Goal: Transaction & Acquisition: Purchase product/service

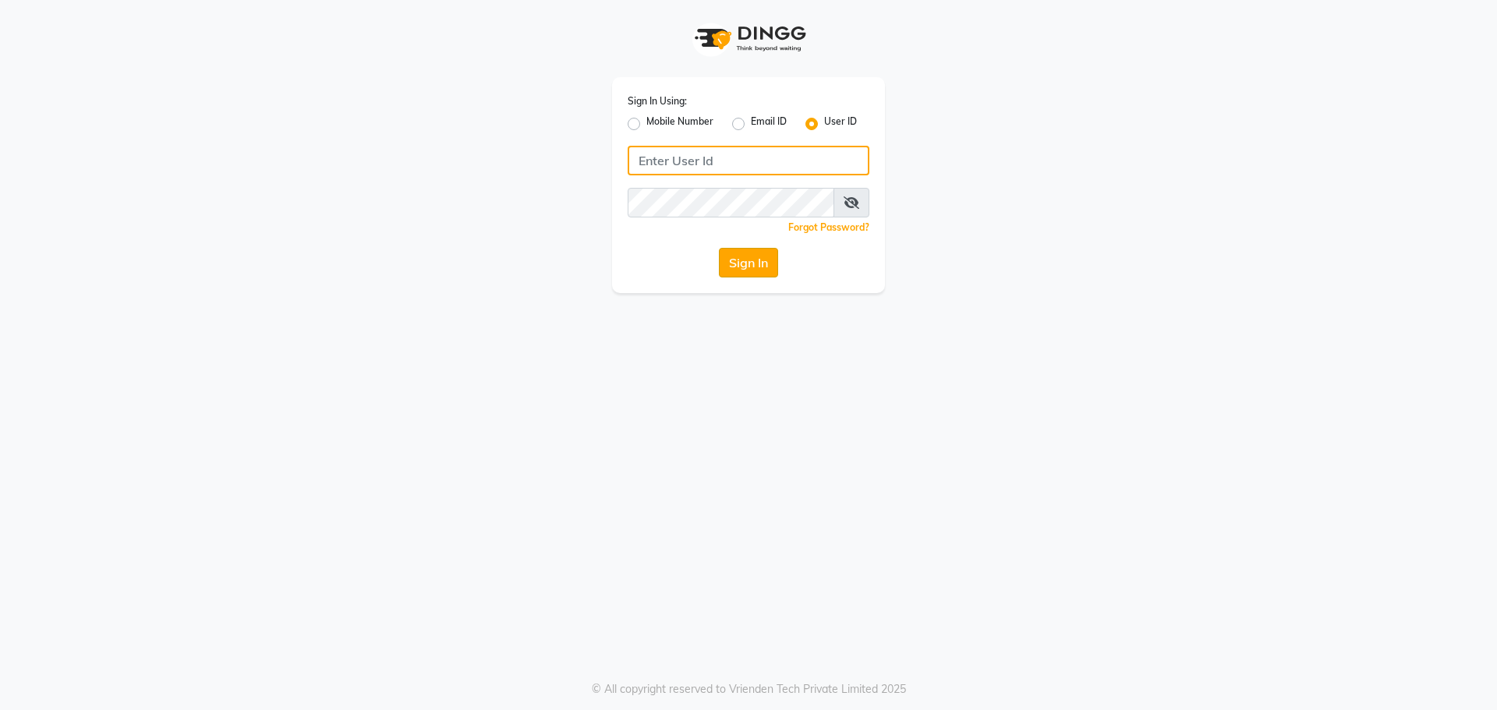
type input "kajol123"
click at [746, 264] on button "Sign In" at bounding box center [748, 263] width 59 height 30
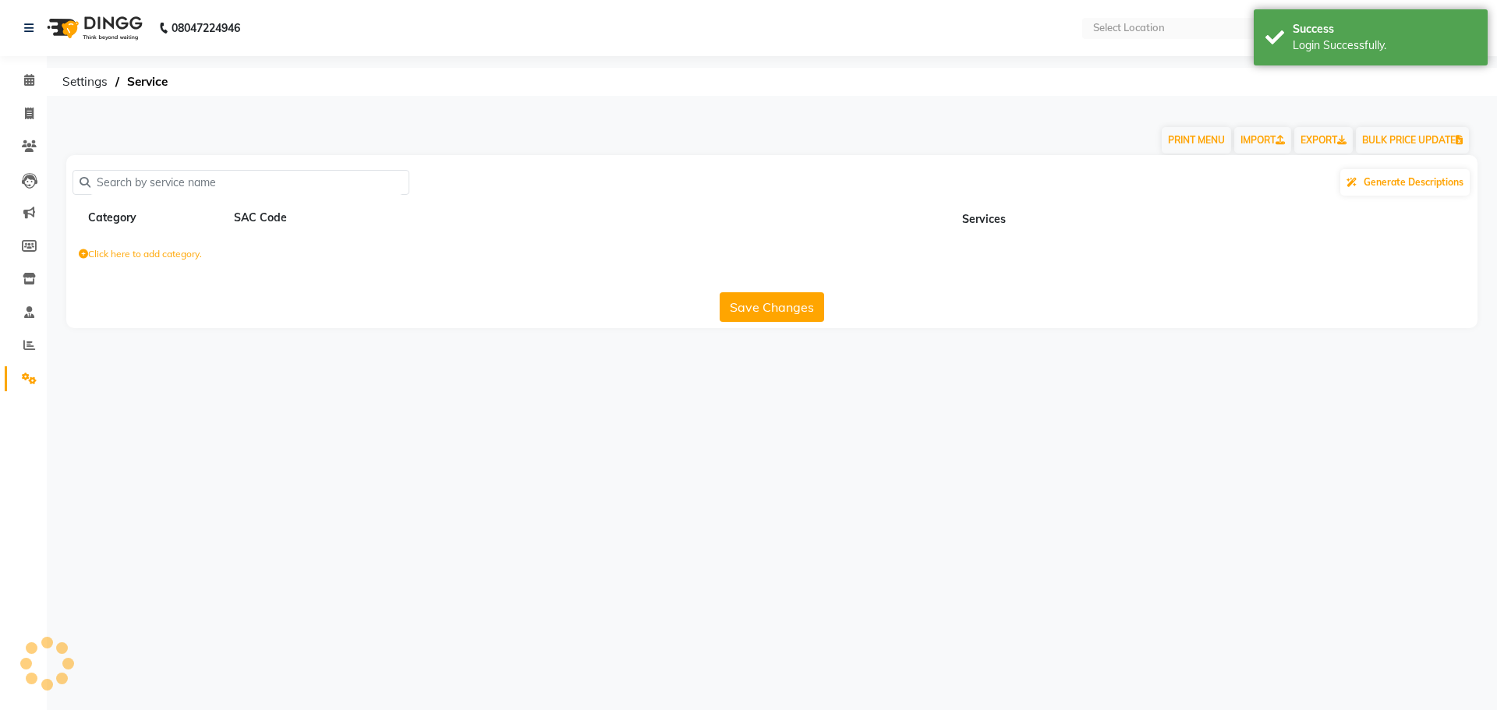
select select "en"
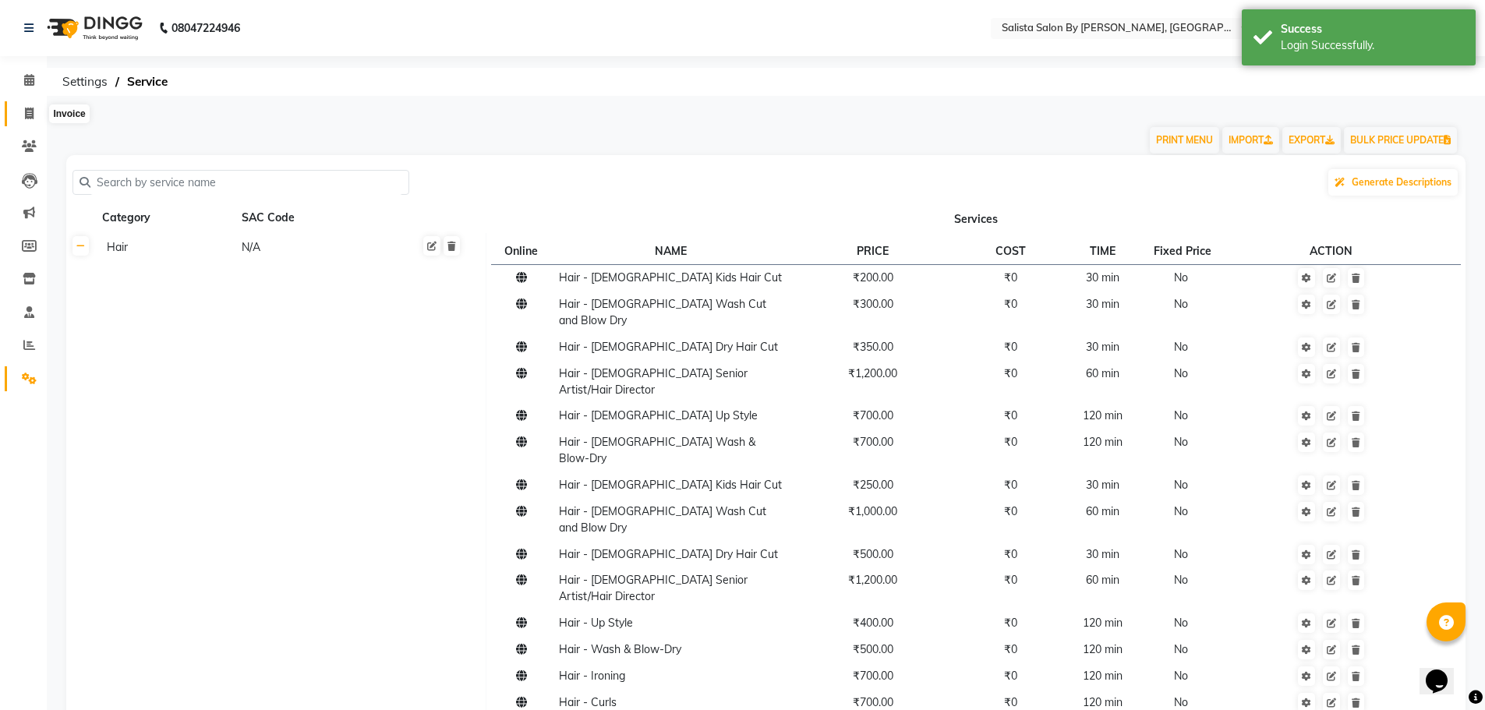
click at [34, 105] on span at bounding box center [29, 114] width 27 height 18
select select "service"
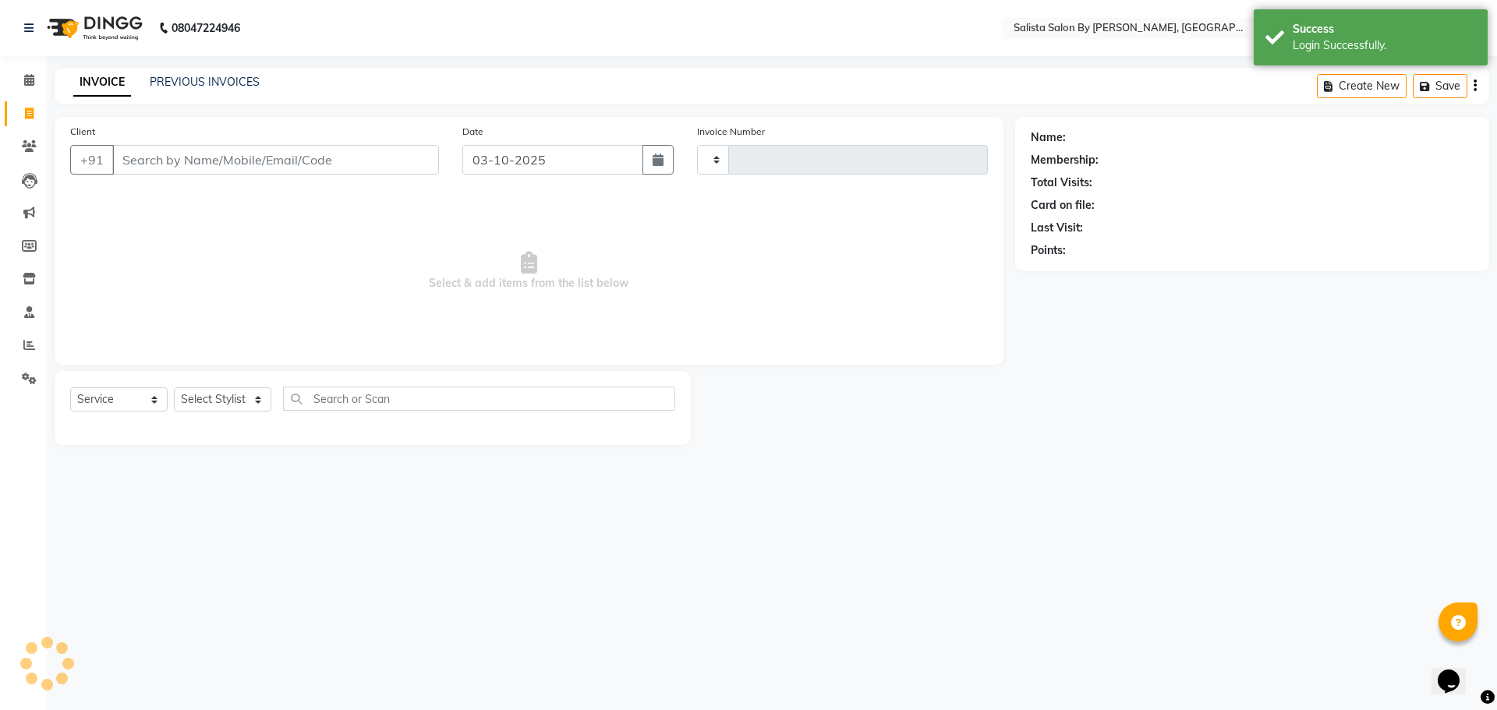
type input "1020"
select select "6878"
click at [209, 84] on link "PREVIOUS INVOICES" at bounding box center [205, 82] width 110 height 14
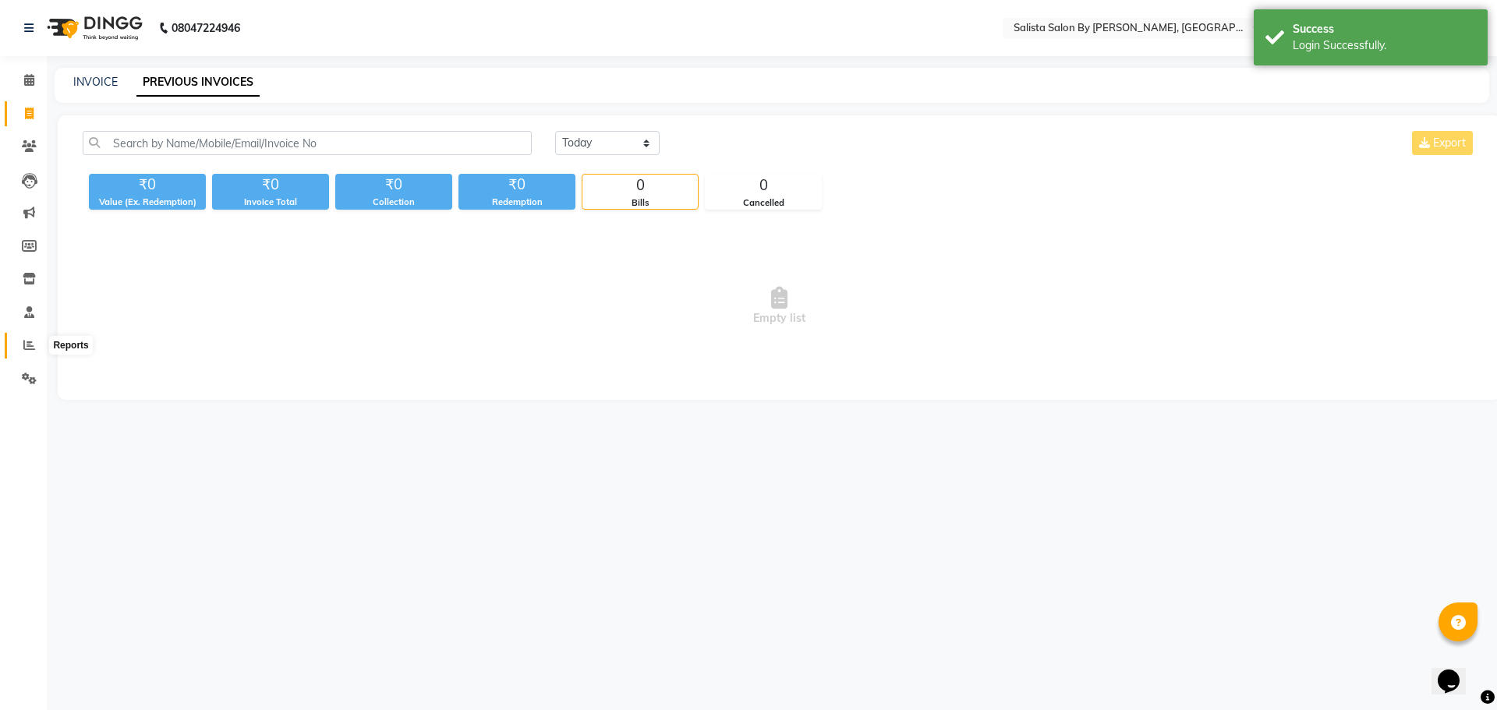
click at [29, 351] on span at bounding box center [29, 346] width 27 height 18
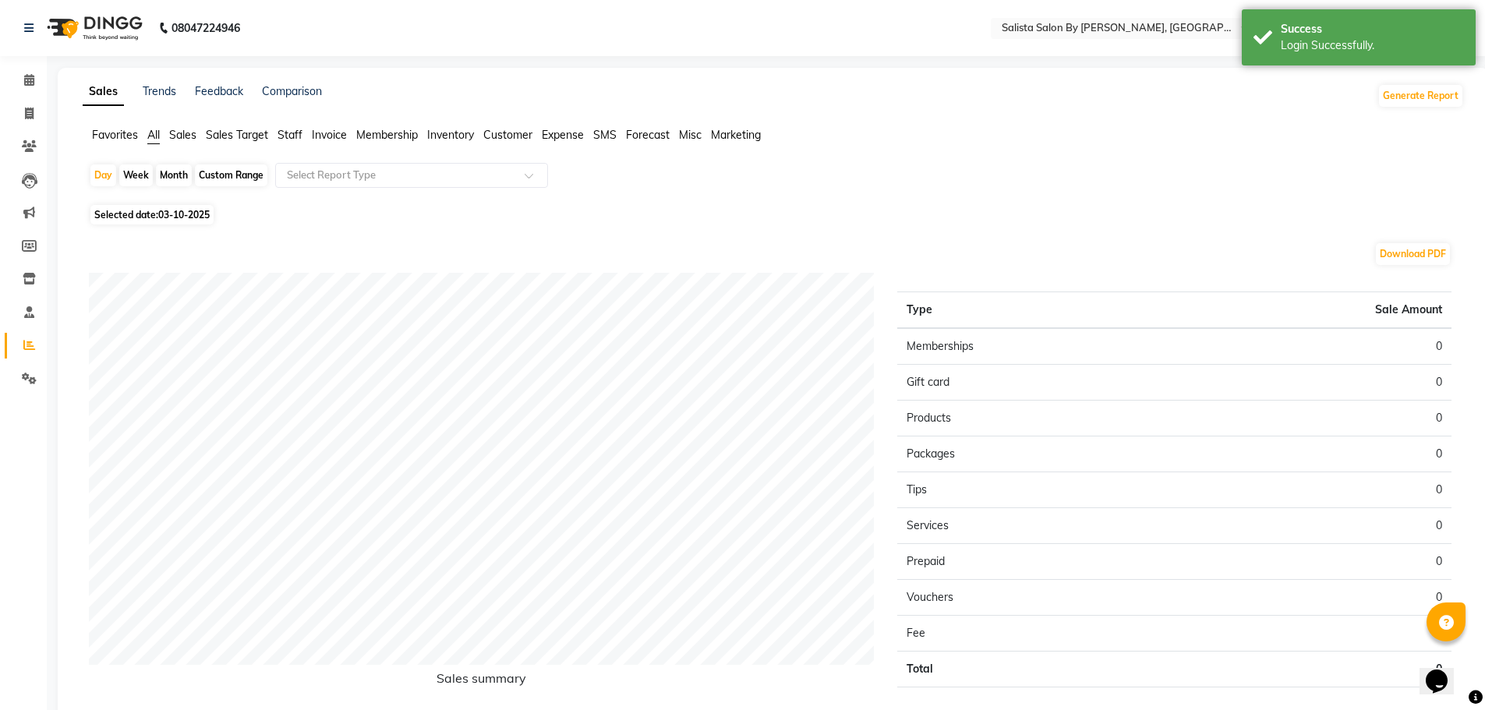
click at [160, 169] on div "Month" at bounding box center [174, 176] width 36 height 22
select select "10"
select select "2025"
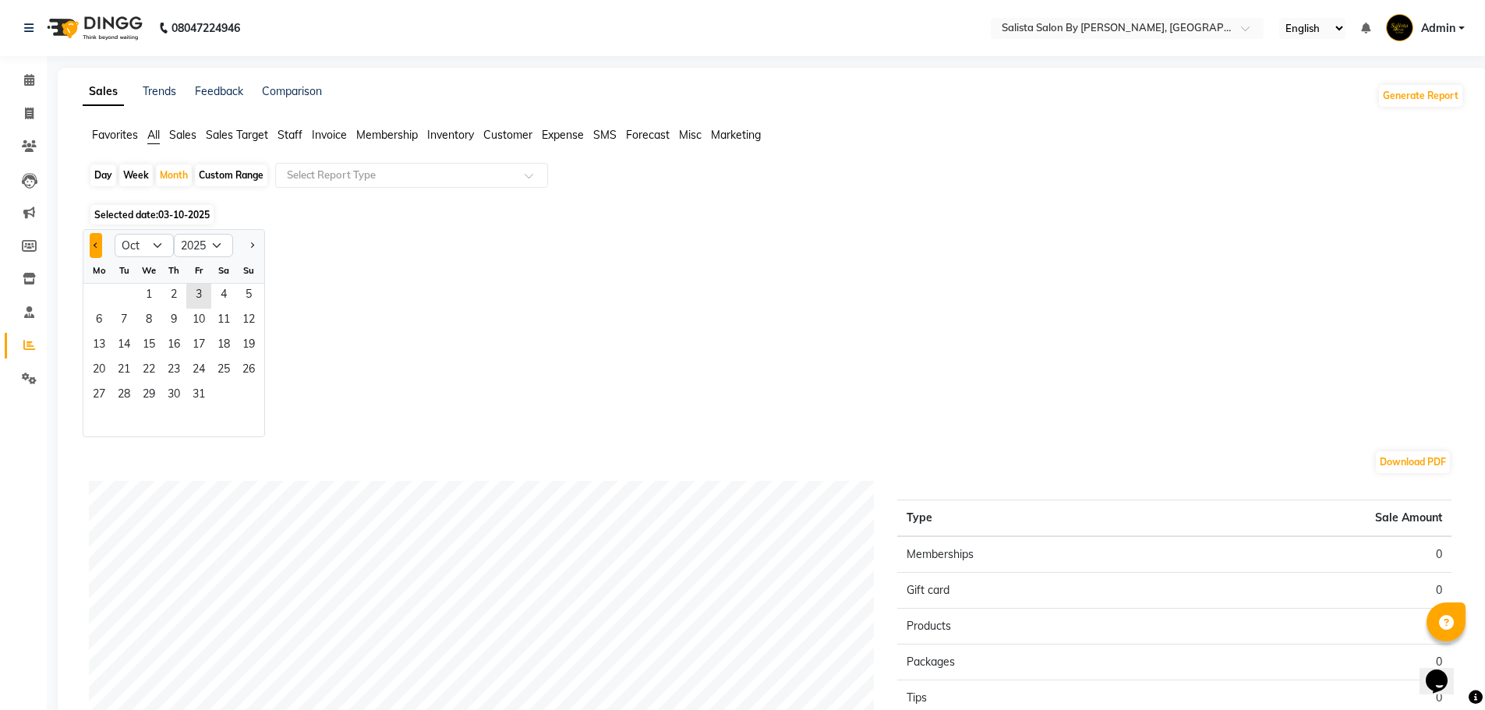
click at [90, 247] on button "Previous month" at bounding box center [96, 245] width 12 height 25
select select "9"
click at [103, 294] on span "1" at bounding box center [99, 296] width 25 height 25
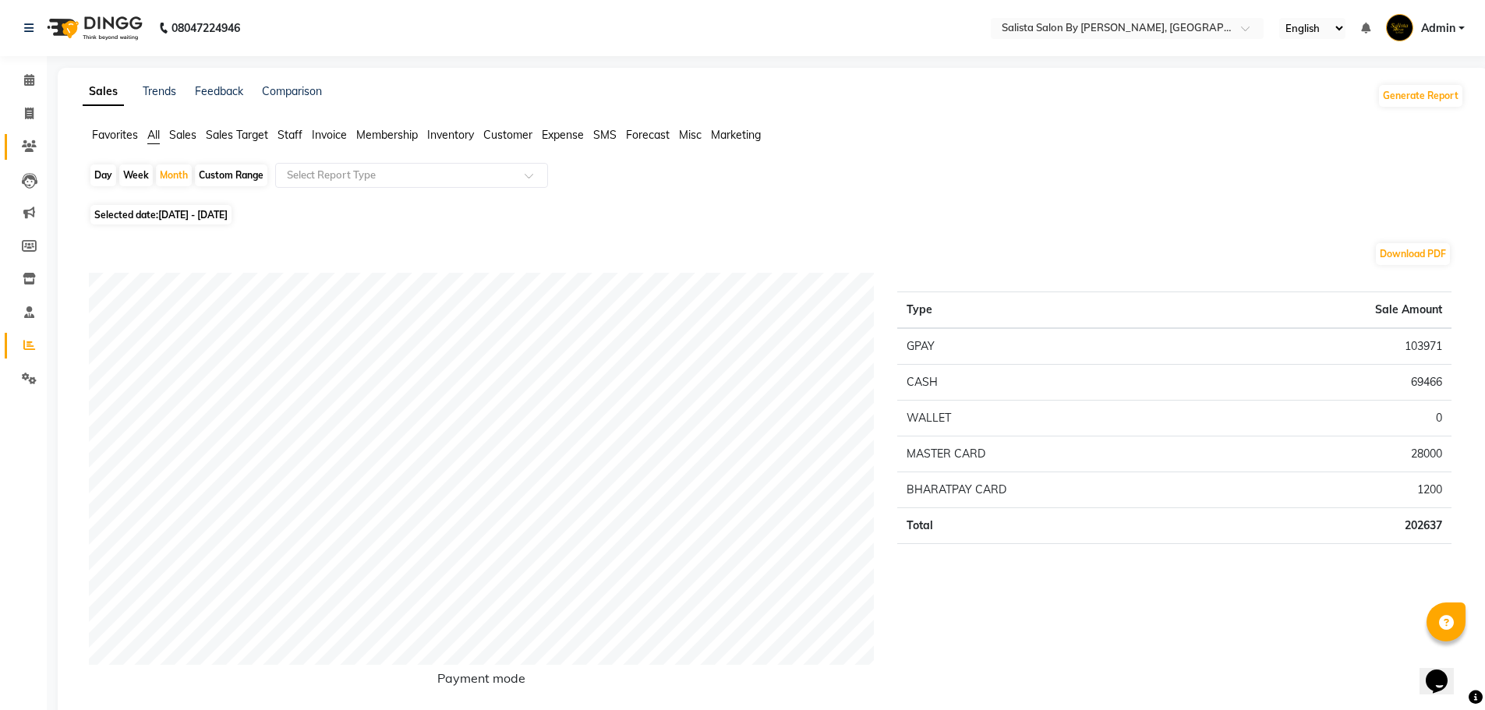
click at [27, 141] on icon at bounding box center [29, 146] width 15 height 12
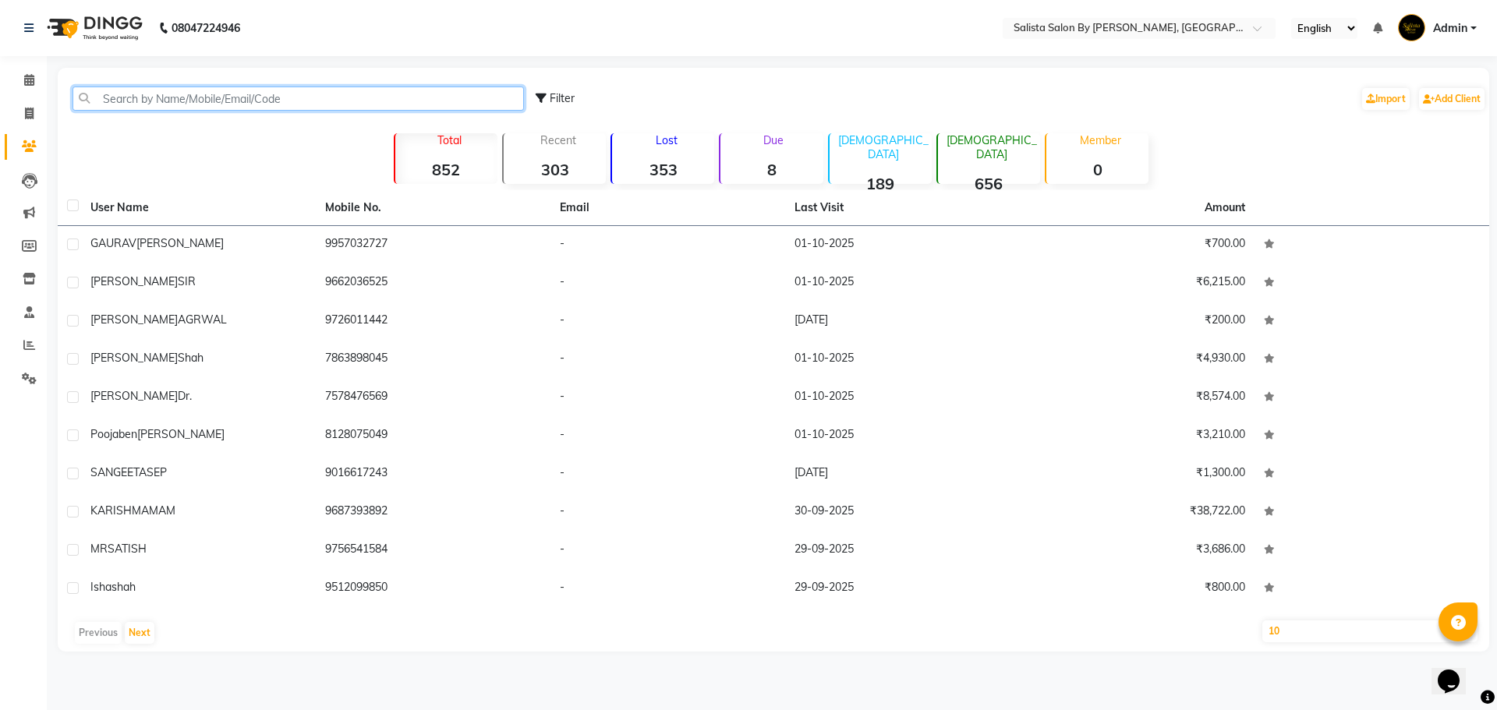
click at [172, 103] on input "text" at bounding box center [298, 99] width 451 height 24
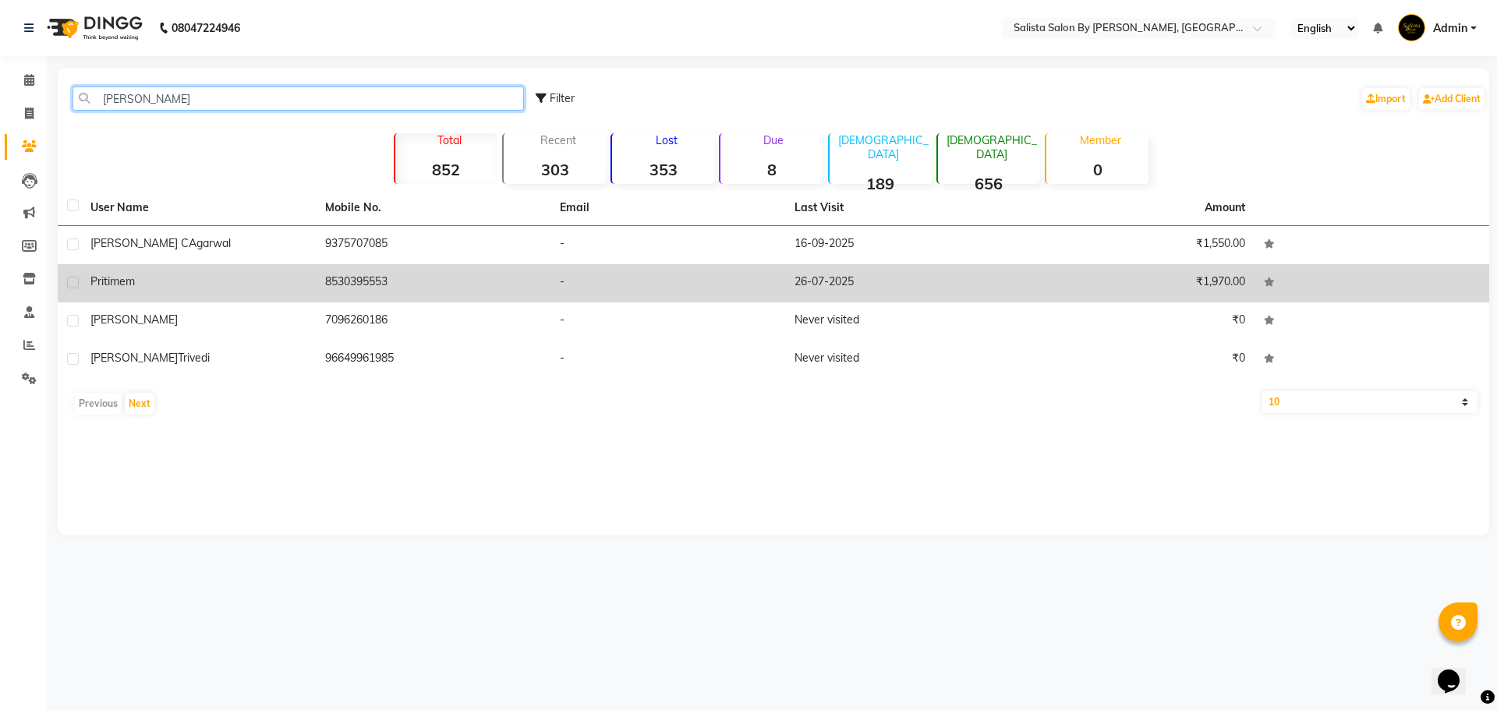
type input "priti"
click at [736, 285] on td "-" at bounding box center [667, 283] width 235 height 38
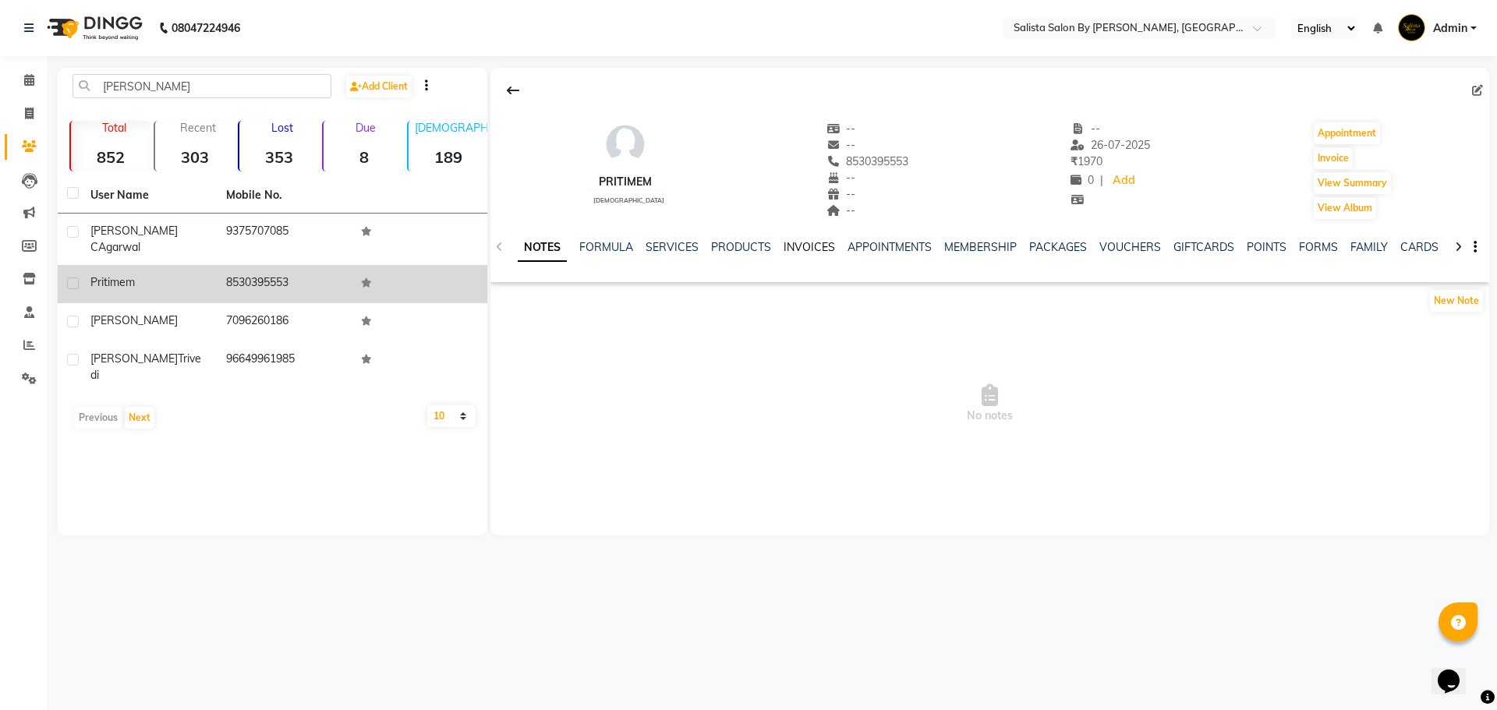
click at [802, 252] on link "INVOICES" at bounding box center [809, 247] width 51 height 14
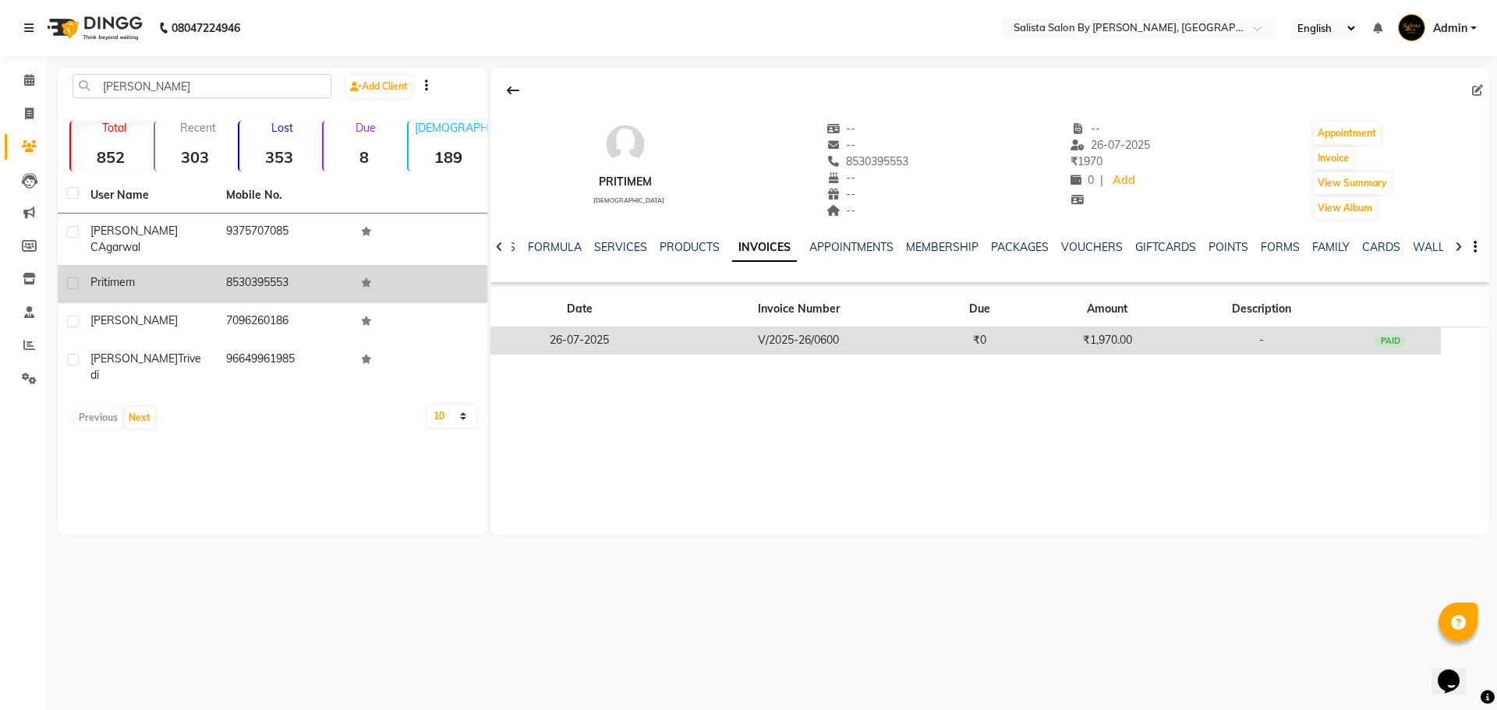
click at [870, 336] on td "V/2025-26/0600" at bounding box center [799, 340] width 260 height 27
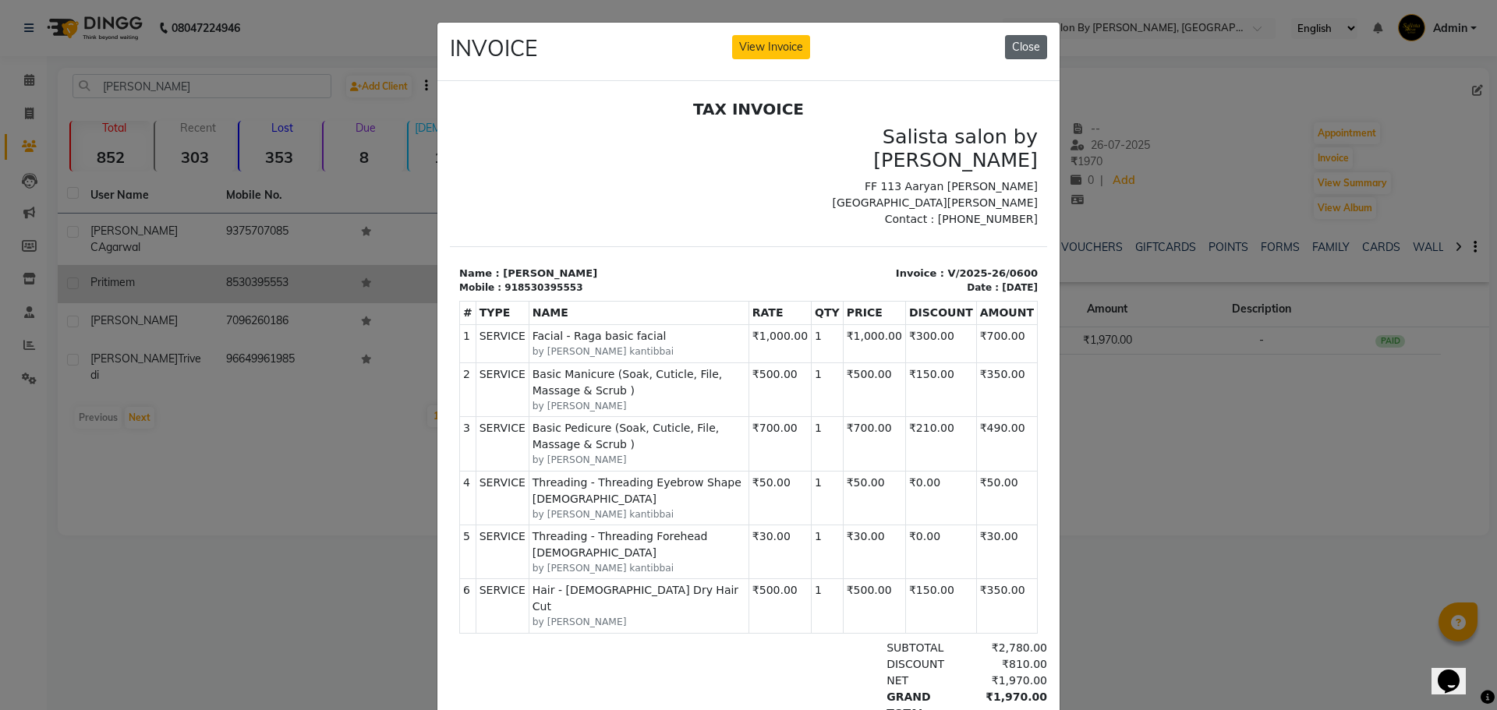
click at [1022, 46] on button "Close" at bounding box center [1026, 47] width 42 height 24
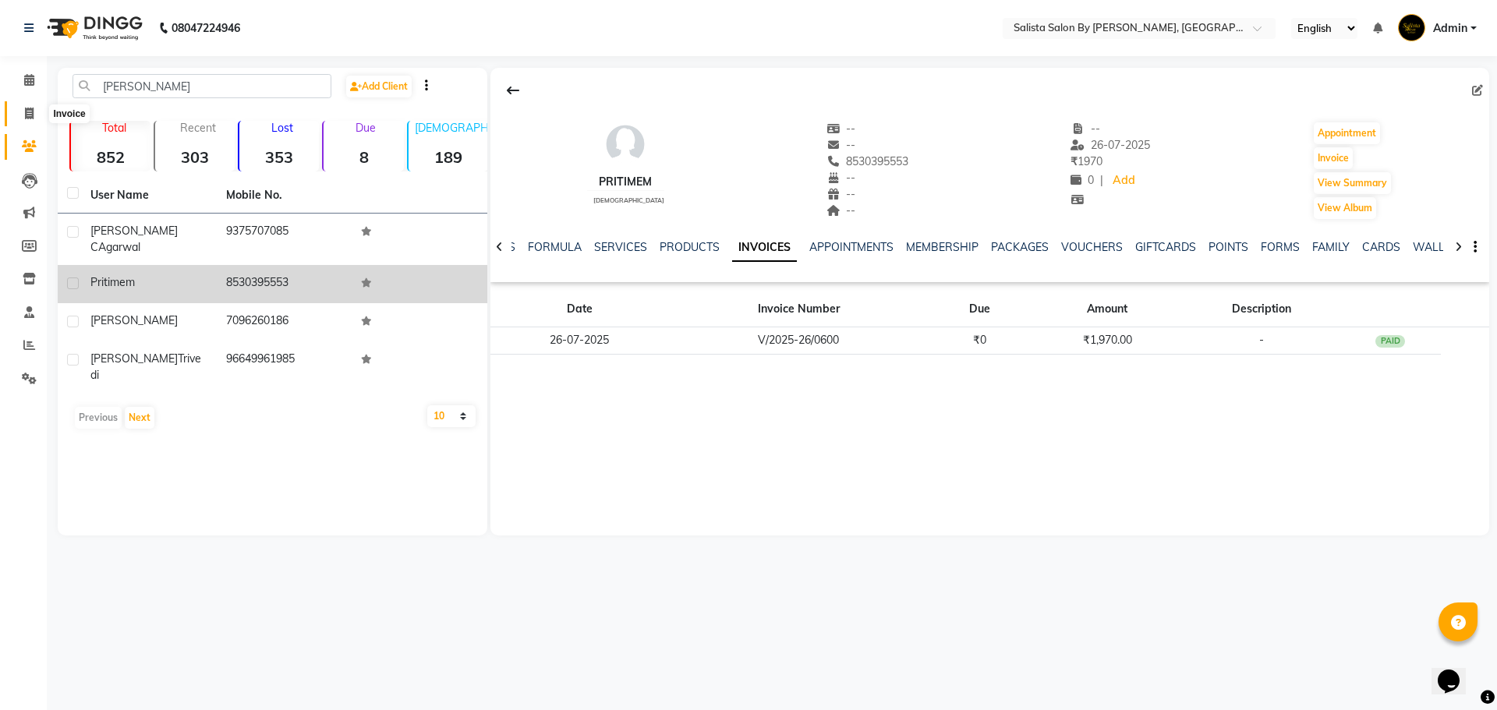
click at [25, 115] on icon at bounding box center [29, 114] width 9 height 12
select select "service"
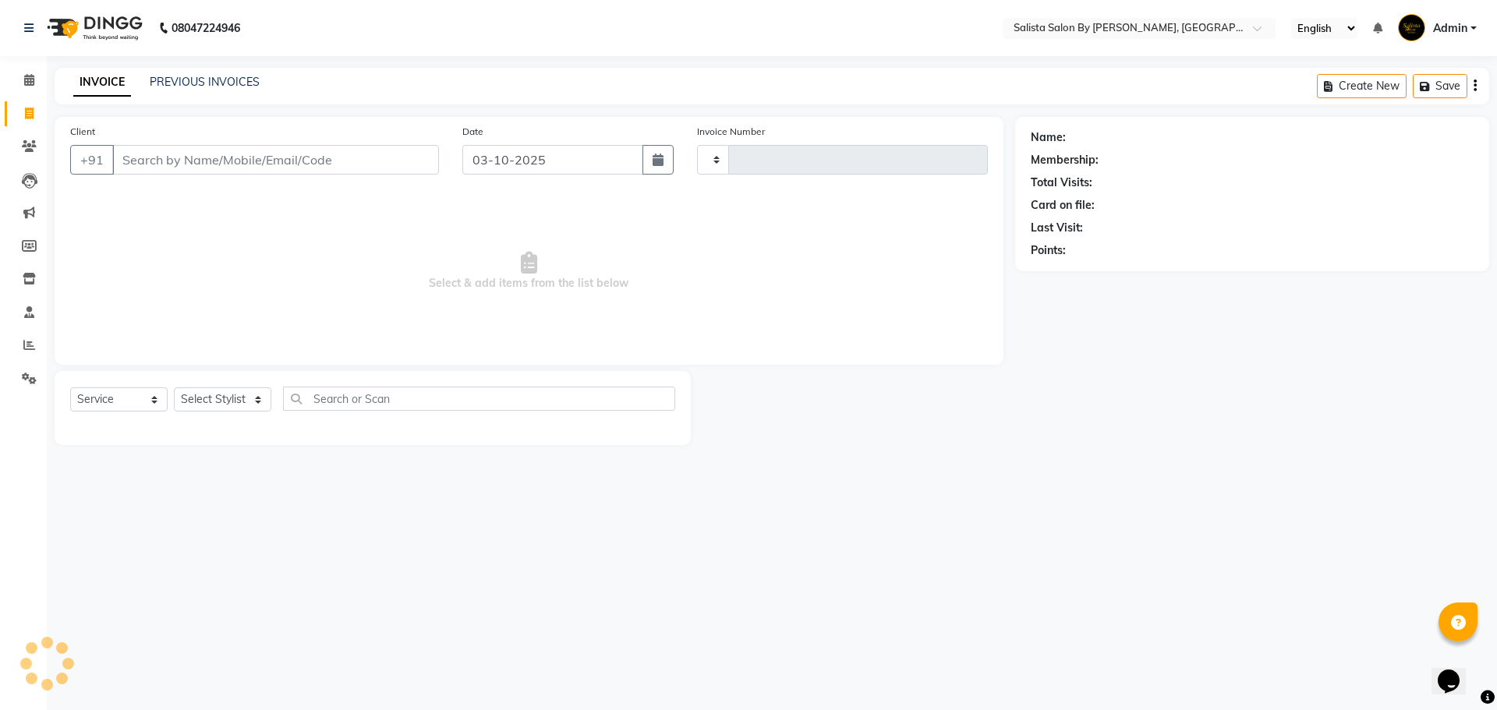
type input "1020"
select select "6878"
click at [30, 147] on icon at bounding box center [29, 146] width 15 height 12
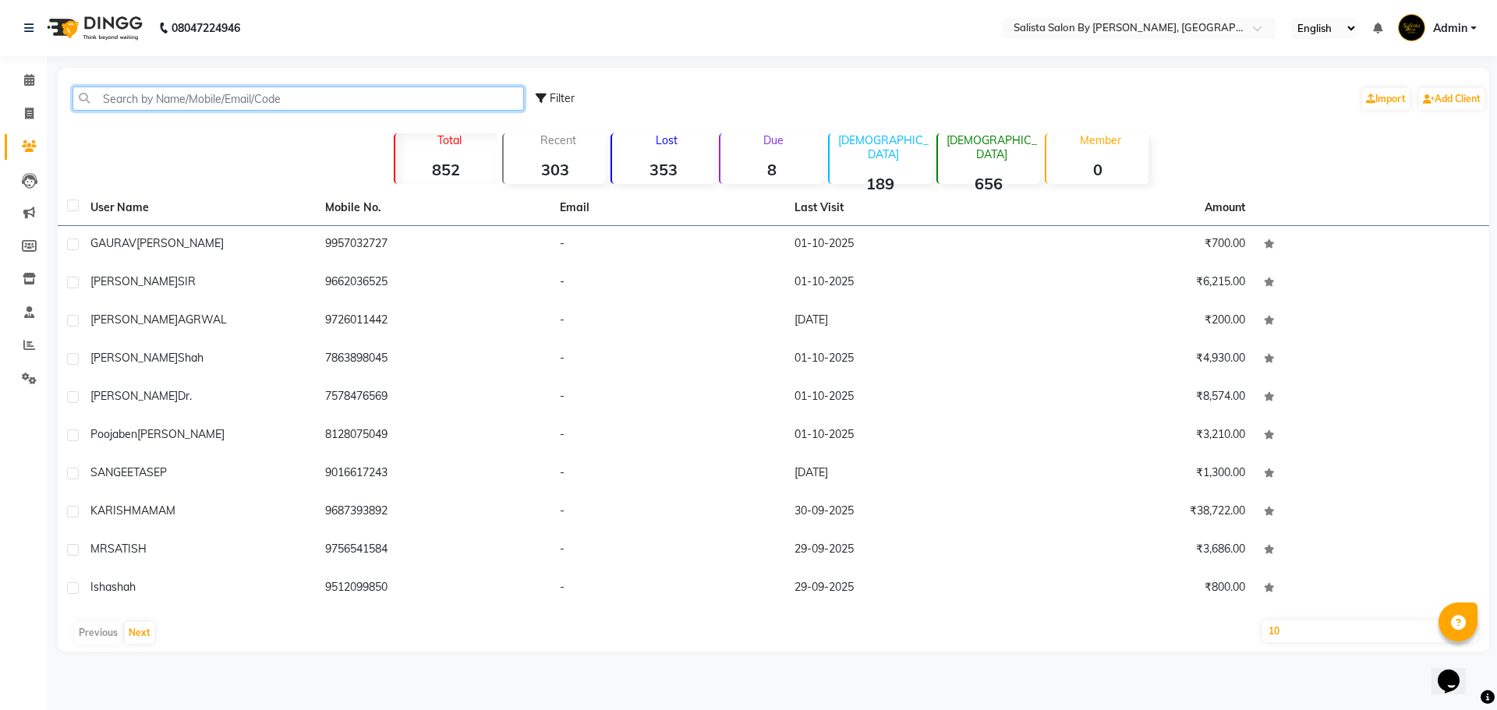
click at [186, 99] on input "text" at bounding box center [298, 99] width 451 height 24
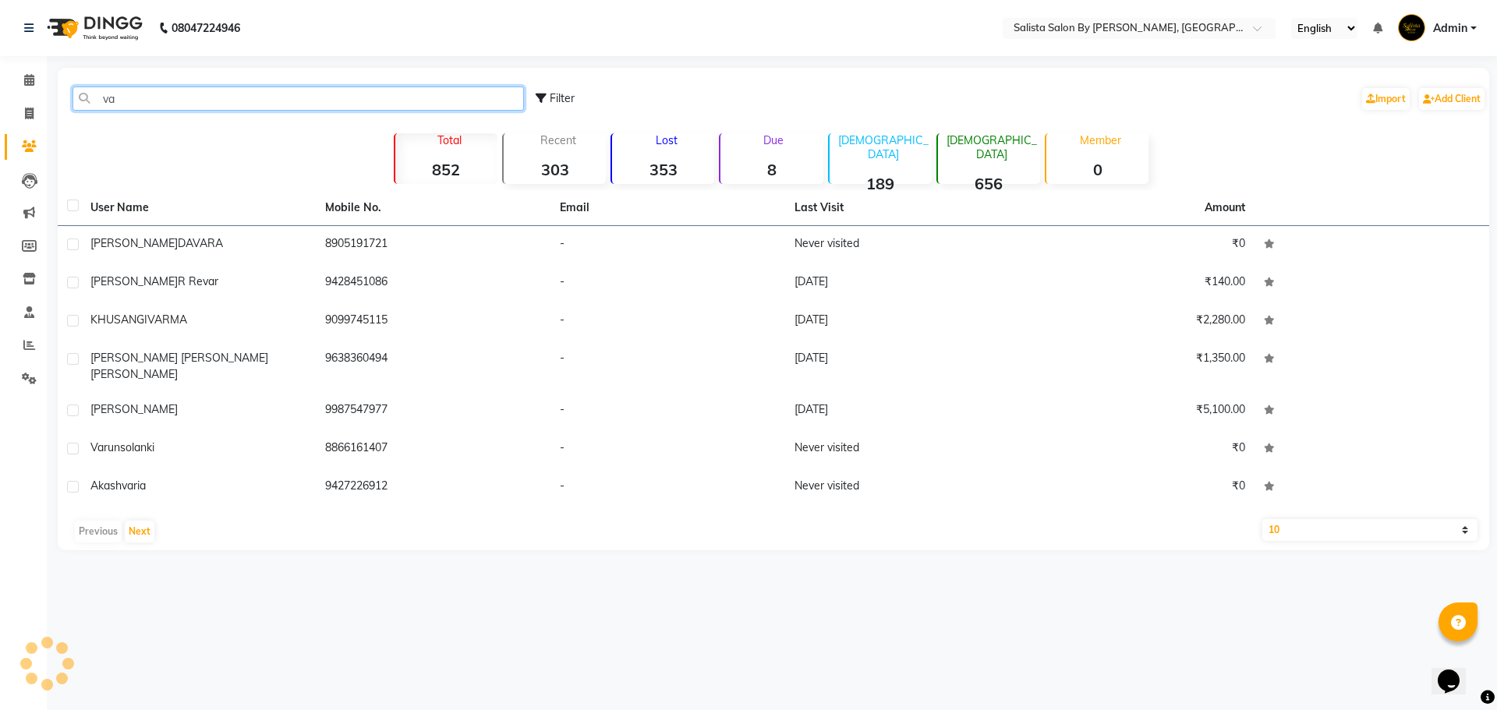
type input "v"
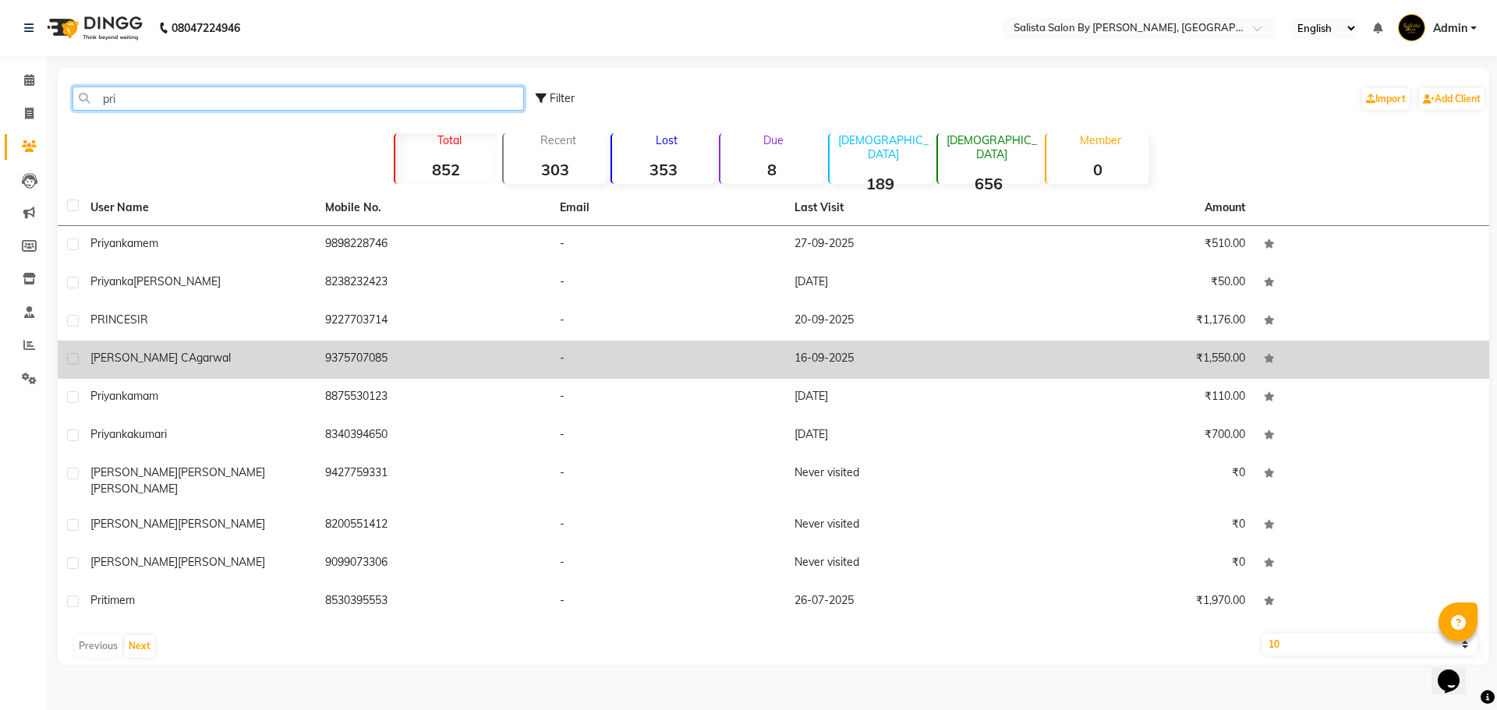
type input "pri"
click at [699, 362] on td "-" at bounding box center [667, 360] width 235 height 38
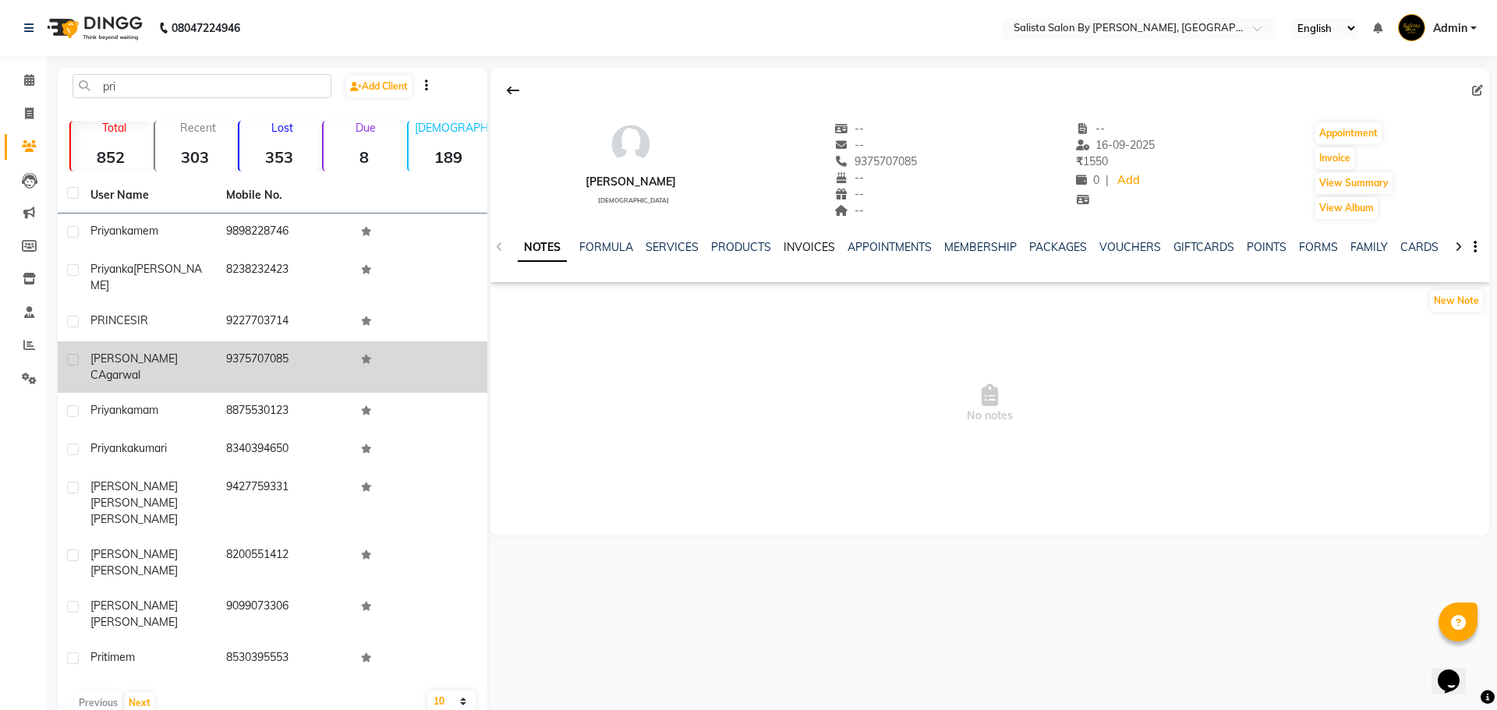
click at [792, 253] on link "INVOICES" at bounding box center [809, 247] width 51 height 14
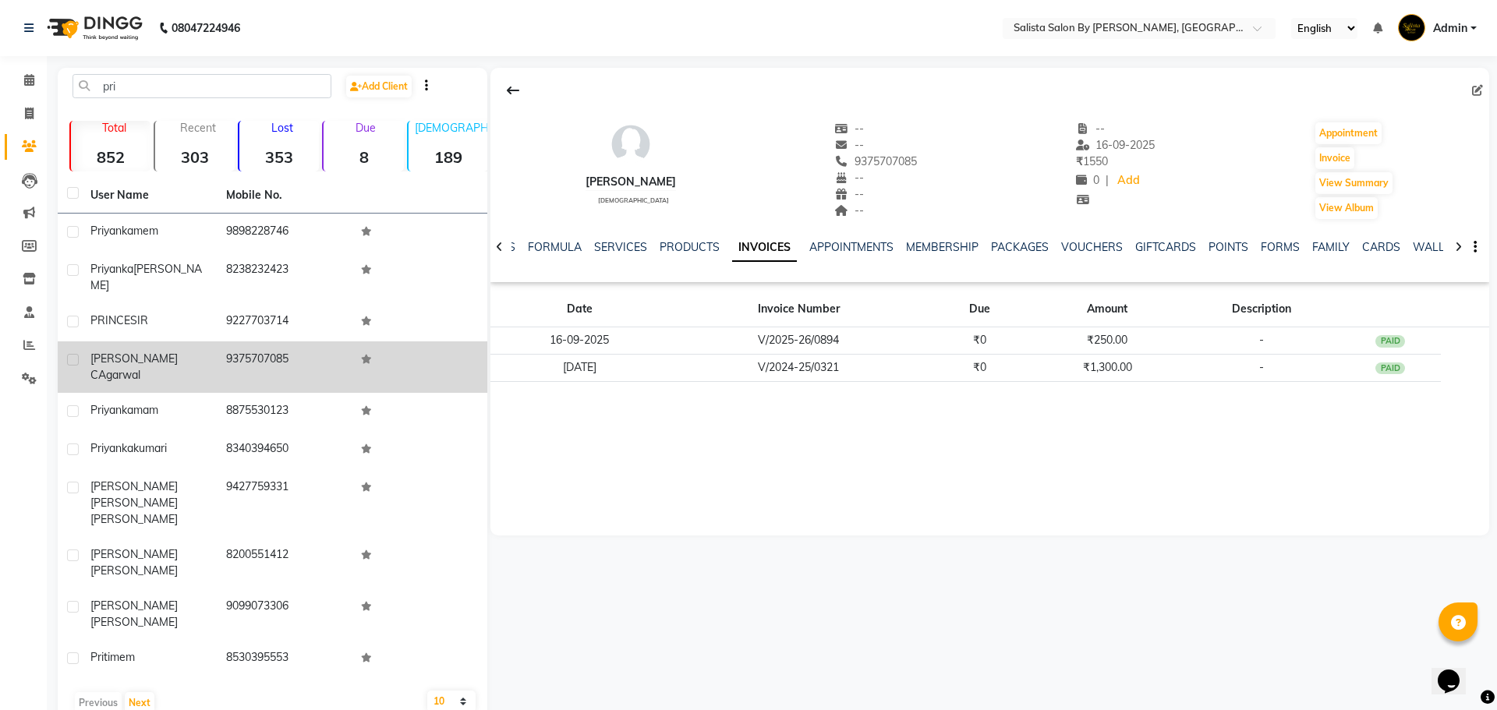
click at [444, 691] on select "10 50 100" at bounding box center [451, 702] width 48 height 22
select select "50"
click at [427, 691] on select "10 50 100" at bounding box center [451, 702] width 48 height 22
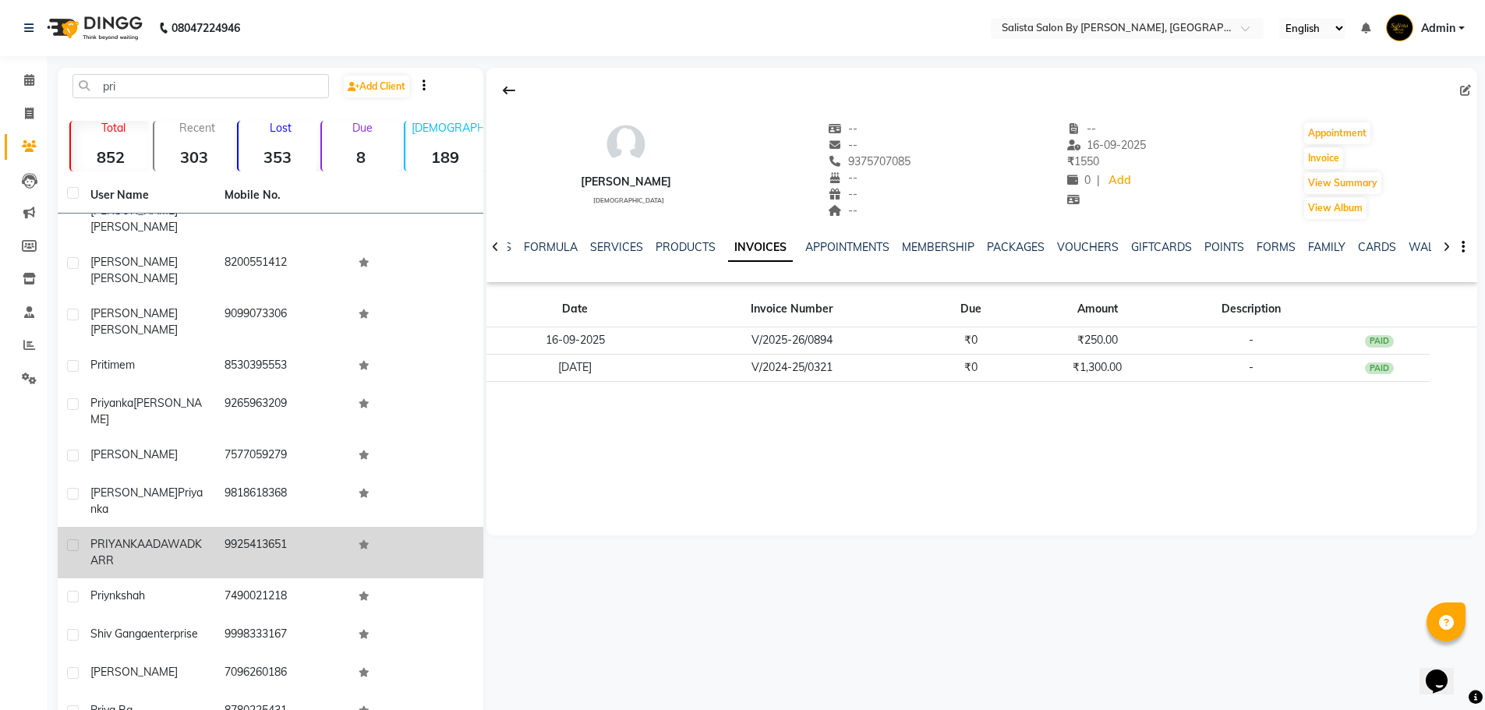
scroll to position [312, 0]
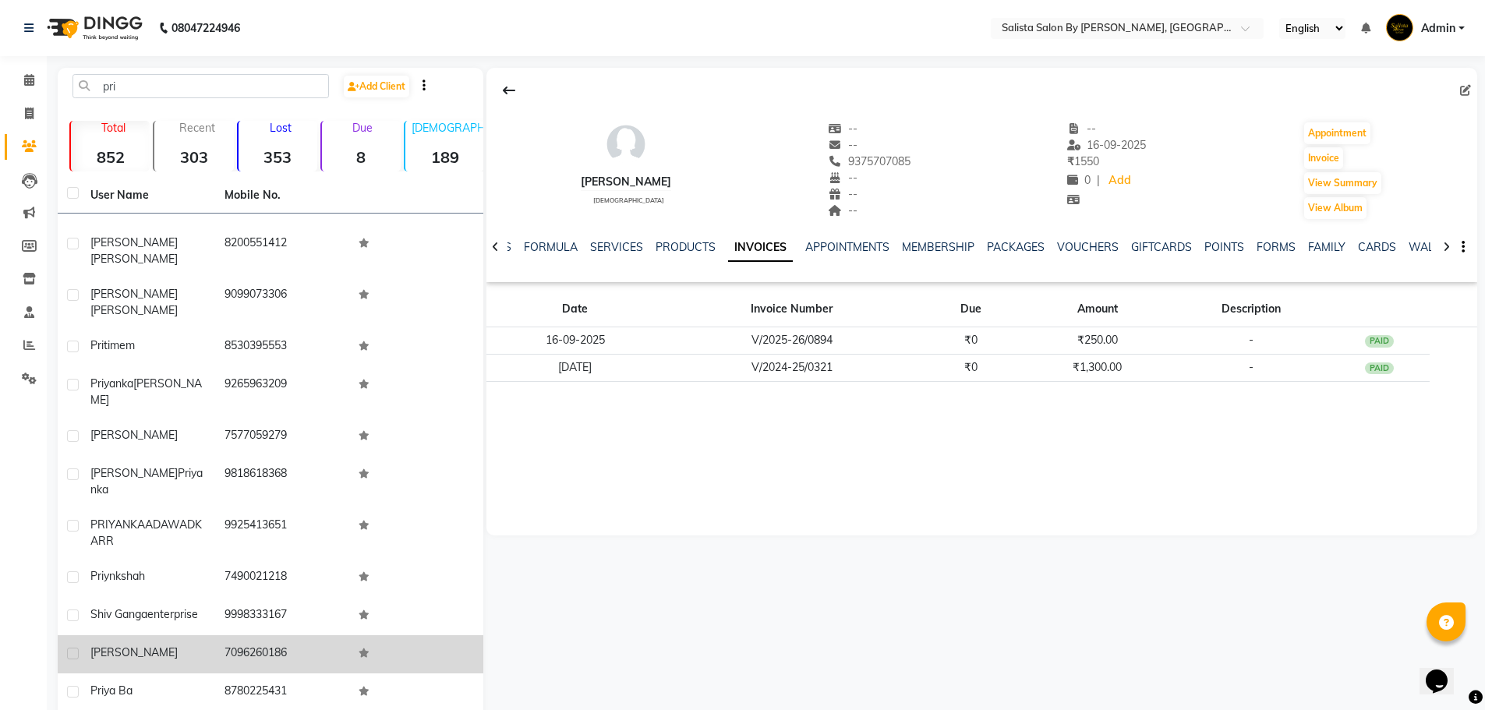
click at [287, 635] on td "7096260186" at bounding box center [282, 654] width 134 height 38
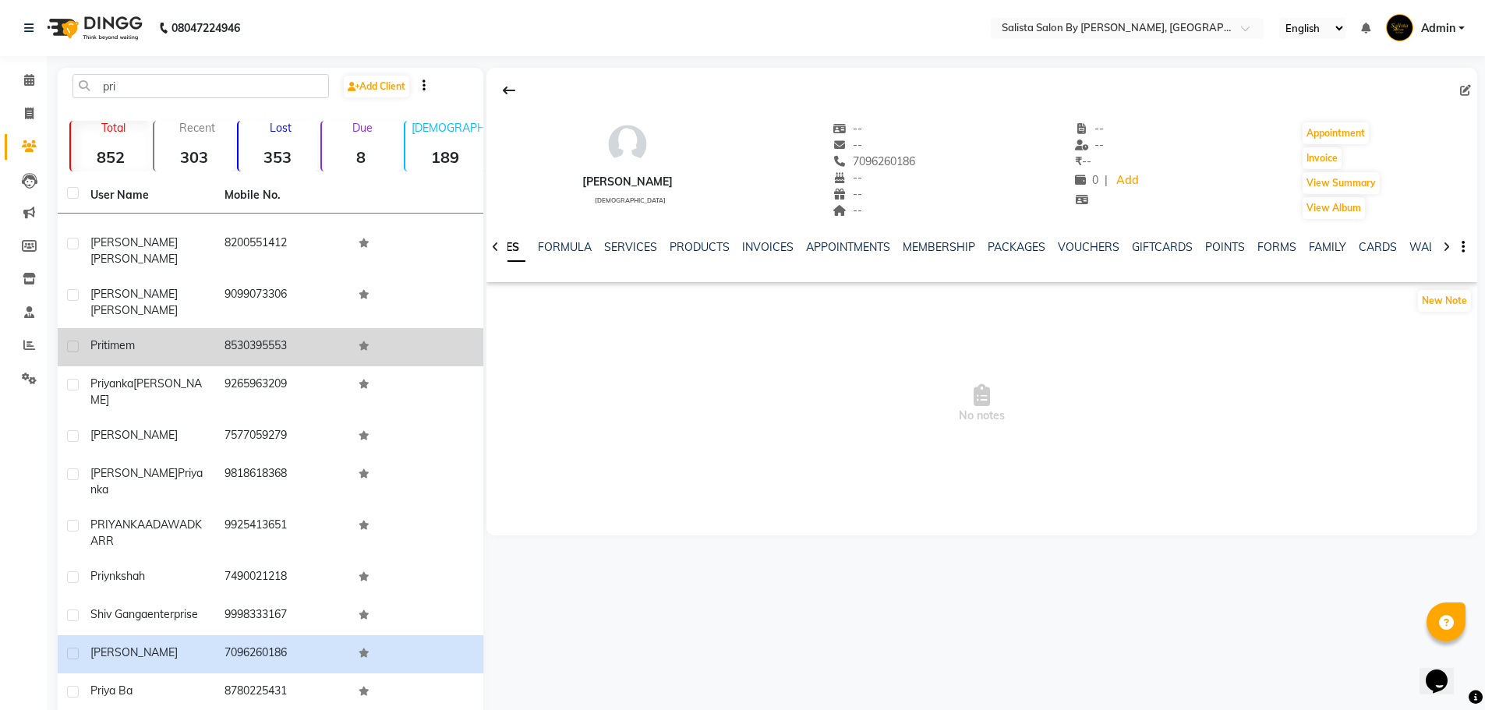
click at [178, 328] on td "pritimem" at bounding box center [148, 347] width 134 height 38
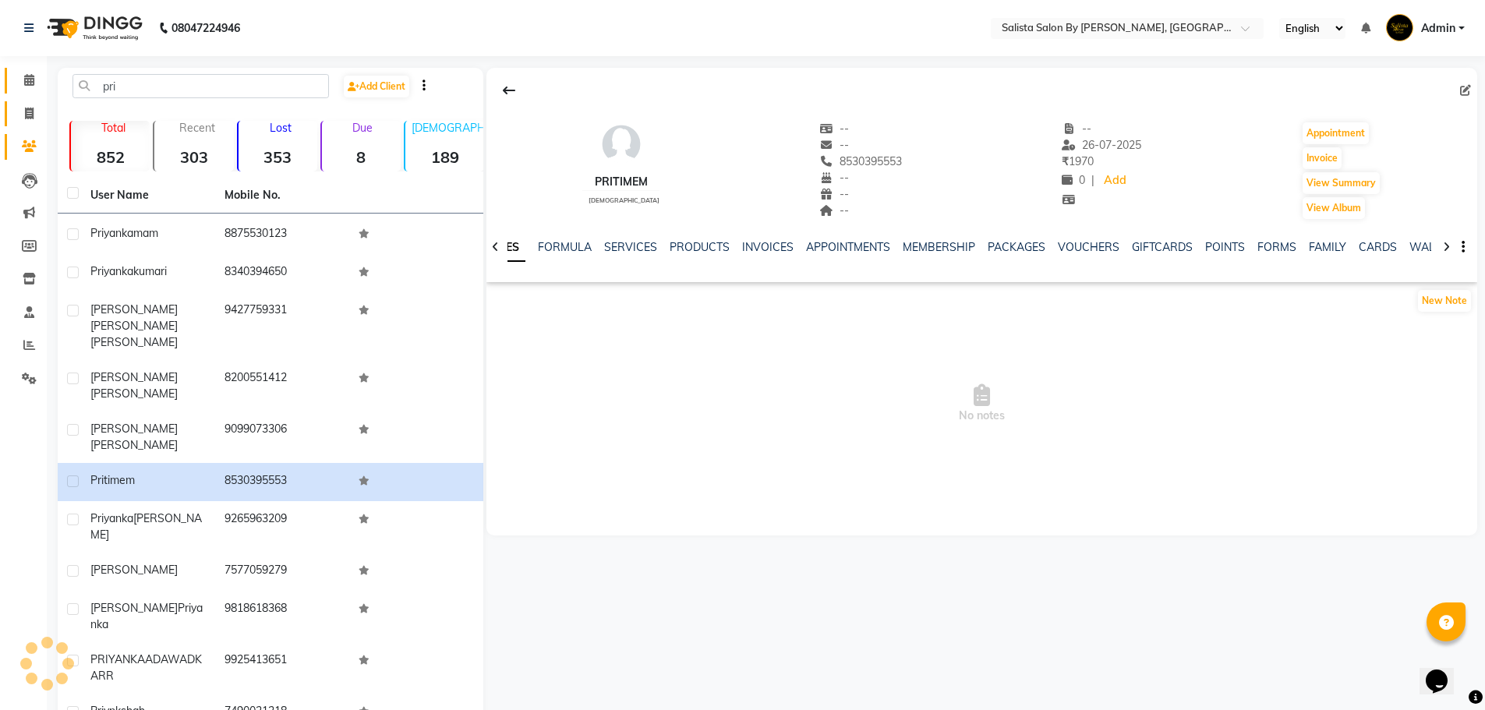
drag, startPoint x: 20, startPoint y: 89, endPoint x: 28, endPoint y: 102, distance: 15.4
click at [20, 91] on link "Calendar" at bounding box center [23, 81] width 37 height 26
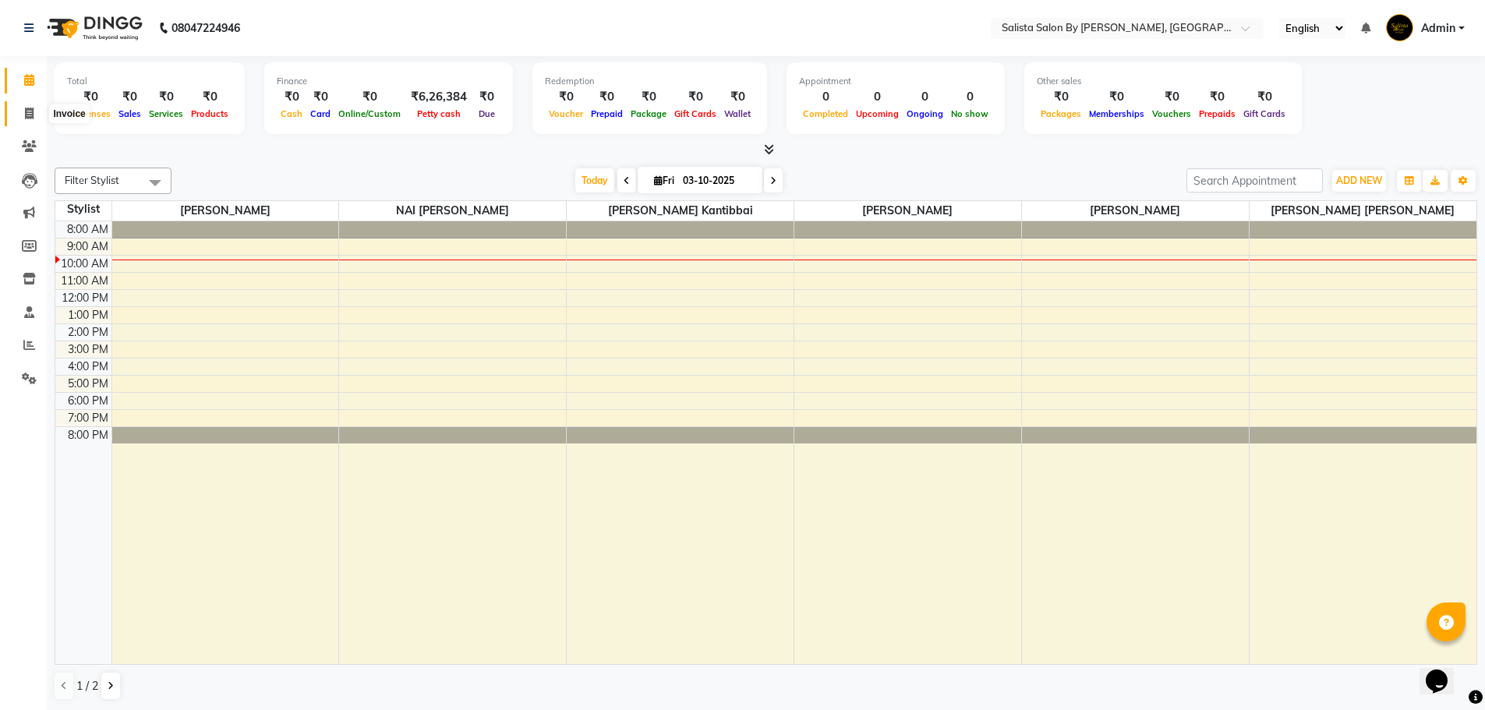
click at [30, 108] on icon at bounding box center [29, 114] width 9 height 12
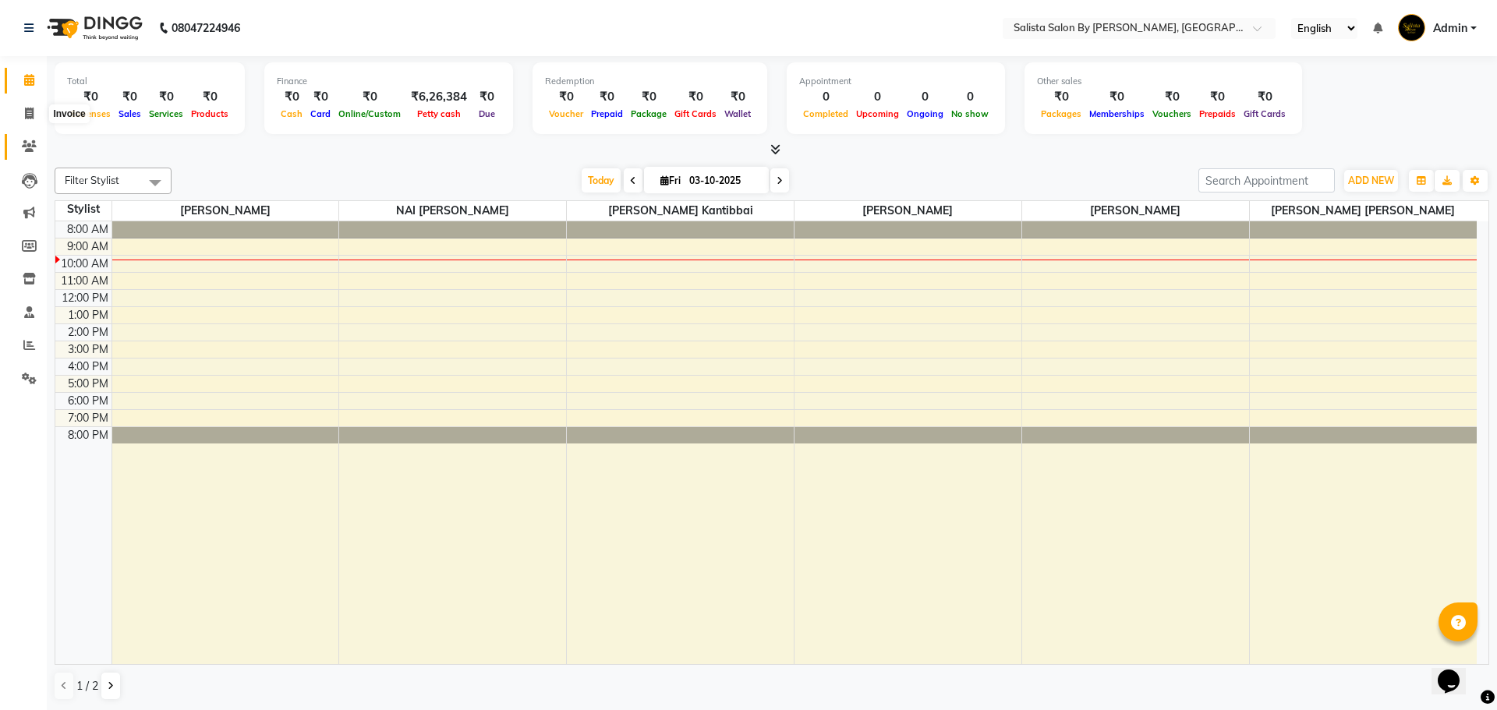
select select "service"
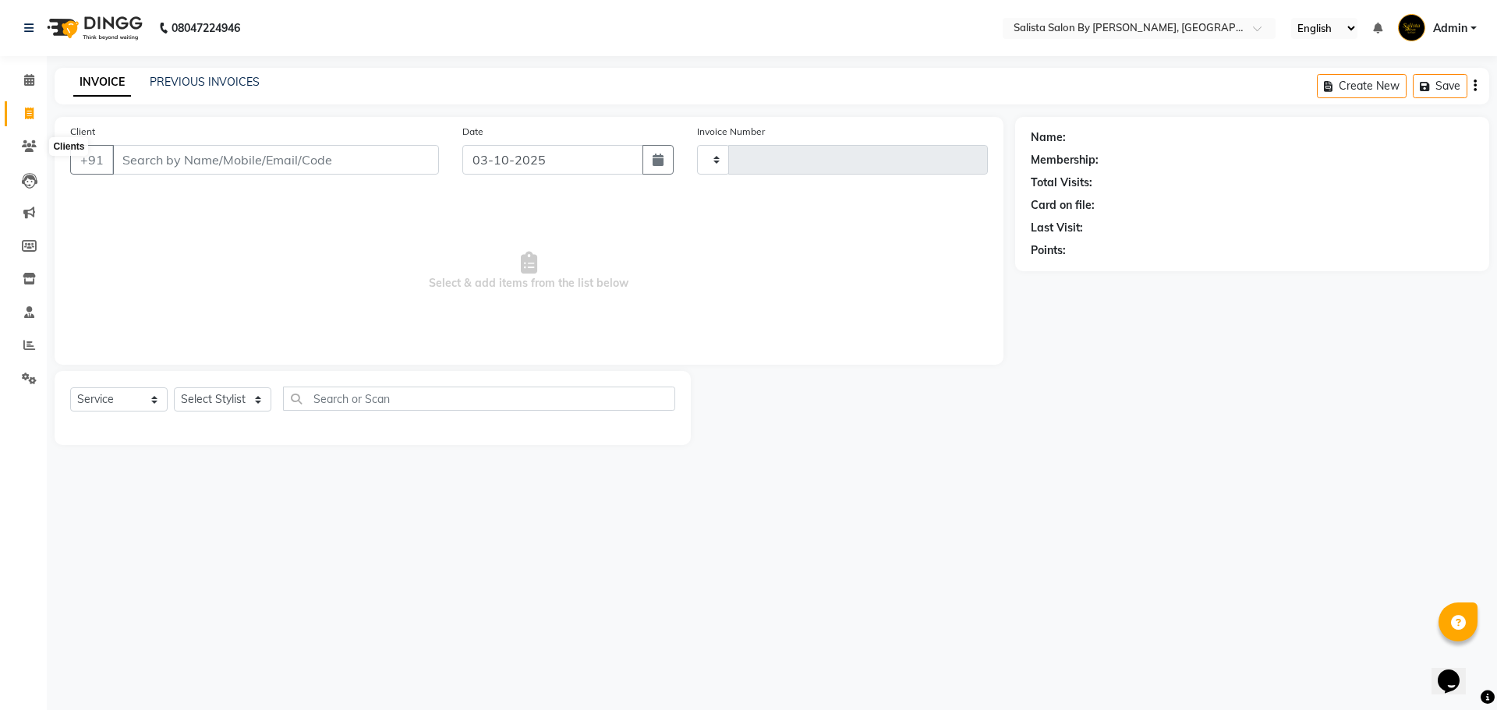
type input "1020"
select select "6878"
click at [32, 149] on icon at bounding box center [29, 146] width 15 height 12
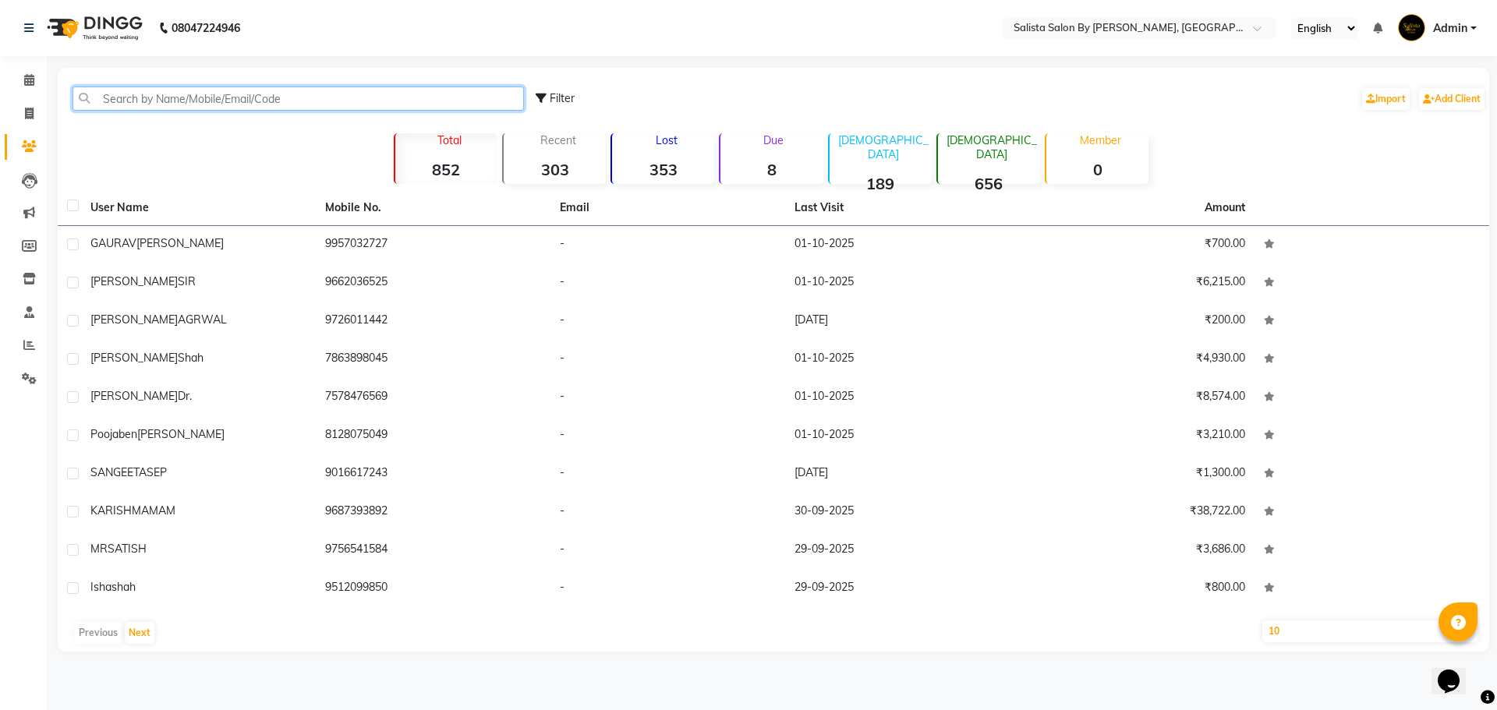
click at [150, 109] on input "text" at bounding box center [298, 99] width 451 height 24
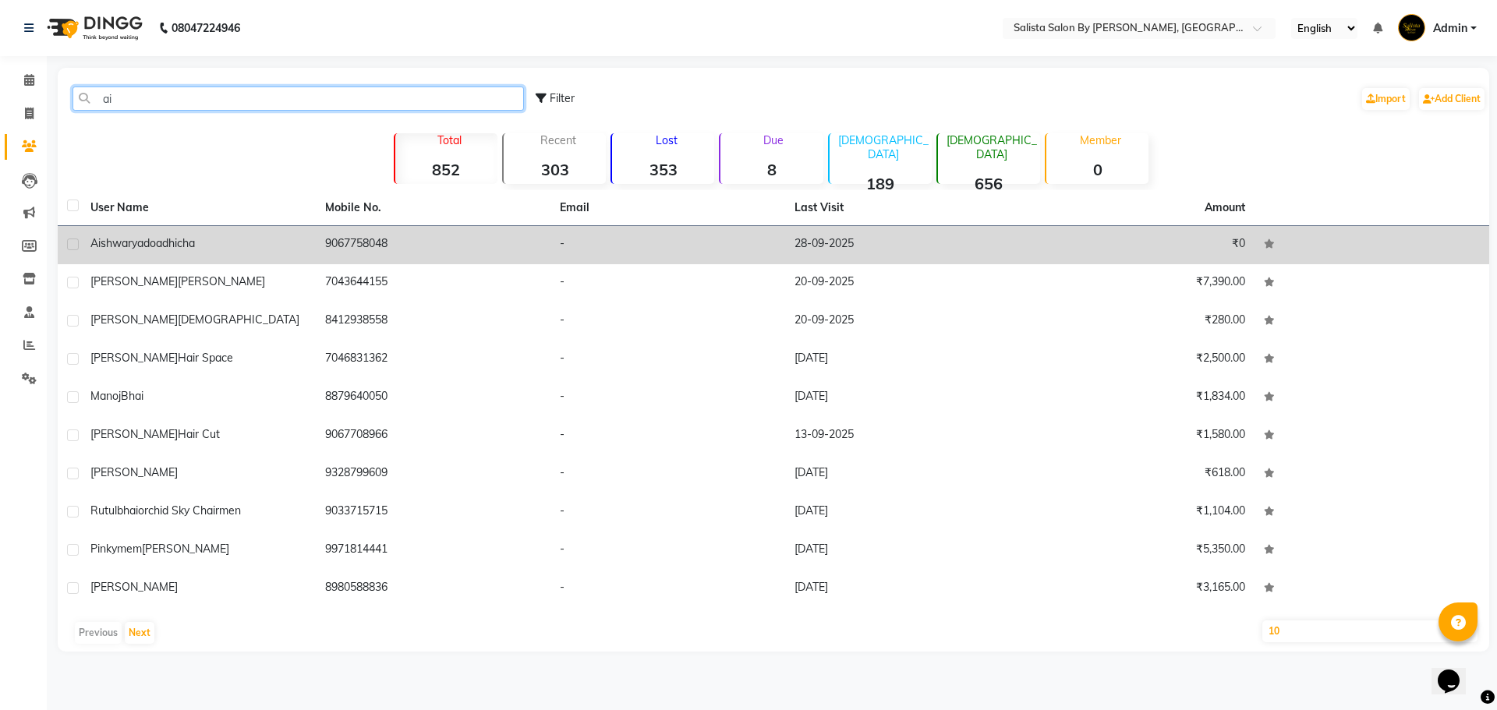
type input "ai"
click at [269, 255] on td "aishwarya doadhicha" at bounding box center [198, 245] width 235 height 38
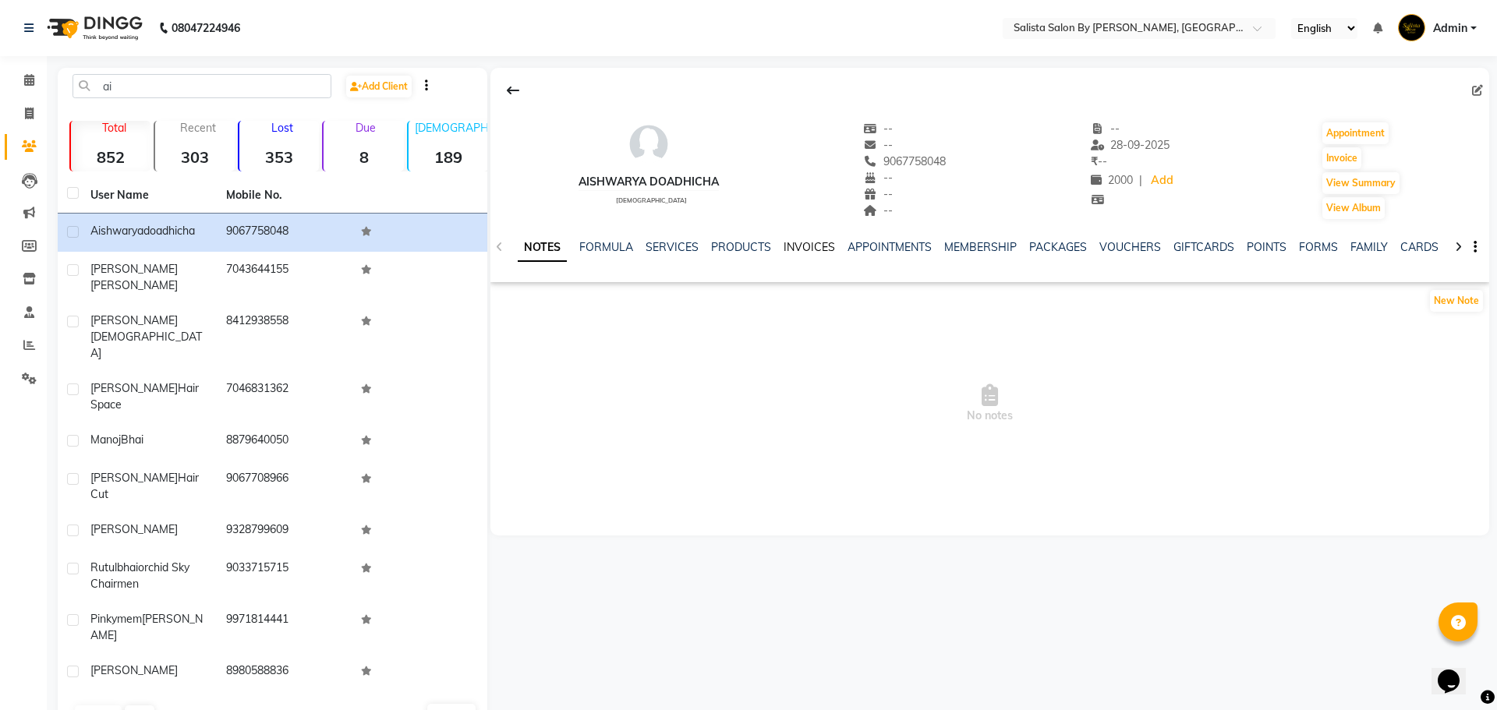
click at [797, 243] on link "INVOICES" at bounding box center [809, 247] width 51 height 14
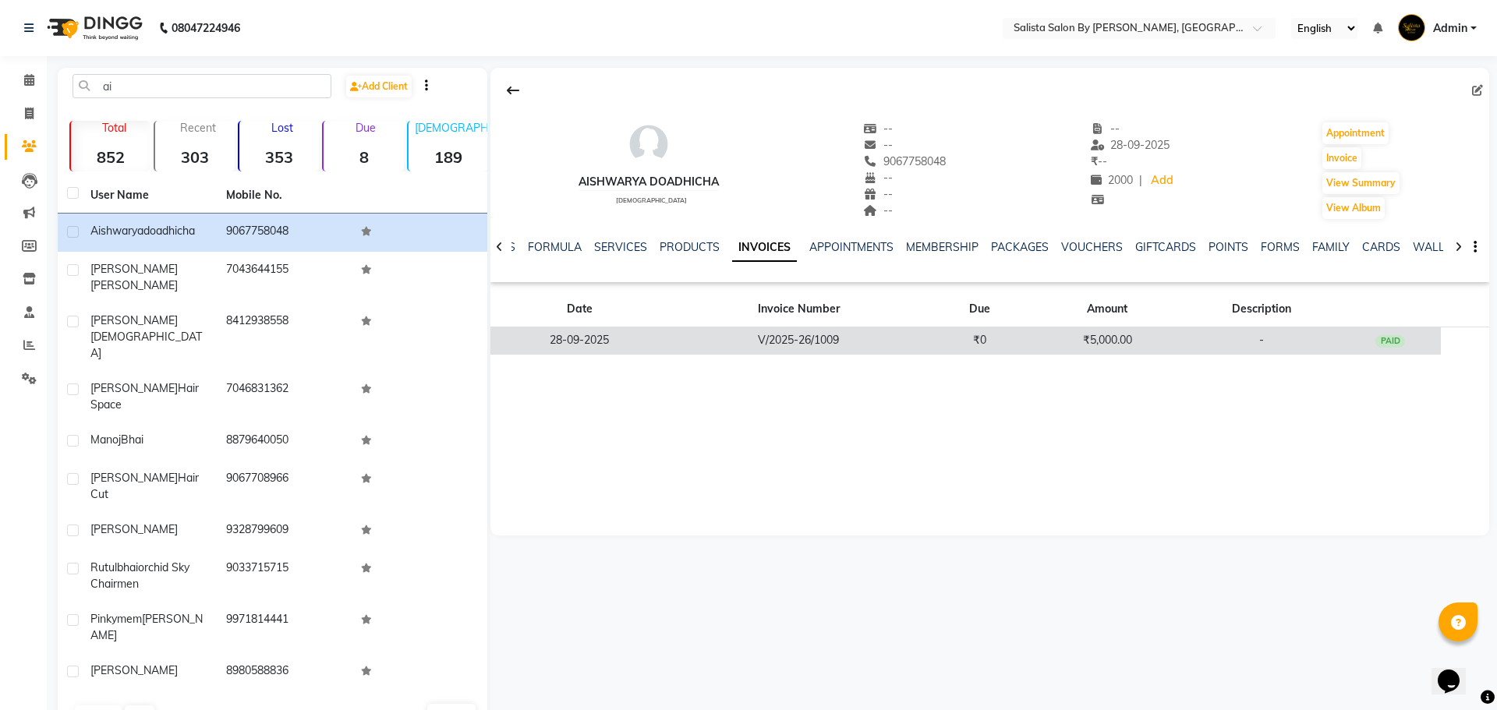
click at [830, 345] on td "V/2025-26/1009" at bounding box center [799, 340] width 260 height 27
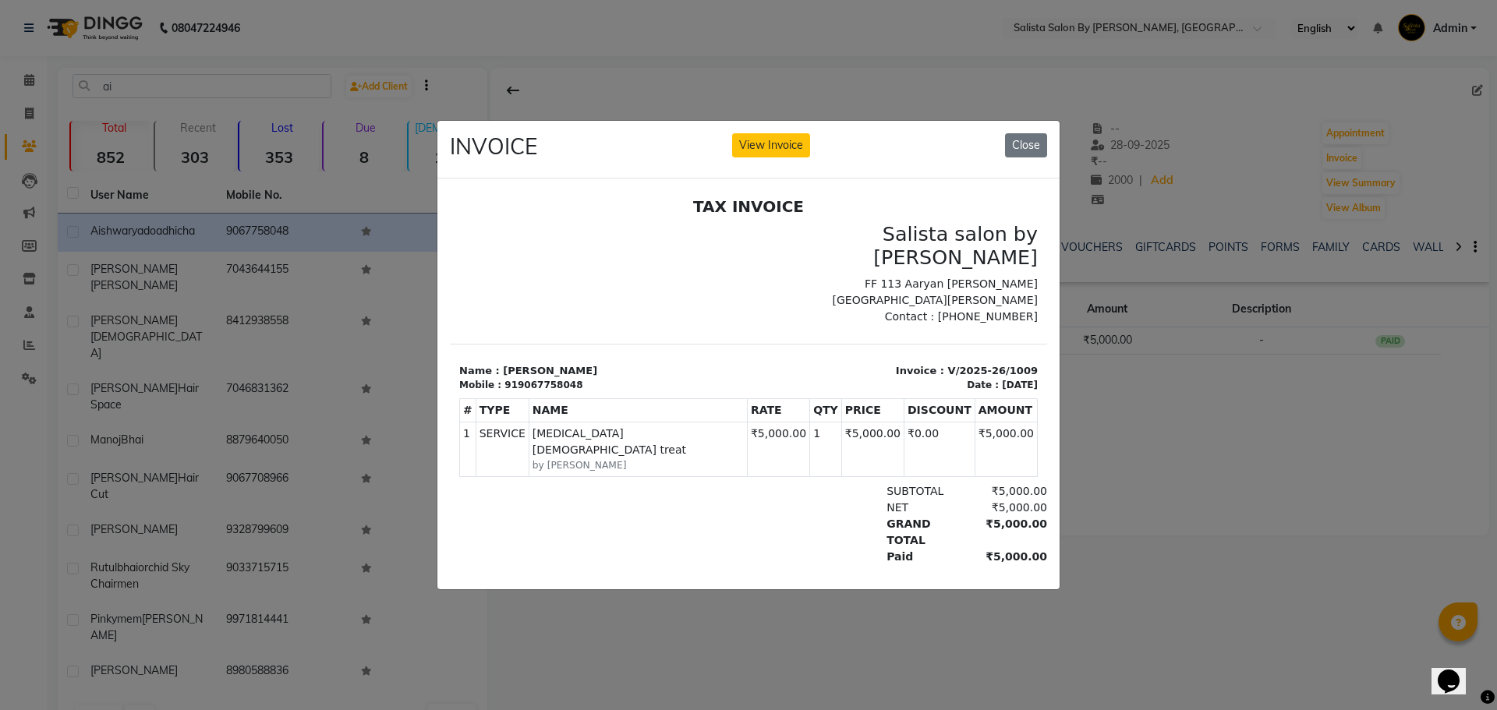
click at [1047, 144] on div "INVOICE View Invoice Close" at bounding box center [748, 150] width 622 height 58
click at [1035, 141] on button "Close" at bounding box center [1026, 145] width 42 height 24
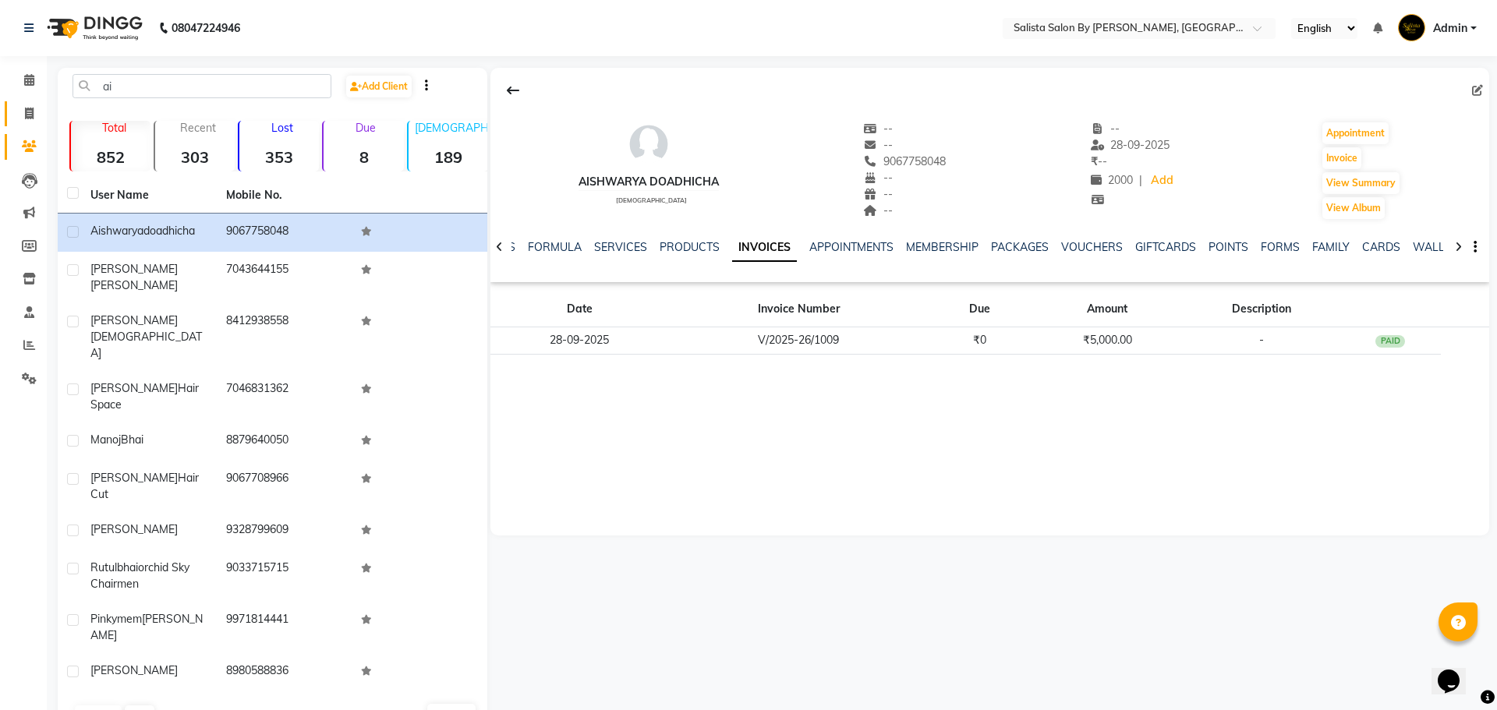
click at [5, 115] on link "Invoice" at bounding box center [23, 114] width 37 height 26
select select "6878"
select select "service"
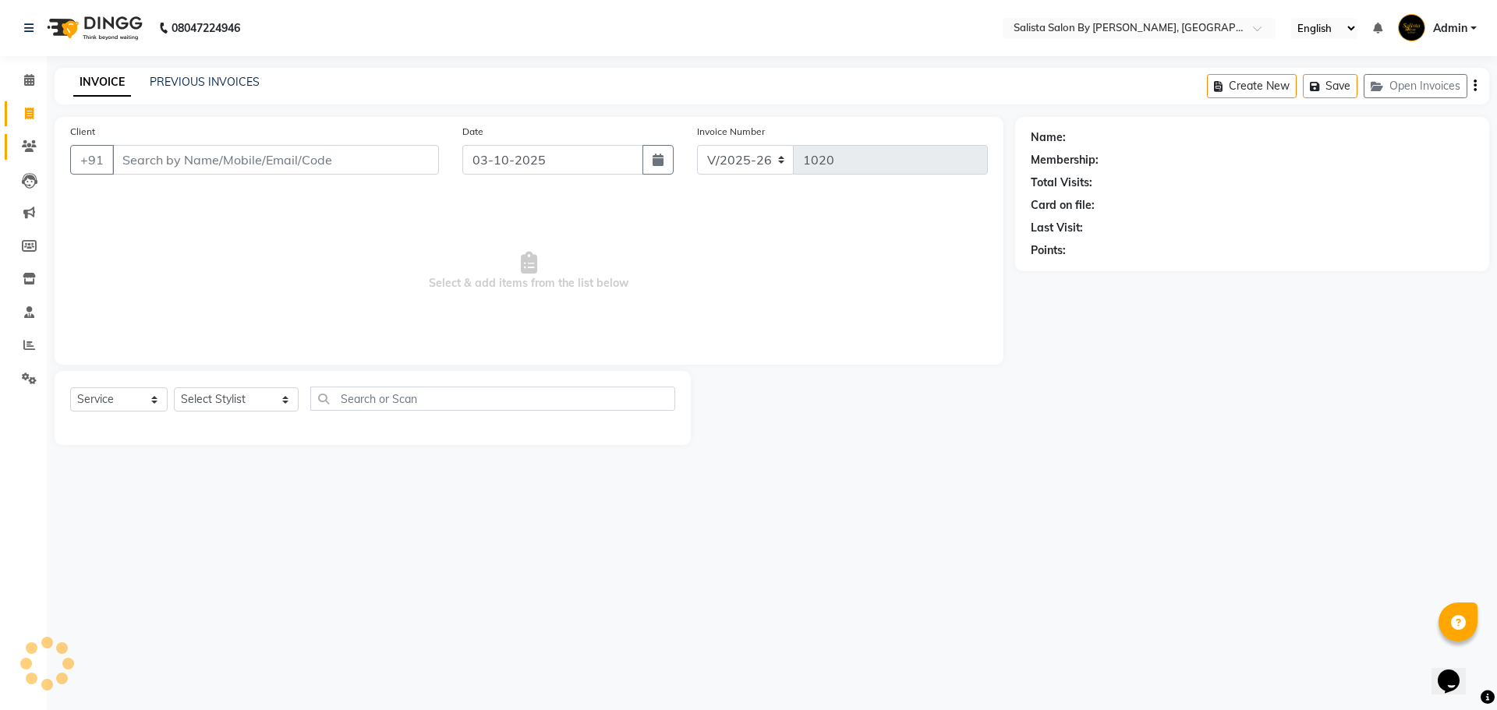
click at [36, 157] on link "Clients" at bounding box center [23, 147] width 37 height 26
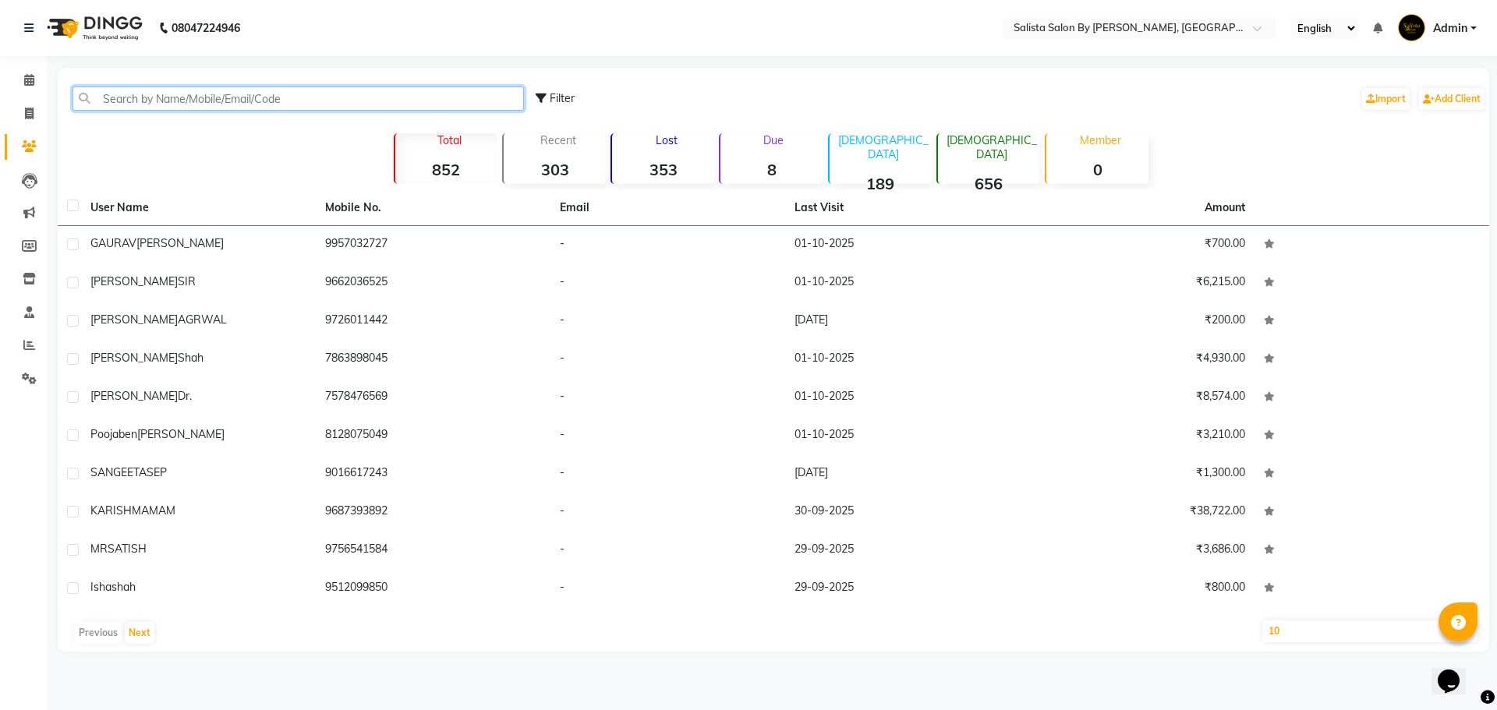
click at [138, 90] on input "text" at bounding box center [298, 99] width 451 height 24
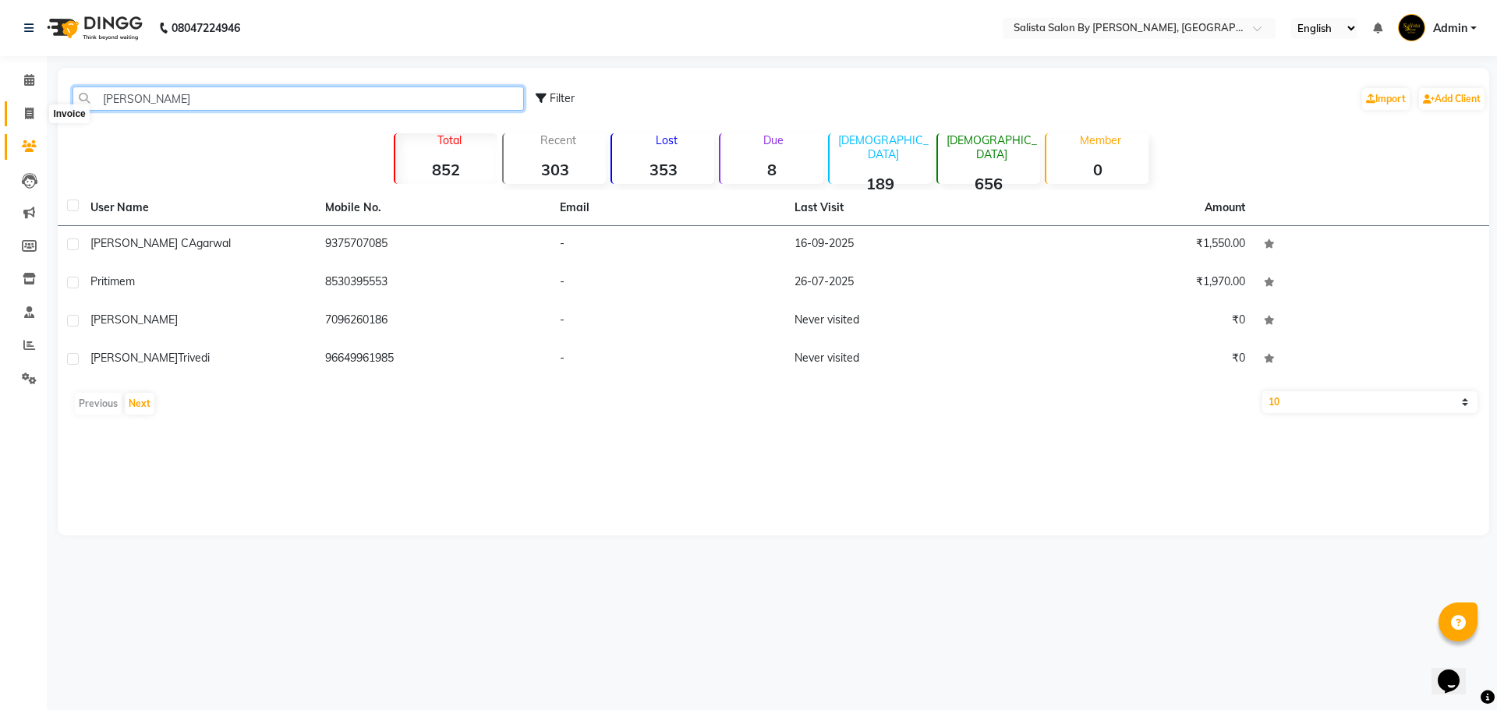
type input "priti"
click at [32, 118] on icon at bounding box center [29, 114] width 9 height 12
select select "service"
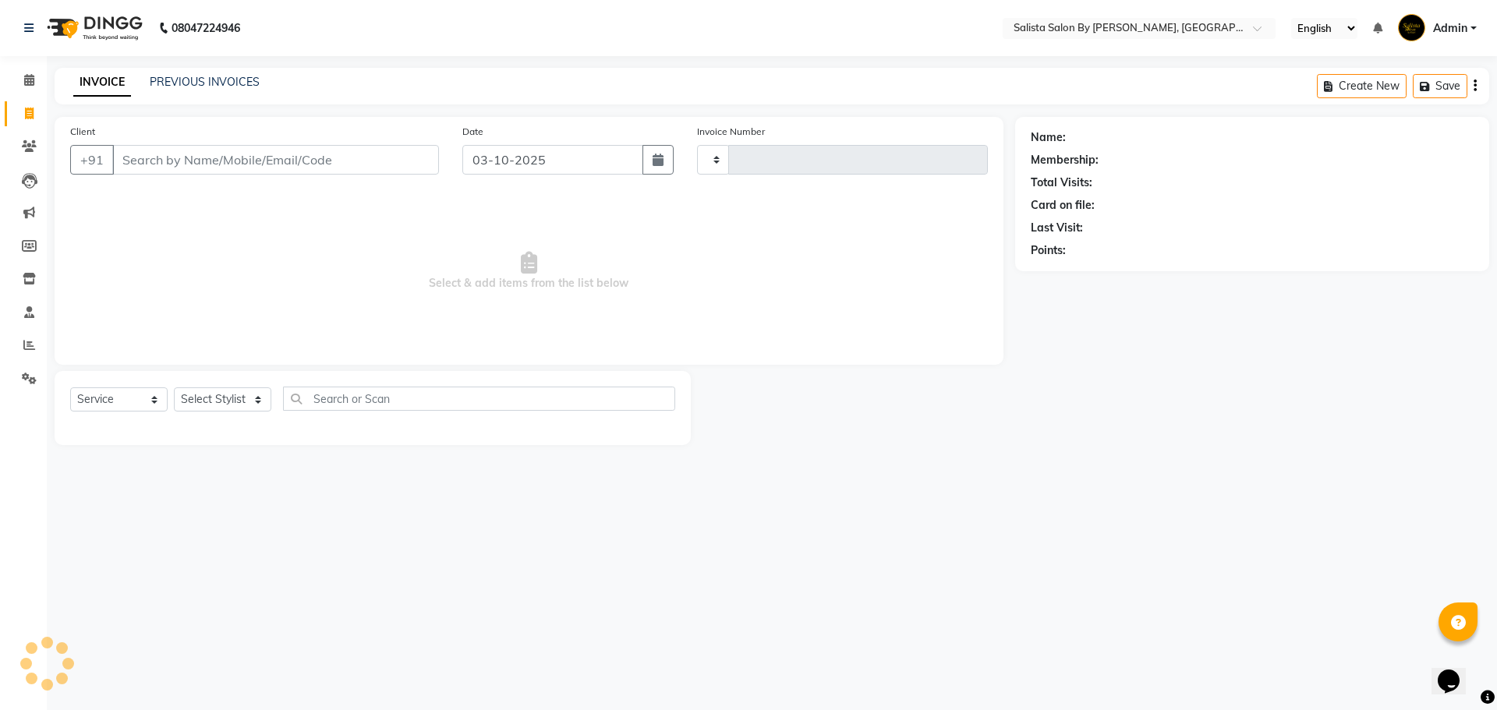
type input "1020"
select select "6878"
click at [247, 90] on div "PREVIOUS INVOICES" at bounding box center [205, 82] width 110 height 16
click at [211, 82] on link "PREVIOUS INVOICES" at bounding box center [205, 82] width 110 height 14
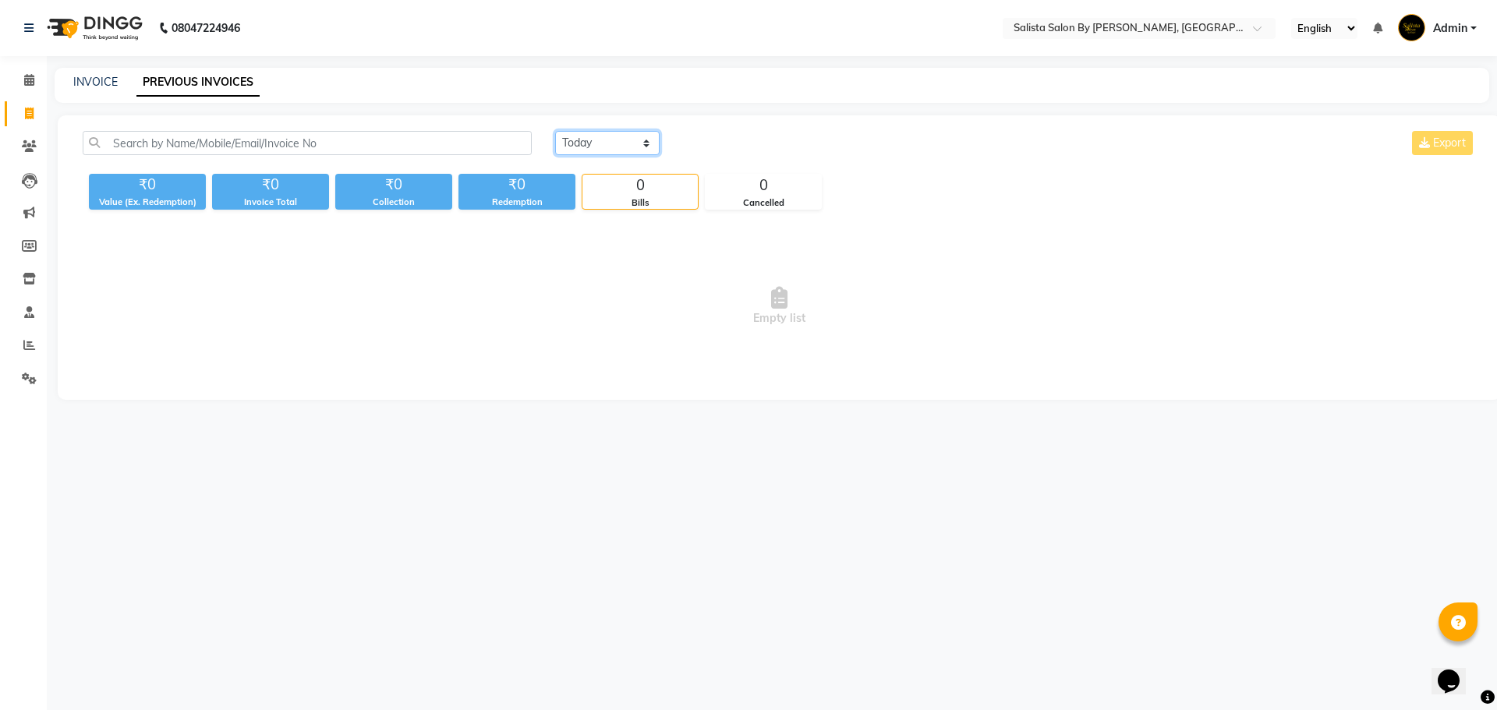
click at [628, 145] on select "Today Yesterday Custom Range" at bounding box center [607, 143] width 104 height 24
select select "range"
click at [555, 131] on select "Today Yesterday Custom Range" at bounding box center [607, 143] width 104 height 24
click at [743, 136] on input "03-10-2025" at bounding box center [734, 144] width 109 height 22
select select "10"
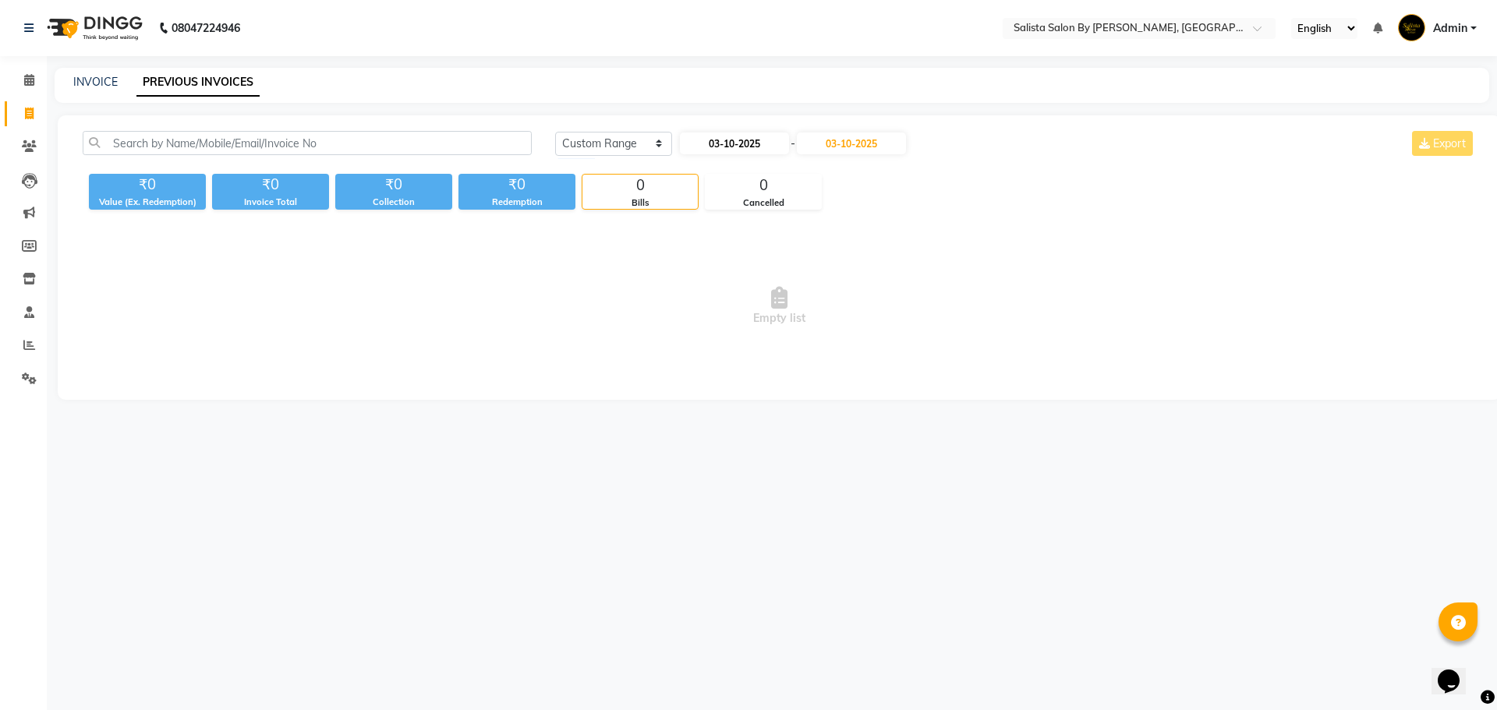
select select "2025"
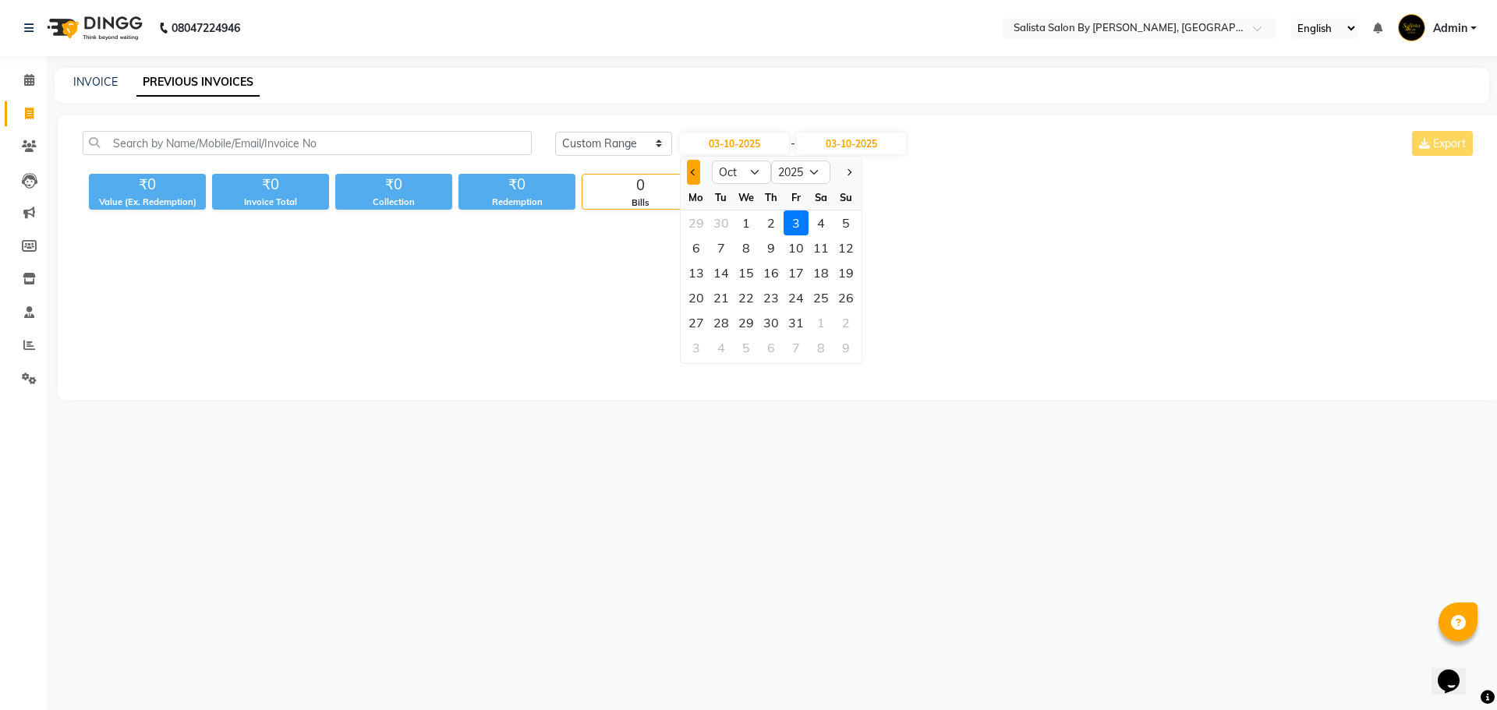
click at [687, 175] on button "Previous month" at bounding box center [693, 172] width 13 height 25
select select "9"
click at [691, 227] on div "1" at bounding box center [696, 223] width 25 height 25
type input "01-09-2025"
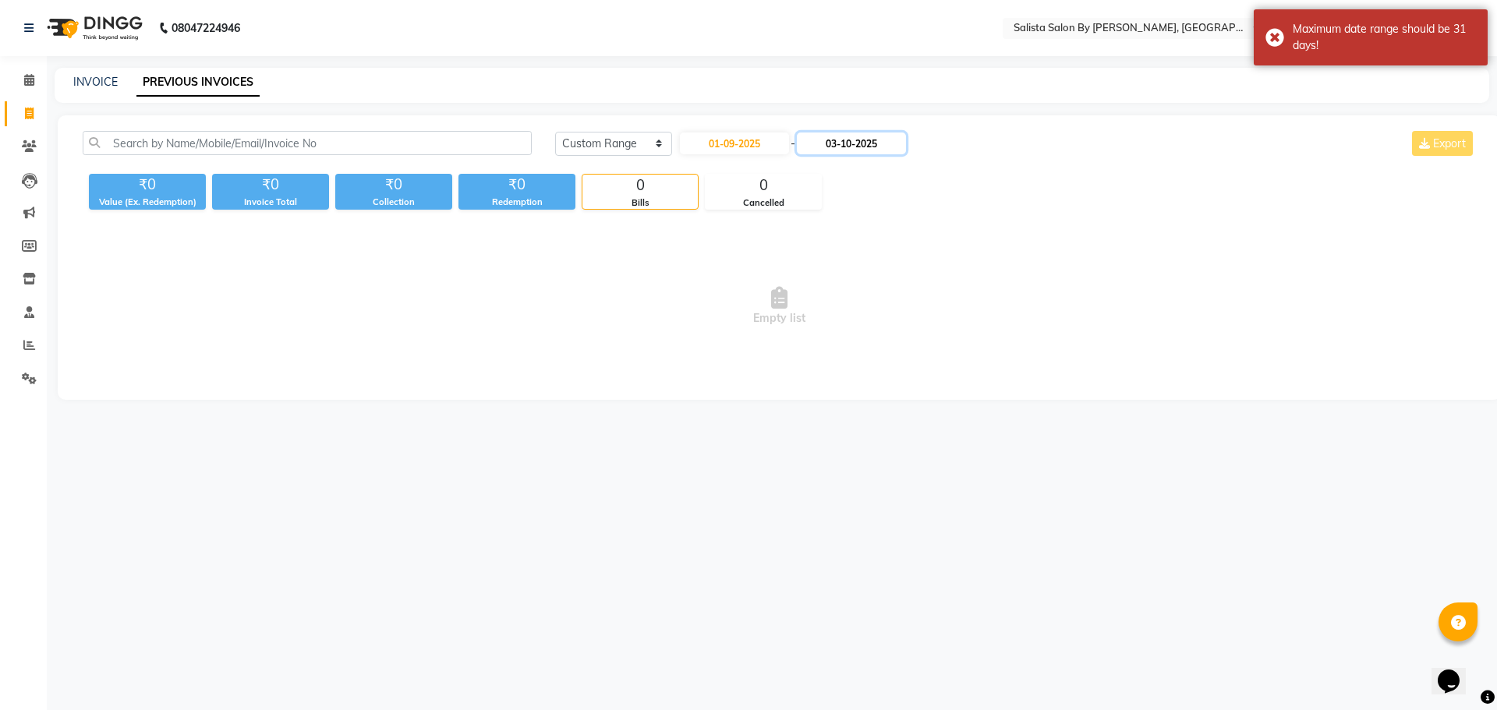
click at [906, 142] on input "03-10-2025" at bounding box center [851, 144] width 109 height 22
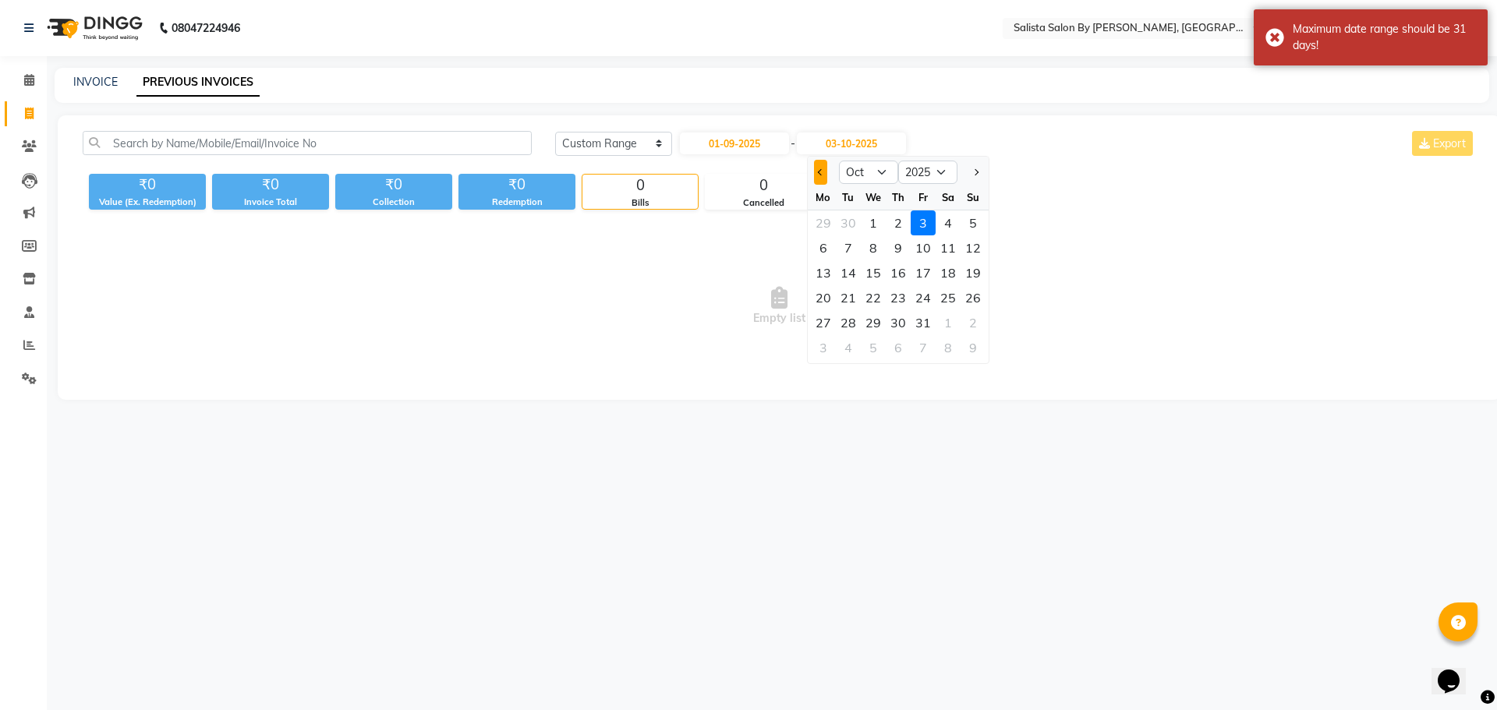
click at [823, 171] on span "Previous month" at bounding box center [820, 172] width 6 height 6
select select "9"
click at [851, 322] on div "30" at bounding box center [848, 322] width 25 height 25
type input "30-09-2025"
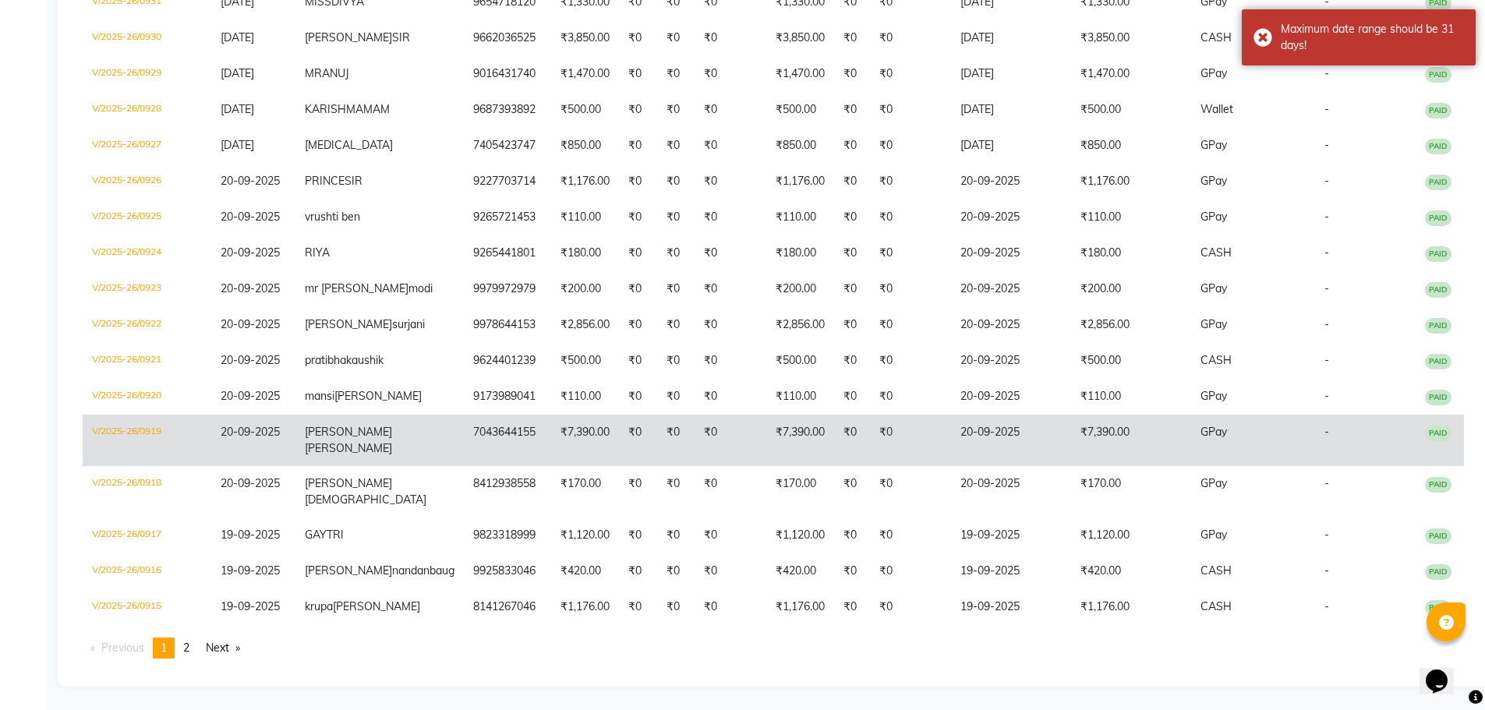
scroll to position [4026, 0]
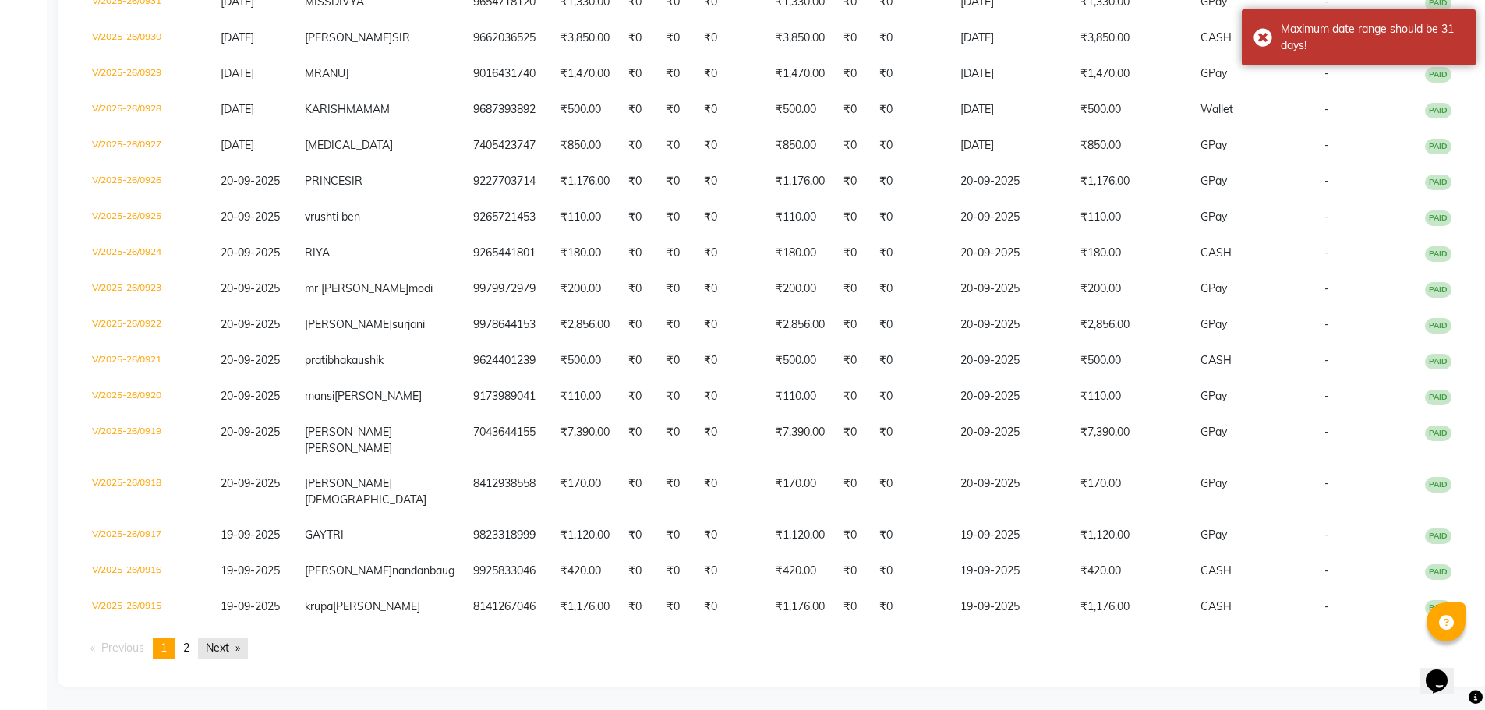
click at [222, 649] on link "Next page" at bounding box center [223, 648] width 50 height 21
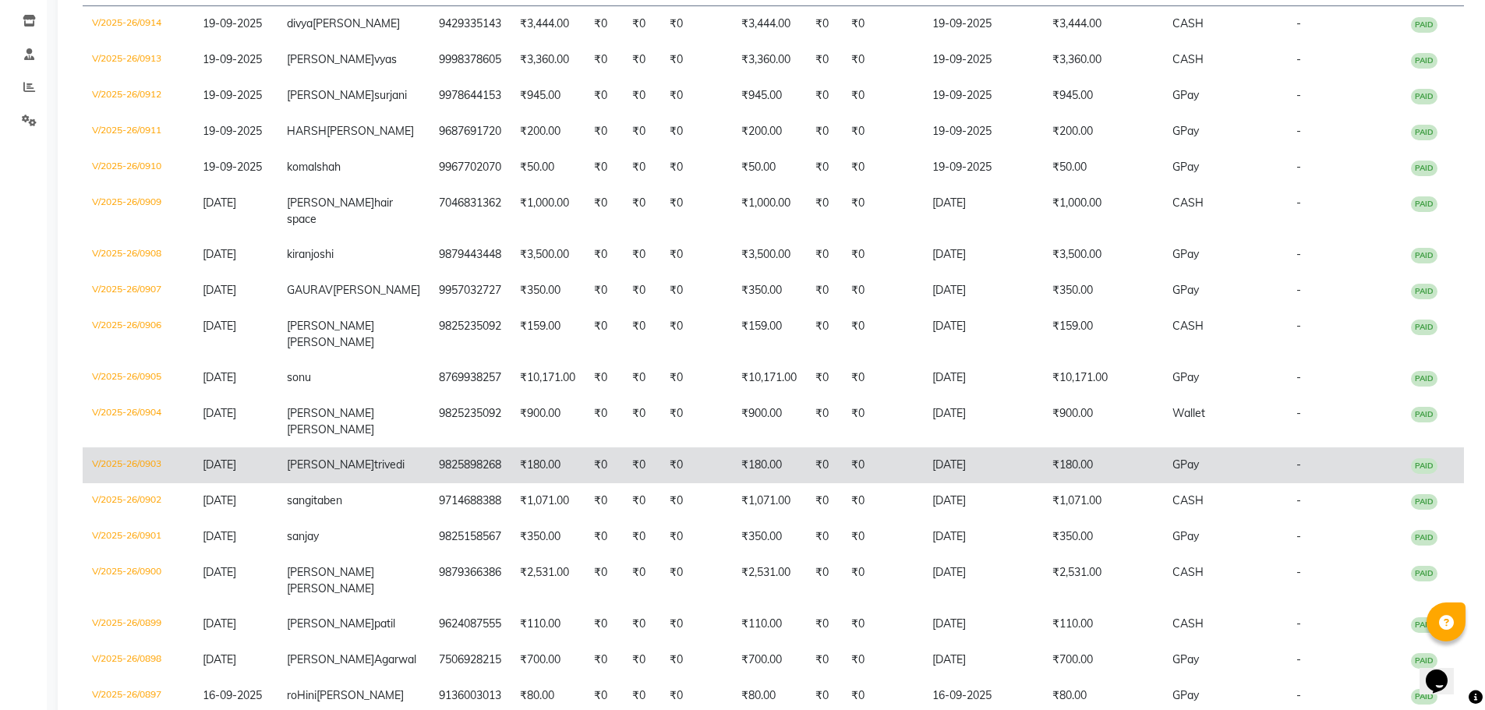
scroll to position [0, 0]
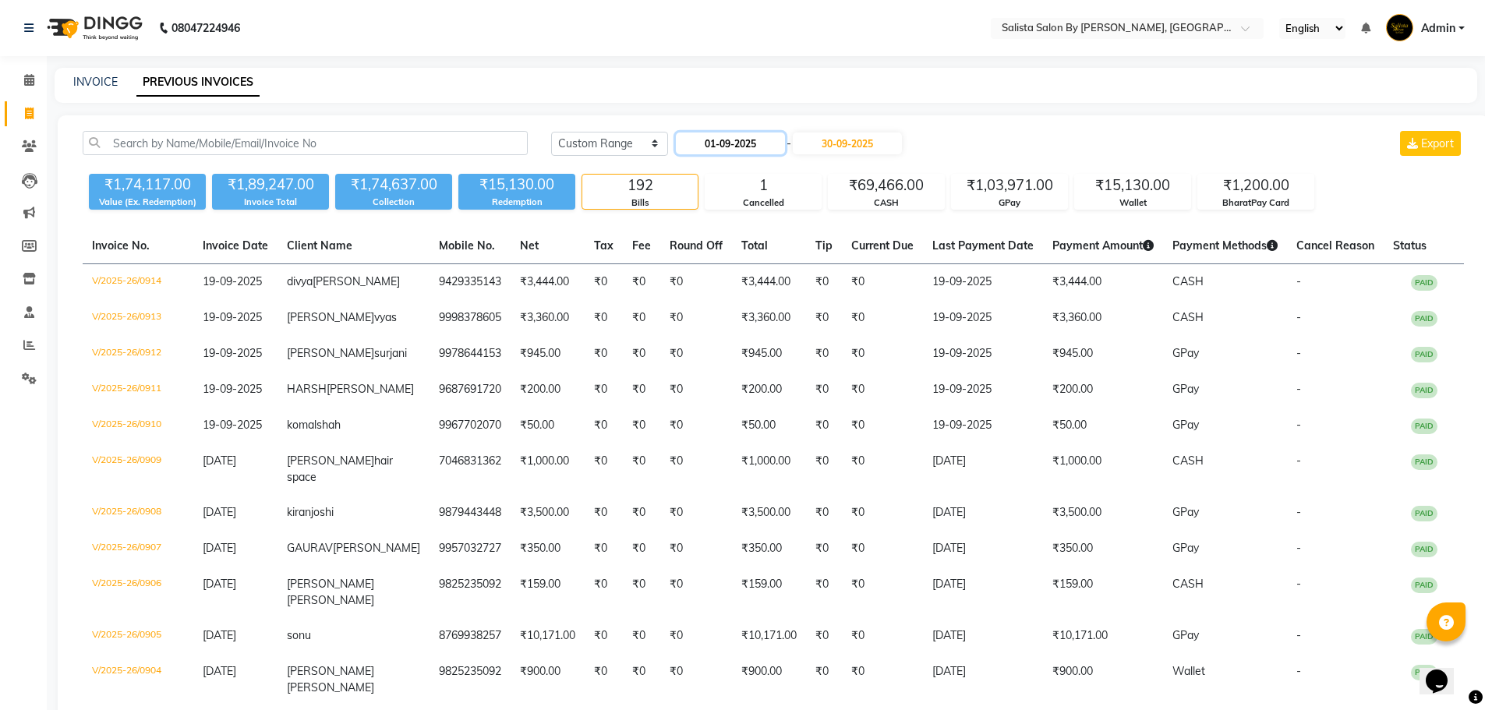
click at [779, 145] on input "01-09-2025" at bounding box center [730, 144] width 109 height 22
select select "9"
select select "2025"
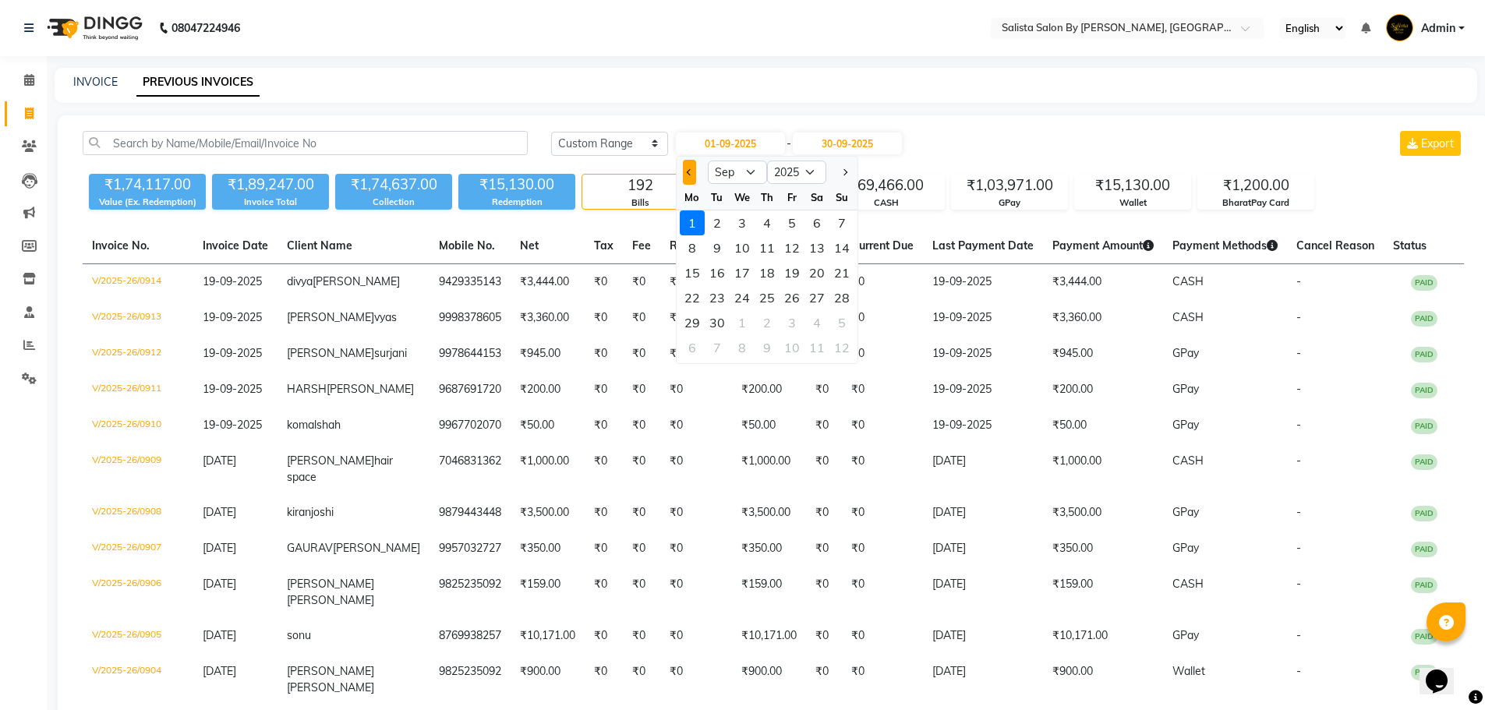
click at [688, 182] on button "Previous month" at bounding box center [689, 172] width 13 height 25
select select "8"
click at [785, 219] on div "1" at bounding box center [792, 223] width 25 height 25
type input "01-08-2025"
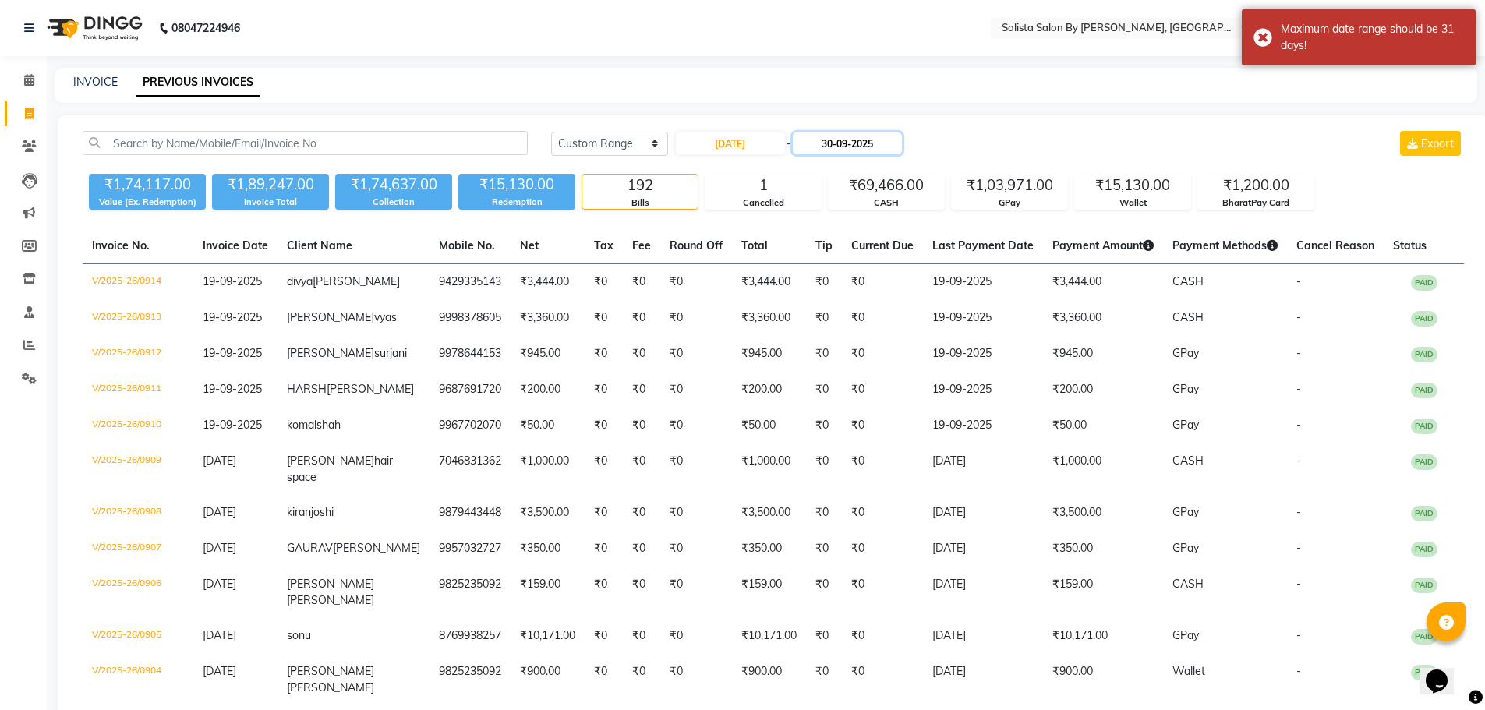
click at [879, 136] on input "30-09-2025" at bounding box center [847, 144] width 109 height 22
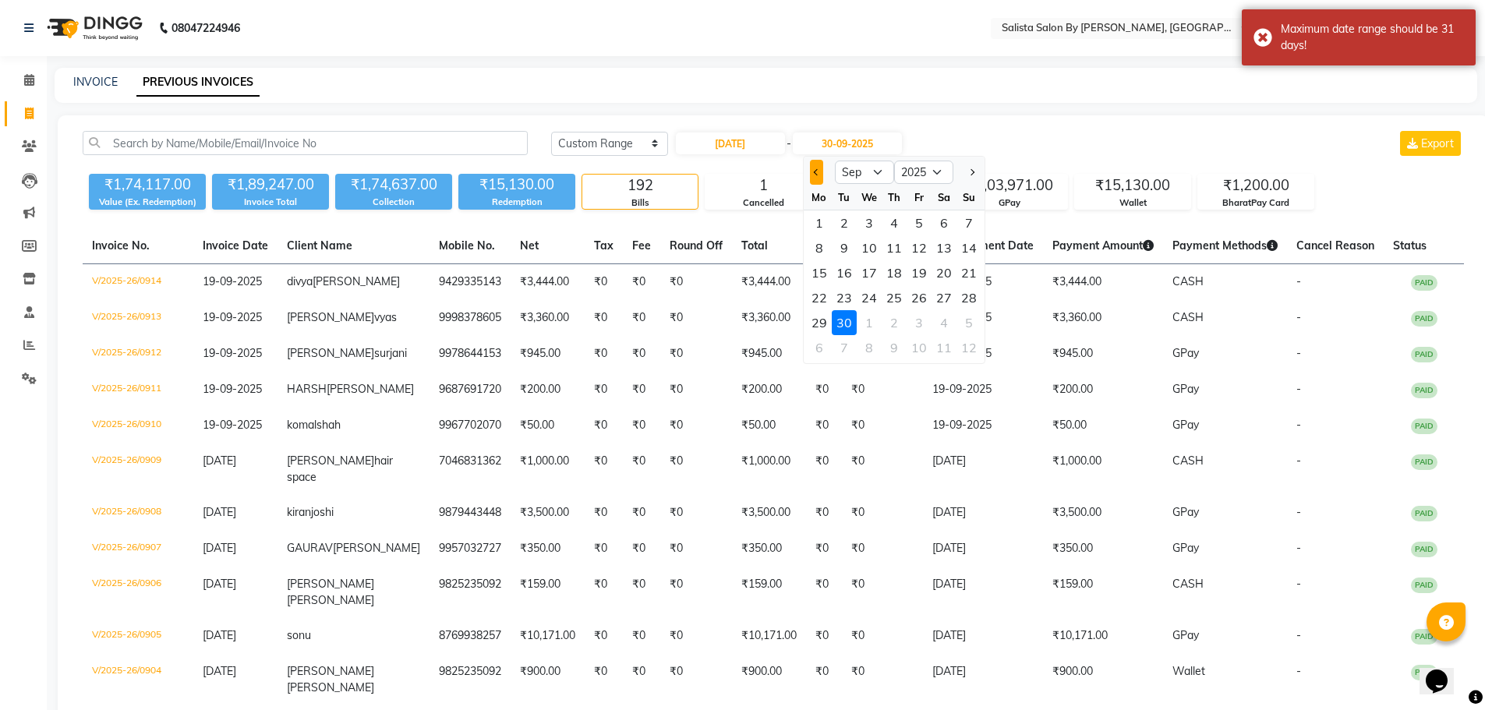
click at [813, 169] on button "Previous month" at bounding box center [816, 172] width 13 height 25
select select "8"
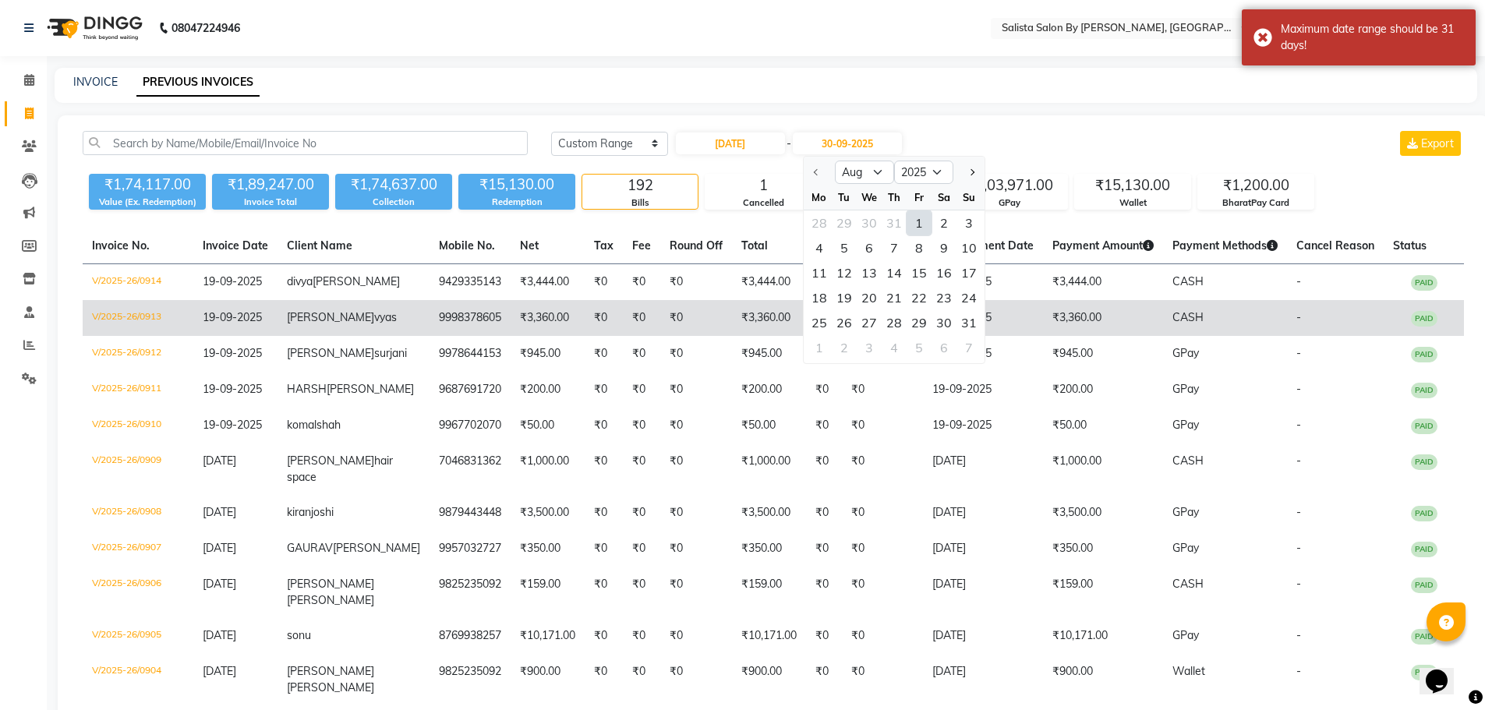
click at [972, 318] on div "31" at bounding box center [969, 322] width 25 height 25
type input "31-08-2025"
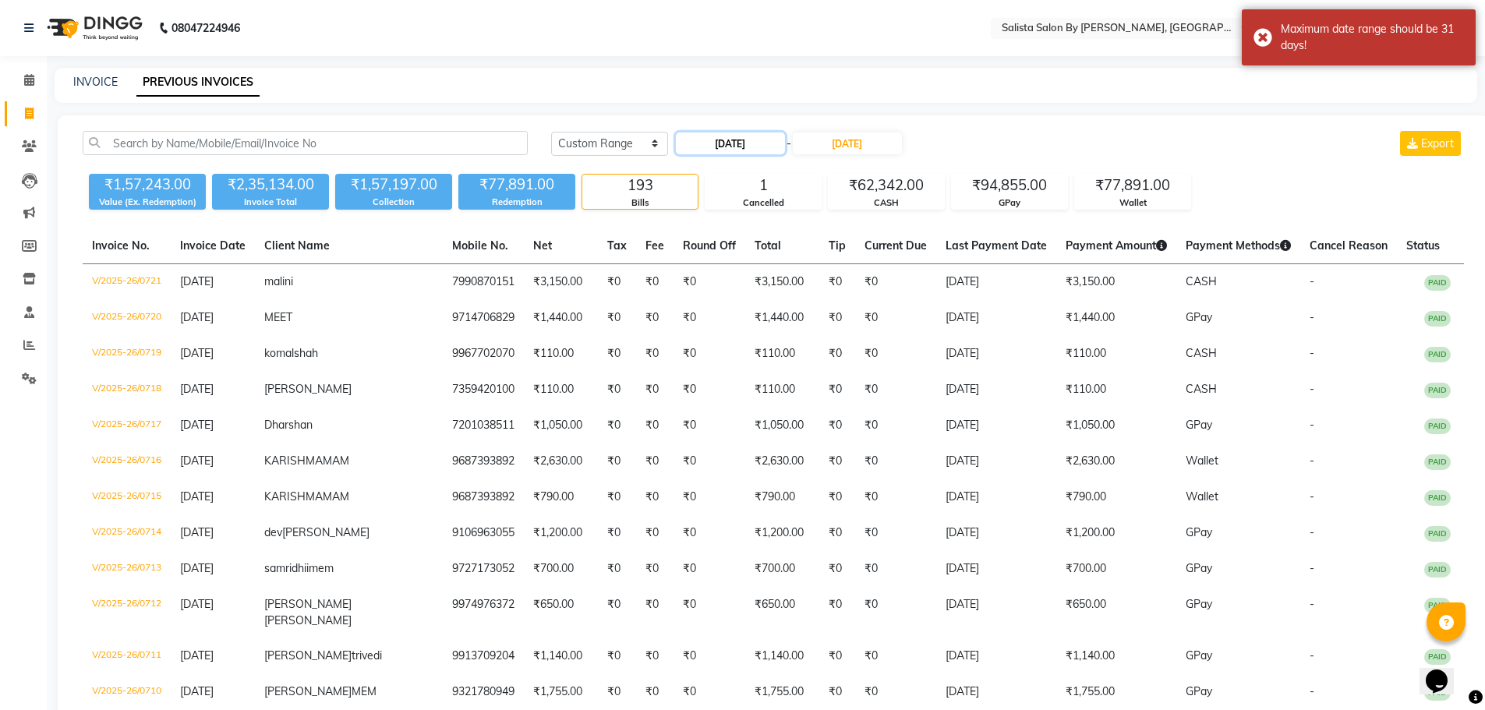
click at [756, 141] on input "01-08-2025" at bounding box center [730, 144] width 109 height 22
select select "8"
select select "2025"
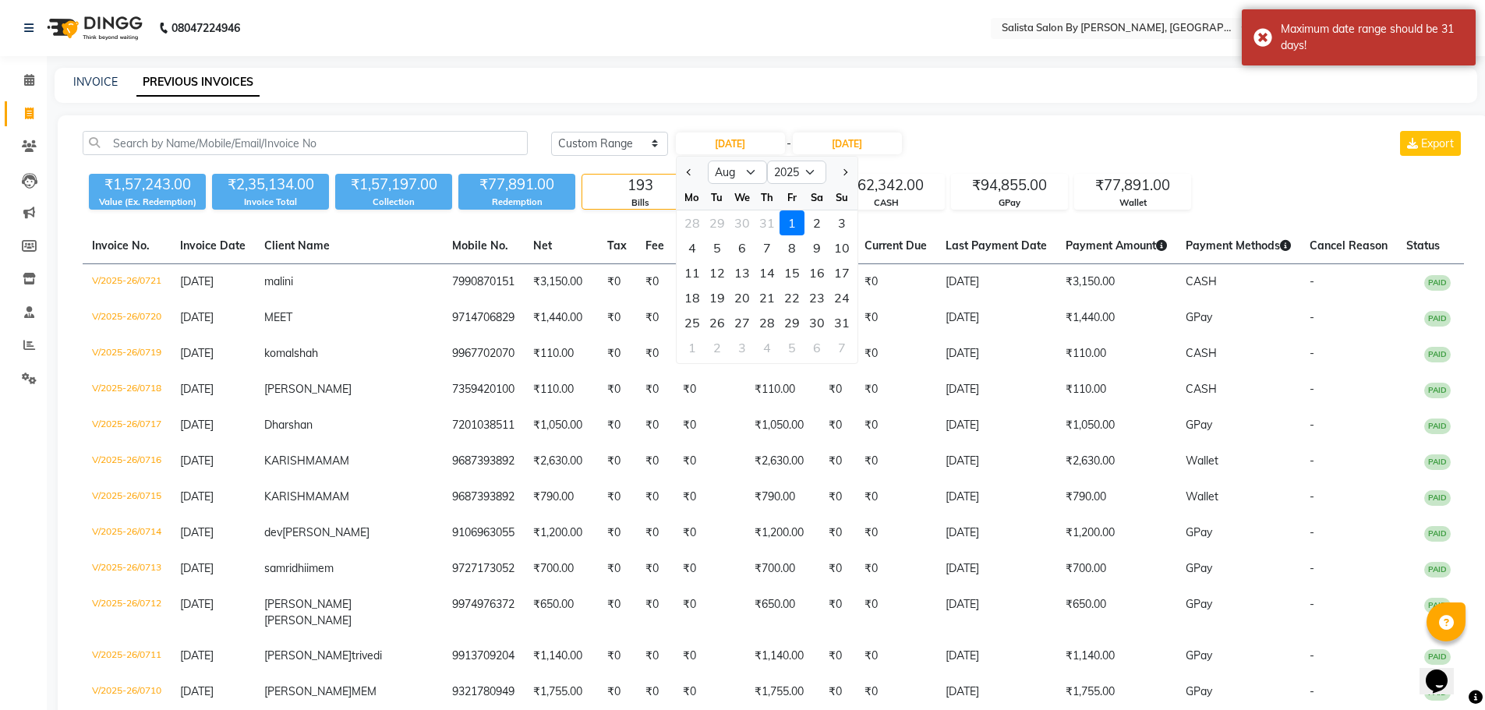
click at [681, 171] on div at bounding box center [692, 172] width 31 height 25
click at [692, 171] on span "Previous month" at bounding box center [689, 172] width 6 height 6
click at [840, 169] on button "Next month" at bounding box center [843, 172] width 13 height 25
select select "8"
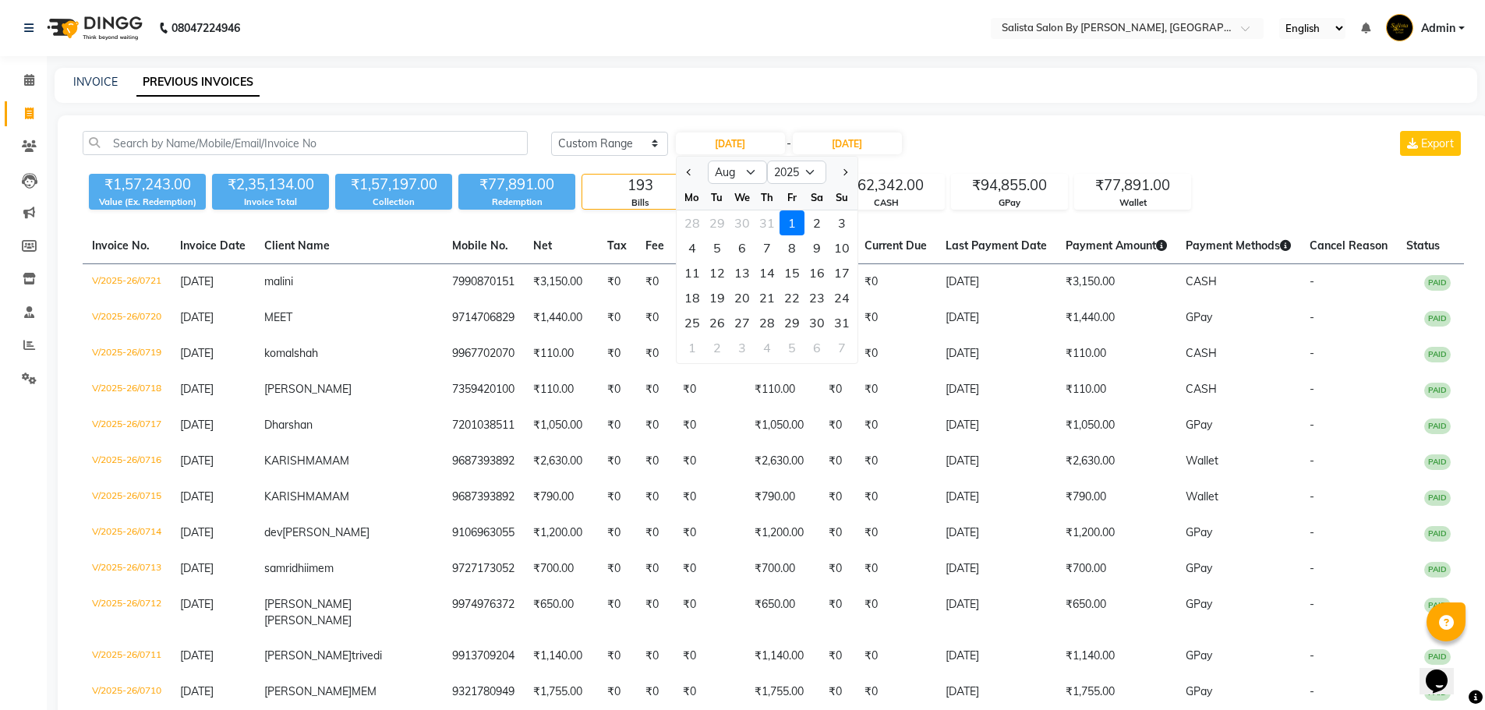
click at [791, 219] on div "1" at bounding box center [792, 223] width 25 height 25
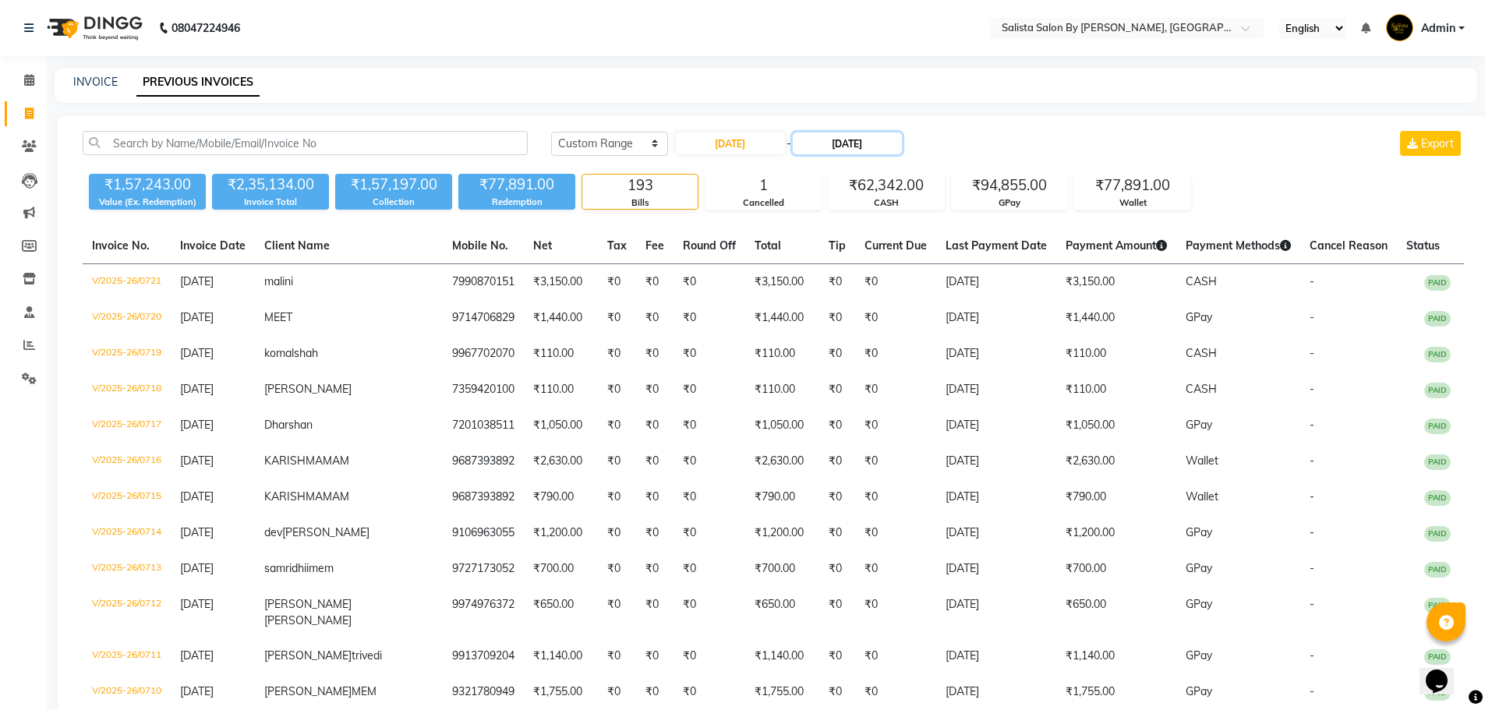
click at [849, 135] on input "31-08-2025" at bounding box center [847, 144] width 109 height 22
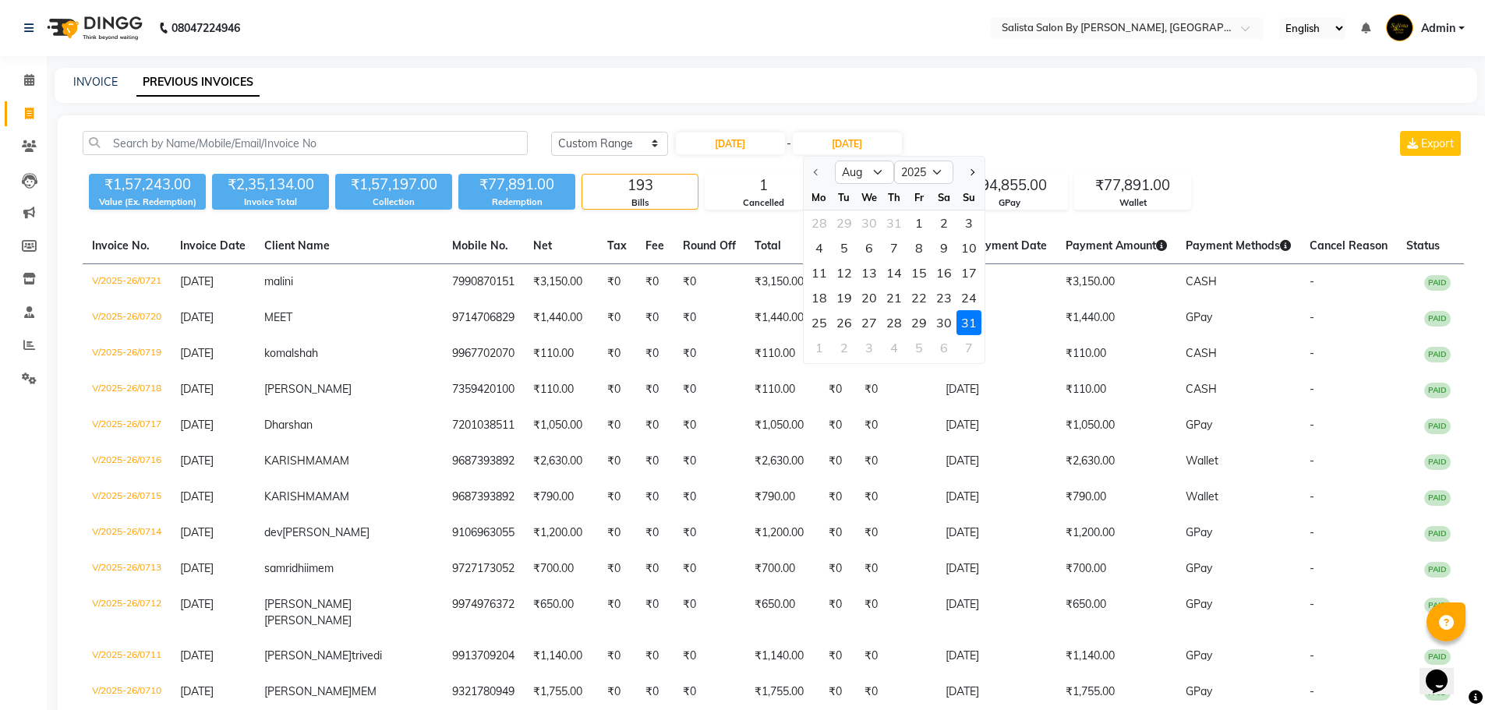
click at [959, 323] on div "31" at bounding box center [969, 322] width 25 height 25
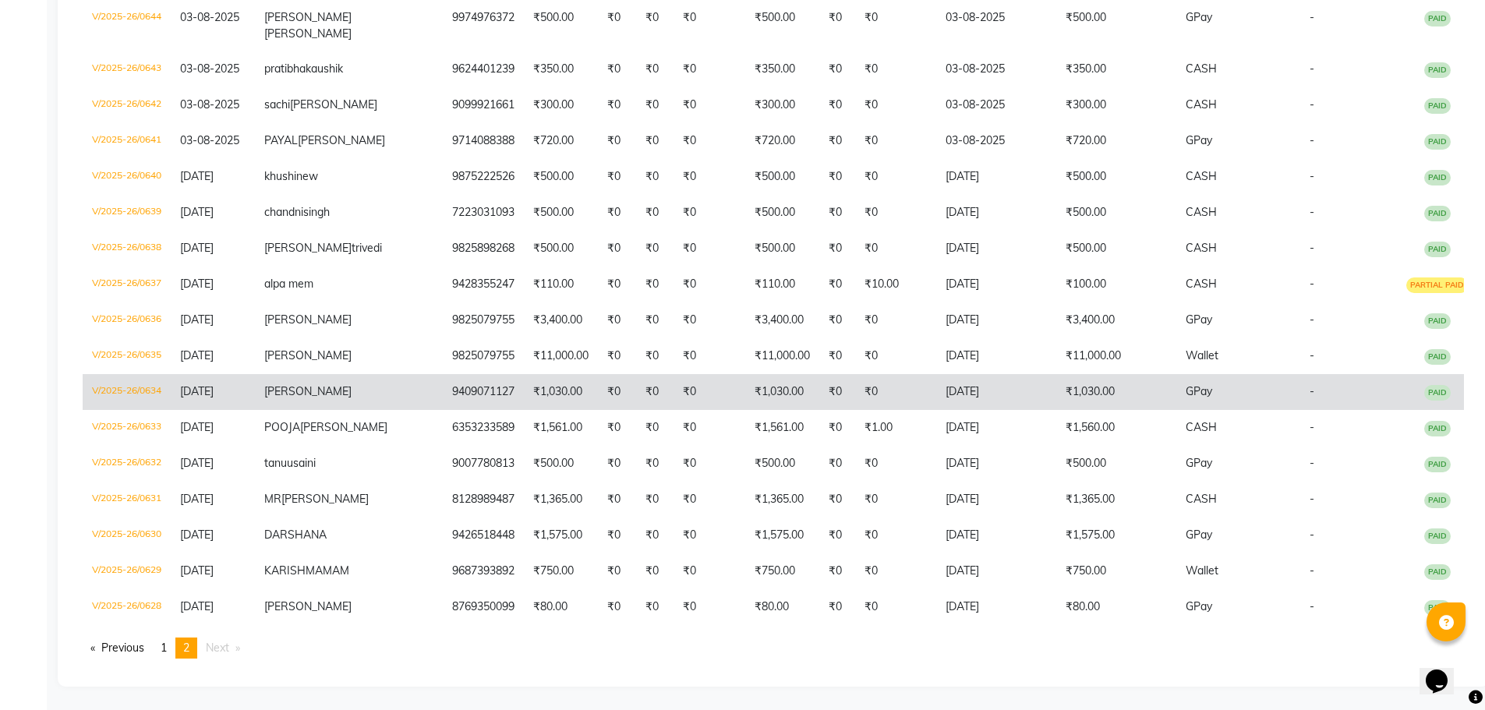
scroll to position [3400, 0]
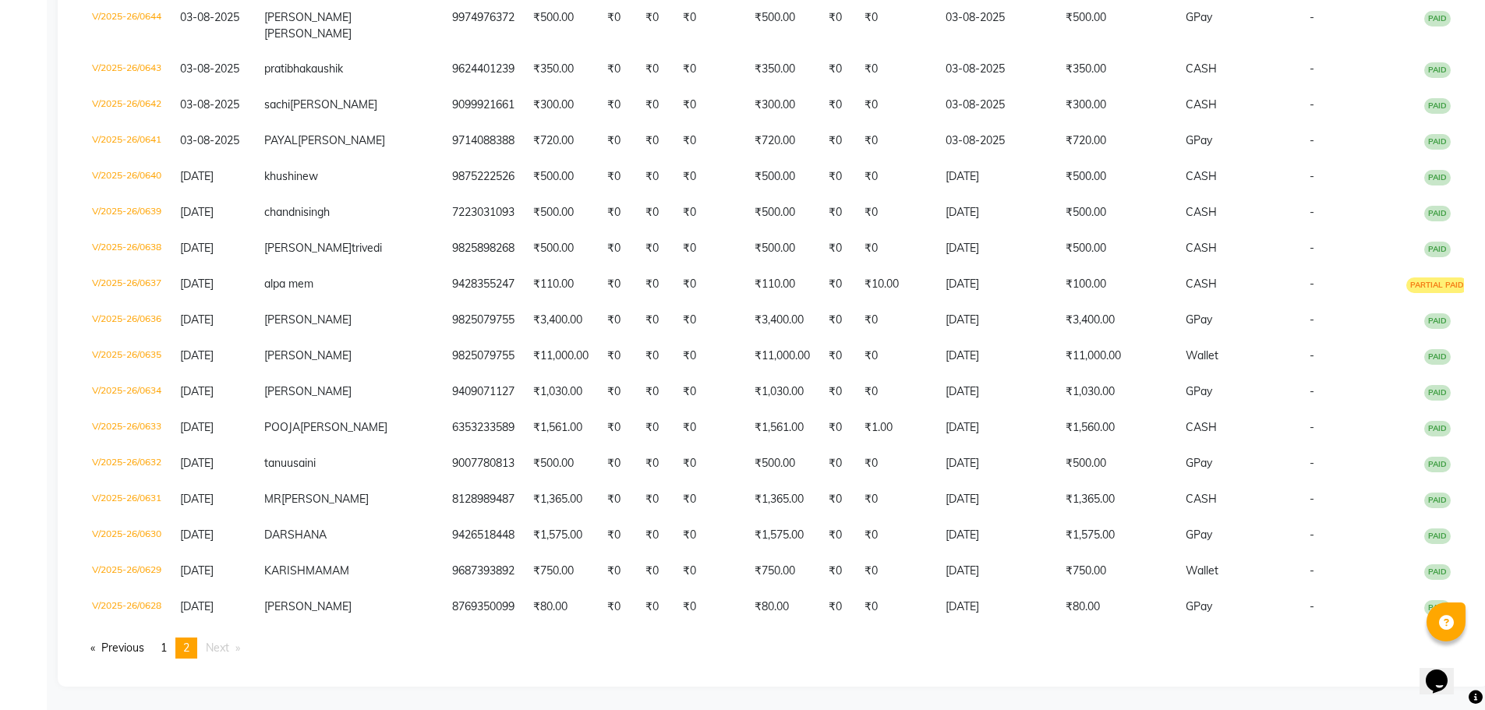
click at [218, 644] on span "Next page" at bounding box center [217, 648] width 23 height 14
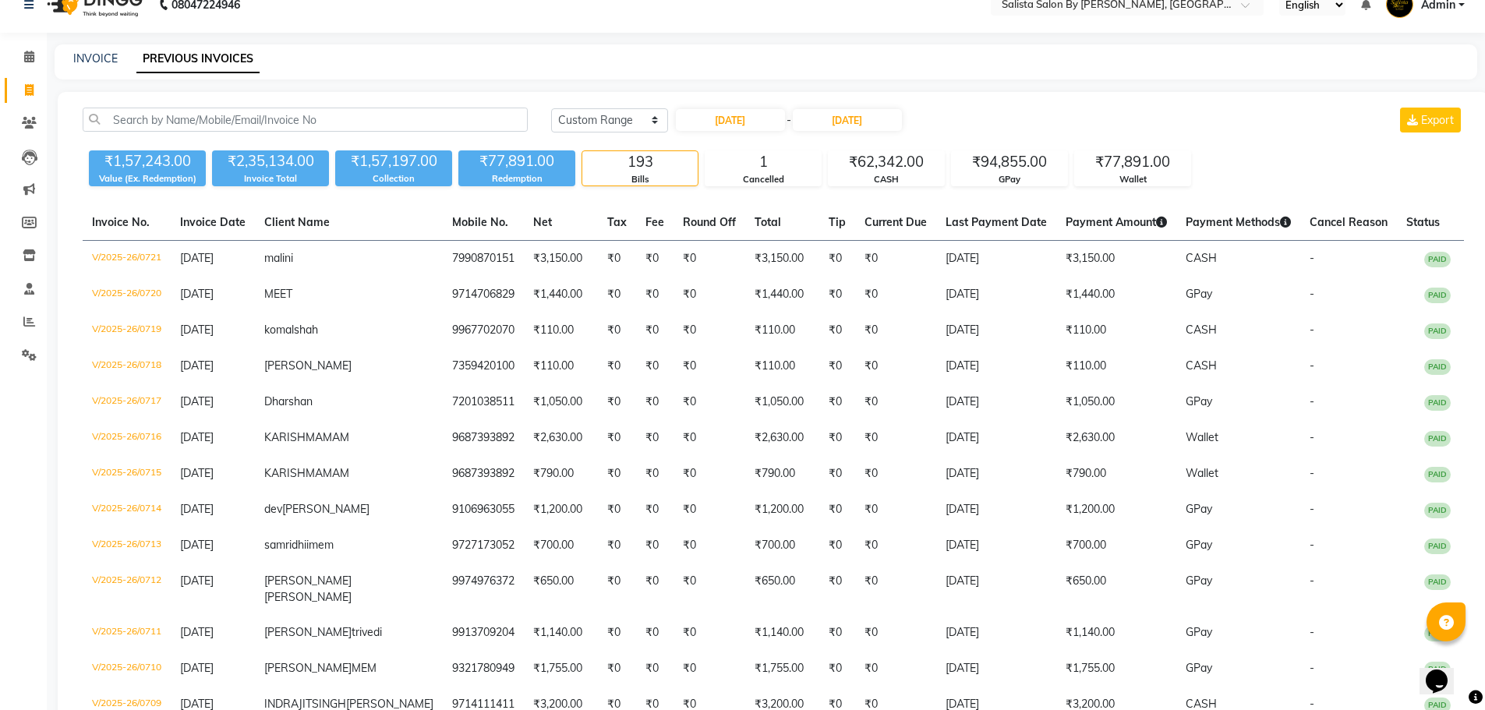
scroll to position [0, 0]
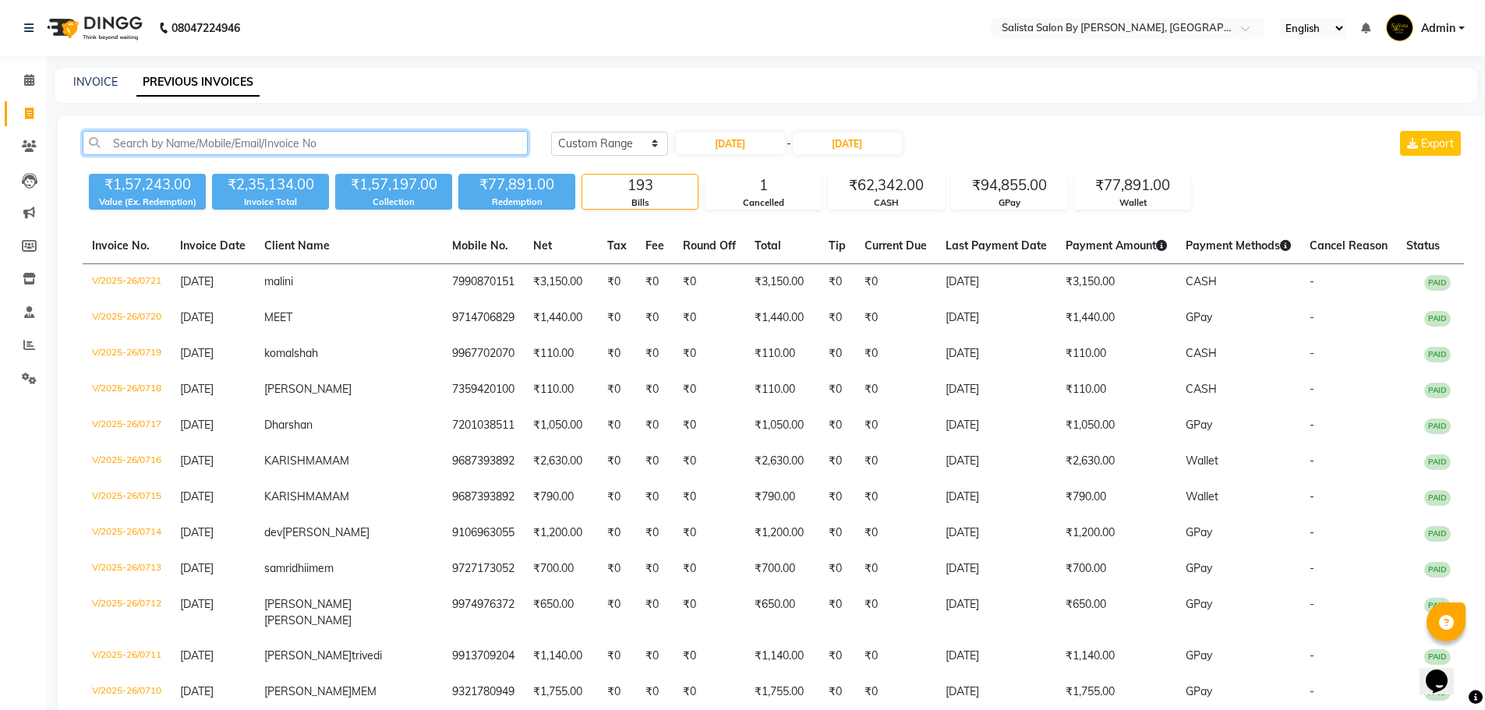
click at [343, 139] on input "text" at bounding box center [305, 143] width 445 height 24
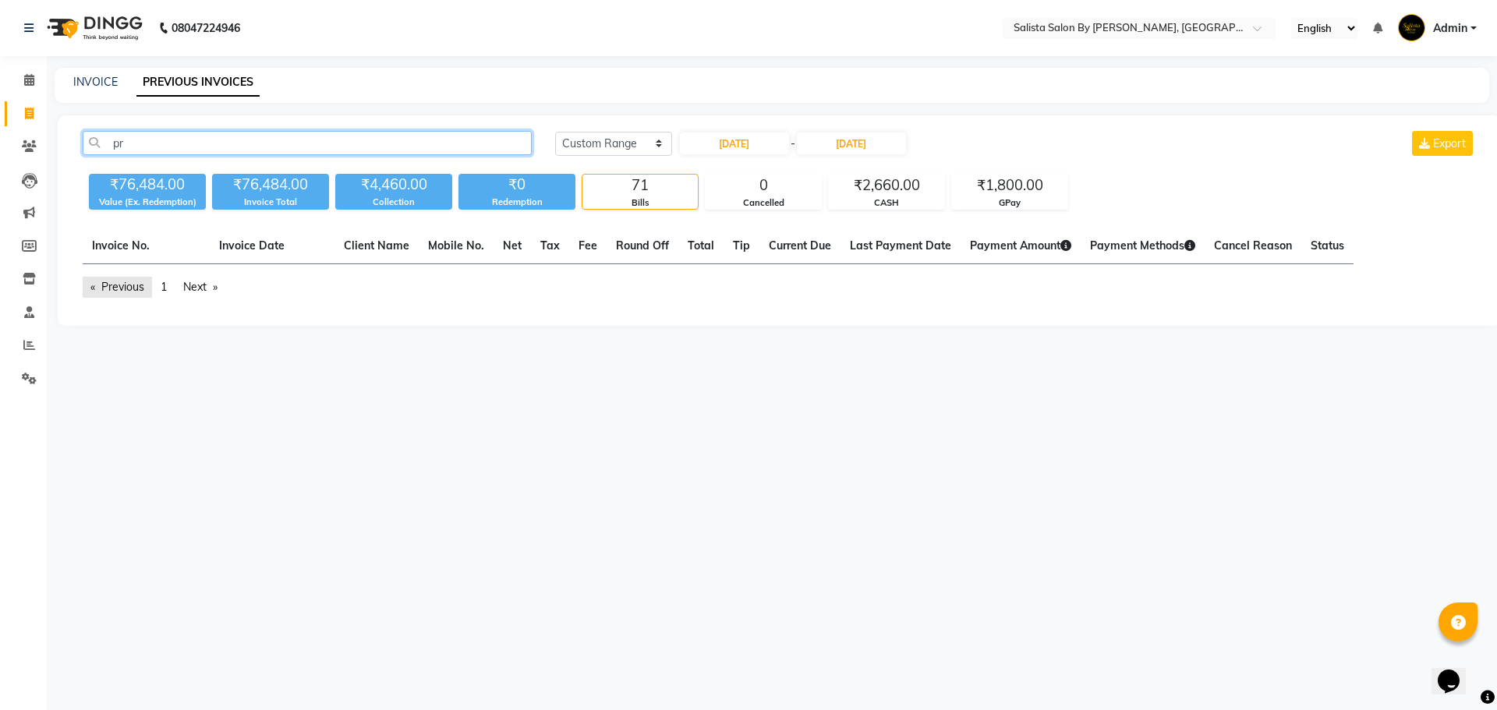
type input "pr"
click at [136, 279] on link "Previous page" at bounding box center [117, 287] width 69 height 21
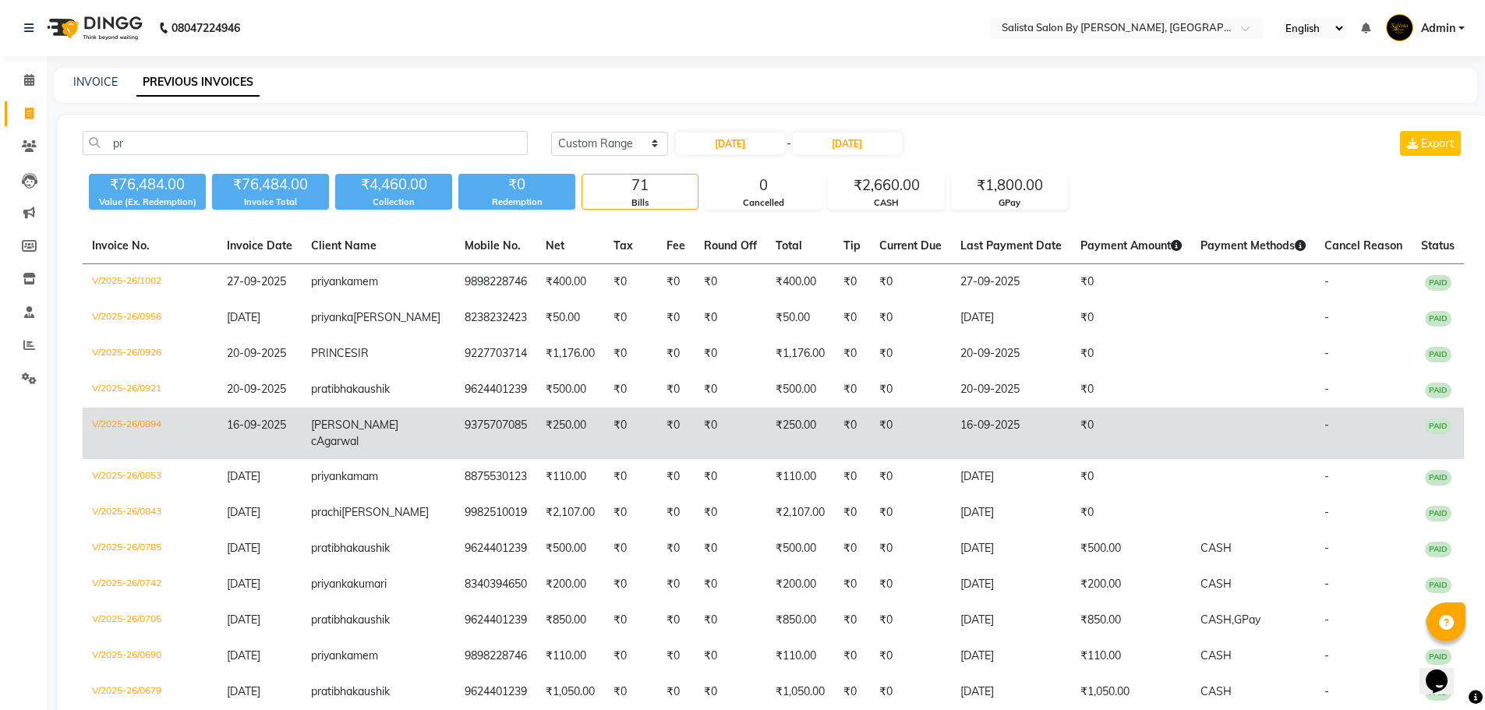
click at [496, 443] on td "9375707085" at bounding box center [495, 433] width 81 height 51
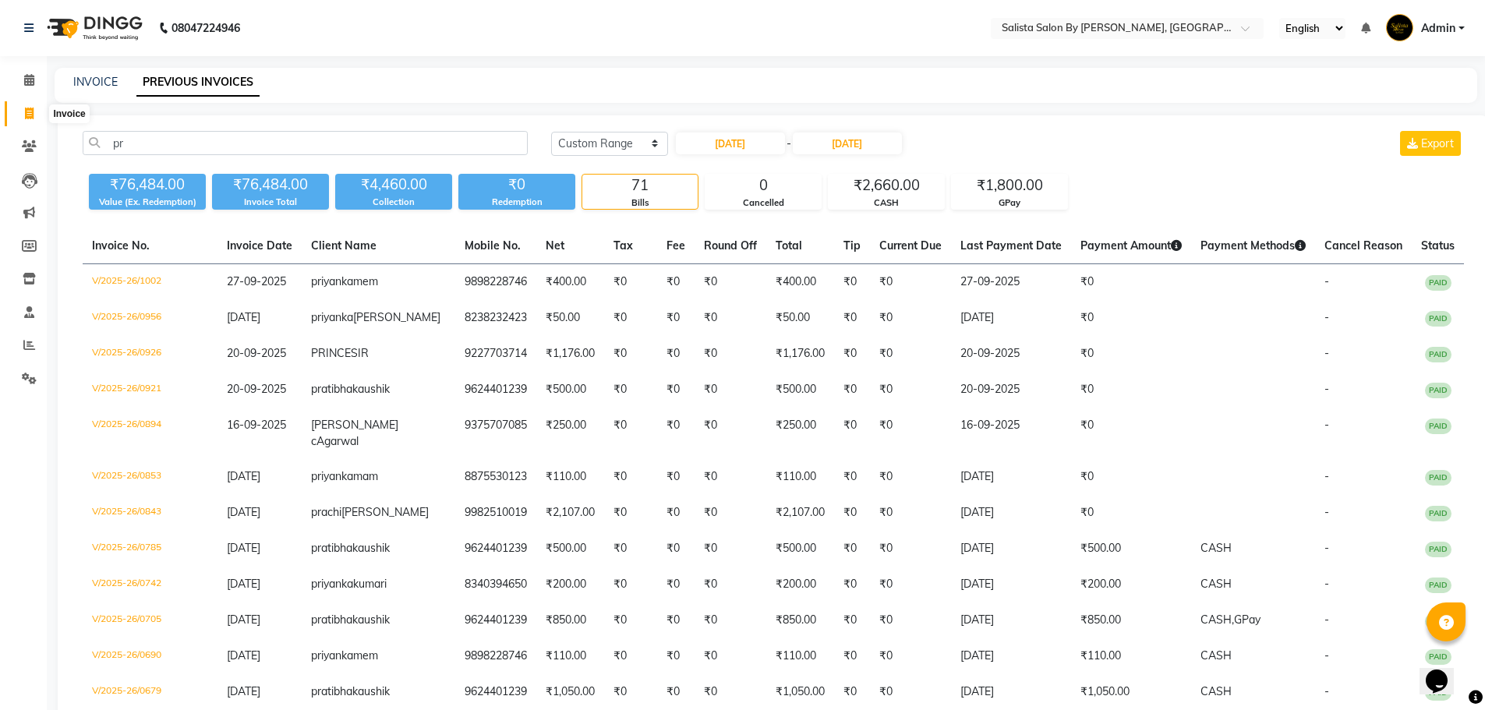
click at [35, 118] on span at bounding box center [29, 114] width 27 height 18
select select "6878"
select select "service"
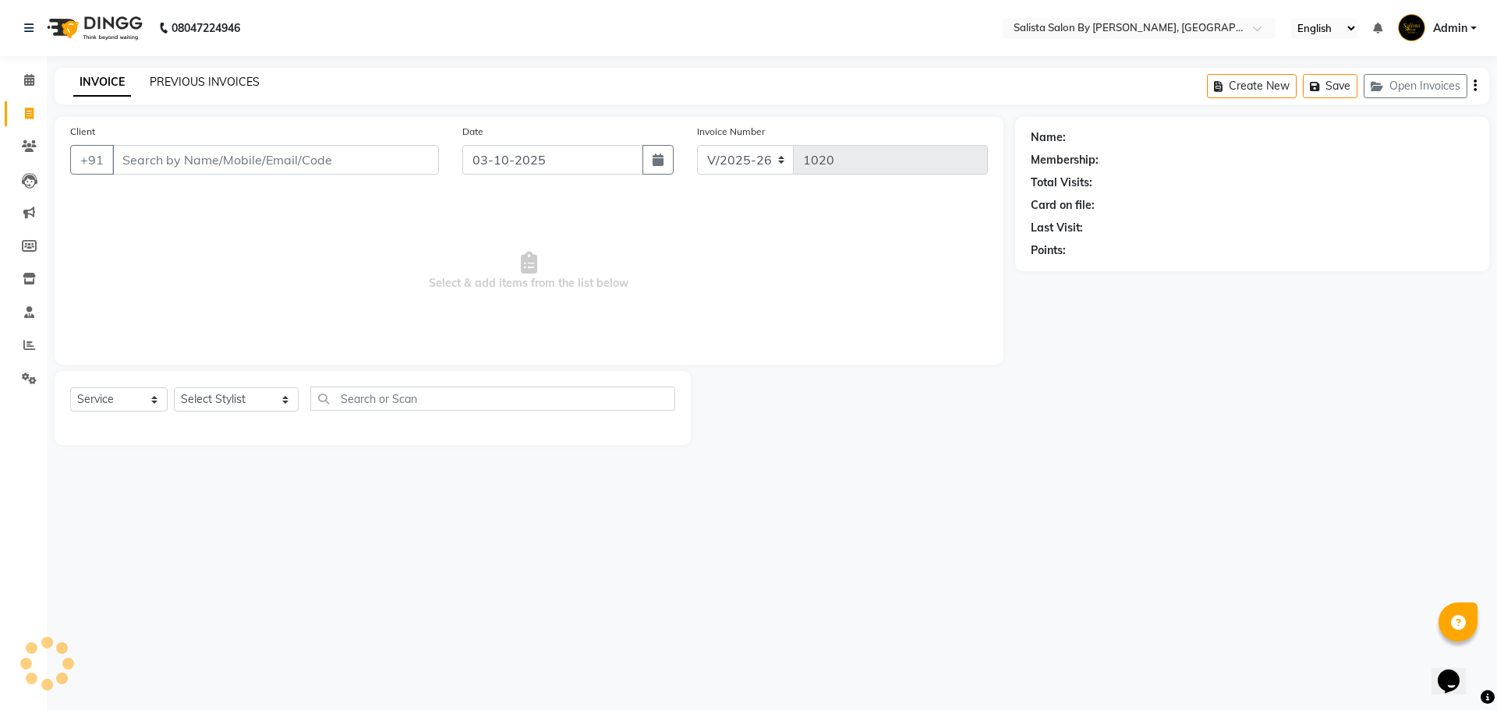
click at [199, 80] on link "PREVIOUS INVOICES" at bounding box center [205, 82] width 110 height 14
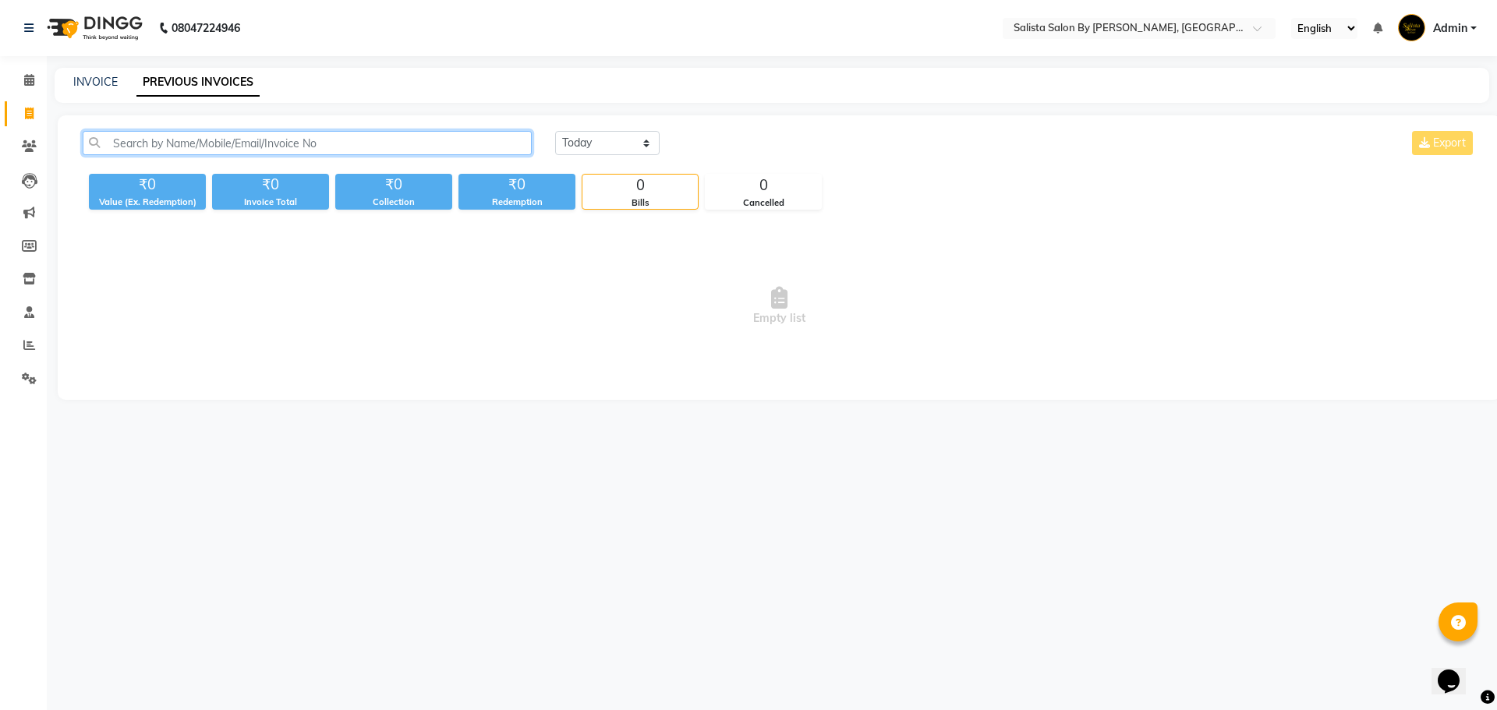
click at [342, 152] on input "text" at bounding box center [307, 143] width 449 height 24
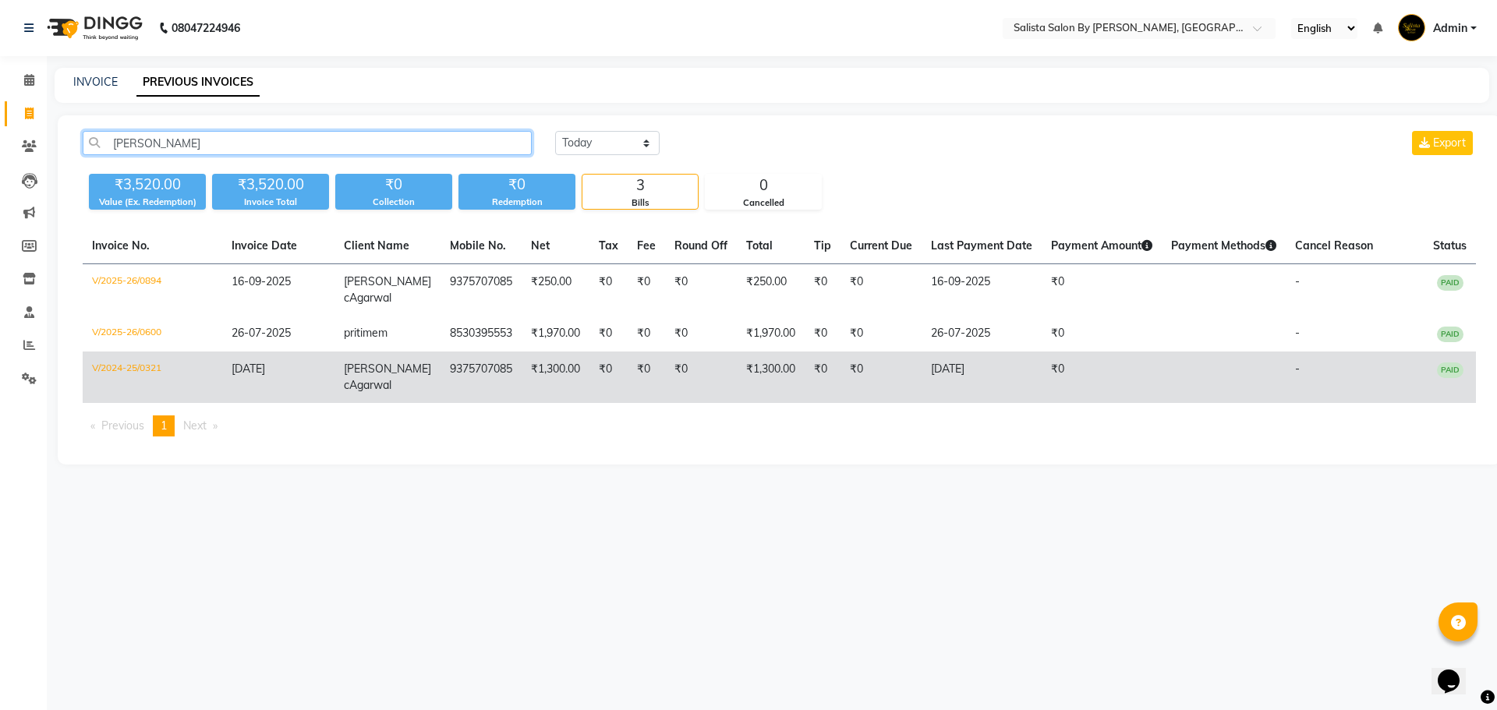
type input "priti"
click at [546, 369] on td "₹1,300.00" at bounding box center [556, 377] width 68 height 51
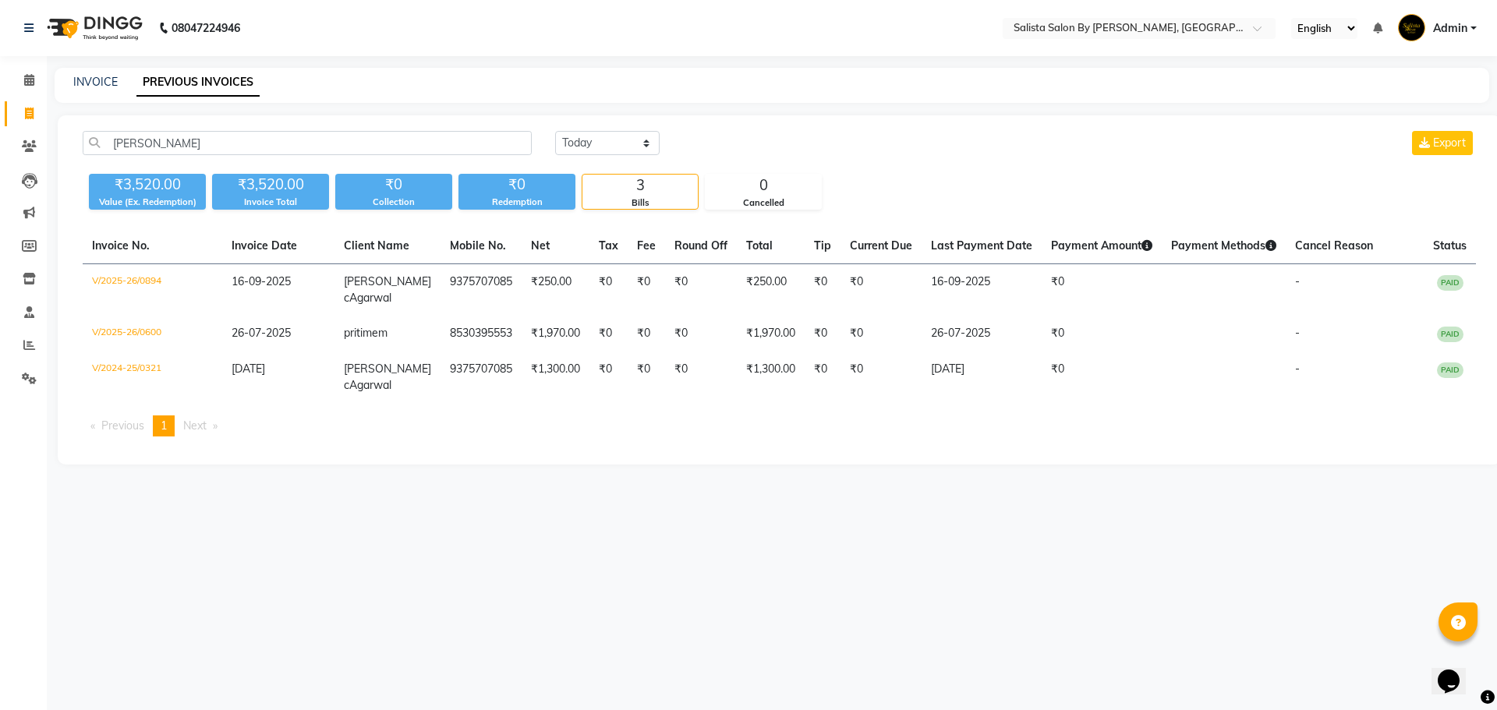
click at [206, 444] on div "Invoice No. Invoice Date Client Name Mobile No. Net Tax Fee Round Off Total Tip…" at bounding box center [779, 338] width 1412 height 221
click at [16, 133] on li "Clients" at bounding box center [23, 147] width 47 height 34
click at [44, 155] on li "Clients" at bounding box center [23, 147] width 47 height 34
click at [33, 149] on icon at bounding box center [29, 146] width 15 height 12
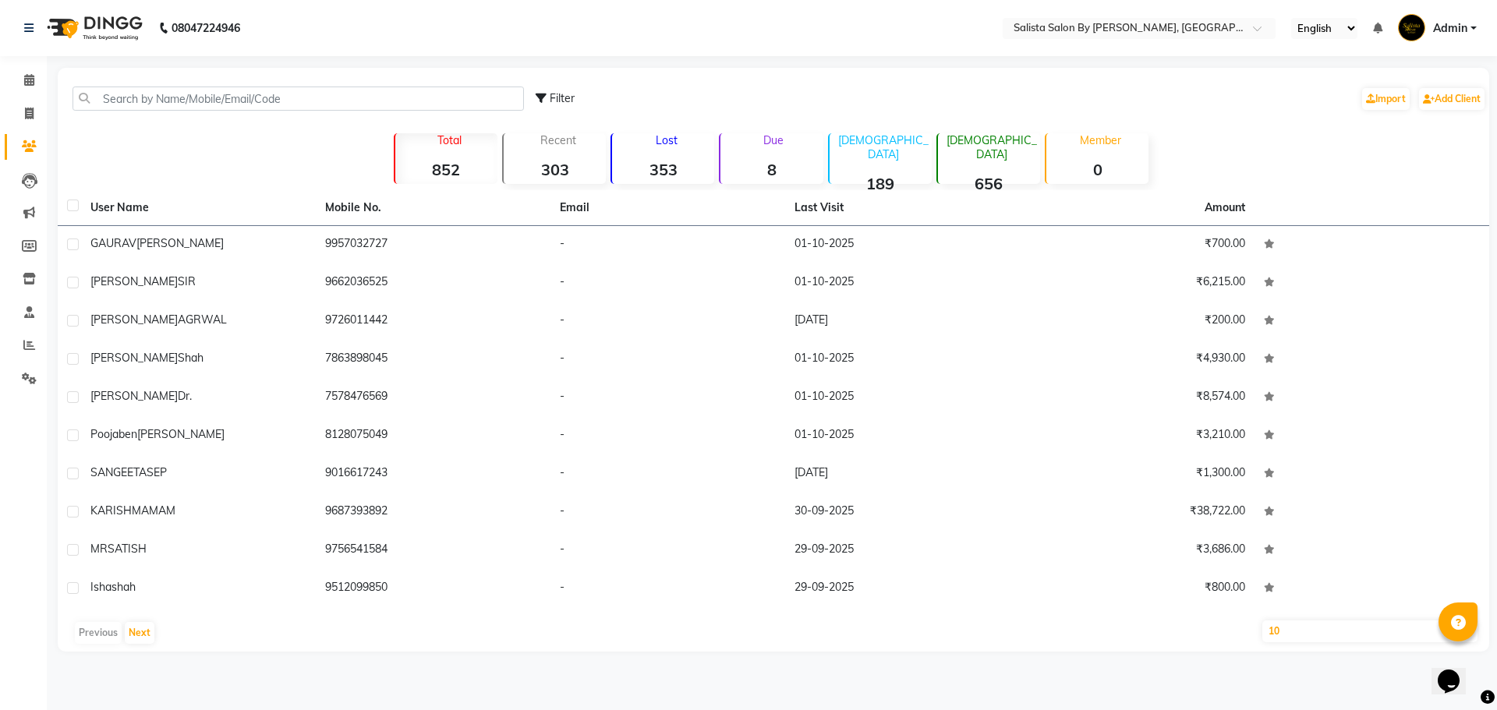
click at [1267, 636] on select "10 50 100" at bounding box center [1369, 632] width 215 height 22
select select "100"
click at [1262, 621] on select "10 50 100" at bounding box center [1369, 632] width 215 height 22
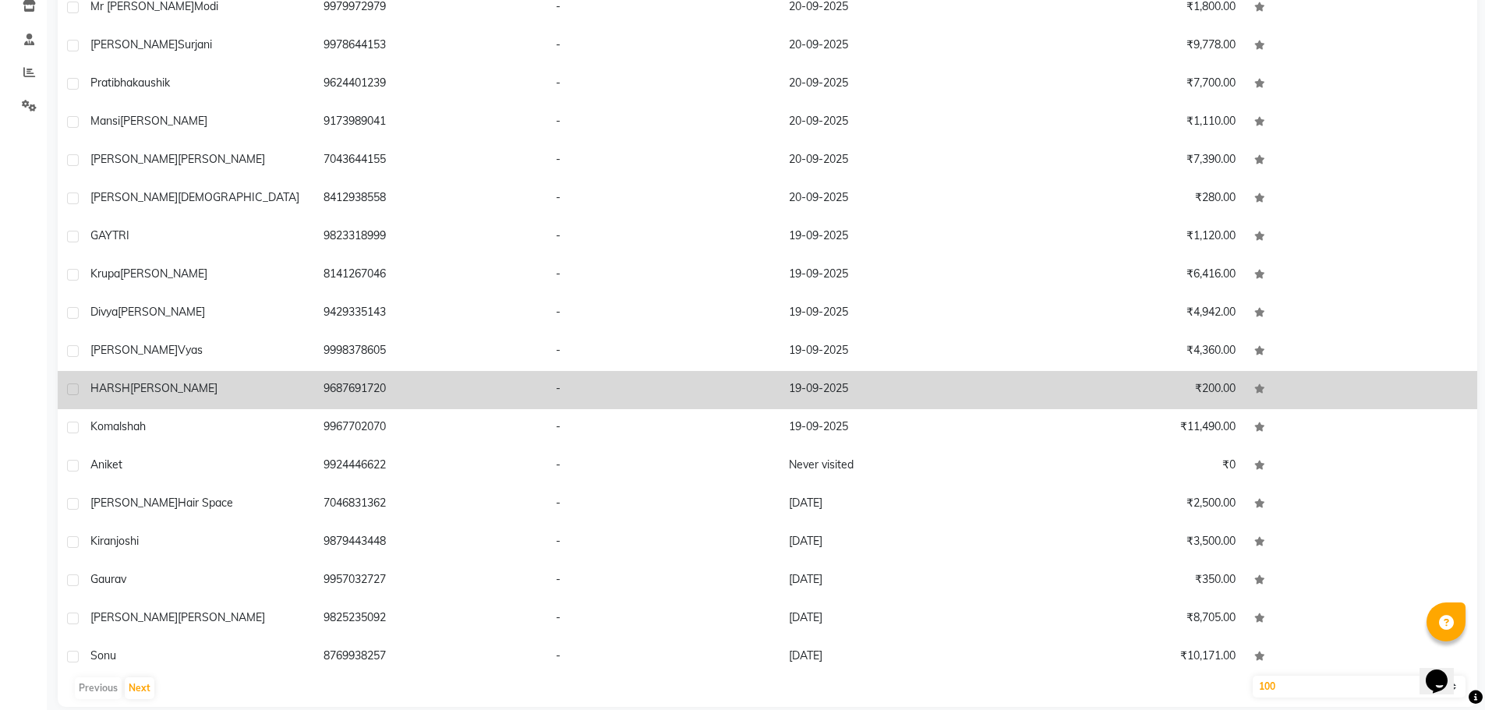
scroll to position [293, 0]
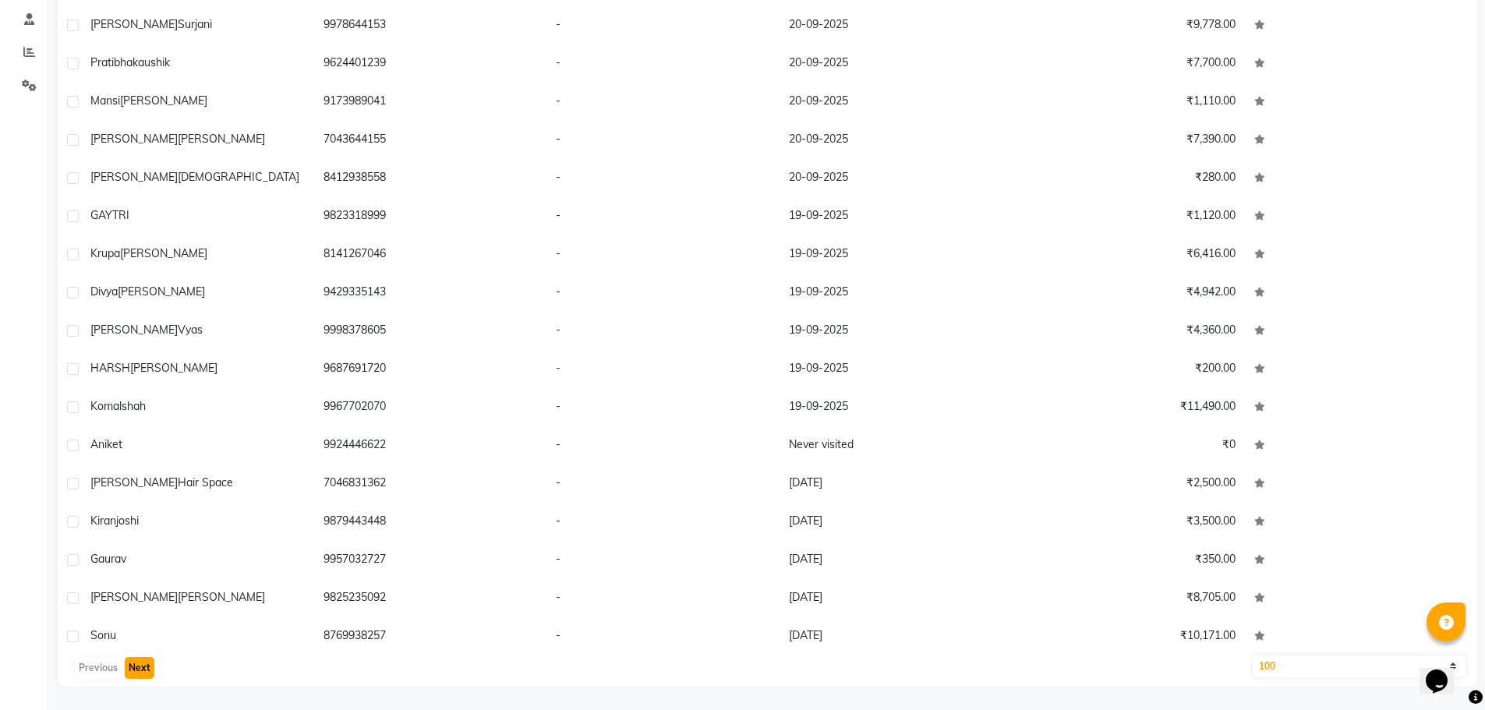
click at [140, 659] on button "Next" at bounding box center [140, 668] width 30 height 22
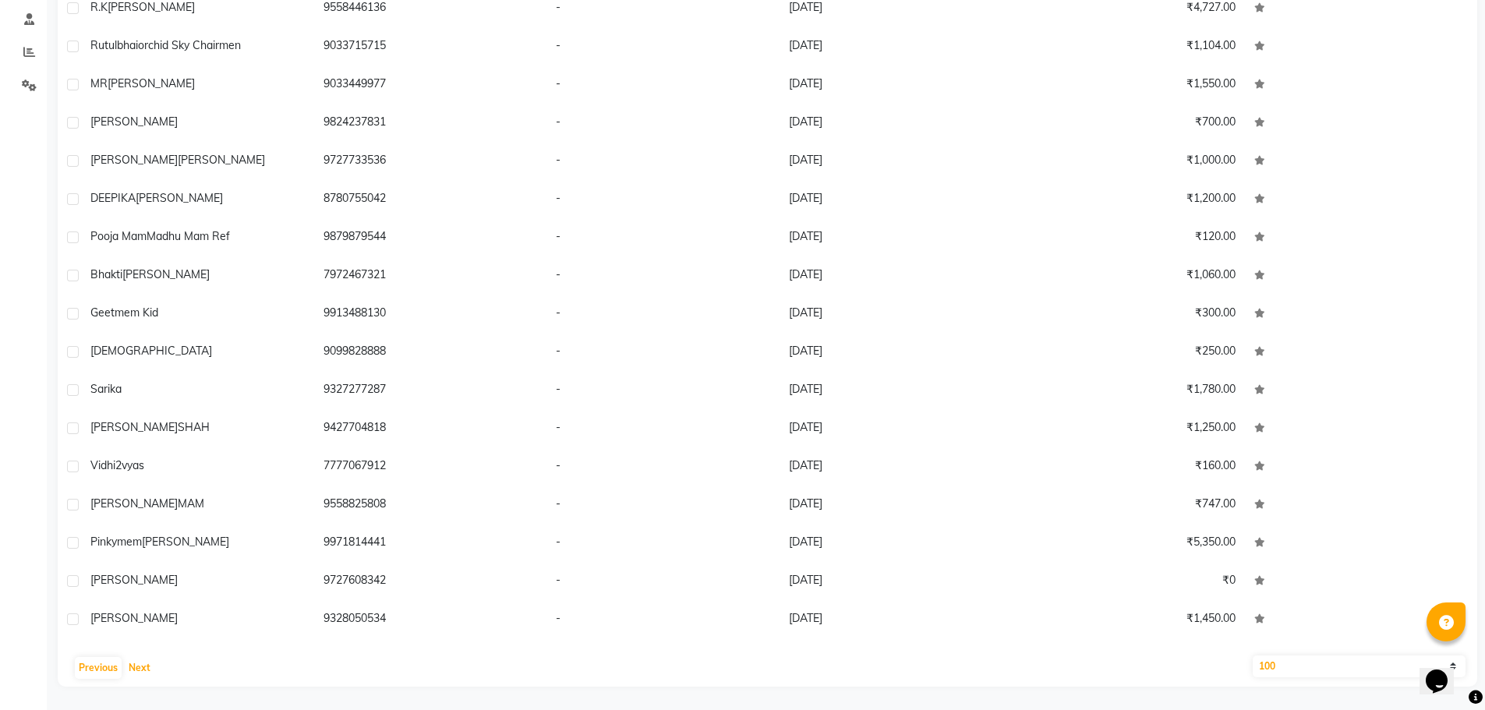
scroll to position [3110, 0]
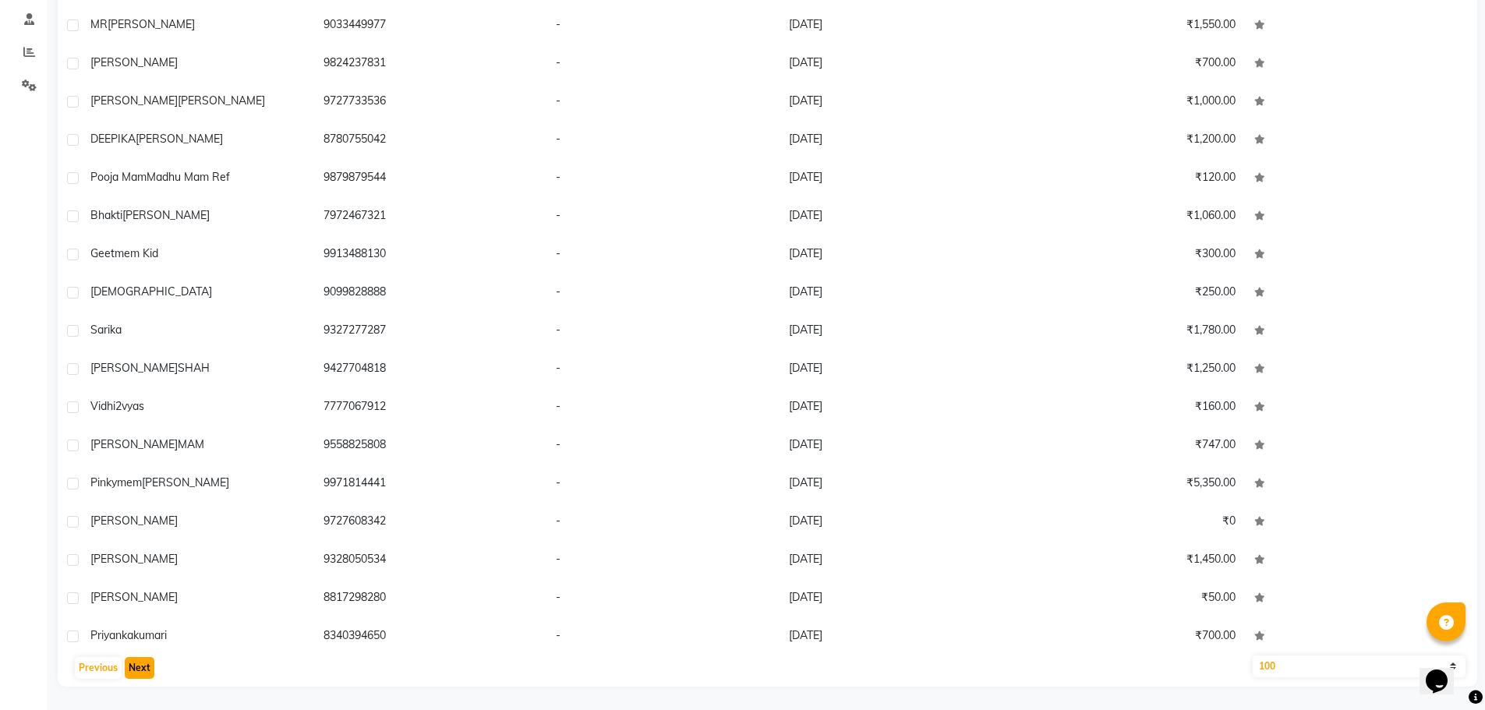
click at [140, 667] on button "Next" at bounding box center [140, 668] width 30 height 22
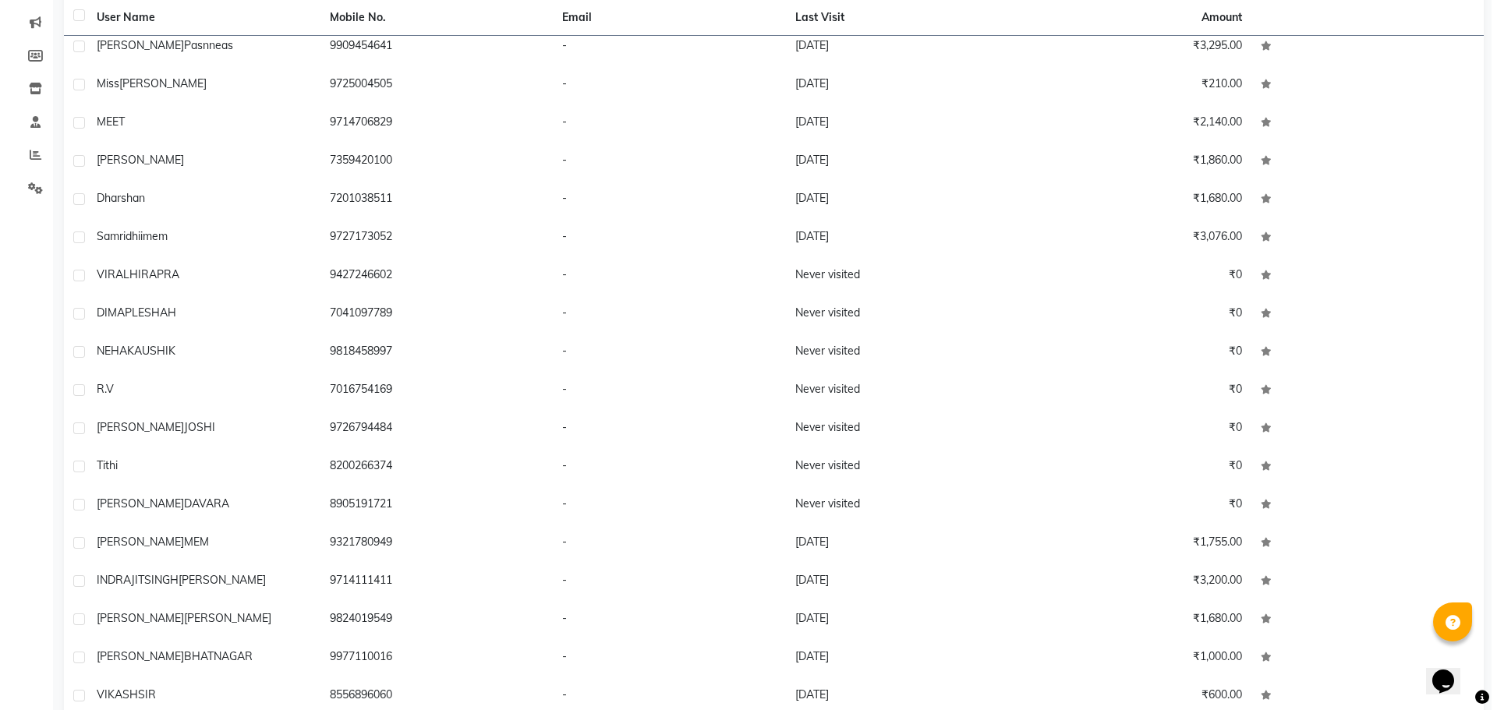
scroll to position [0, 0]
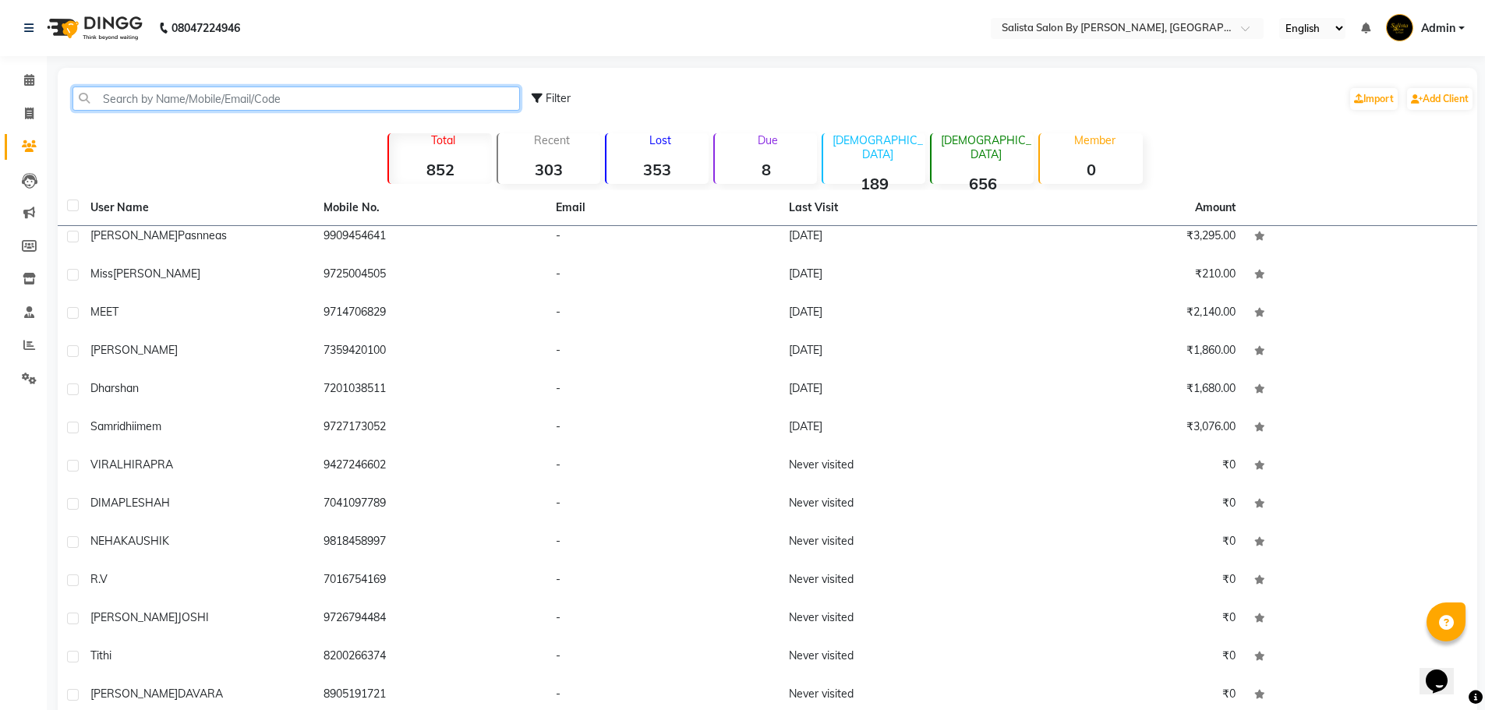
click at [405, 93] on input "text" at bounding box center [297, 99] width 448 height 24
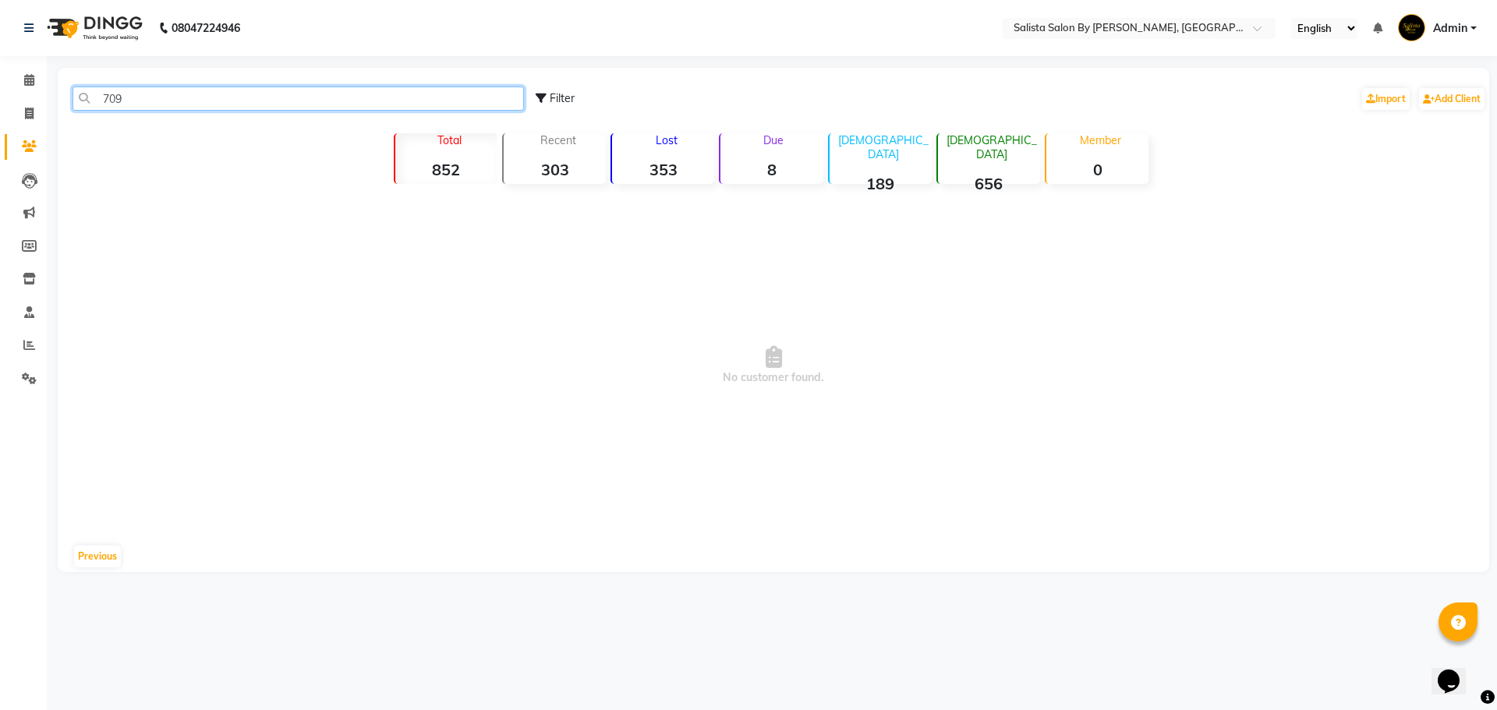
click at [309, 101] on input "709" at bounding box center [298, 99] width 451 height 24
type input "7"
type input "94289"
click at [21, 189] on link "Leads" at bounding box center [23, 181] width 37 height 26
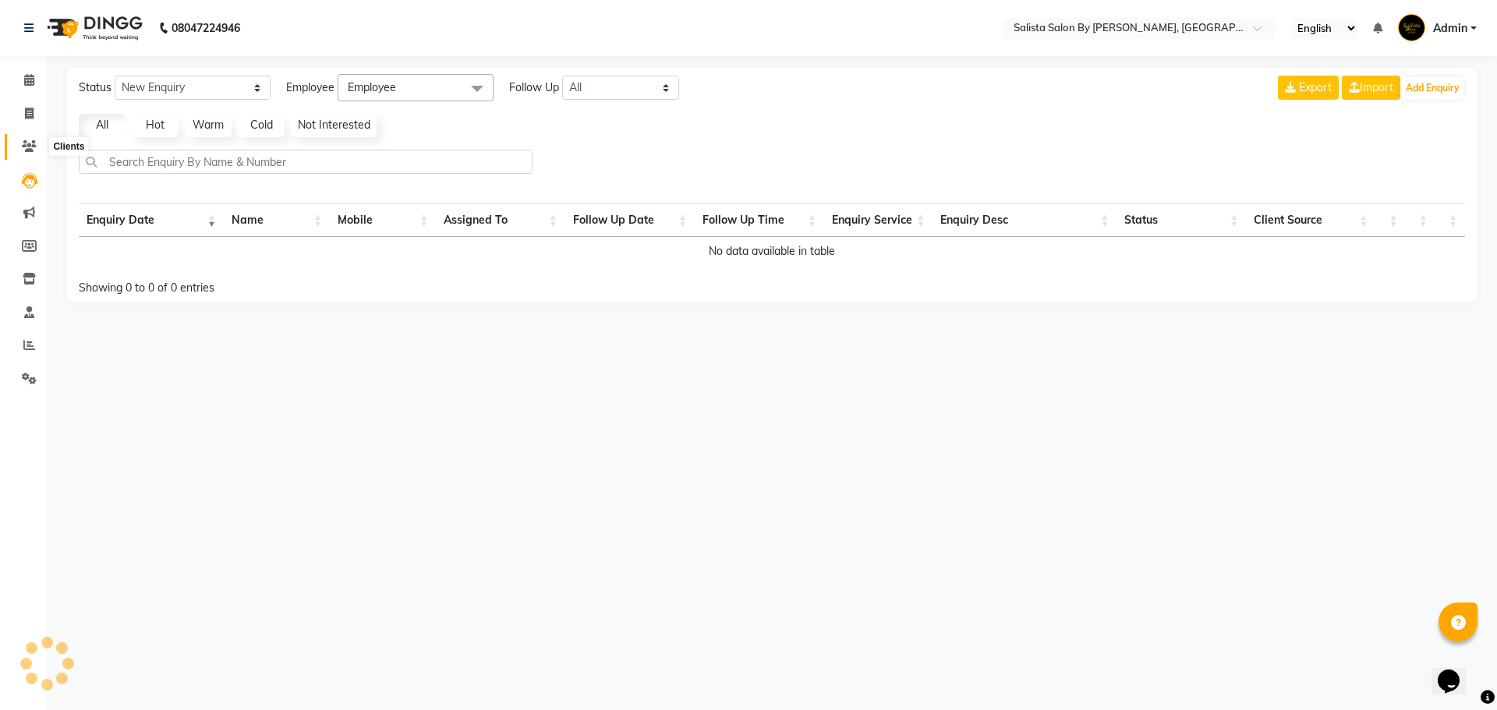
click at [25, 146] on icon at bounding box center [29, 146] width 15 height 12
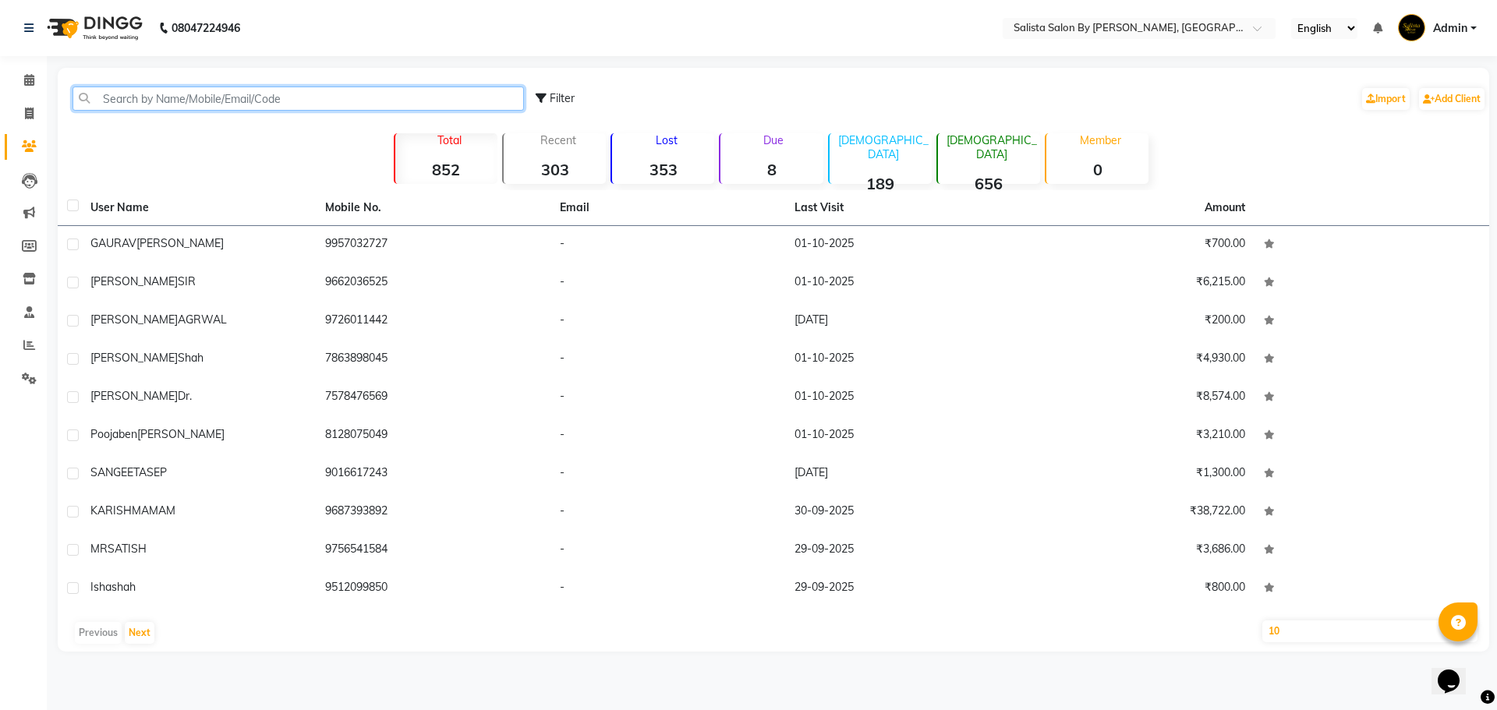
click at [129, 88] on input "text" at bounding box center [298, 99] width 451 height 24
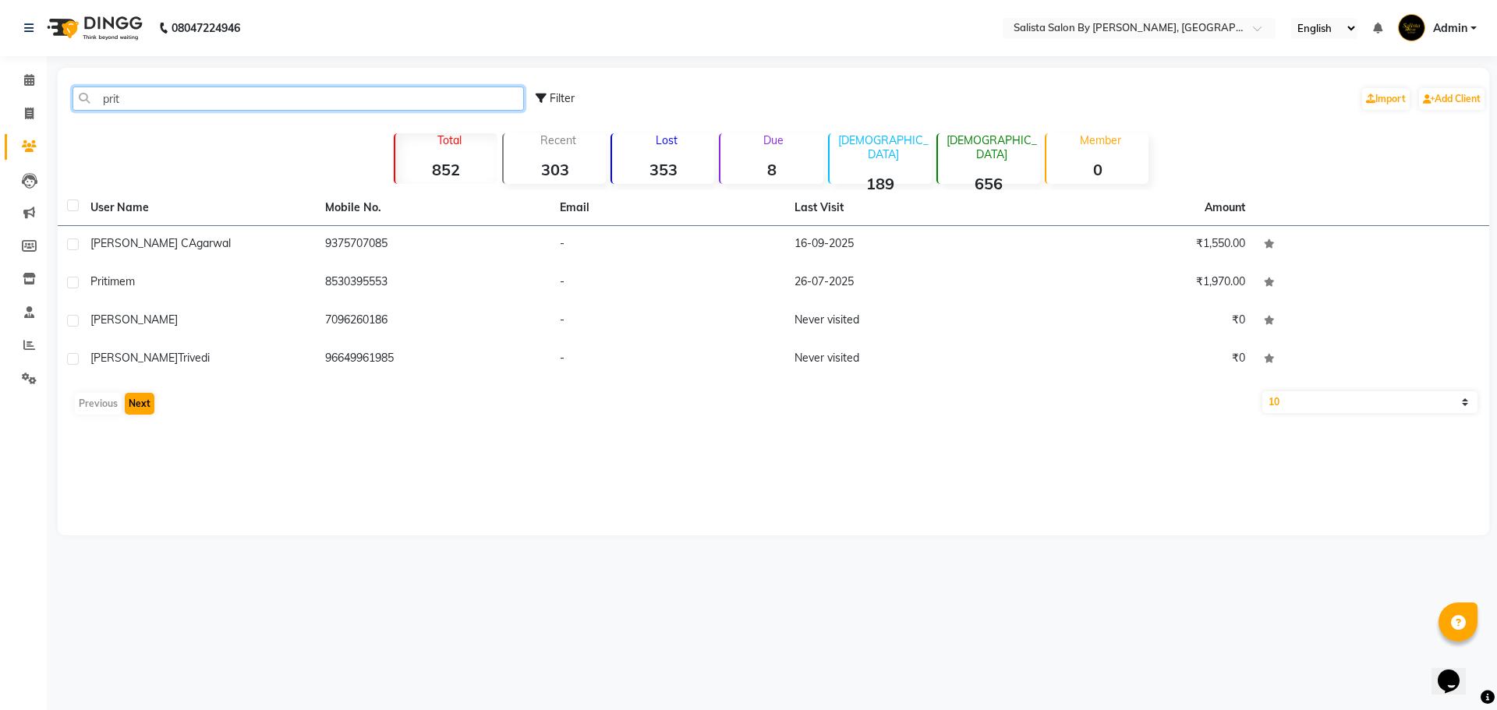
type input "prit"
click at [144, 399] on button "Next" at bounding box center [140, 404] width 30 height 22
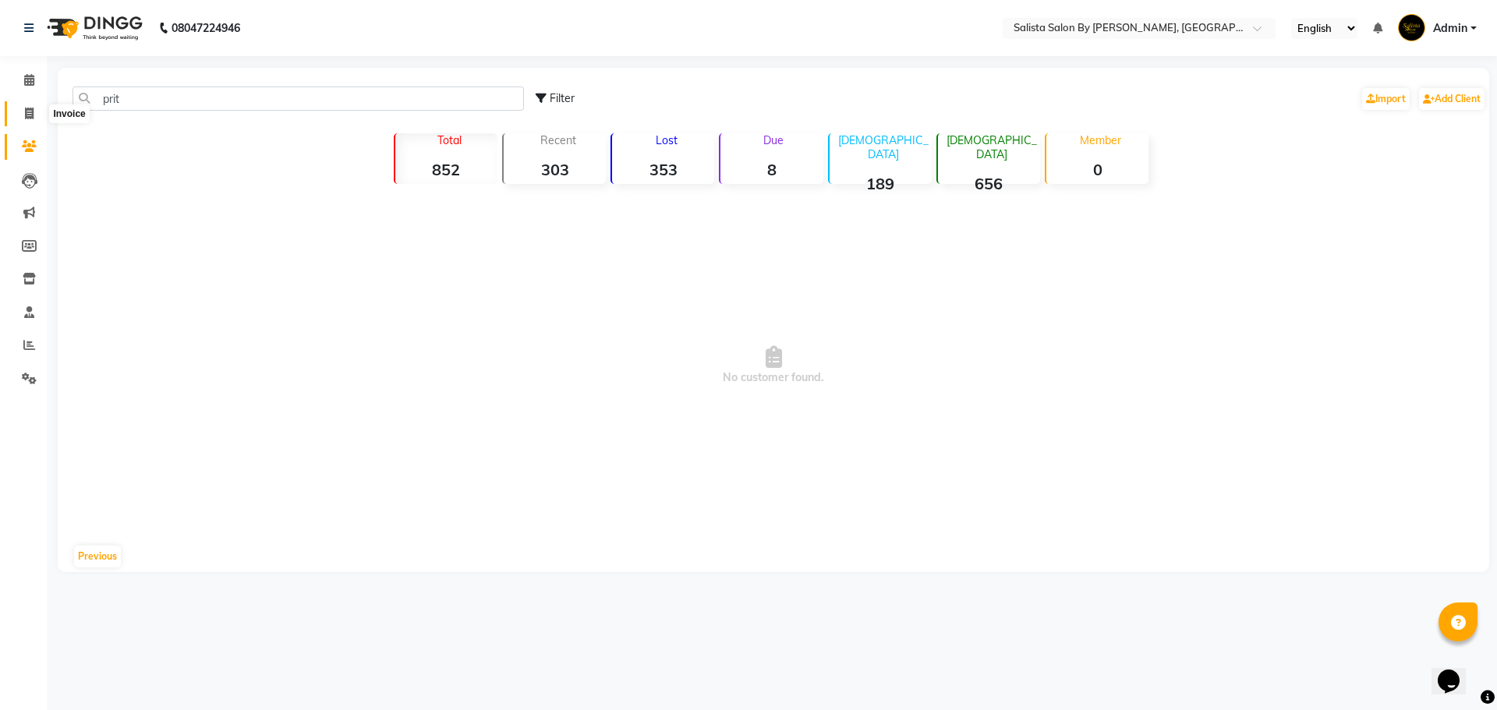
click at [25, 116] on icon at bounding box center [29, 114] width 9 height 12
select select "6878"
select select "service"
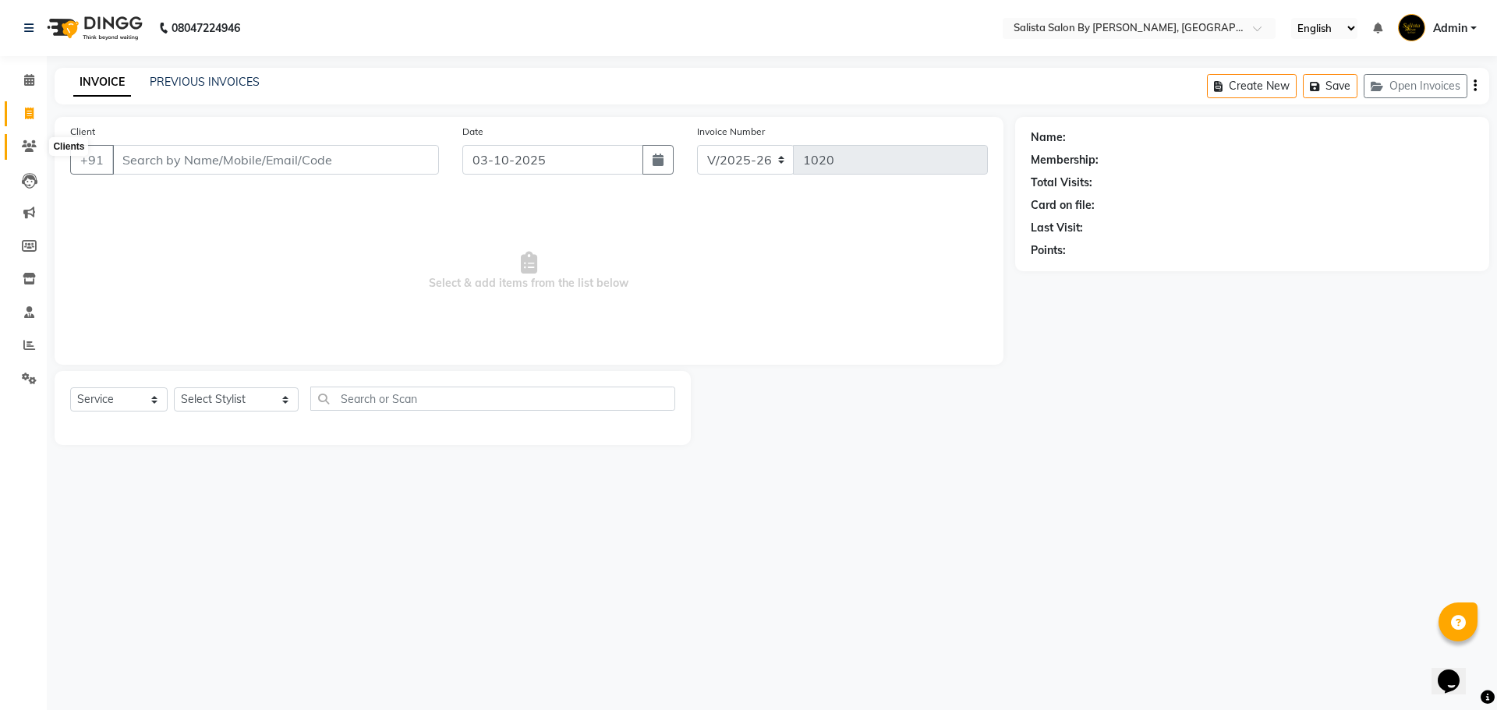
click at [22, 150] on icon at bounding box center [29, 146] width 15 height 12
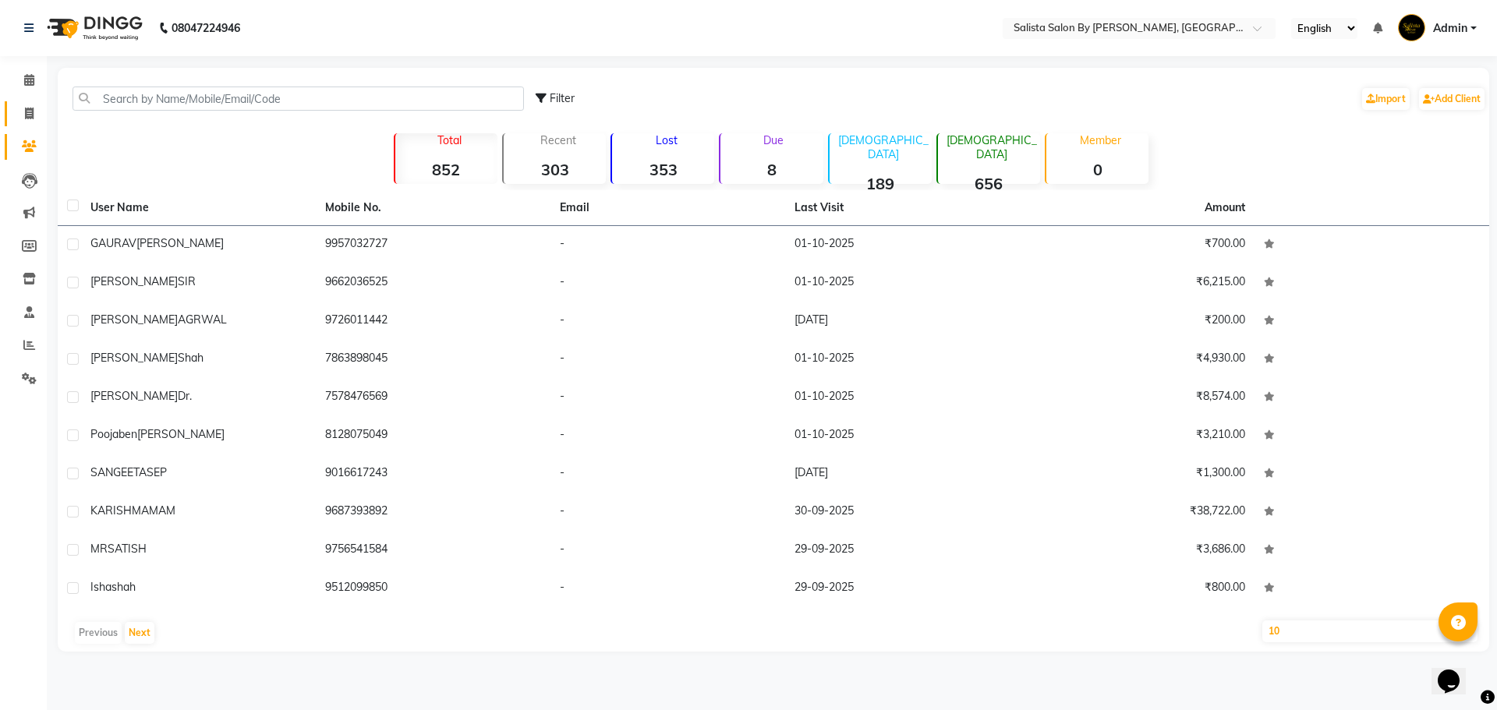
click at [9, 113] on link "Invoice" at bounding box center [23, 114] width 37 height 26
select select "service"
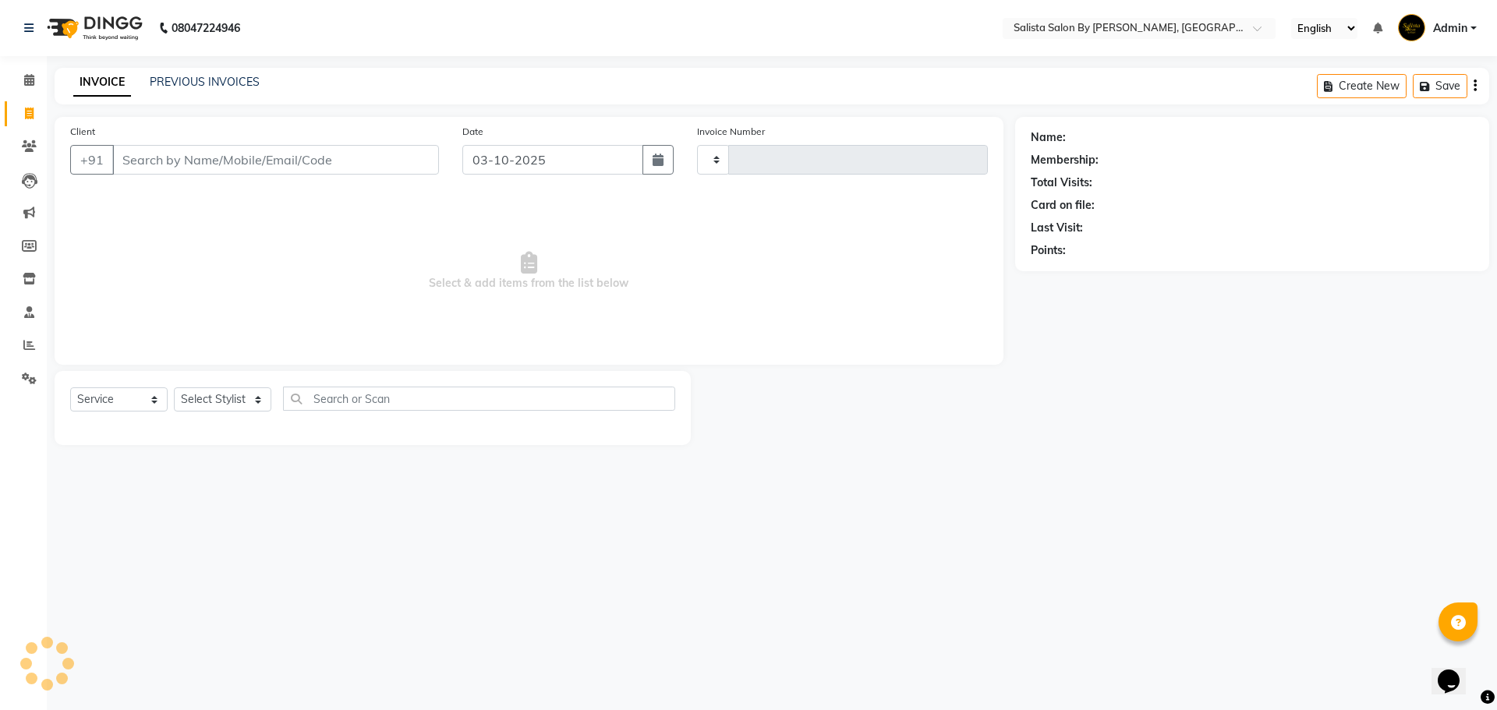
type input "1020"
select select "6878"
click at [201, 89] on div "PREVIOUS INVOICES" at bounding box center [205, 82] width 110 height 16
click at [216, 89] on div "PREVIOUS INVOICES" at bounding box center [205, 82] width 110 height 16
click at [225, 82] on link "PREVIOUS INVOICES" at bounding box center [205, 82] width 110 height 14
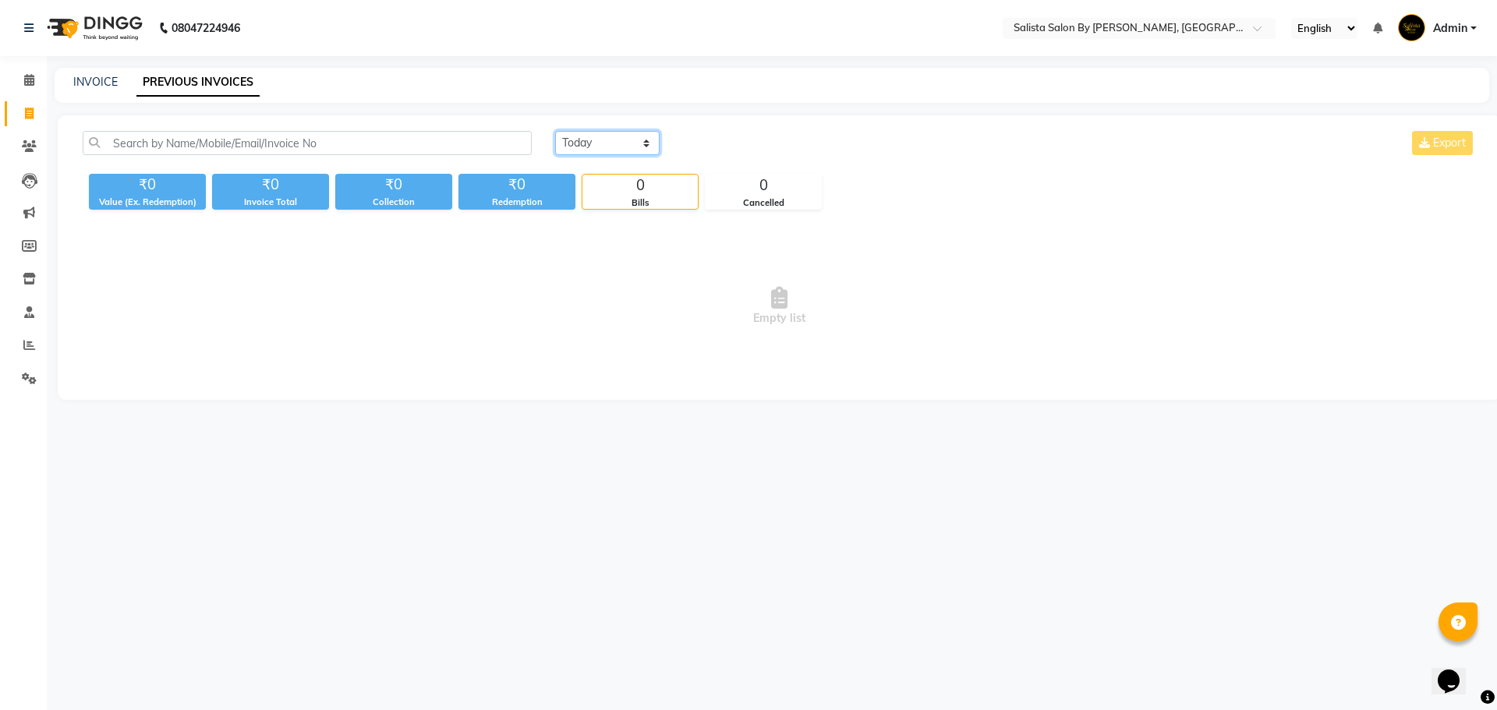
click at [646, 150] on select "Today Yesterday Custom Range" at bounding box center [607, 143] width 104 height 24
select select "range"
click at [555, 131] on select "Today Yesterday Custom Range" at bounding box center [607, 143] width 104 height 24
click at [756, 148] on input "03-10-2025" at bounding box center [734, 144] width 109 height 22
select select "10"
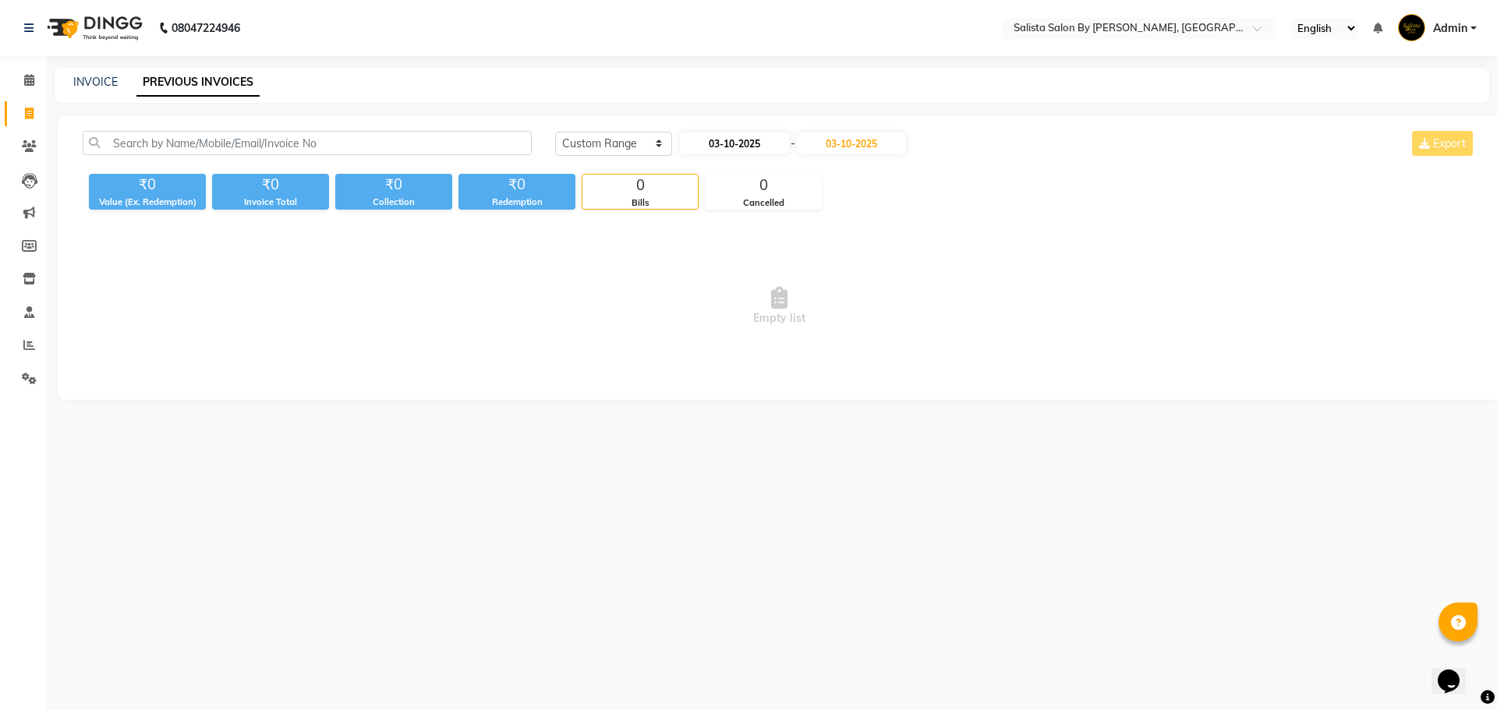
select select "2025"
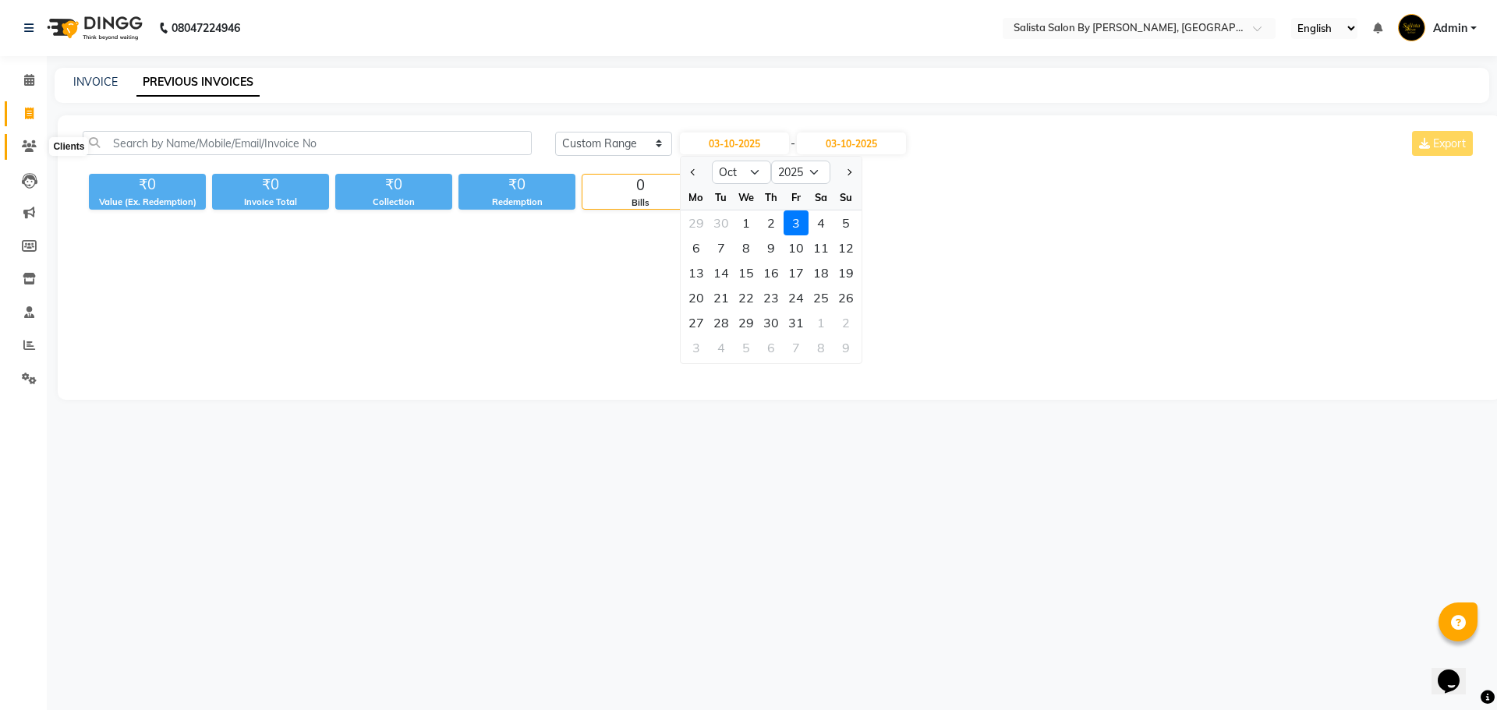
click at [26, 153] on span at bounding box center [29, 147] width 27 height 18
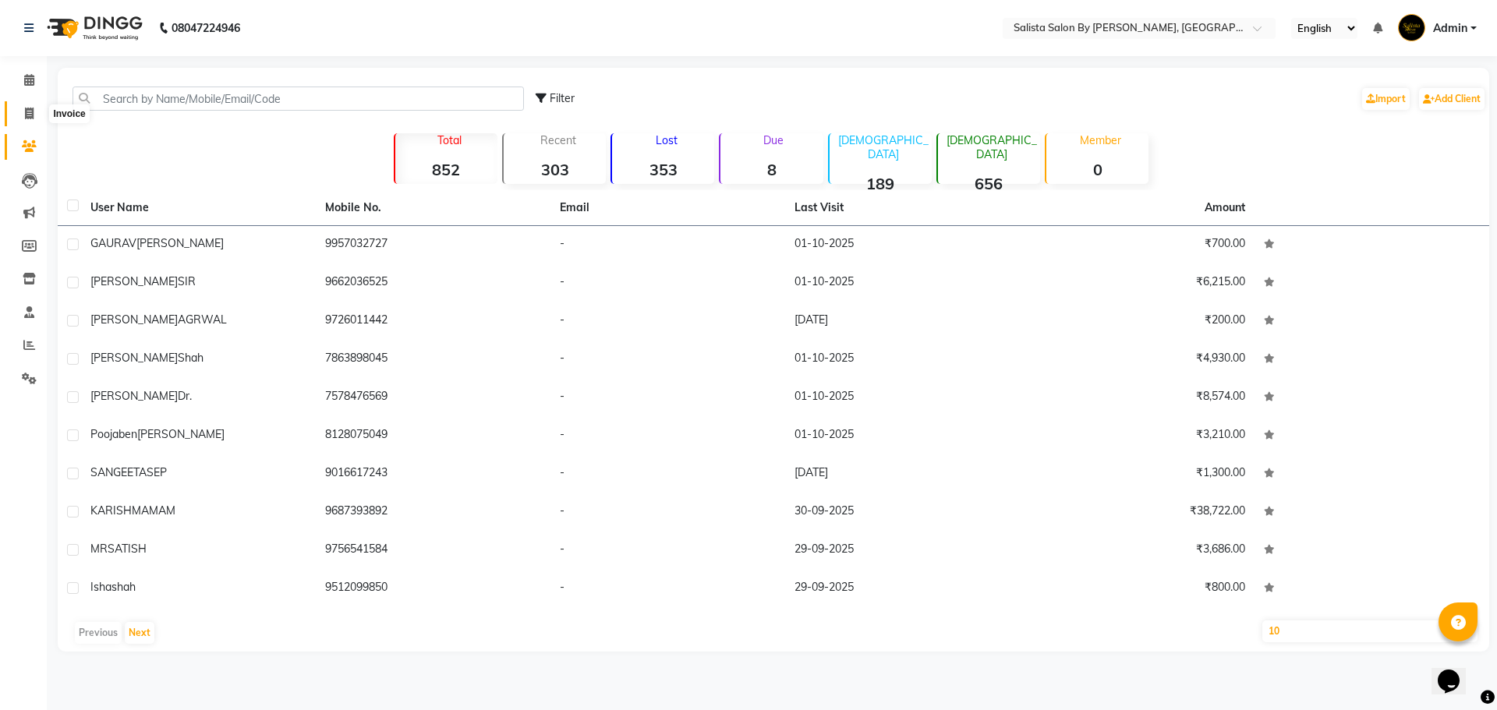
click at [24, 122] on span at bounding box center [29, 114] width 27 height 18
select select "6878"
select select "service"
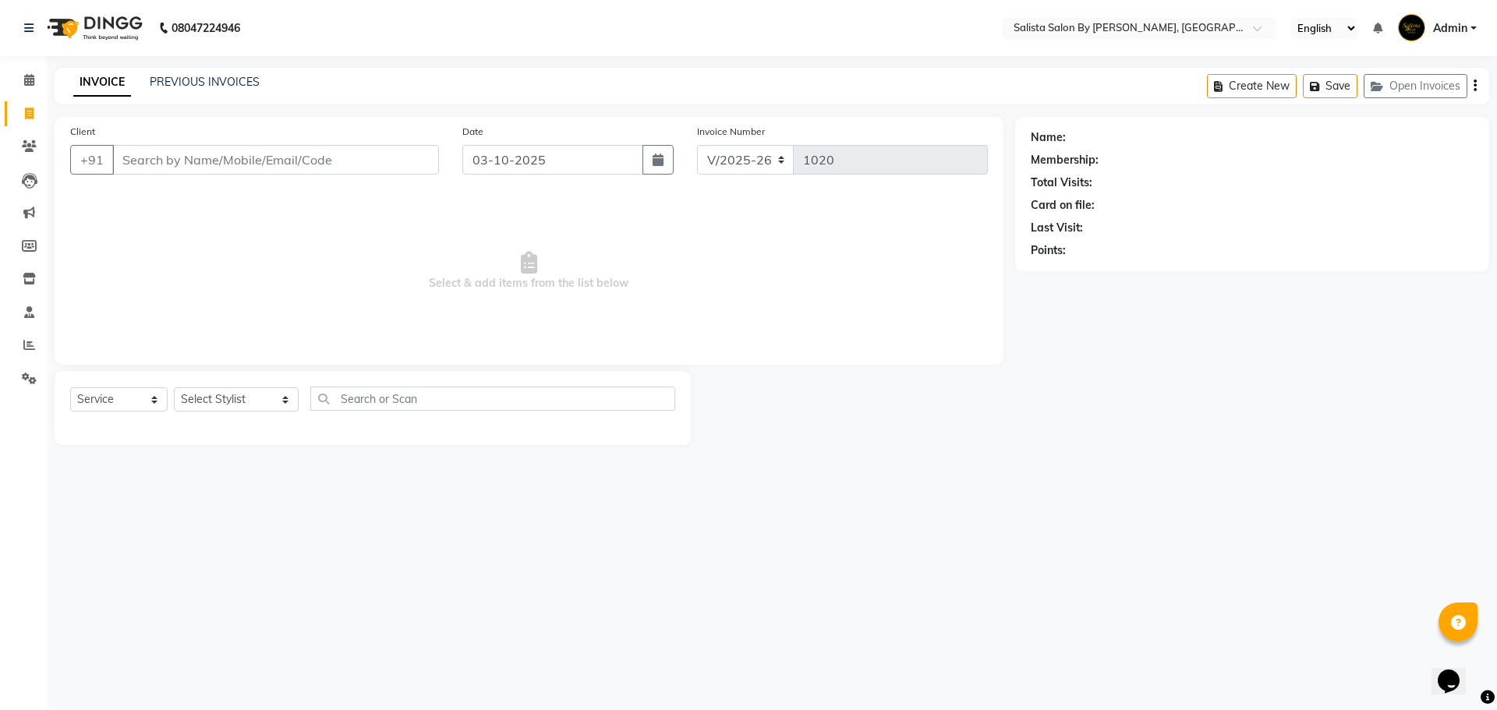
click at [170, 154] on input "Client" at bounding box center [275, 160] width 327 height 30
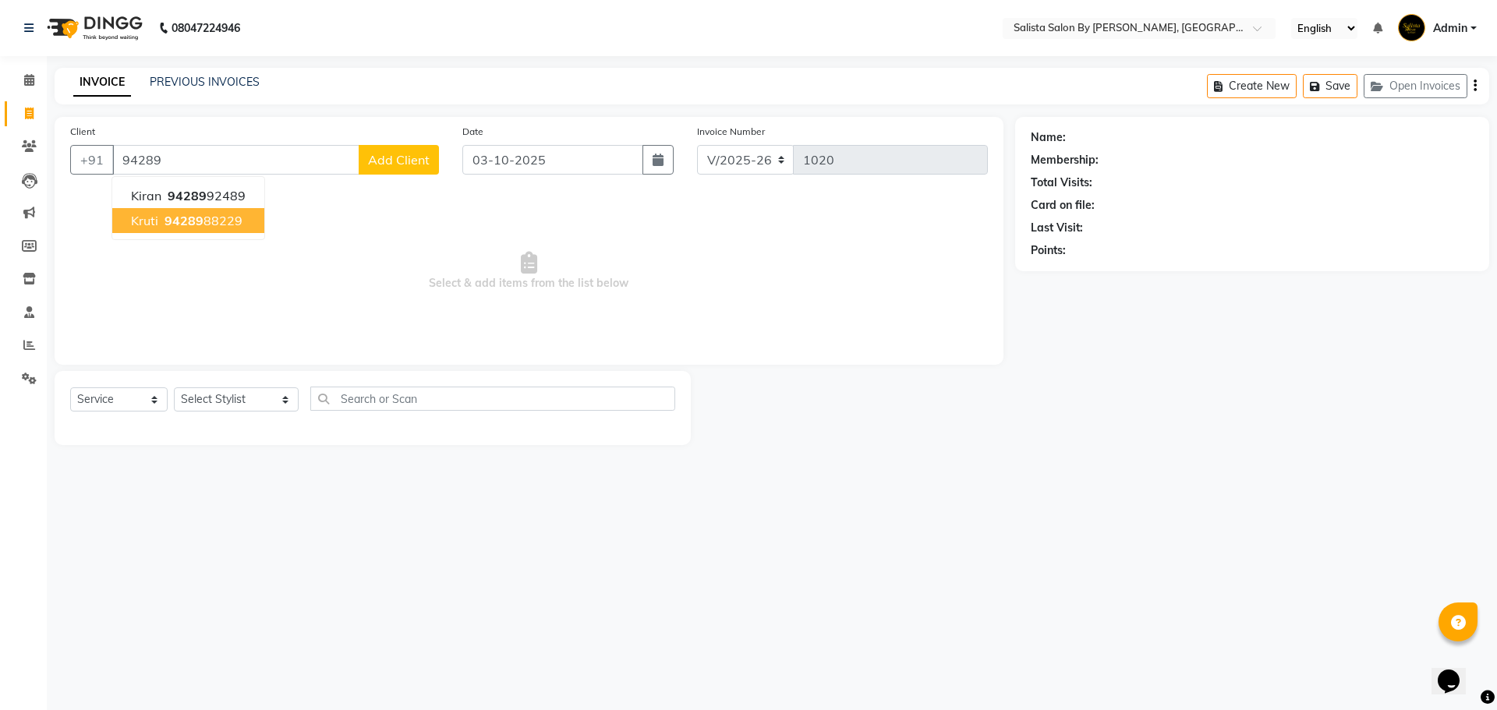
click at [165, 220] on span "94289" at bounding box center [184, 221] width 39 height 16
type input "9428988229"
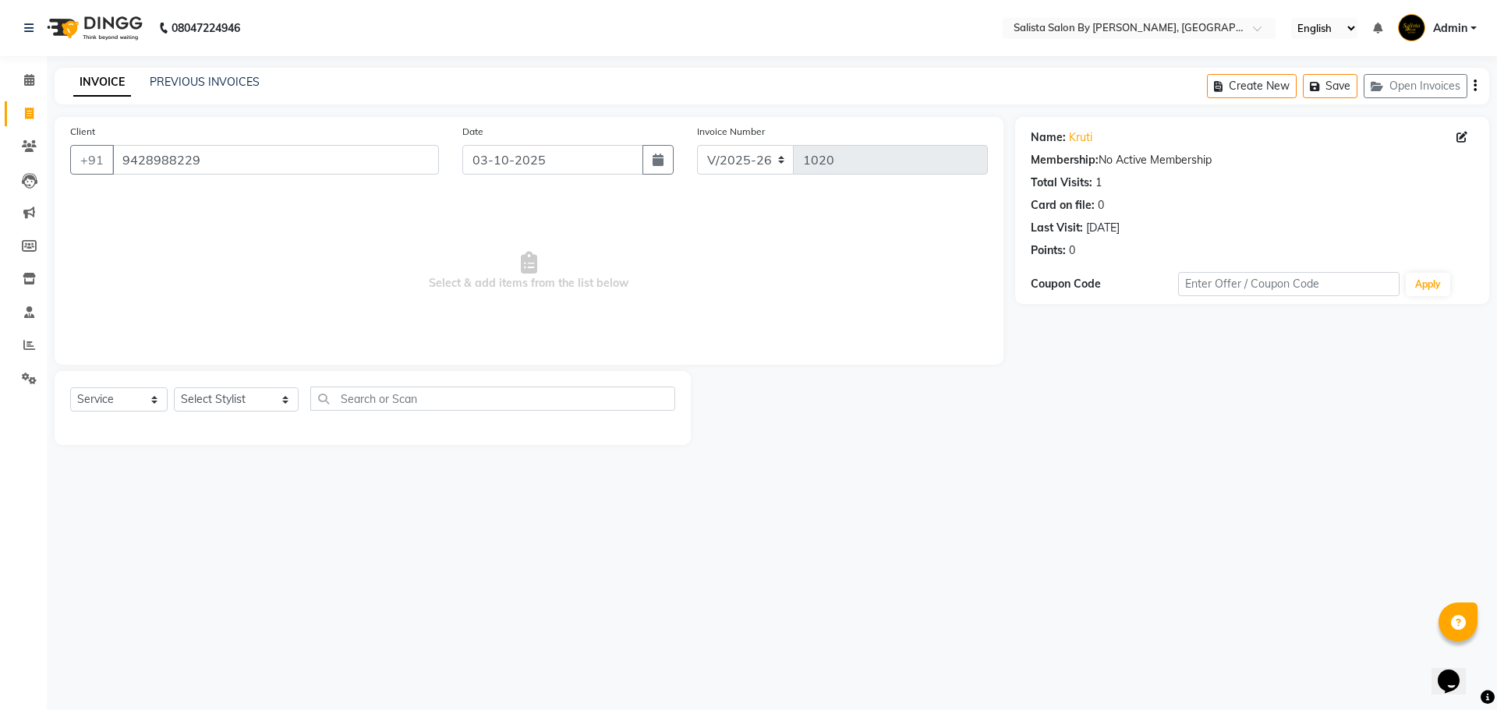
click at [1454, 143] on div "Name: Kruti" at bounding box center [1252, 137] width 443 height 16
click at [1455, 141] on div "Name: Kruti" at bounding box center [1252, 137] width 443 height 16
click at [1460, 139] on icon at bounding box center [1462, 137] width 11 height 11
select select "female"
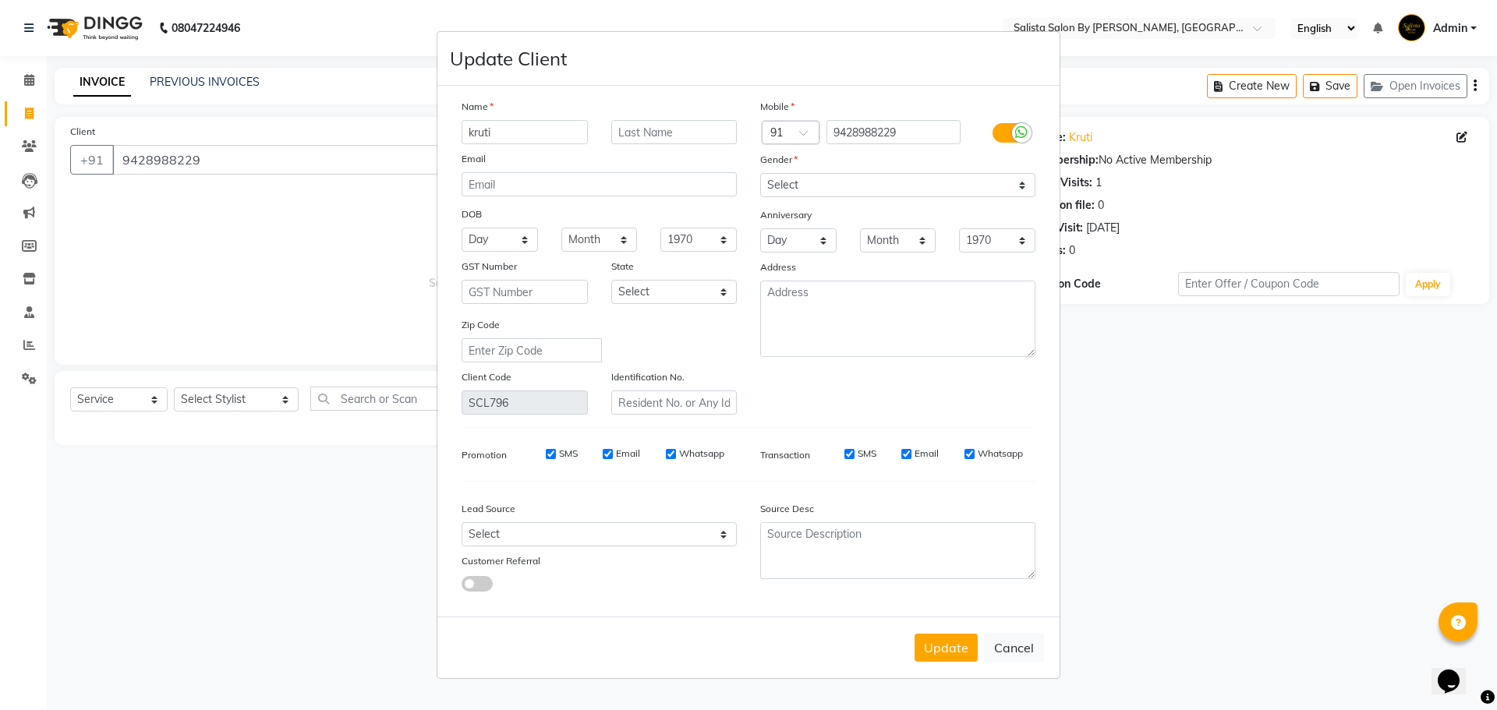
click at [469, 129] on input "kruti" at bounding box center [525, 132] width 126 height 24
click at [547, 135] on input "kruti" at bounding box center [525, 132] width 126 height 24
type input "k"
type input "prity"
click at [693, 128] on input "text" at bounding box center [674, 132] width 126 height 24
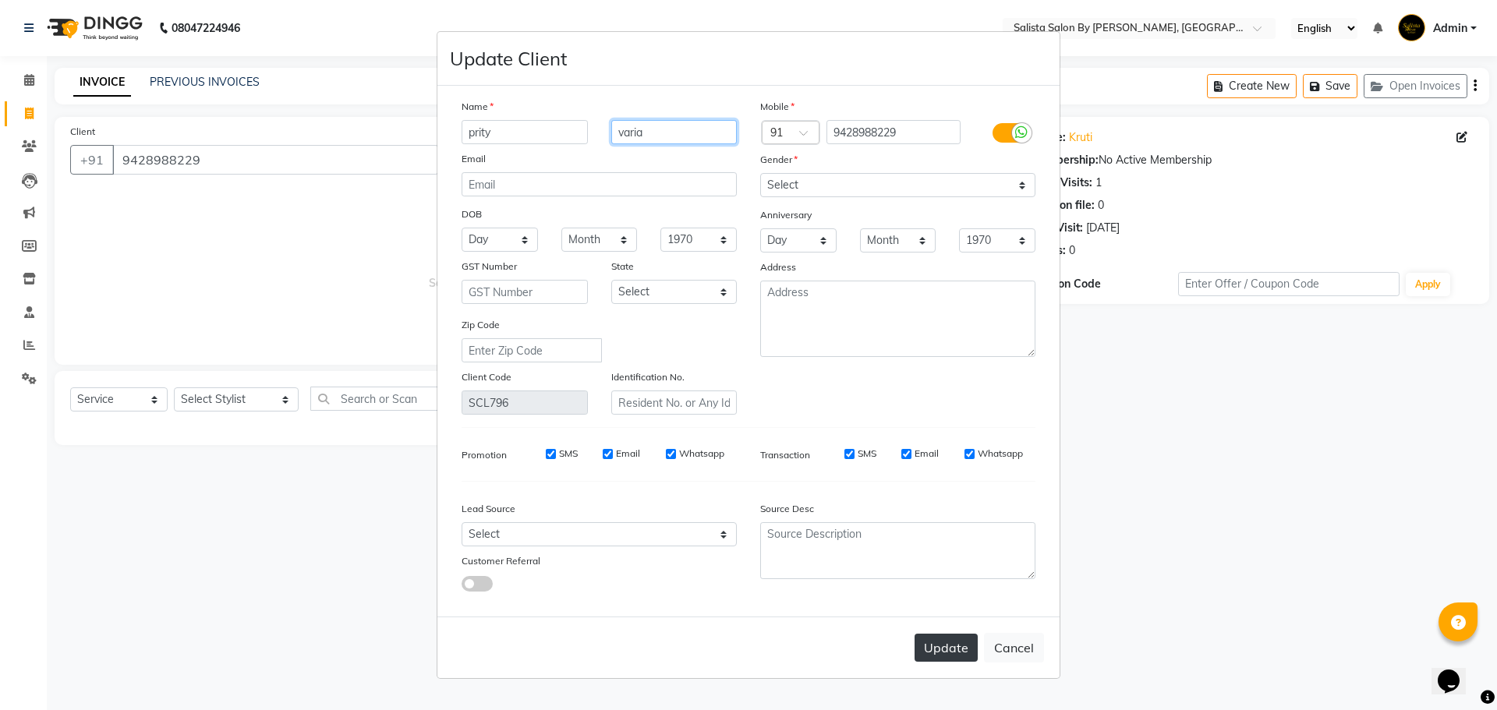
type input "varia"
click at [950, 653] on button "Update" at bounding box center [946, 648] width 63 height 28
select select
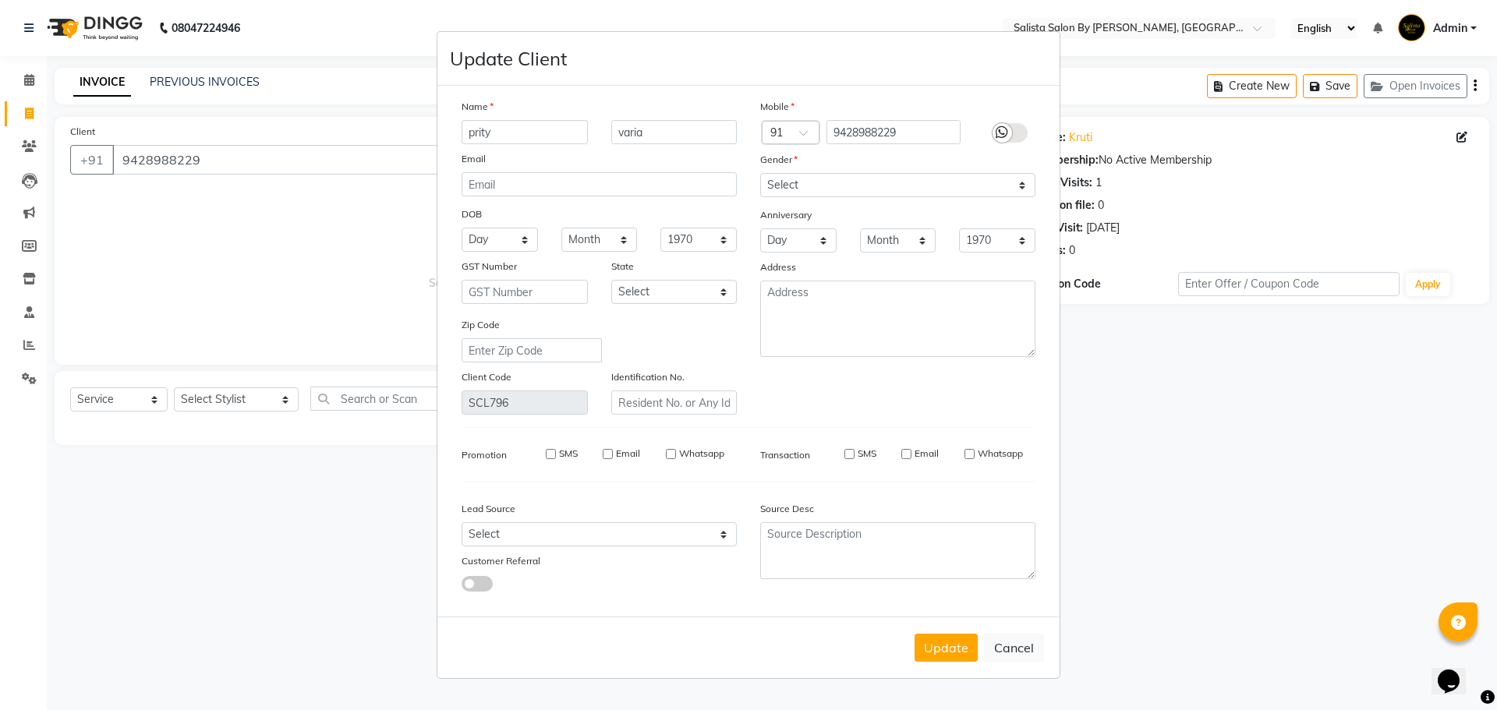
select select
checkbox input "false"
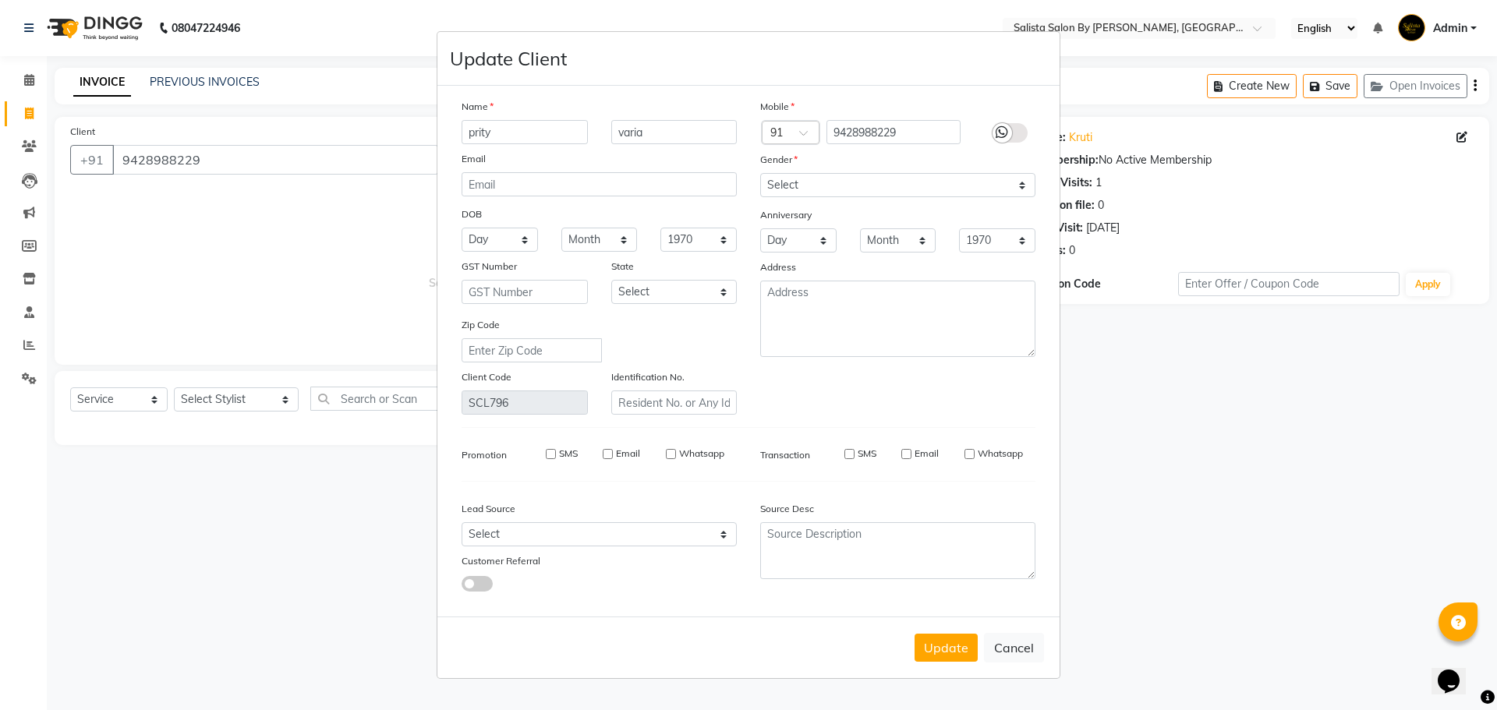
checkbox input "false"
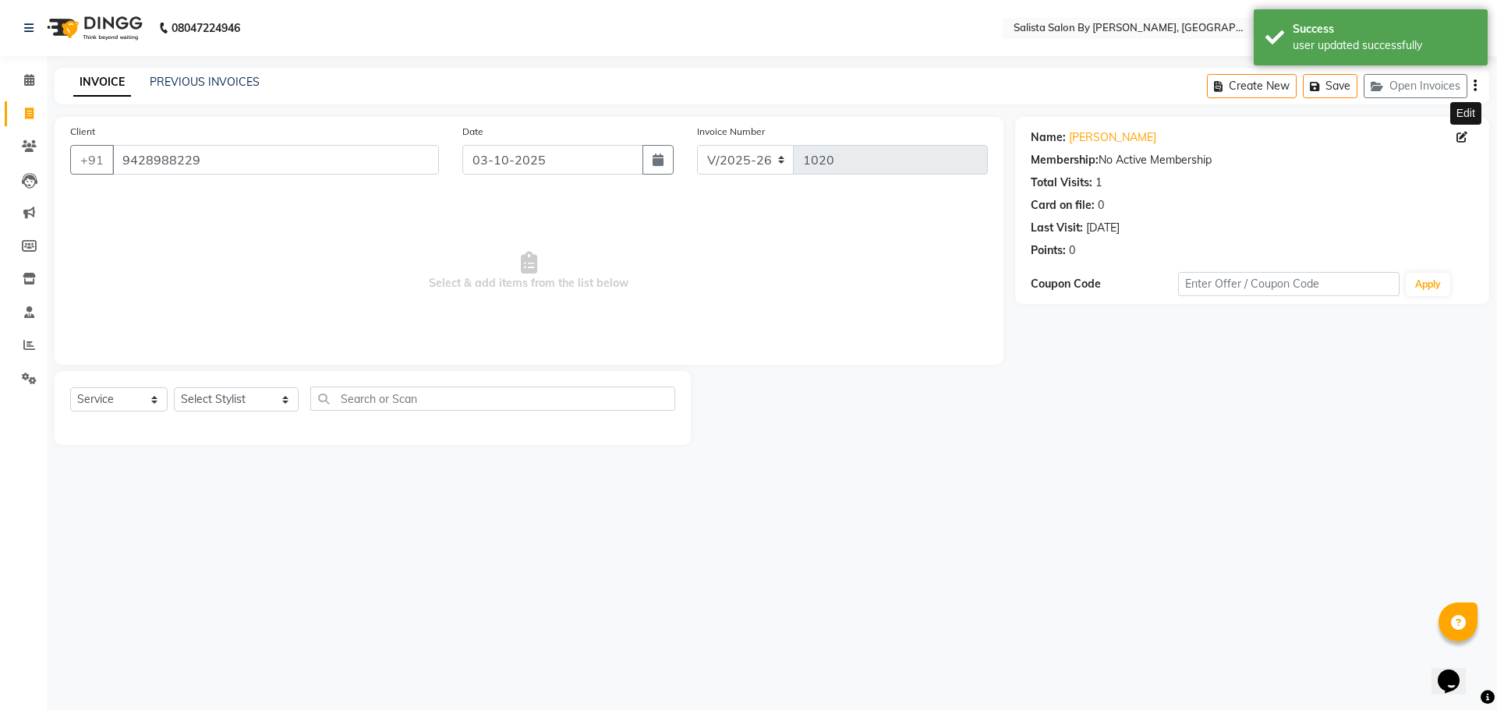
click at [0, 157] on li "Clients" at bounding box center [23, 147] width 47 height 34
click at [31, 137] on link "Clients" at bounding box center [23, 147] width 37 height 26
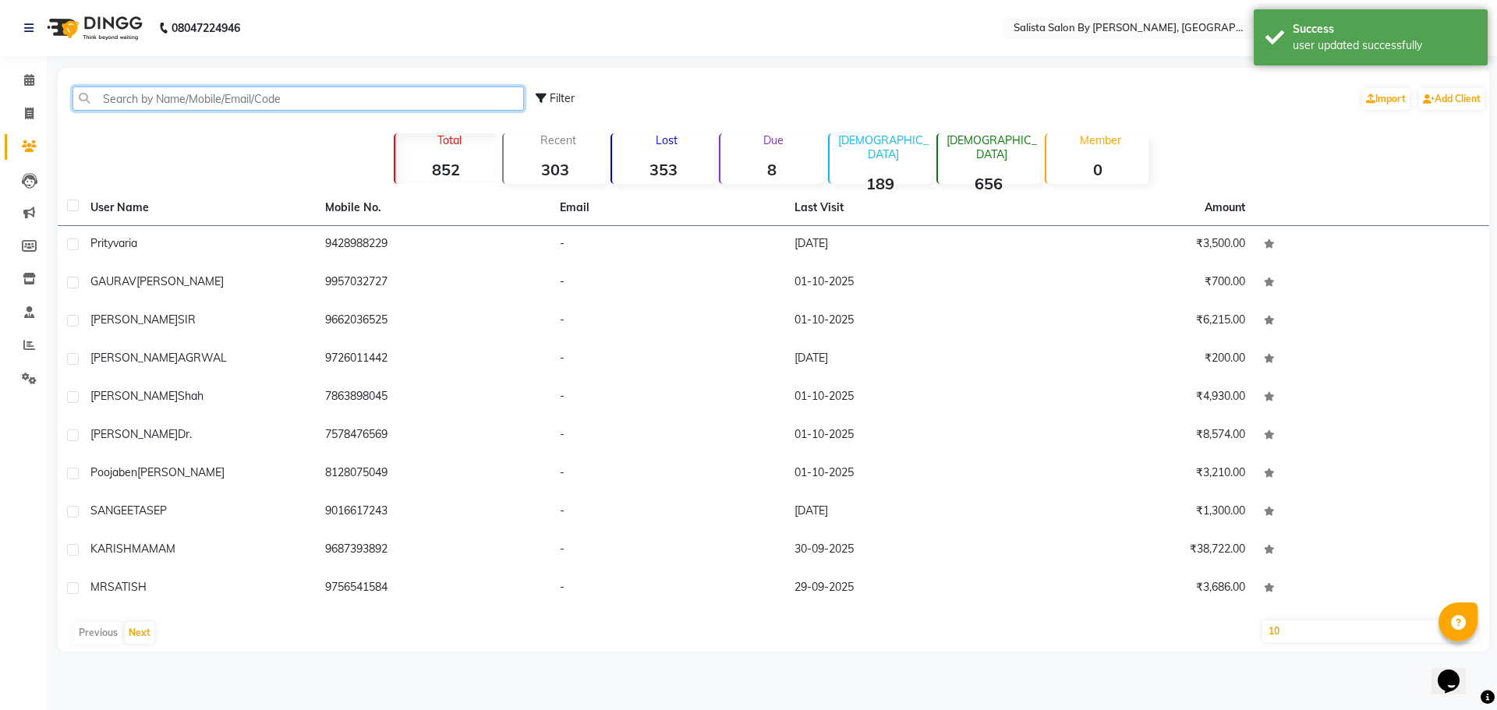
click at [187, 97] on input "text" at bounding box center [298, 99] width 451 height 24
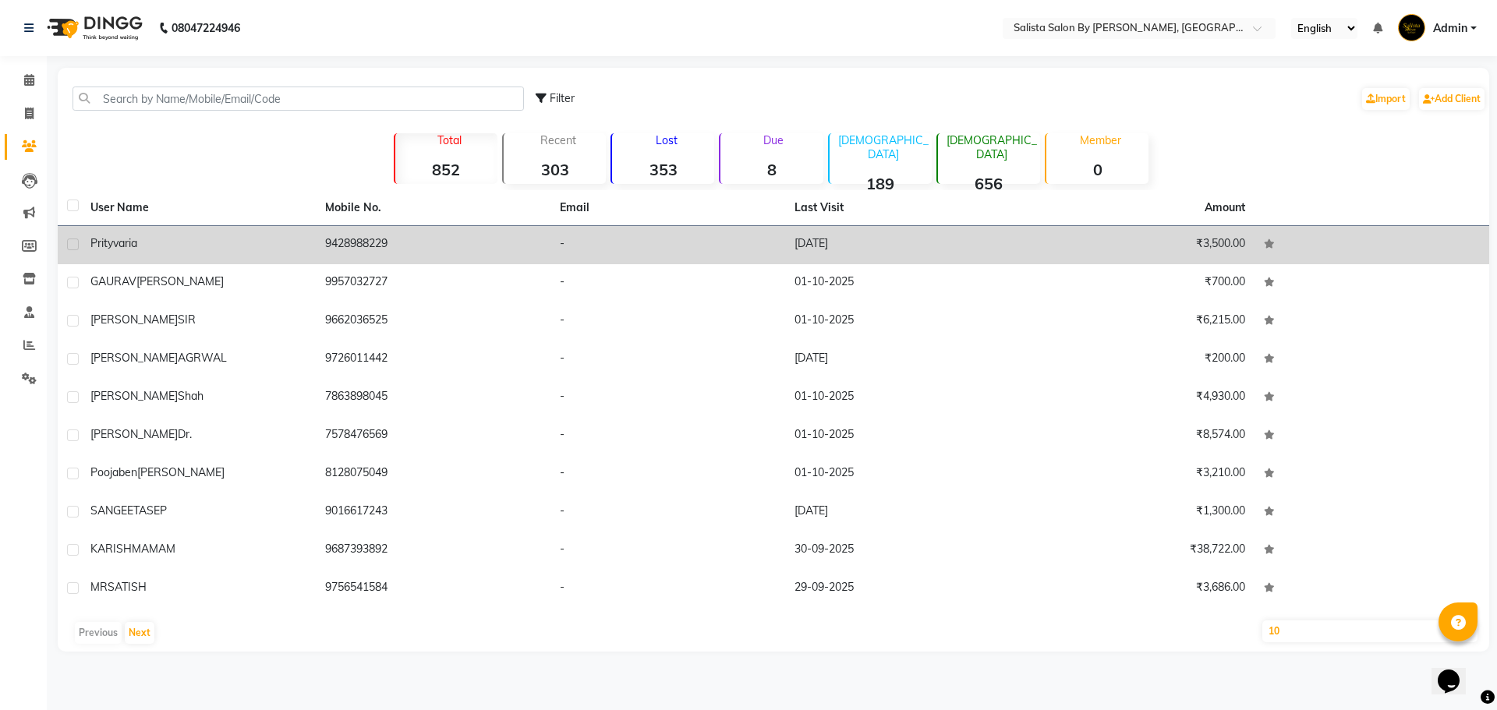
click at [657, 253] on td "-" at bounding box center [667, 245] width 235 height 38
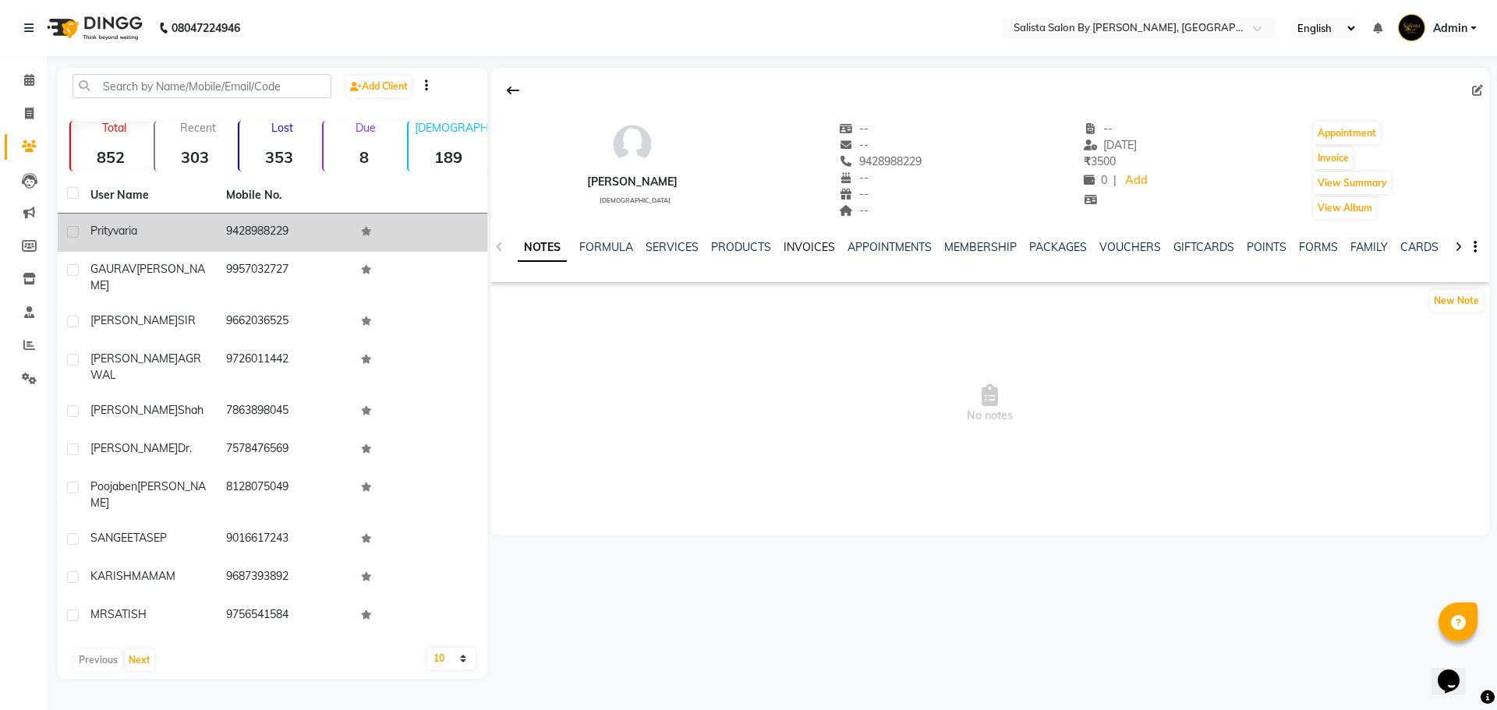
click at [784, 250] on link "INVOICES" at bounding box center [809, 247] width 51 height 14
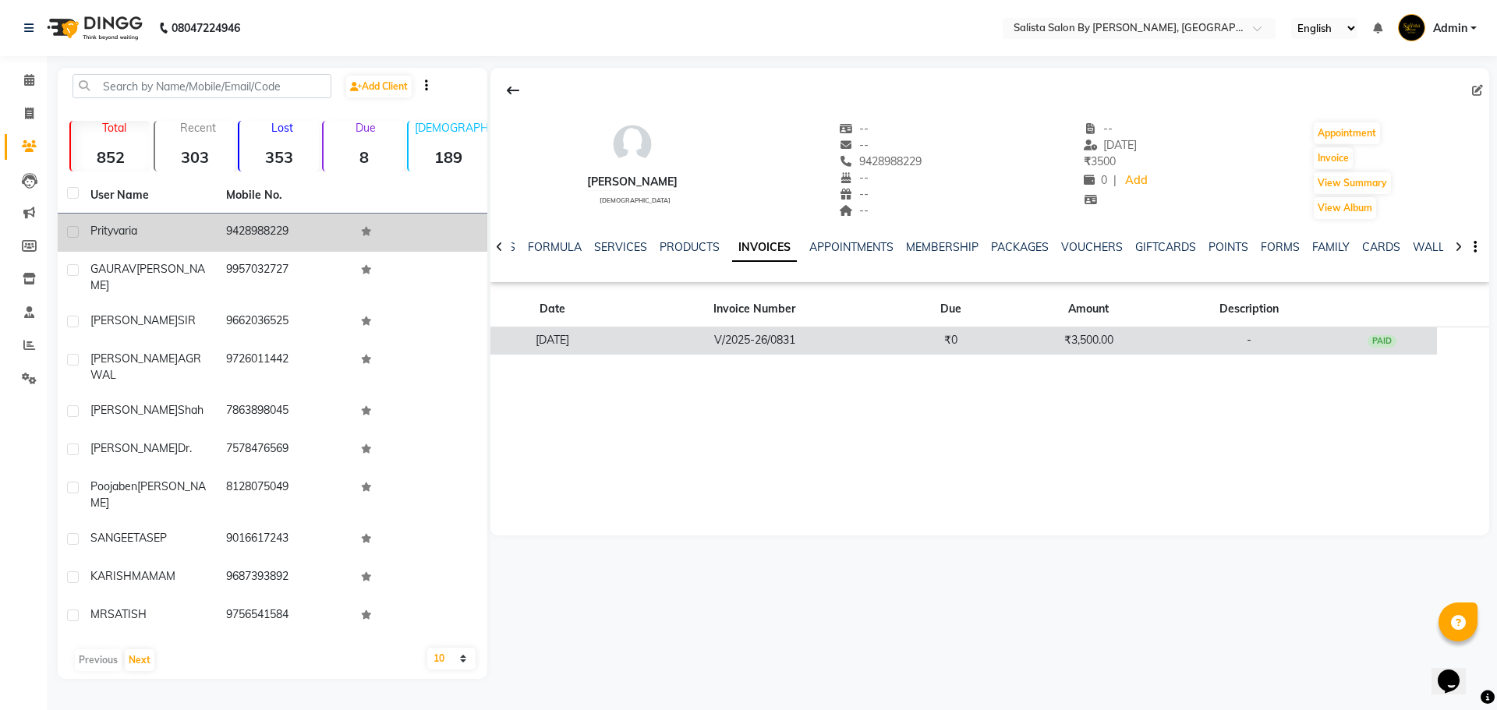
click at [813, 331] on td "V/2025-26/0831" at bounding box center [754, 340] width 281 height 27
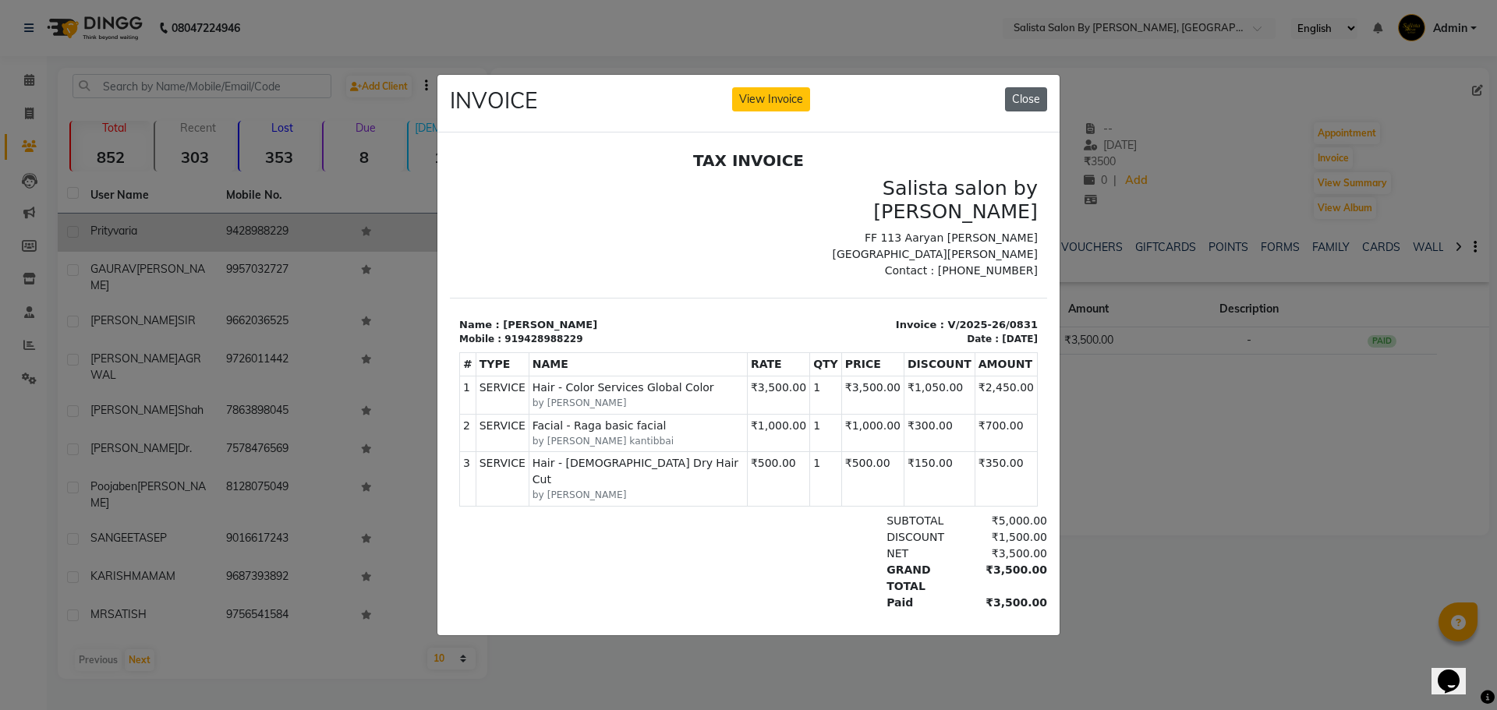
drag, startPoint x: 1040, startPoint y: 89, endPoint x: 1022, endPoint y: 112, distance: 29.5
click at [1035, 91] on button "Close" at bounding box center [1026, 99] width 42 height 24
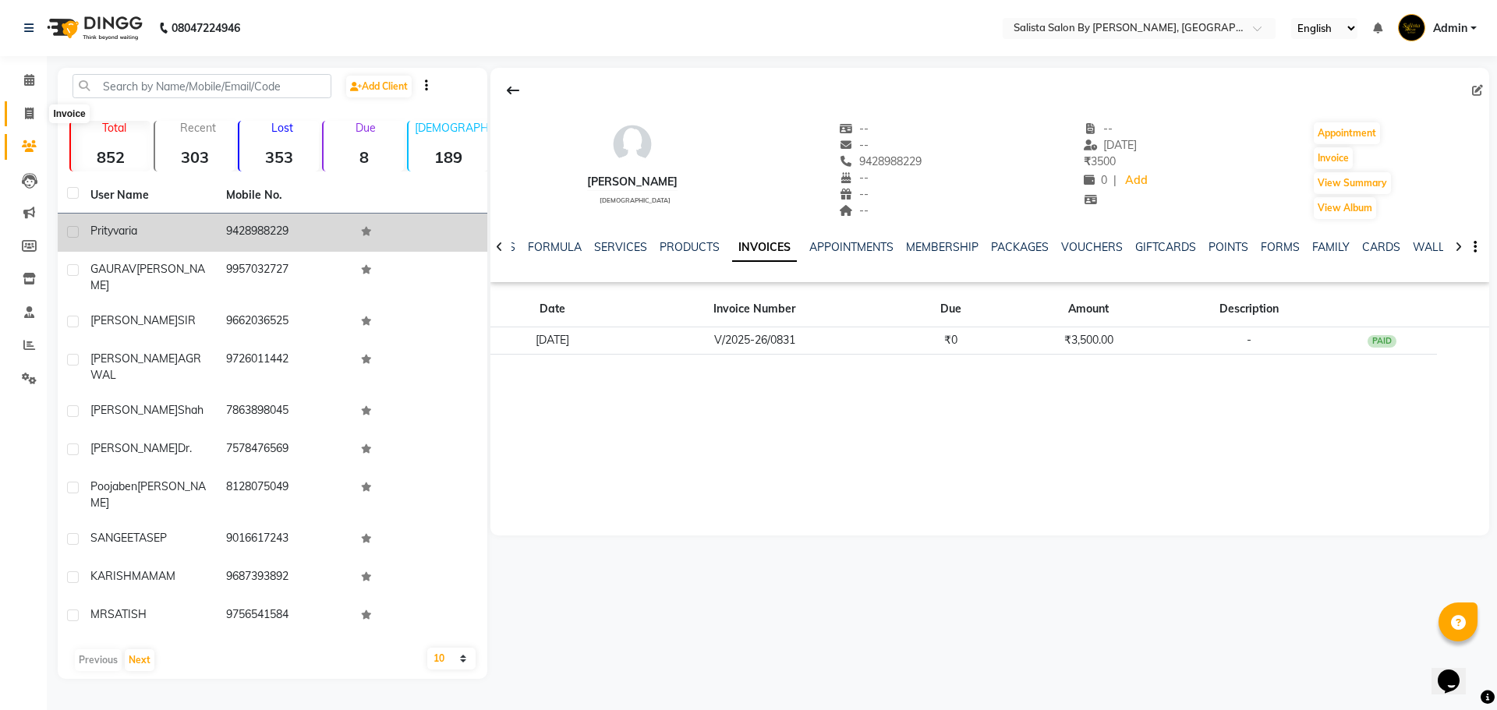
click at [27, 116] on icon at bounding box center [29, 114] width 9 height 12
select select "service"
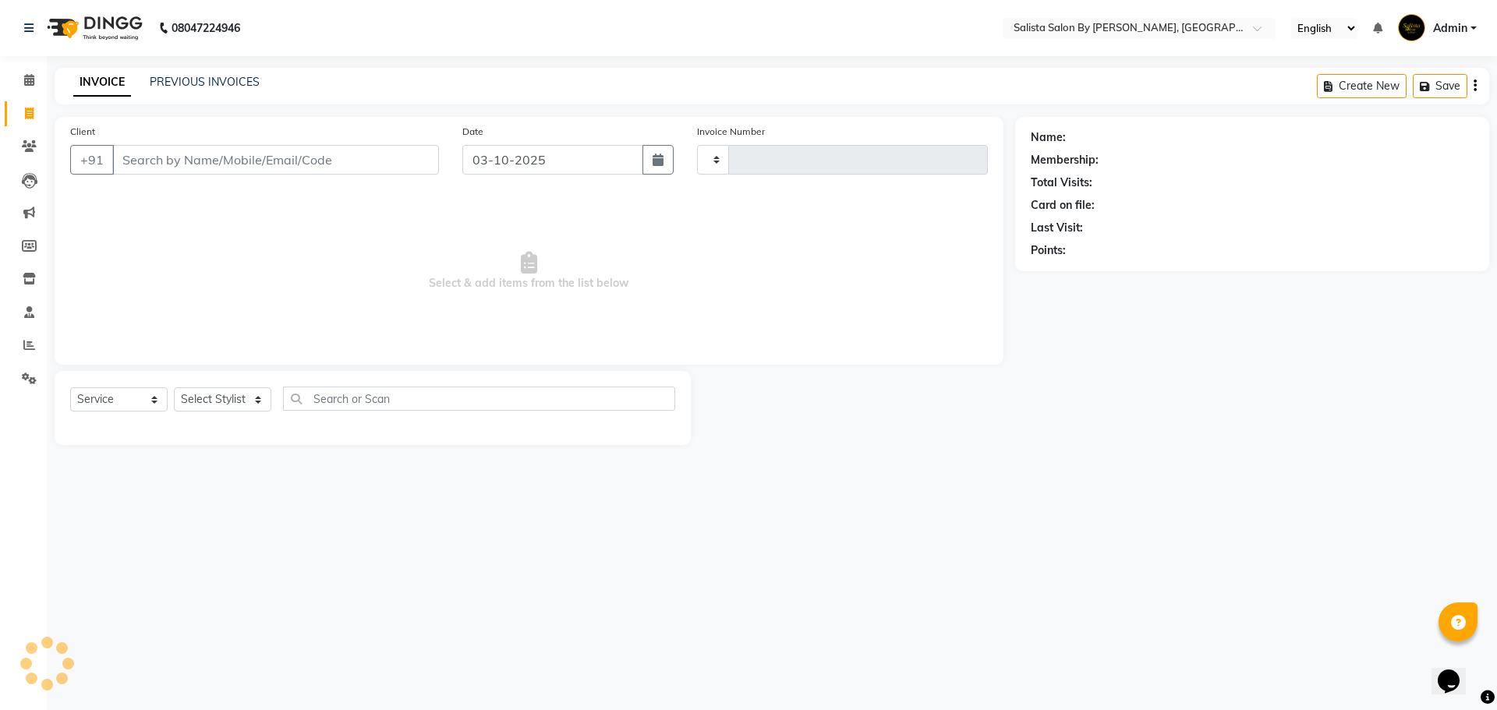
type input "1020"
select select "6878"
click at [28, 140] on icon at bounding box center [29, 146] width 15 height 12
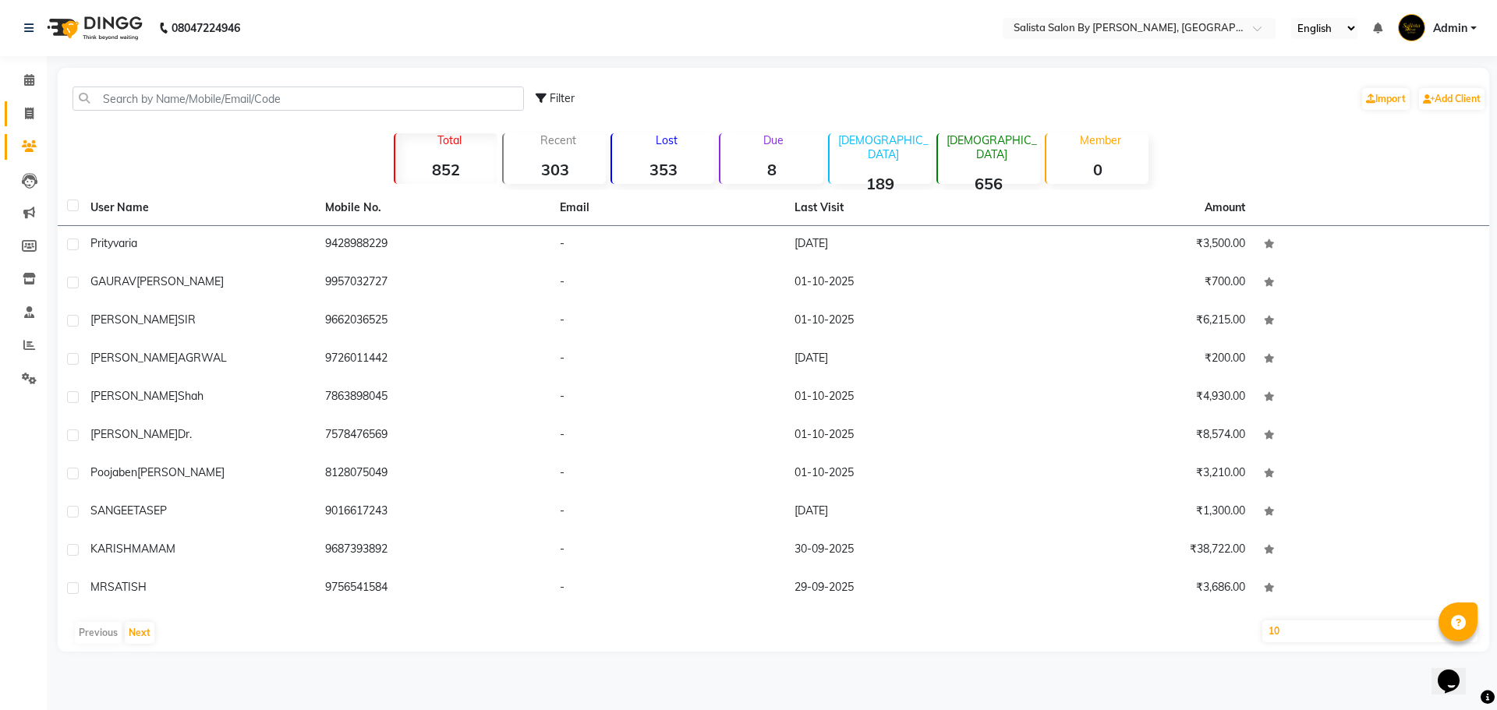
drag, startPoint x: 19, startPoint y: 128, endPoint x: 33, endPoint y: 114, distance: 19.8
click at [19, 128] on li "Invoice" at bounding box center [23, 114] width 47 height 34
click at [49, 102] on main "Filter Import Add Client Total 852 Recent 303 Lost 353 Due 8 Male 189 Female 65…" at bounding box center [772, 371] width 1450 height 607
click at [43, 106] on li "Invoice" at bounding box center [23, 114] width 47 height 34
drag, startPoint x: 20, startPoint y: 119, endPoint x: 47, endPoint y: 102, distance: 31.6
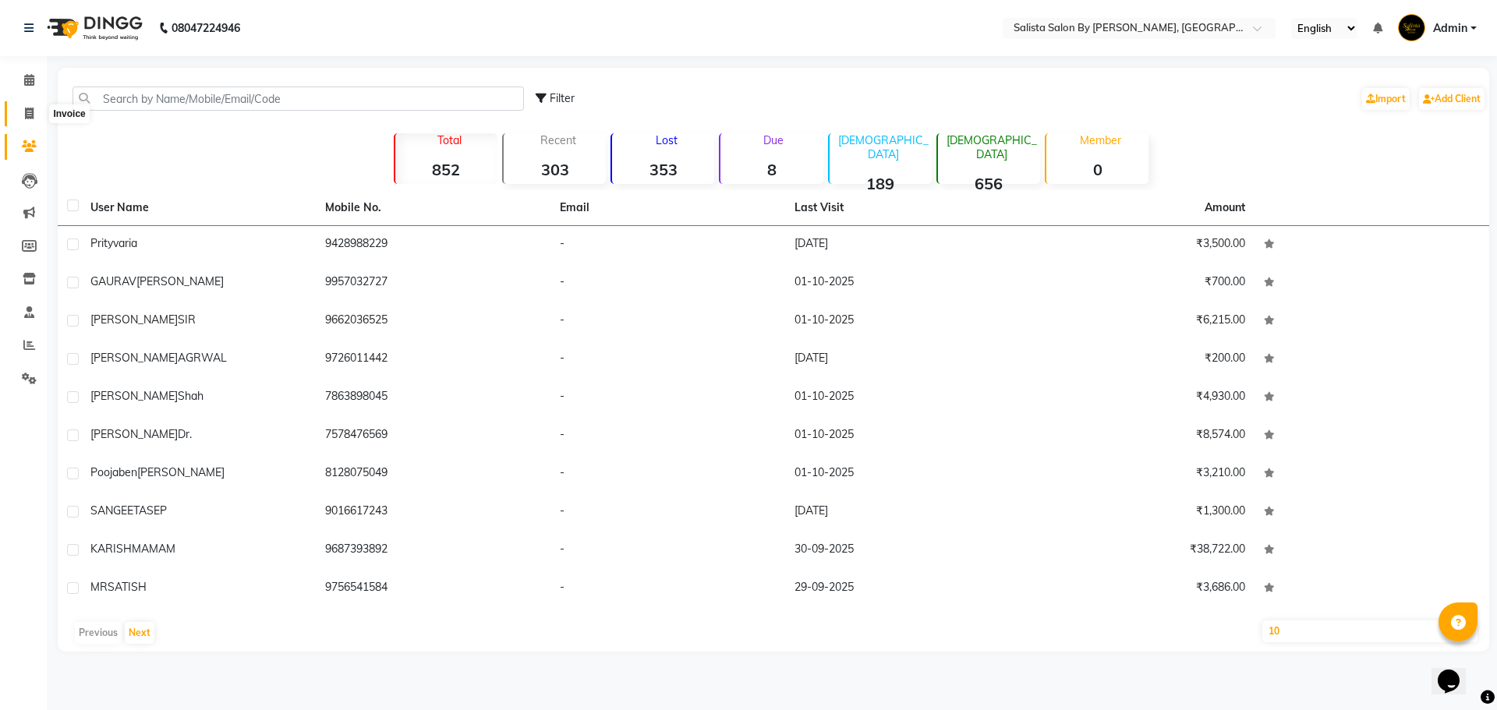
click at [21, 119] on span at bounding box center [29, 114] width 27 height 18
select select "6878"
select select "service"
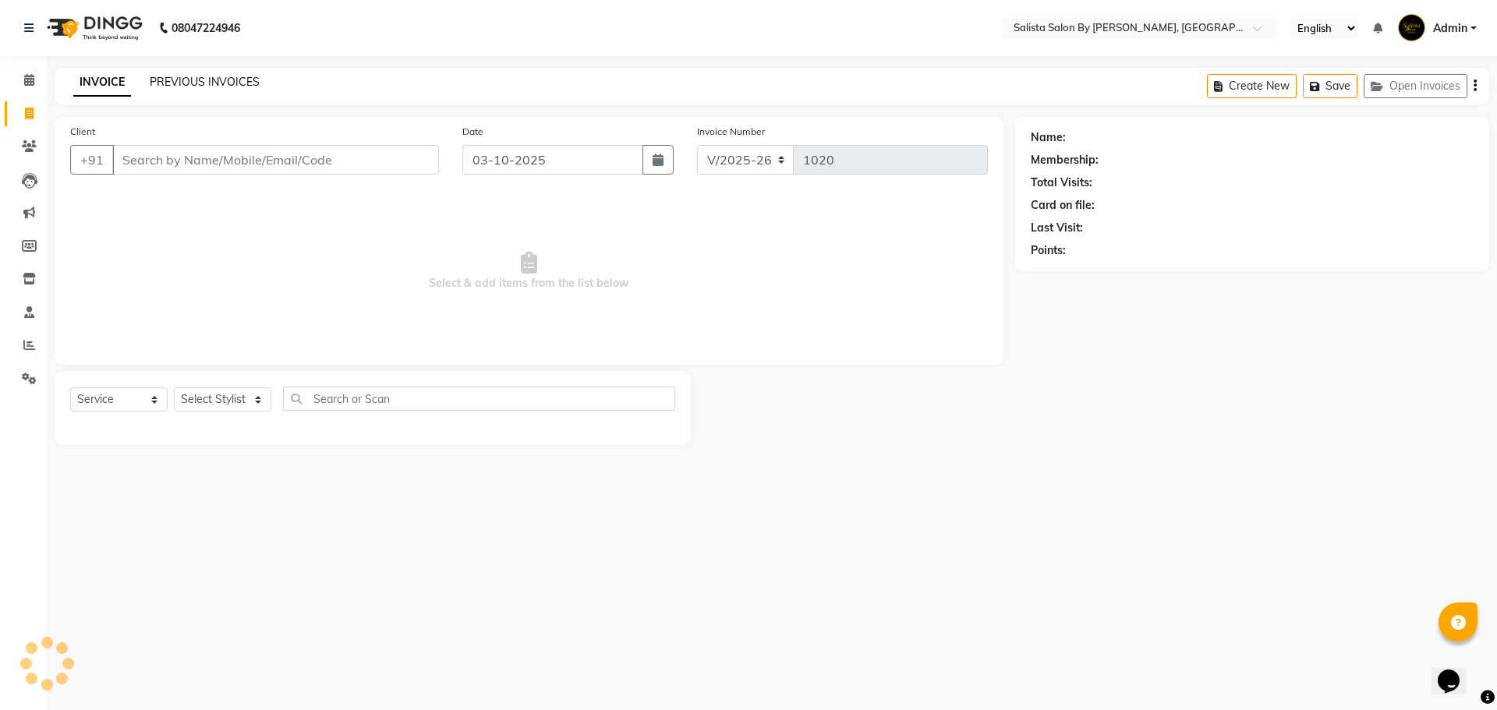
click at [189, 74] on div "PREVIOUS INVOICES" at bounding box center [205, 82] width 110 height 16
click at [200, 77] on link "PREVIOUS INVOICES" at bounding box center [205, 82] width 110 height 14
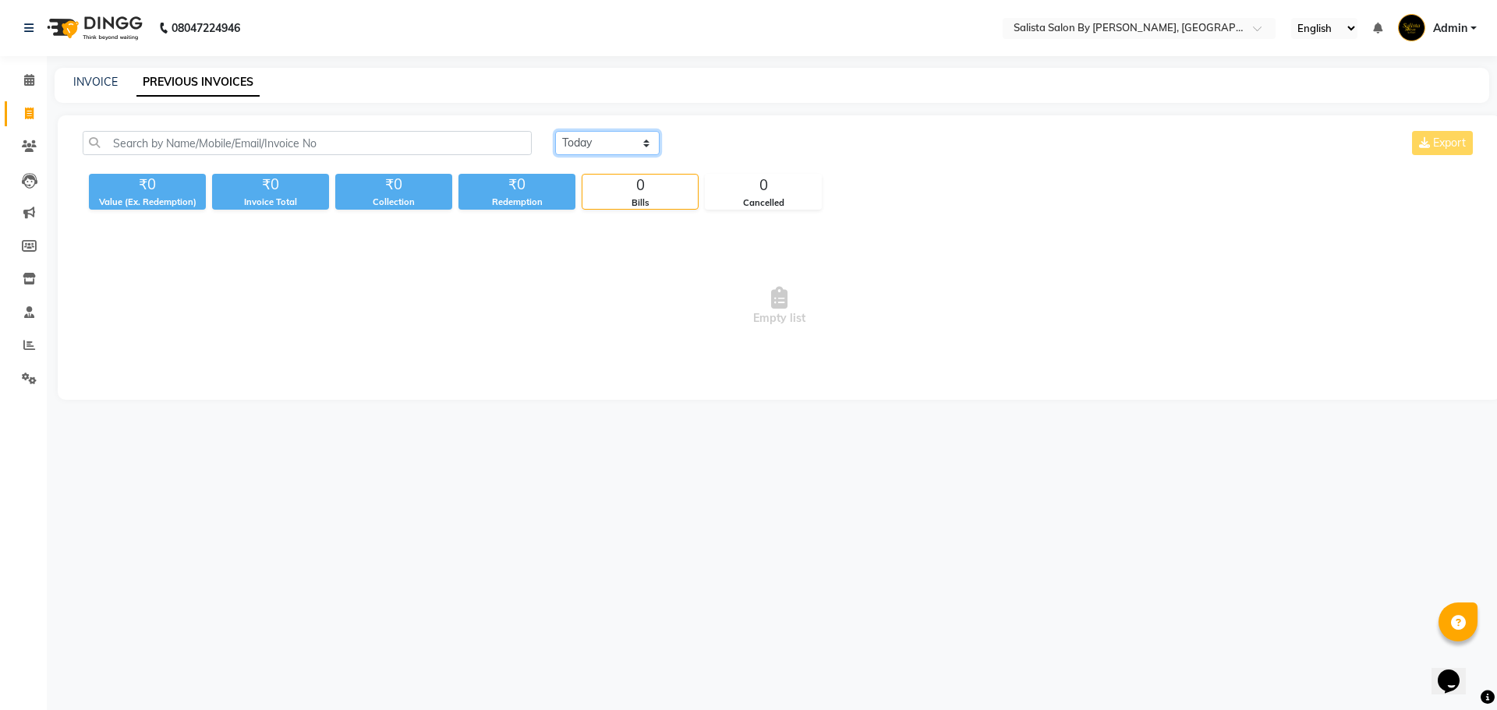
click at [578, 136] on select "Today Yesterday Custom Range" at bounding box center [607, 143] width 104 height 24
select select "range"
click at [555, 131] on select "Today Yesterday Custom Range" at bounding box center [607, 143] width 104 height 24
click at [721, 147] on input "03-10-2025" at bounding box center [734, 144] width 109 height 22
select select "10"
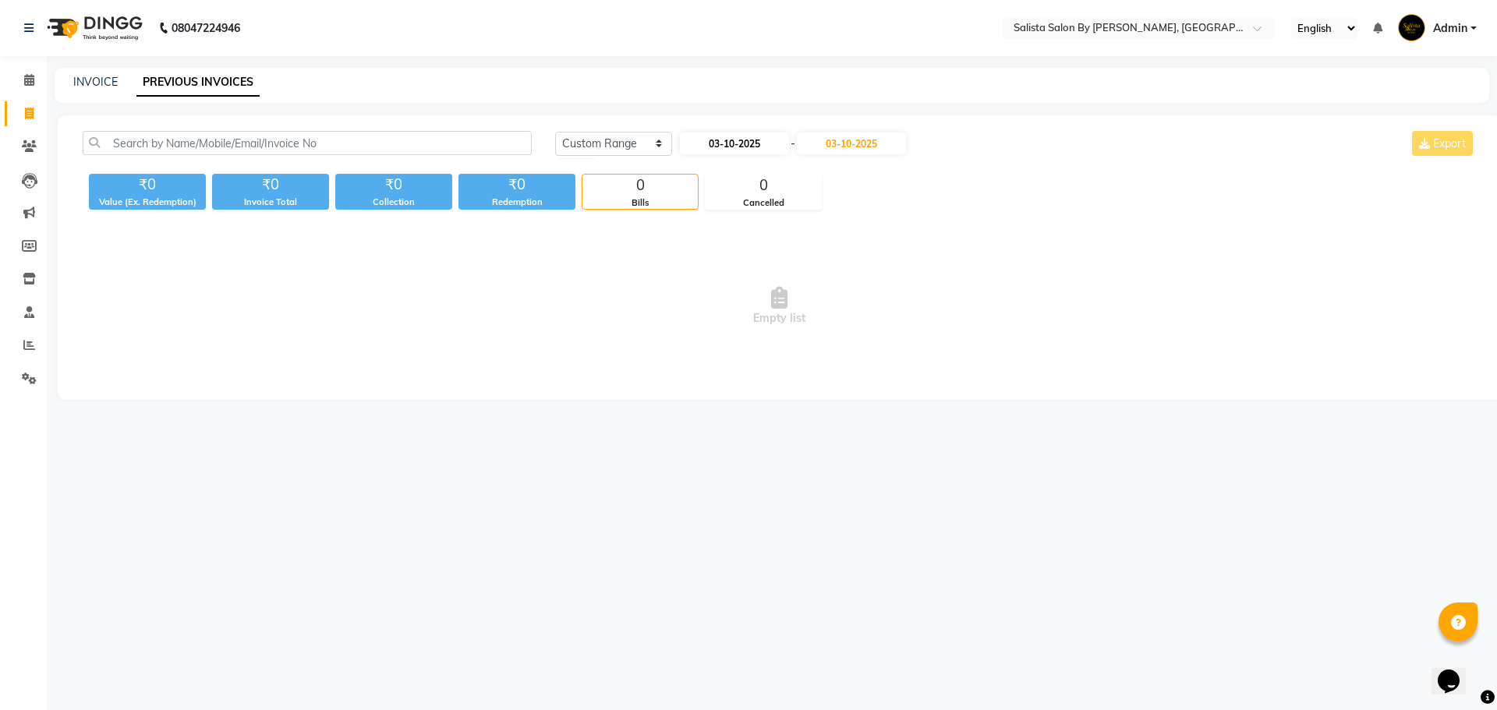
select select "2025"
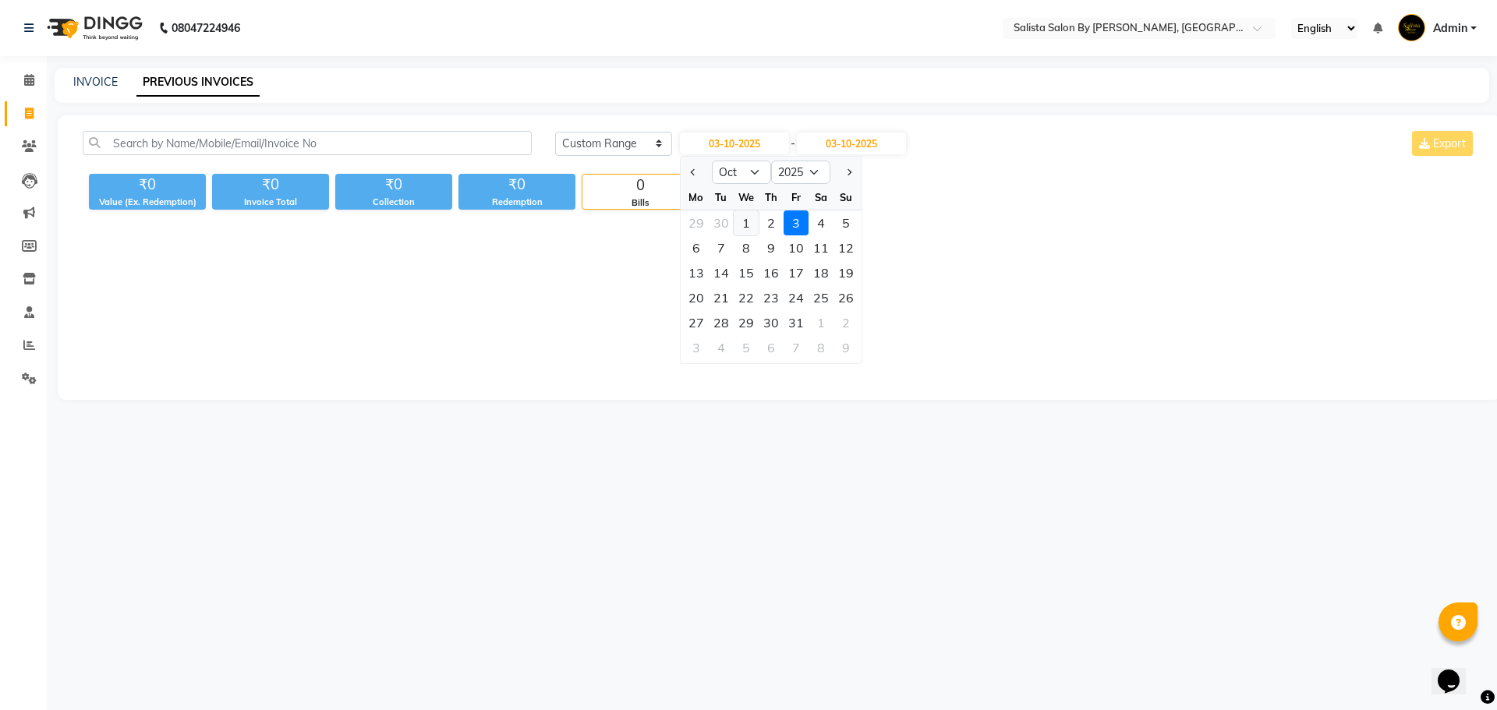
click at [747, 219] on div "1" at bounding box center [746, 223] width 25 height 25
type input "01-10-2025"
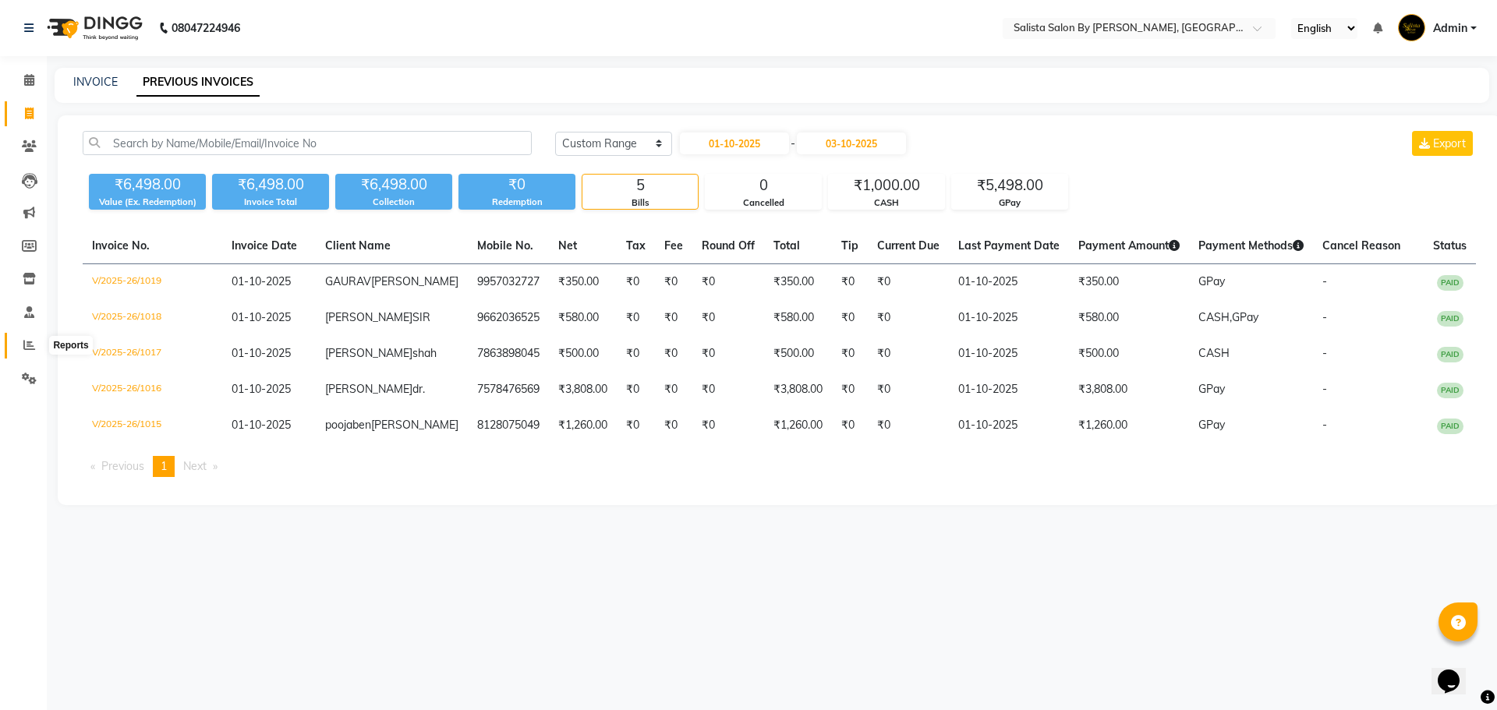
click at [35, 339] on span at bounding box center [29, 346] width 27 height 18
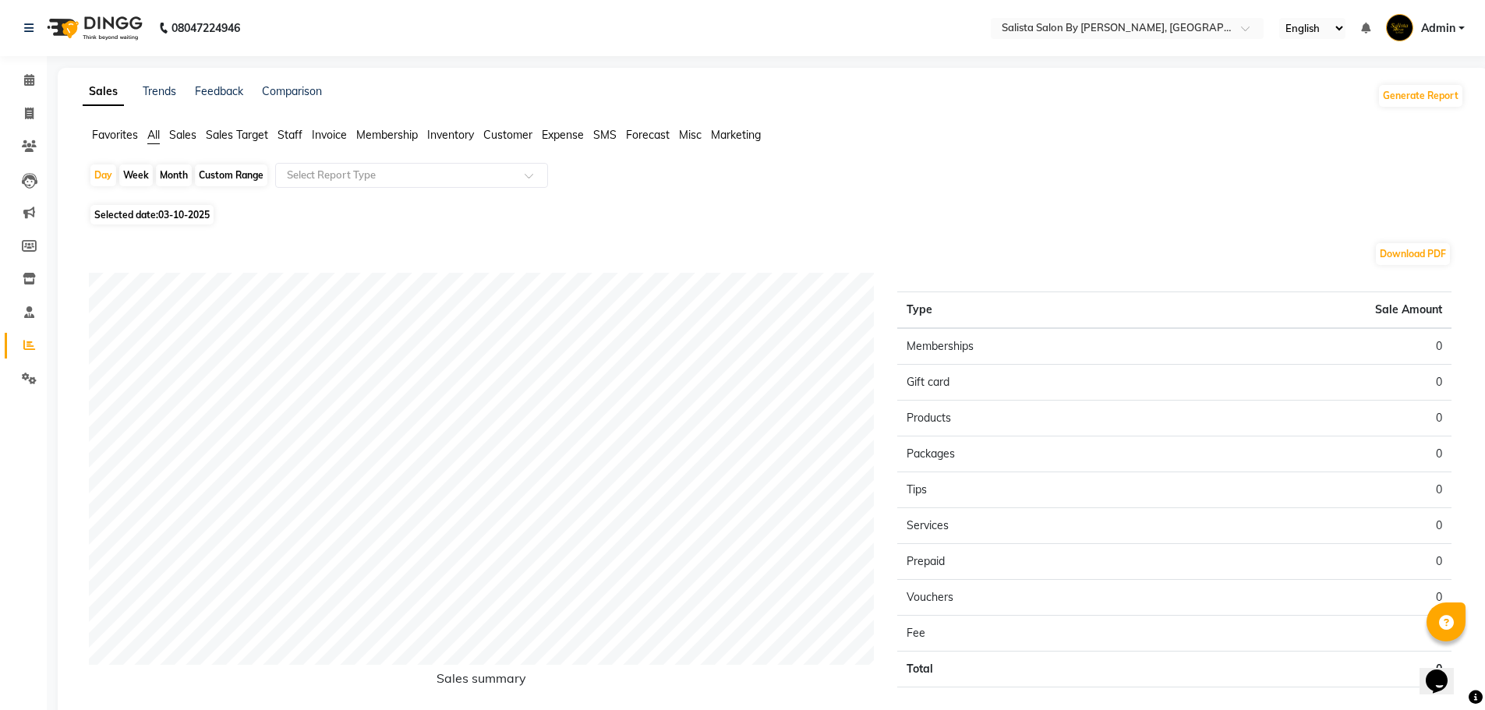
click at [224, 175] on div "Custom Range" at bounding box center [231, 176] width 73 height 22
select select "10"
select select "2025"
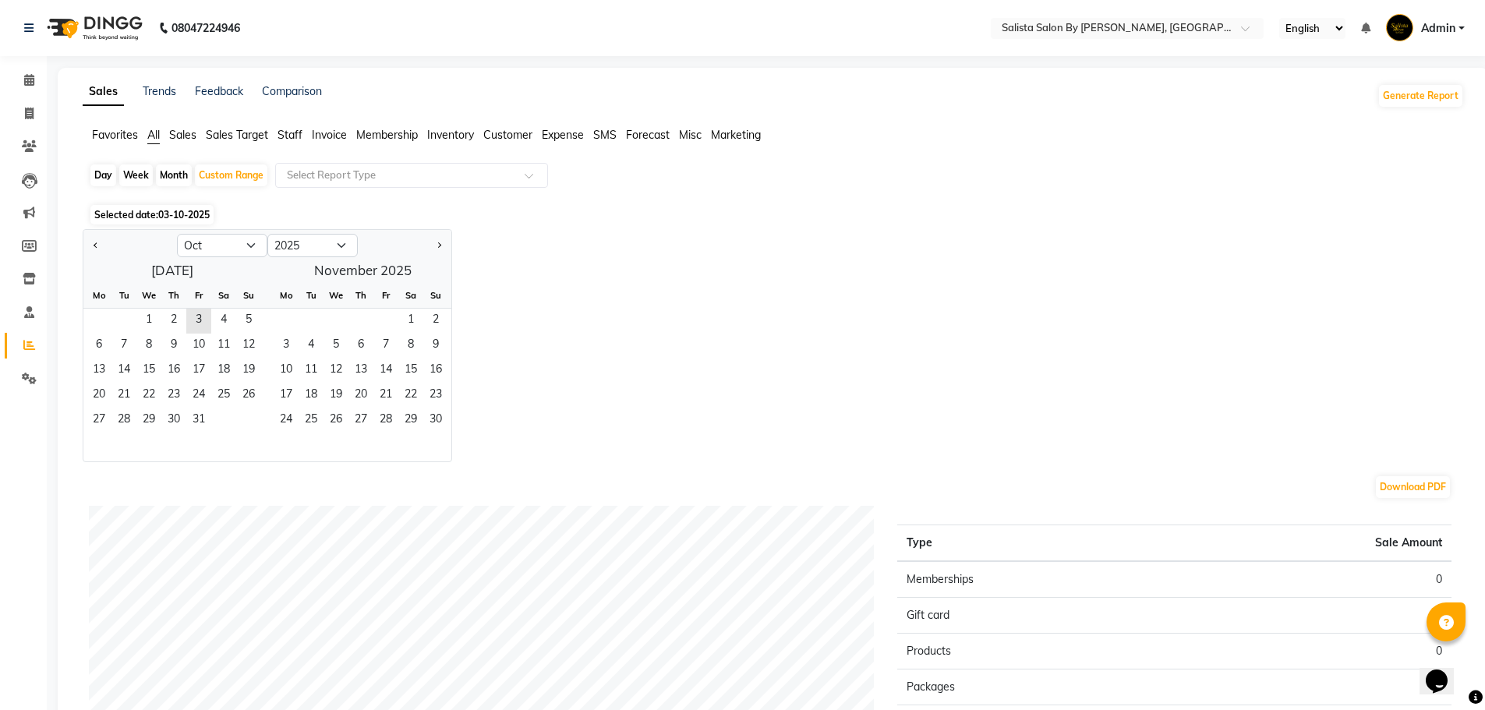
click at [178, 174] on div "Month" at bounding box center [174, 176] width 36 height 22
select select "10"
select select "2025"
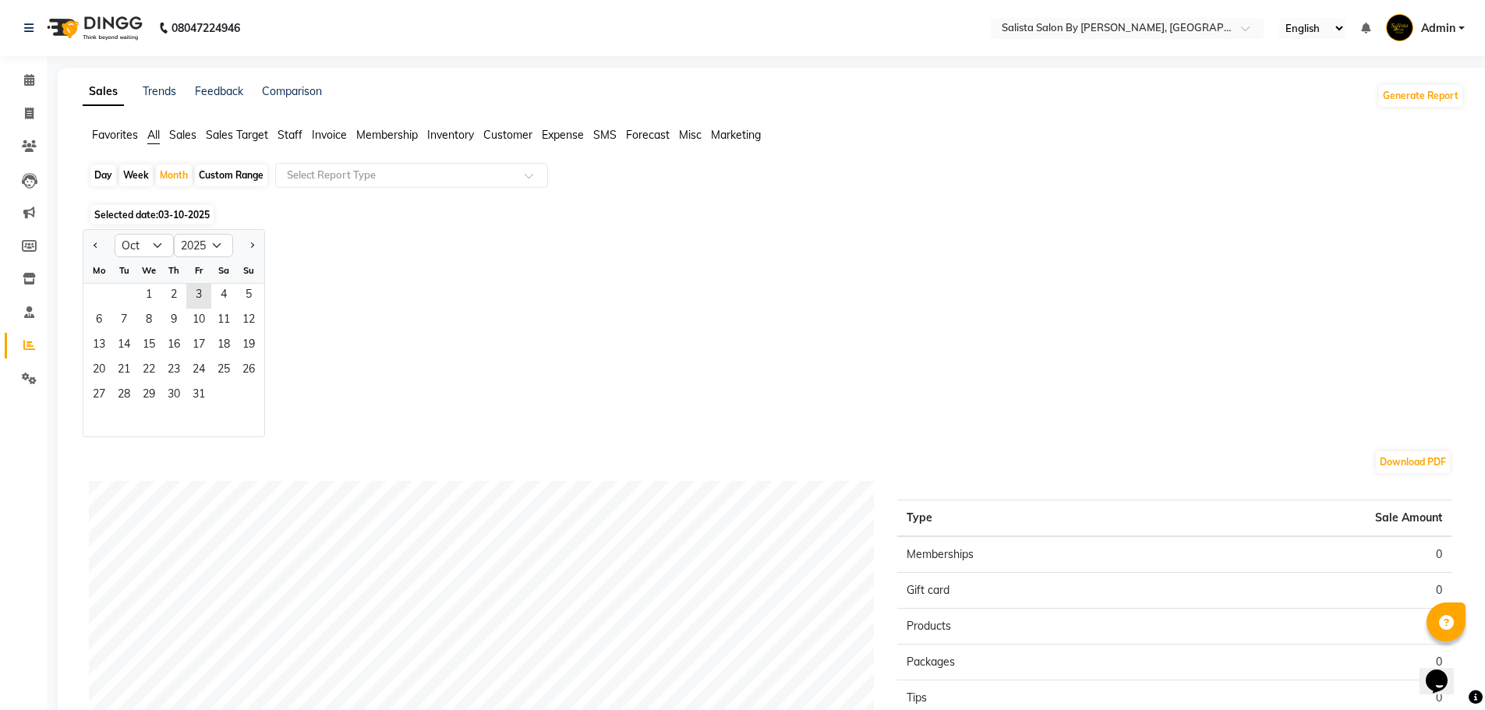
click at [103, 246] on div at bounding box center [98, 245] width 31 height 25
click at [97, 246] on span "Previous month" at bounding box center [96, 244] width 5 height 5
select select "9"
click at [91, 293] on span "1" at bounding box center [99, 296] width 25 height 25
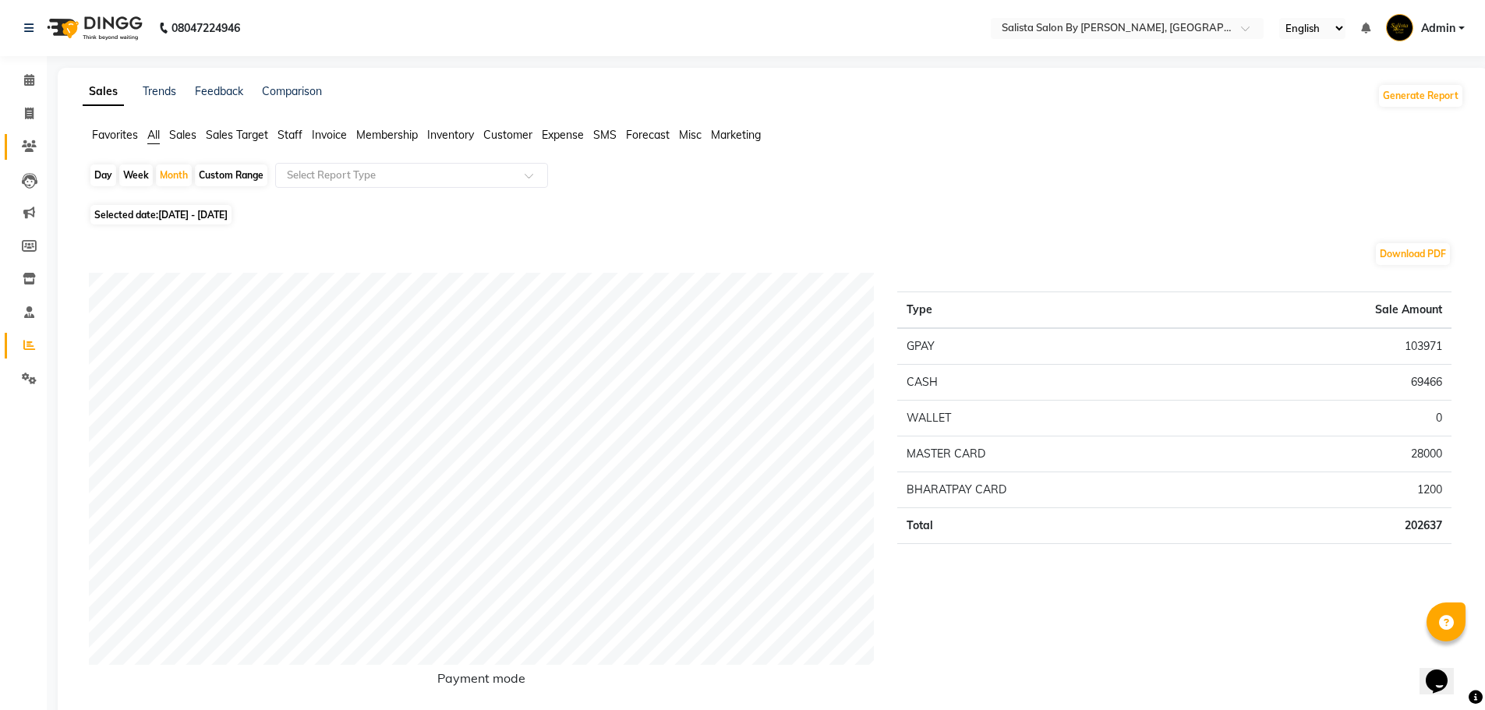
click at [34, 157] on link "Clients" at bounding box center [23, 147] width 37 height 26
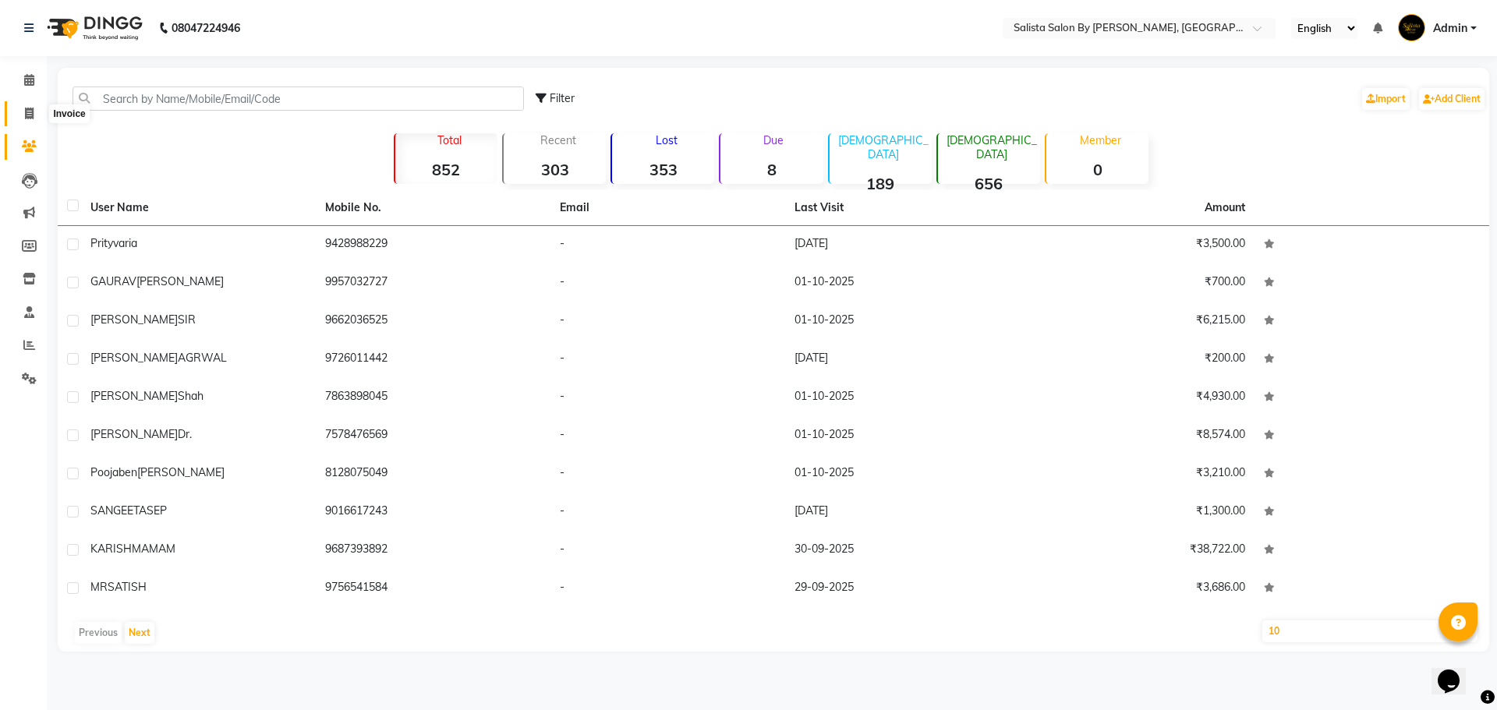
click at [41, 118] on span at bounding box center [29, 114] width 27 height 18
select select "service"
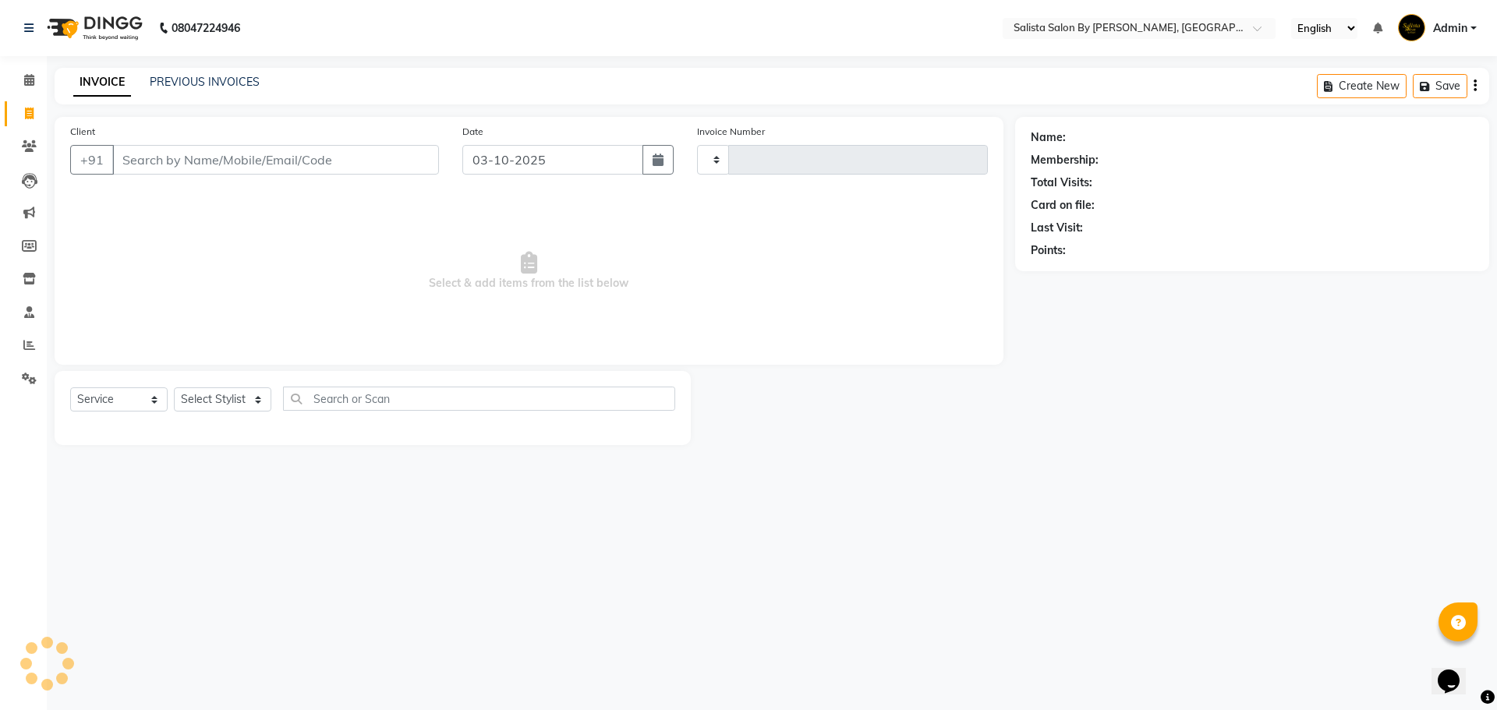
type input "1020"
select select "6878"
click at [34, 144] on icon at bounding box center [29, 146] width 15 height 12
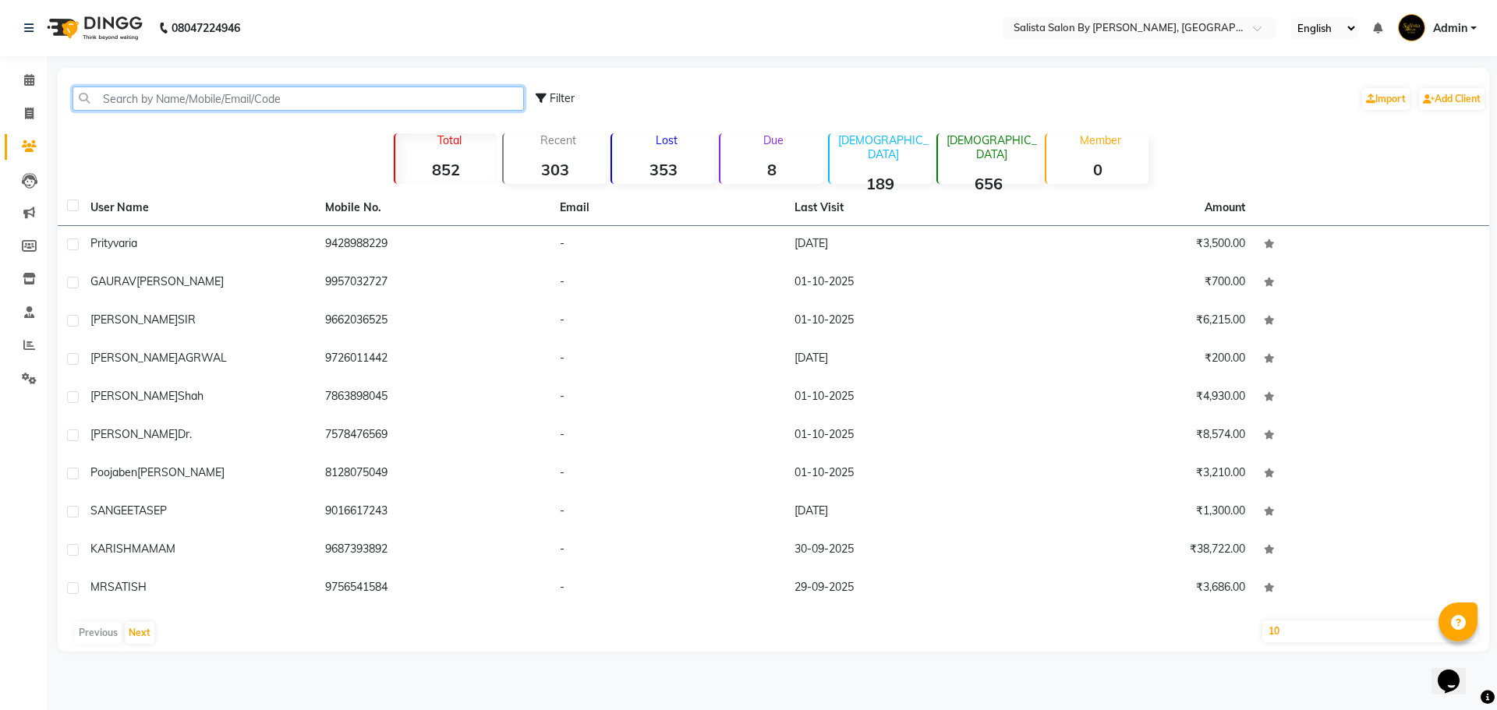
click at [158, 88] on input "text" at bounding box center [298, 99] width 451 height 24
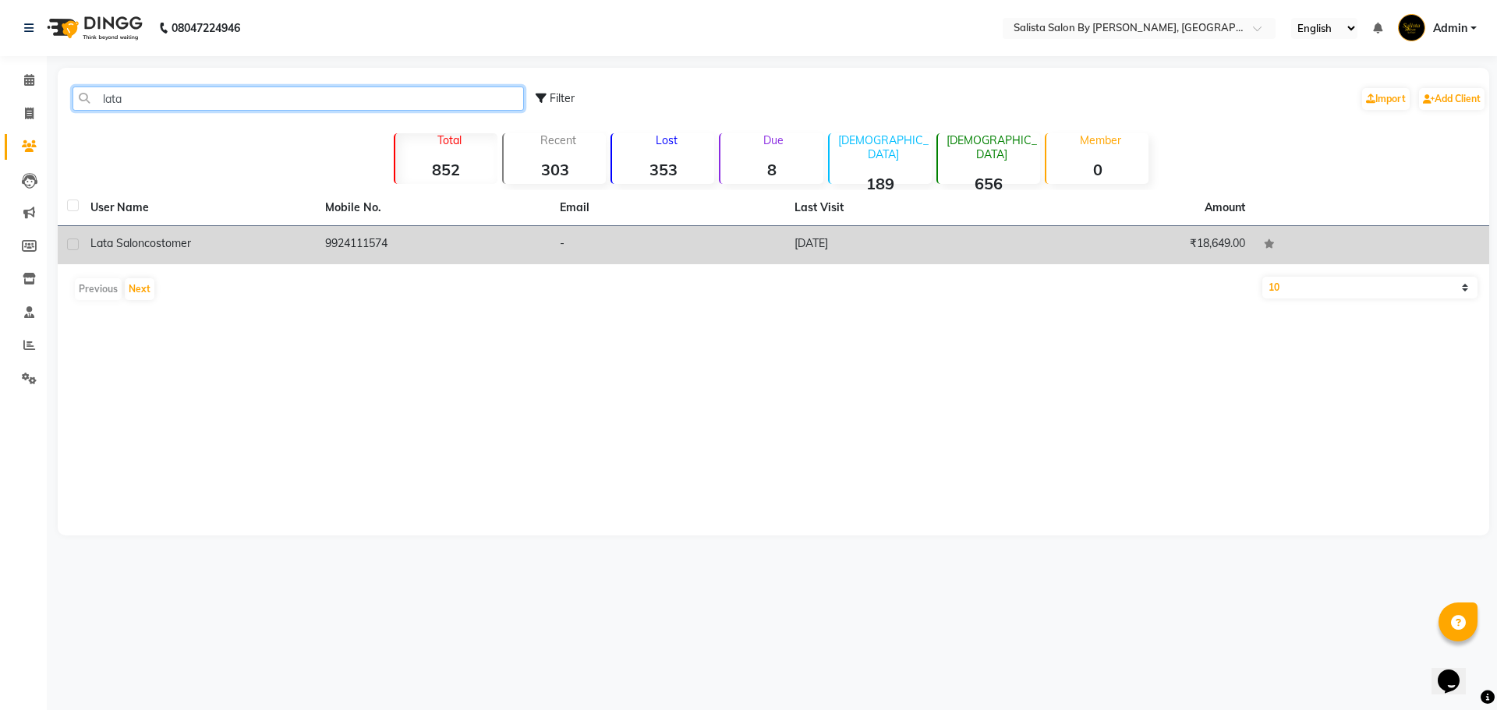
type input "lata"
click at [802, 241] on td "21-09-2025" at bounding box center [902, 245] width 235 height 38
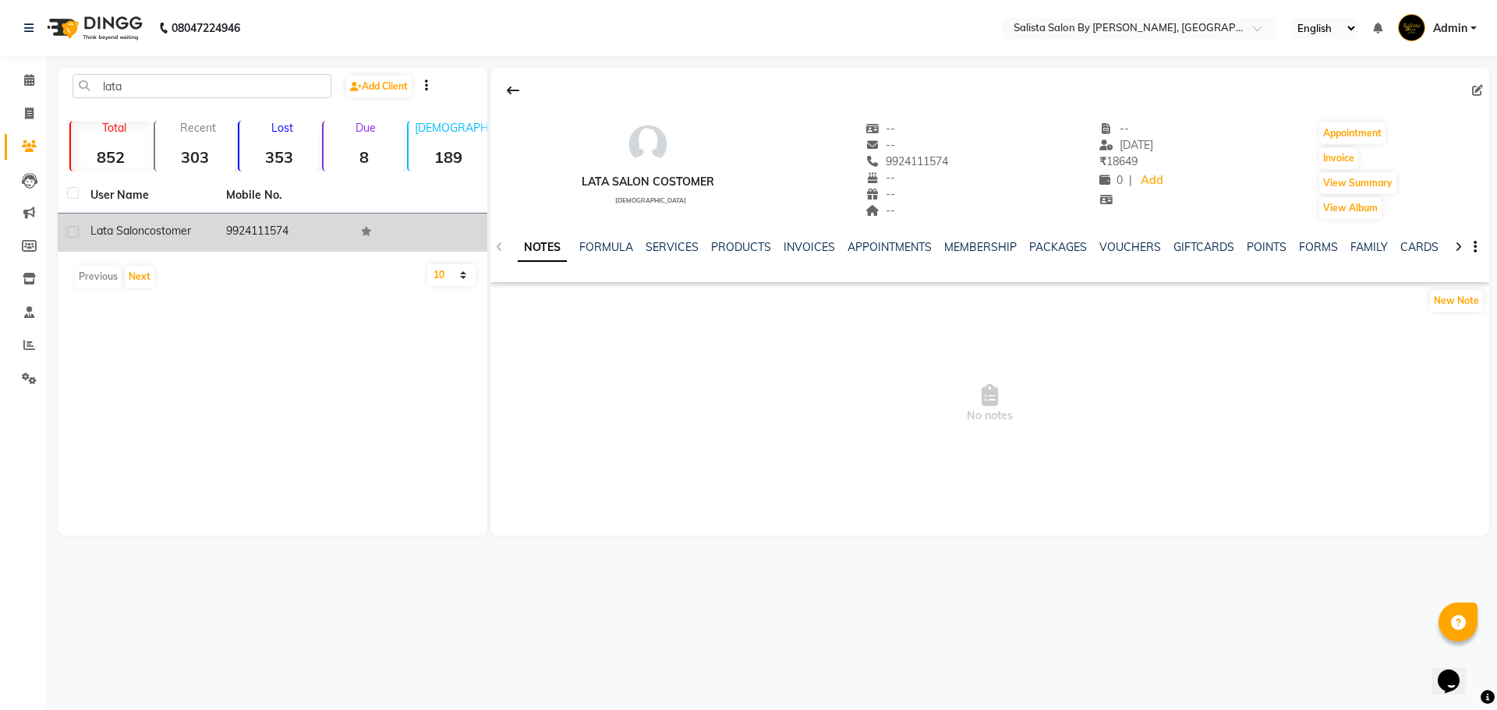
click at [821, 237] on div "NOTES FORMULA SERVICES PRODUCTS INVOICES APPOINTMENTS MEMBERSHIP PACKAGES VOUCH…" at bounding box center [989, 248] width 999 height 54
click at [819, 243] on link "INVOICES" at bounding box center [809, 247] width 51 height 14
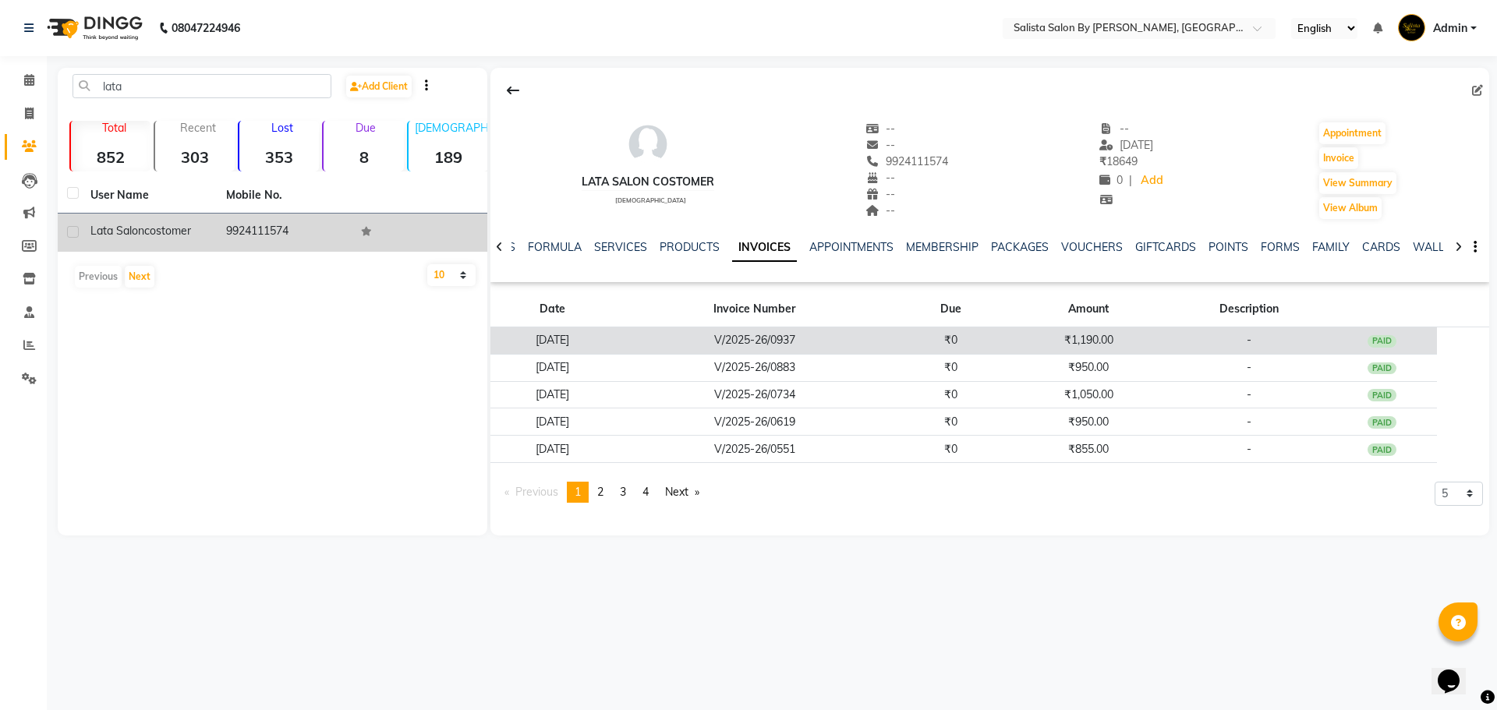
click at [975, 347] on td "₹0" at bounding box center [950, 340] width 111 height 27
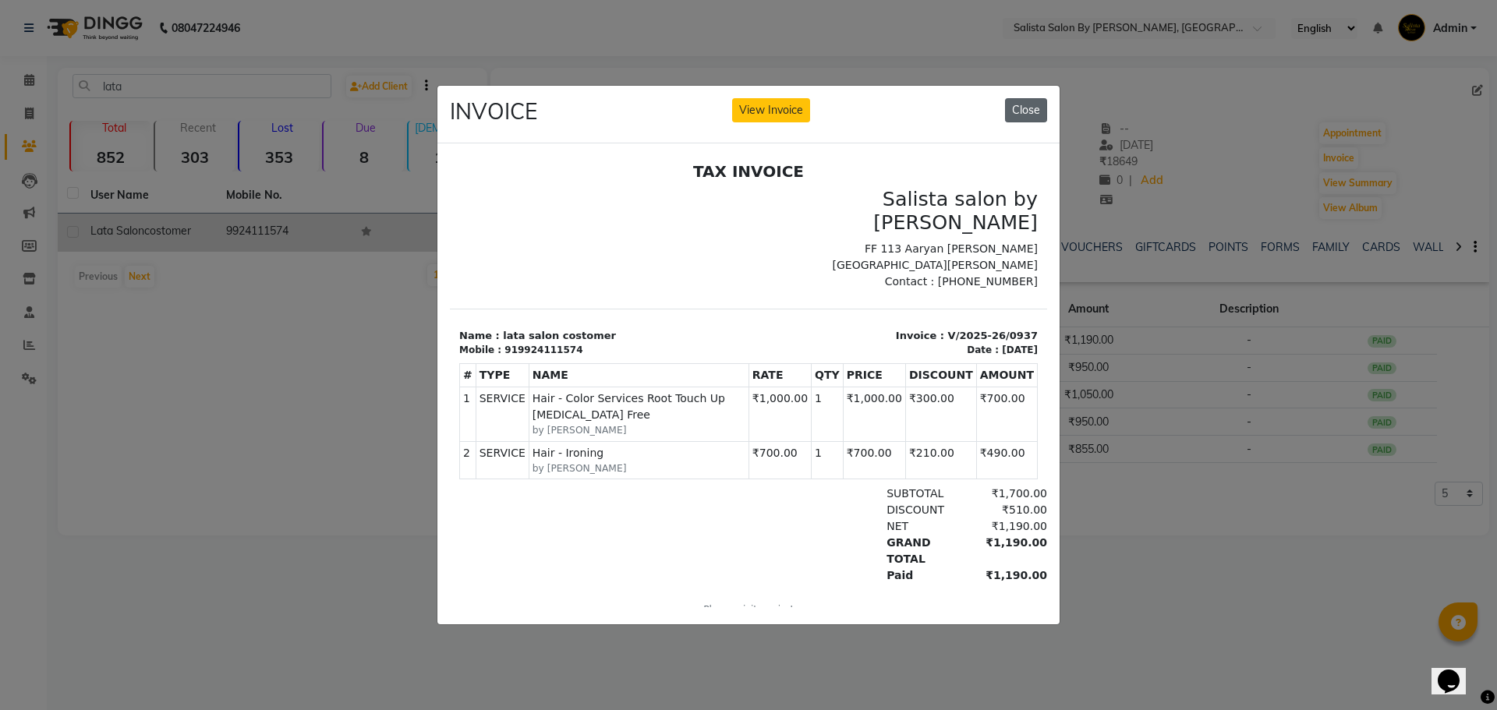
click at [1023, 108] on button "Close" at bounding box center [1026, 110] width 42 height 24
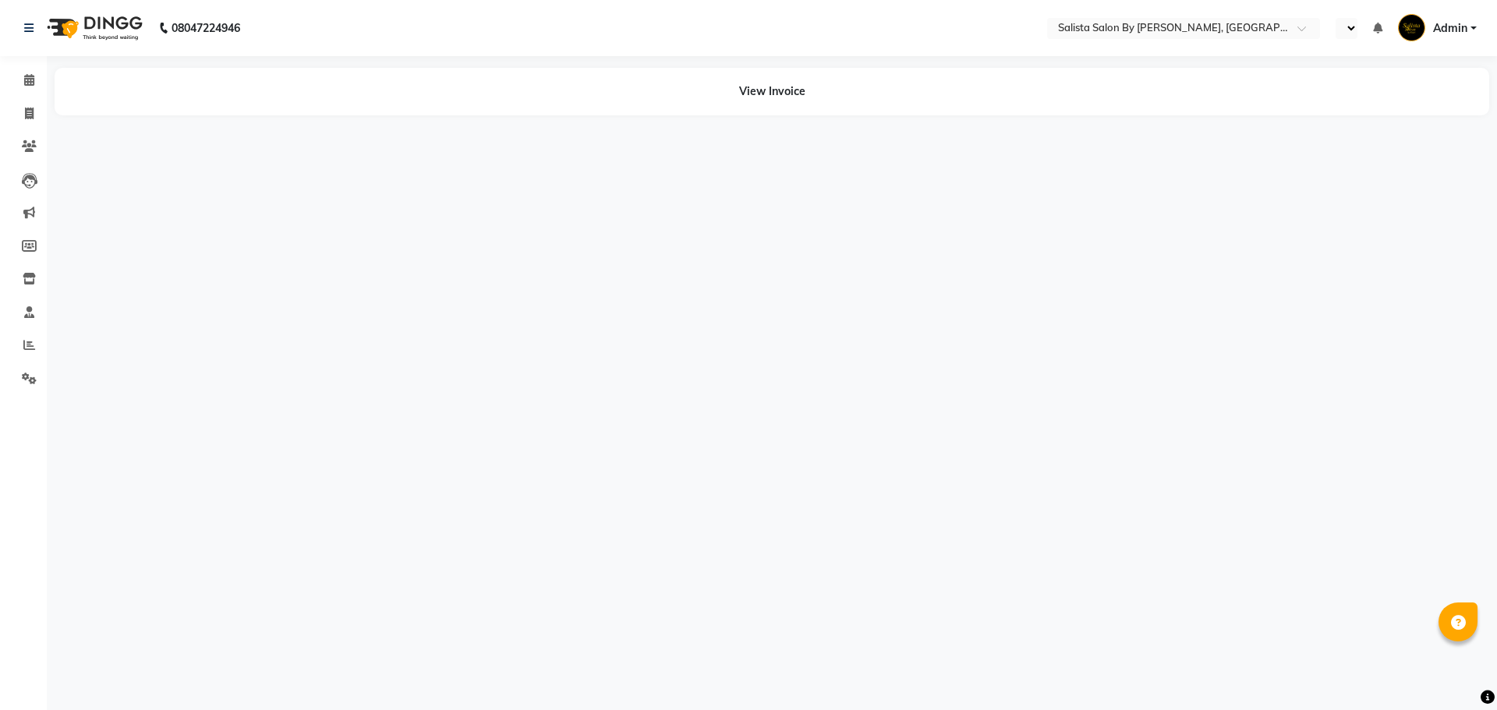
select select "en"
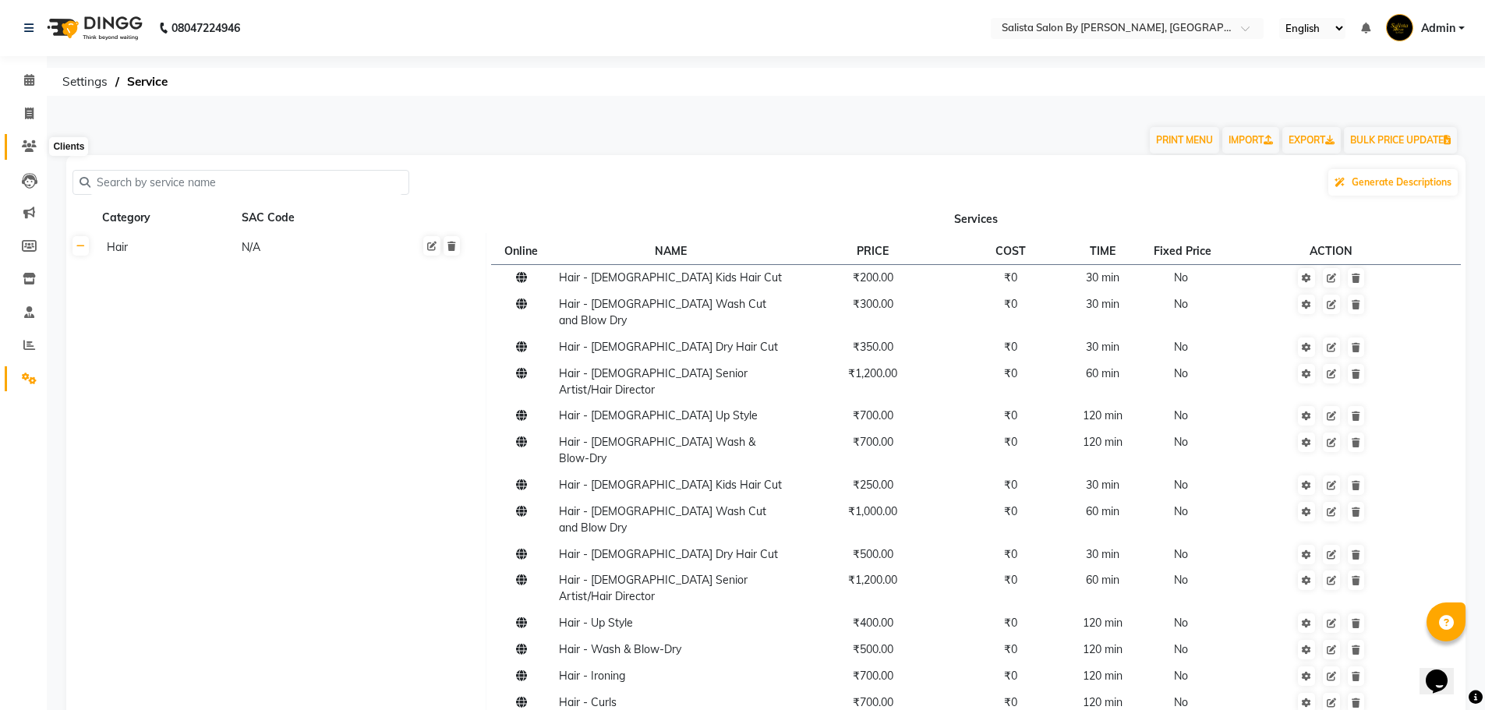
click at [22, 150] on icon at bounding box center [29, 146] width 15 height 12
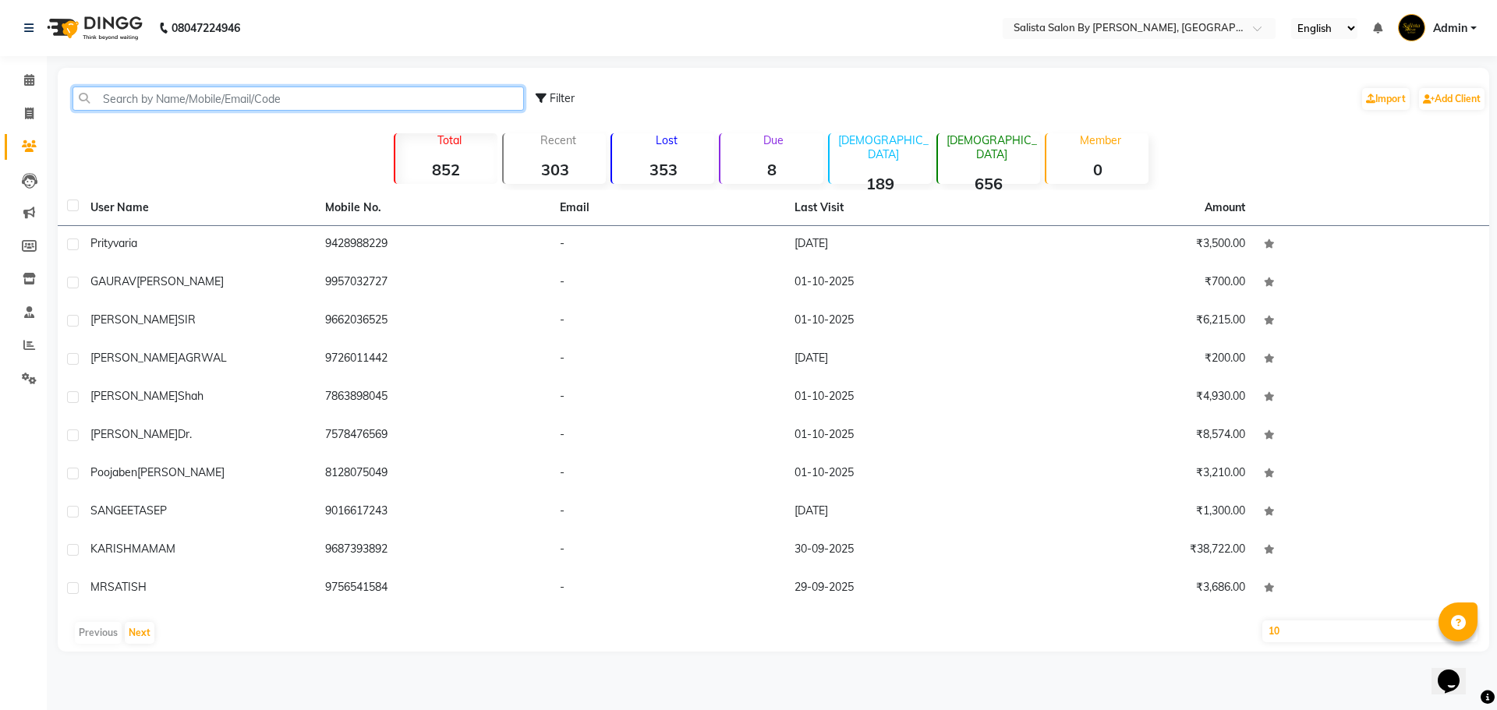
click at [172, 92] on input "text" at bounding box center [298, 99] width 451 height 24
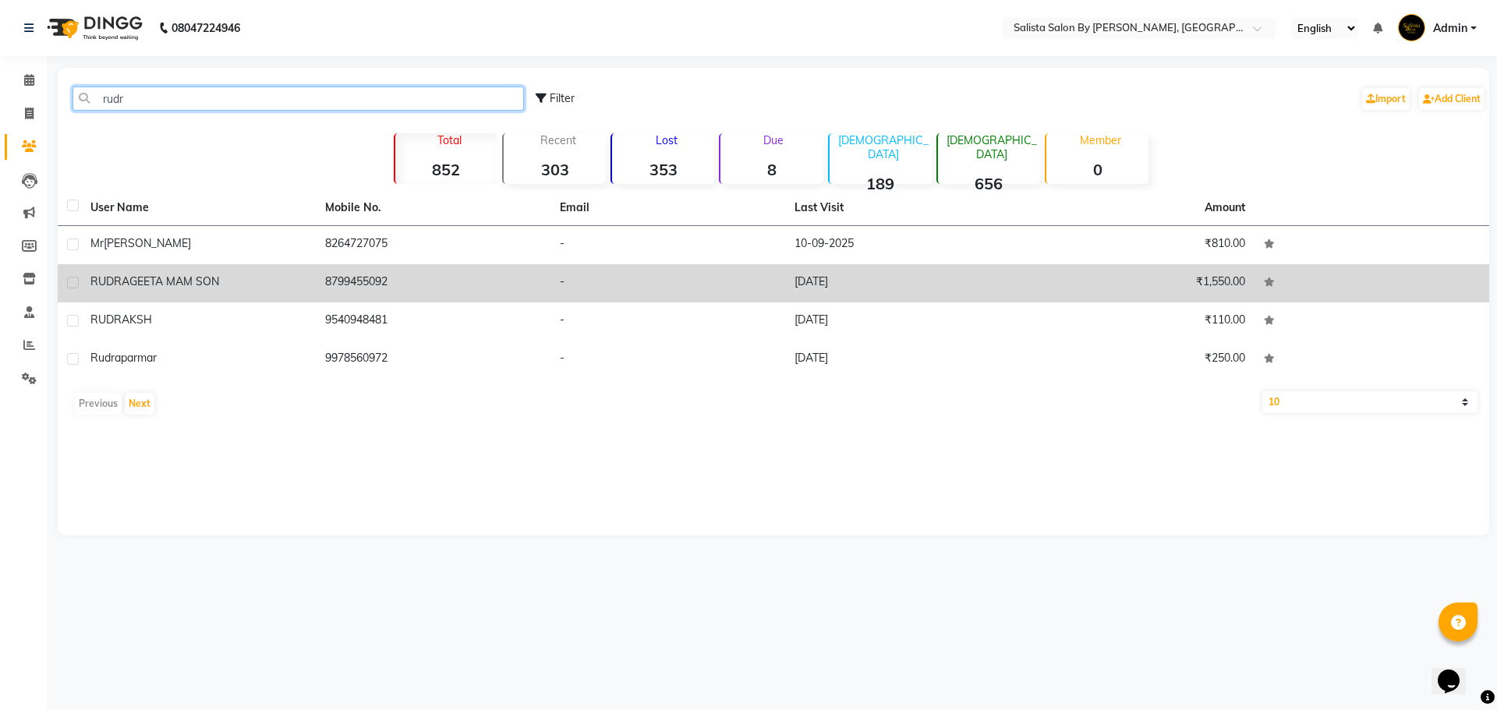
type input "rudr"
click at [272, 269] on td "RUDRA GEETA MAM SON" at bounding box center [198, 283] width 235 height 38
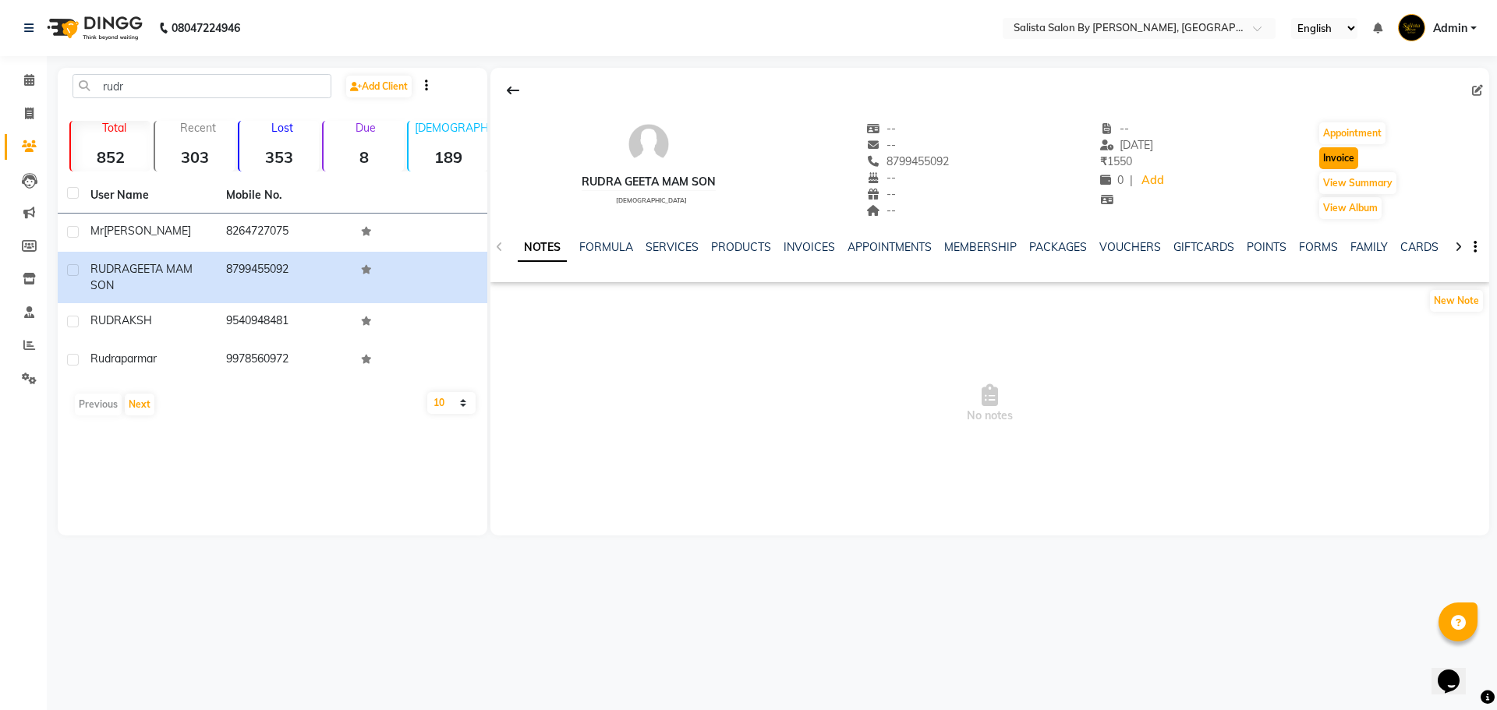
click at [1341, 158] on button "Invoice" at bounding box center [1338, 158] width 39 height 22
select select "service"
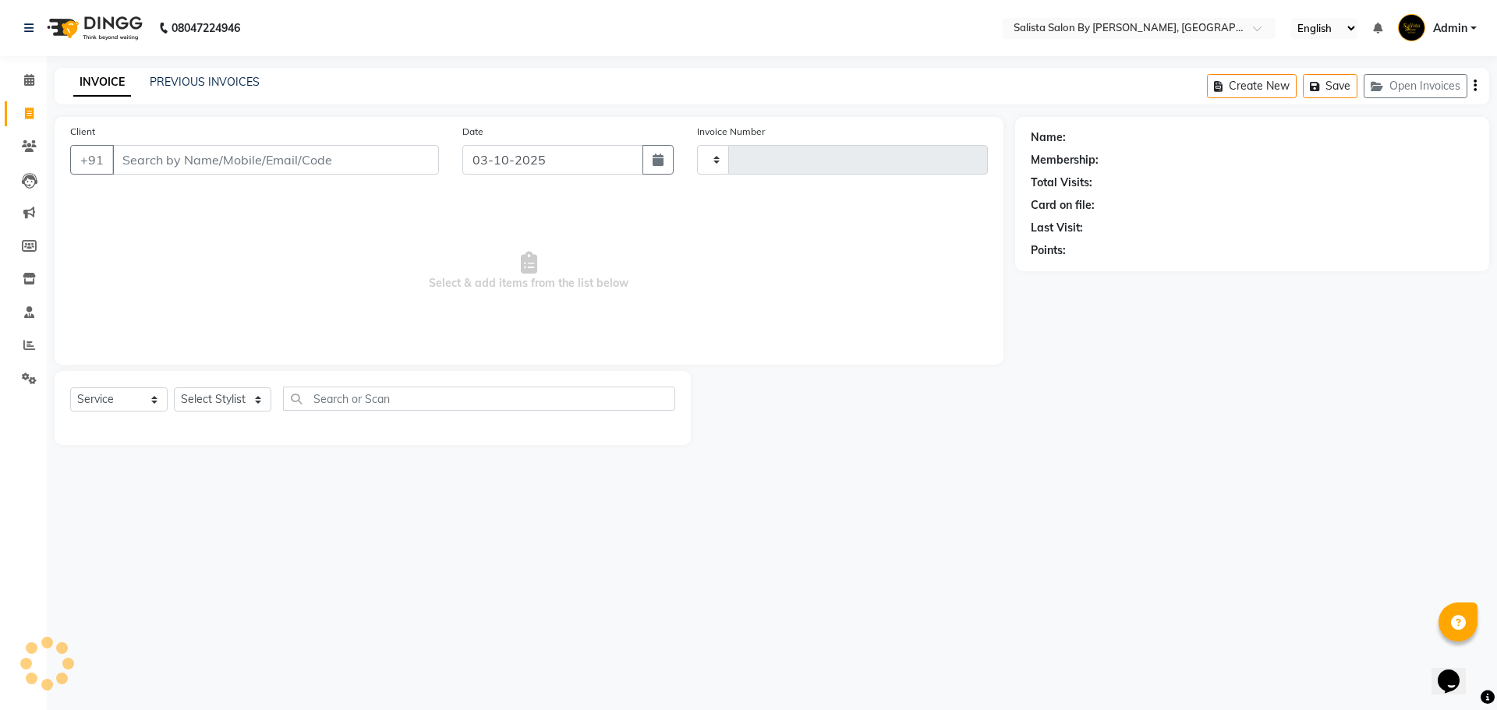
type input "1020"
select select "6878"
type input "8799455092"
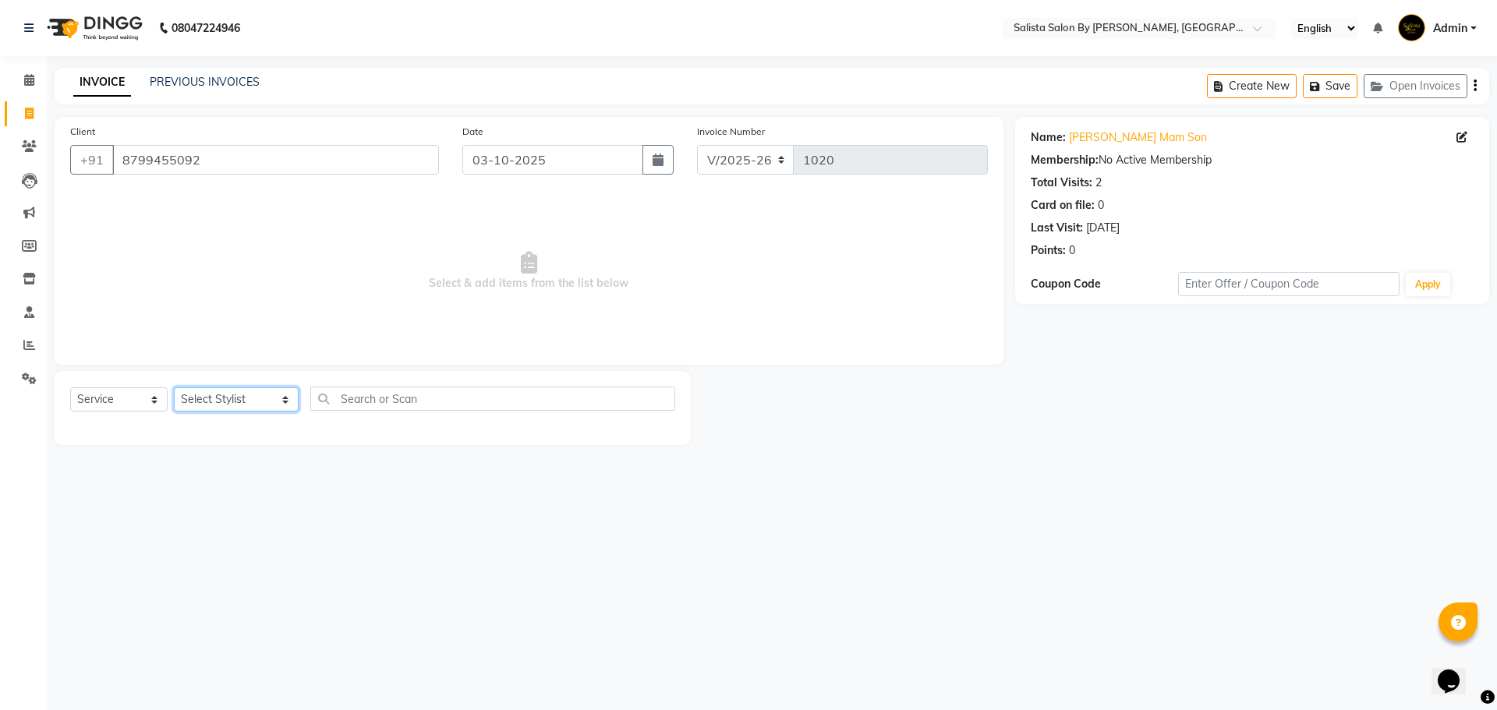
click at [239, 405] on select "Select Stylist AMIT cHarola jalpa kantibbai Dhruv chauhan Kajol Bhavsar NAI PRI…" at bounding box center [236, 400] width 125 height 24
select select "74026"
click at [174, 388] on select "Select Stylist AMIT cHarola jalpa kantibbai Dhruv chauhan Kajol Bhavsar NAI PRI…" at bounding box center [236, 400] width 125 height 24
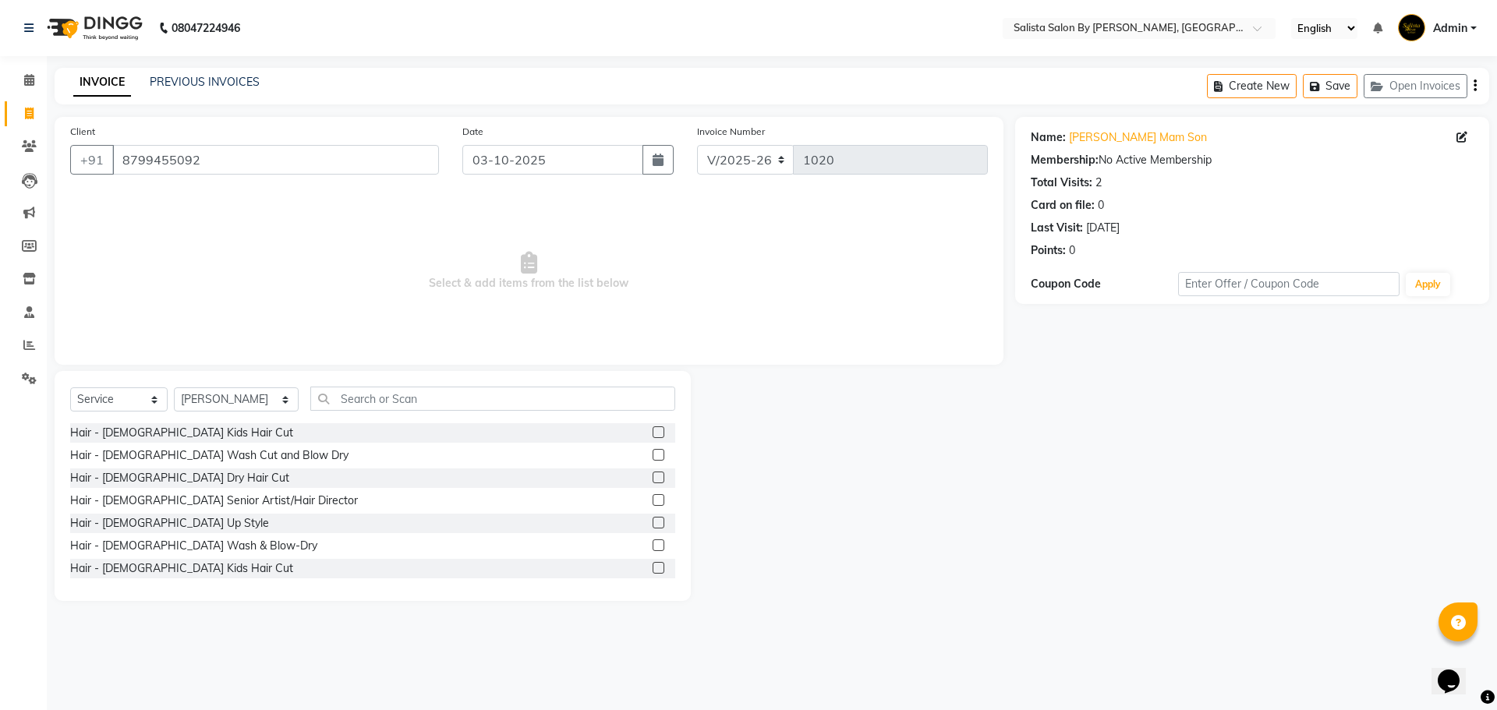
click at [653, 478] on label at bounding box center [659, 478] width 12 height 12
click at [653, 478] on input "checkbox" at bounding box center [658, 478] width 10 height 10
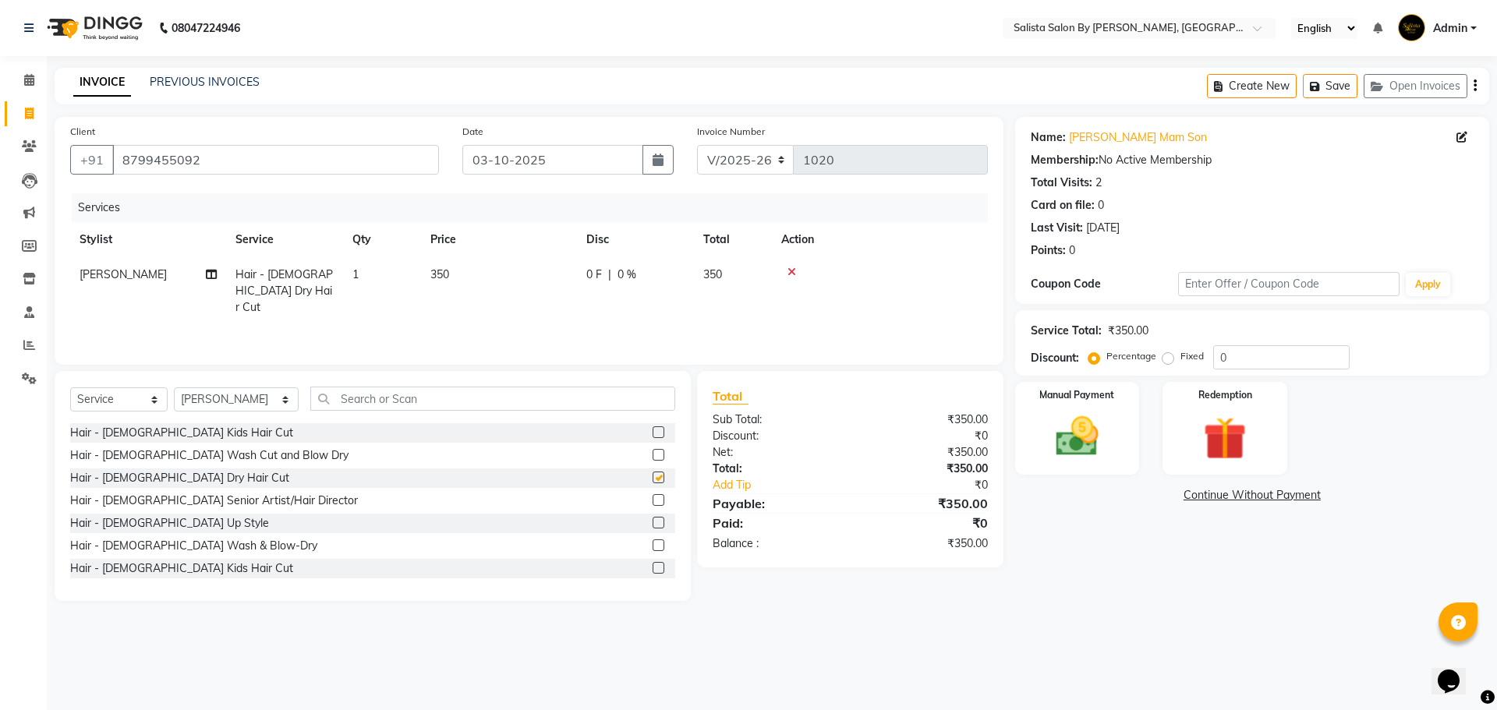
checkbox input "false"
click at [1071, 448] on img at bounding box center [1077, 436] width 73 height 51
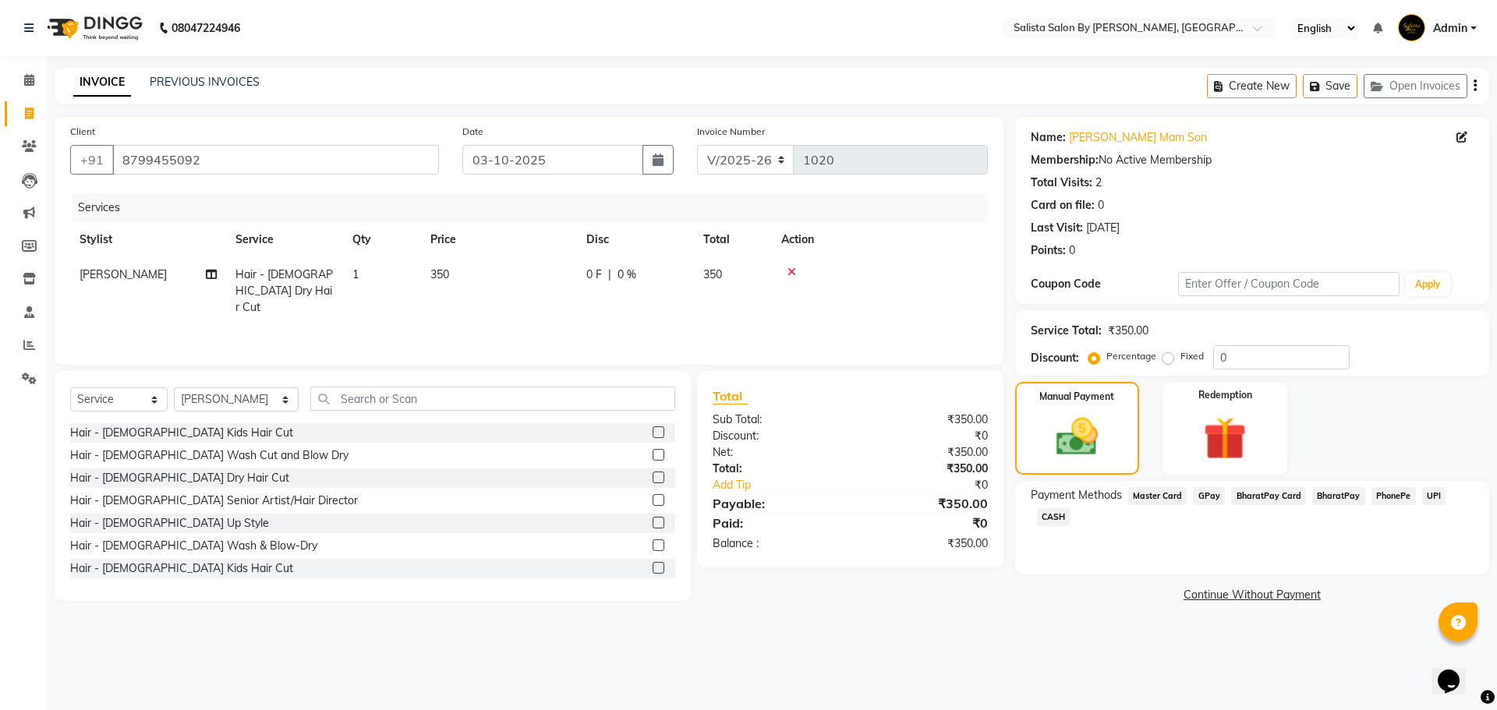
click at [1054, 518] on span "CASH" at bounding box center [1054, 517] width 34 height 18
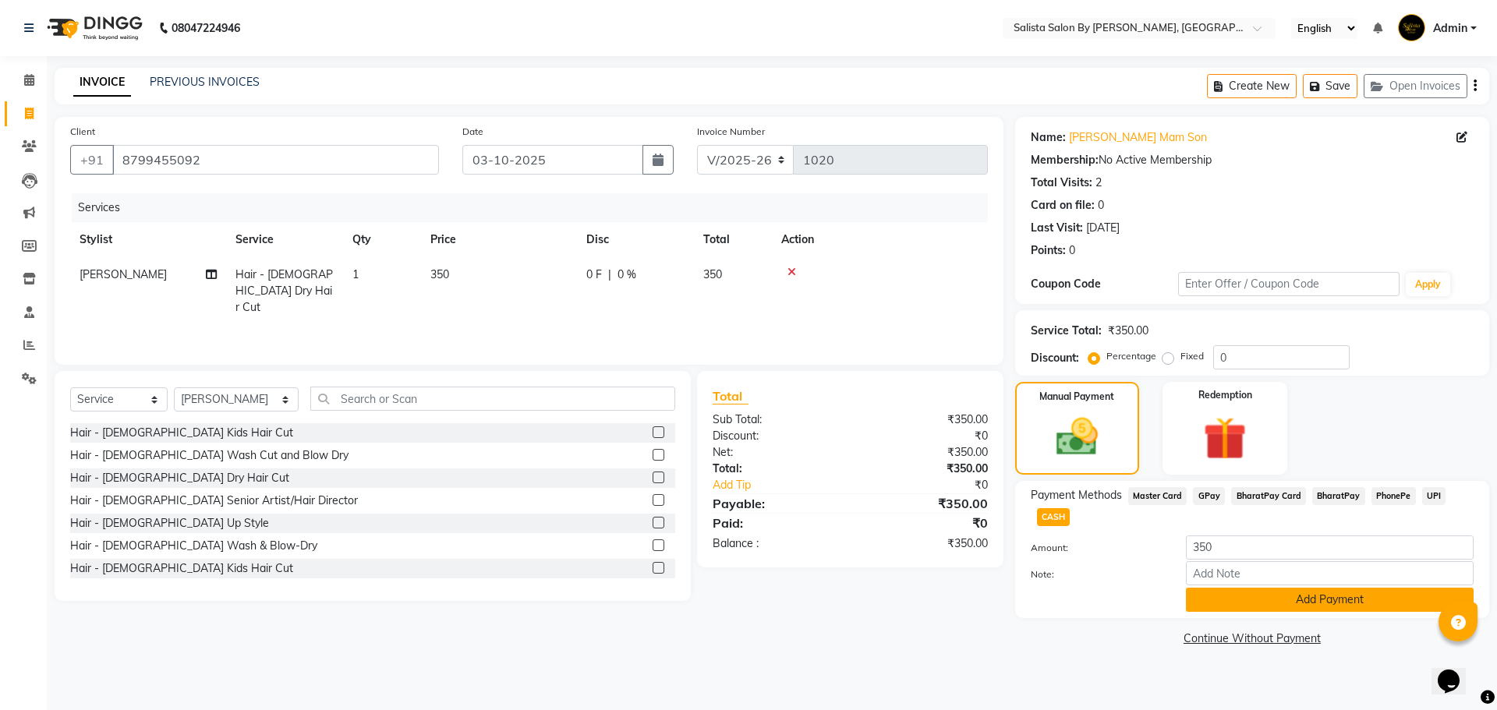
click at [1213, 594] on button "Add Payment" at bounding box center [1330, 600] width 288 height 24
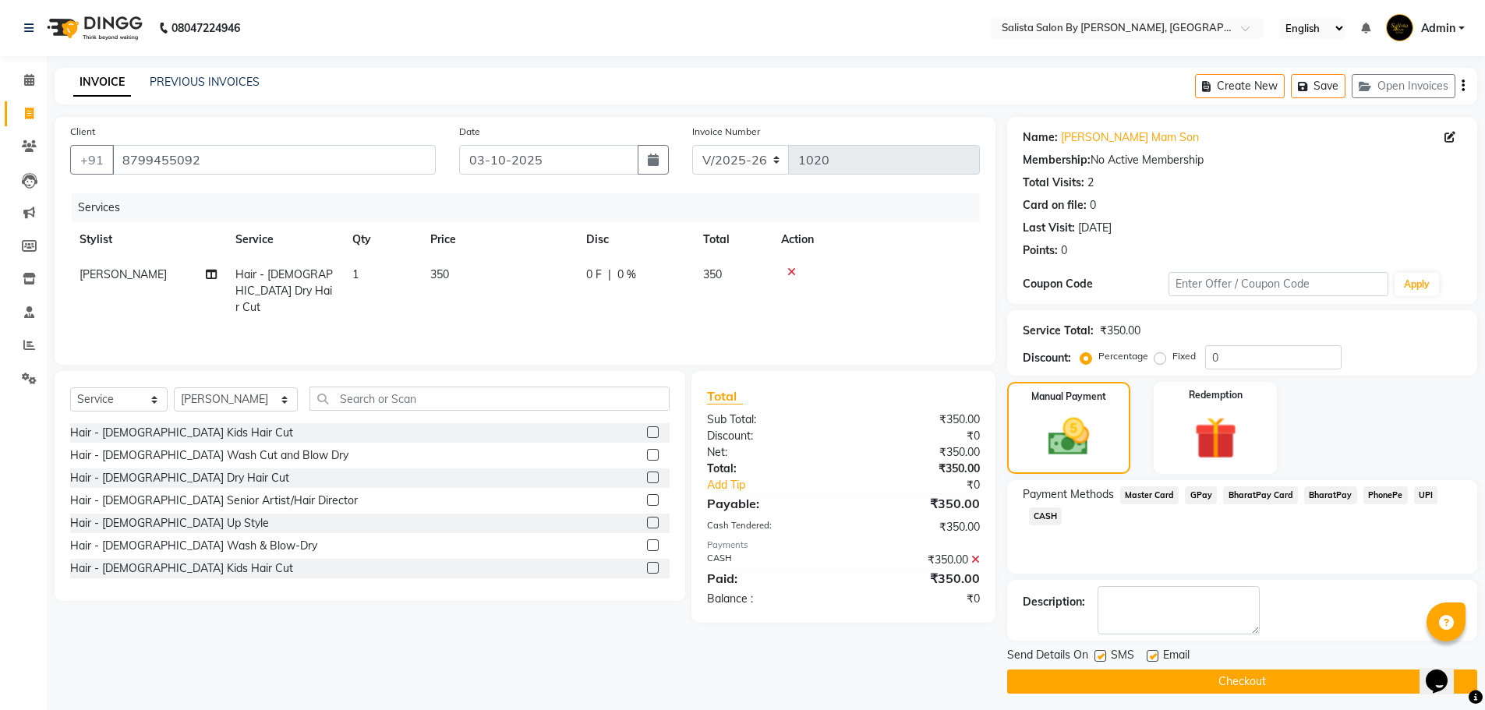
click at [1183, 691] on button "Checkout" at bounding box center [1242, 682] width 470 height 24
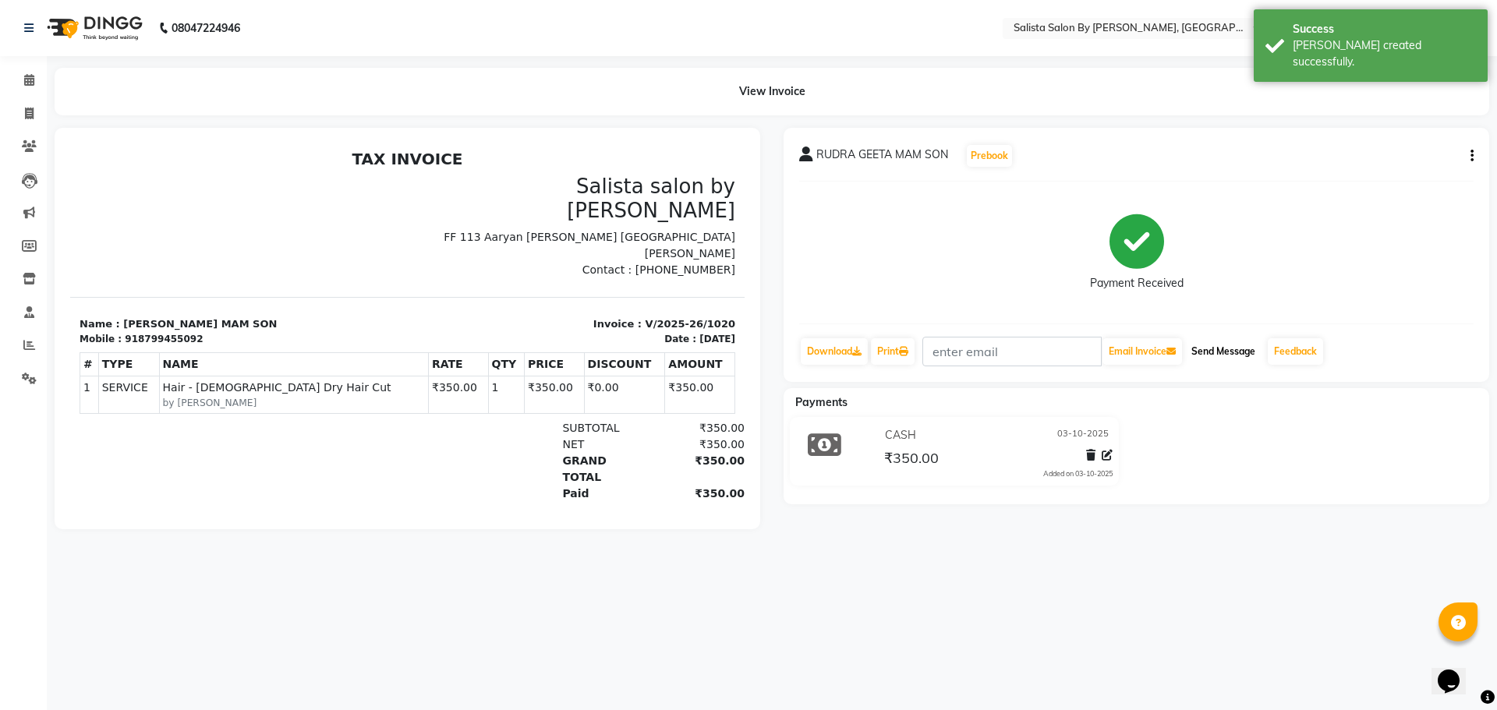
click at [1195, 347] on button "Send Message" at bounding box center [1223, 351] width 76 height 27
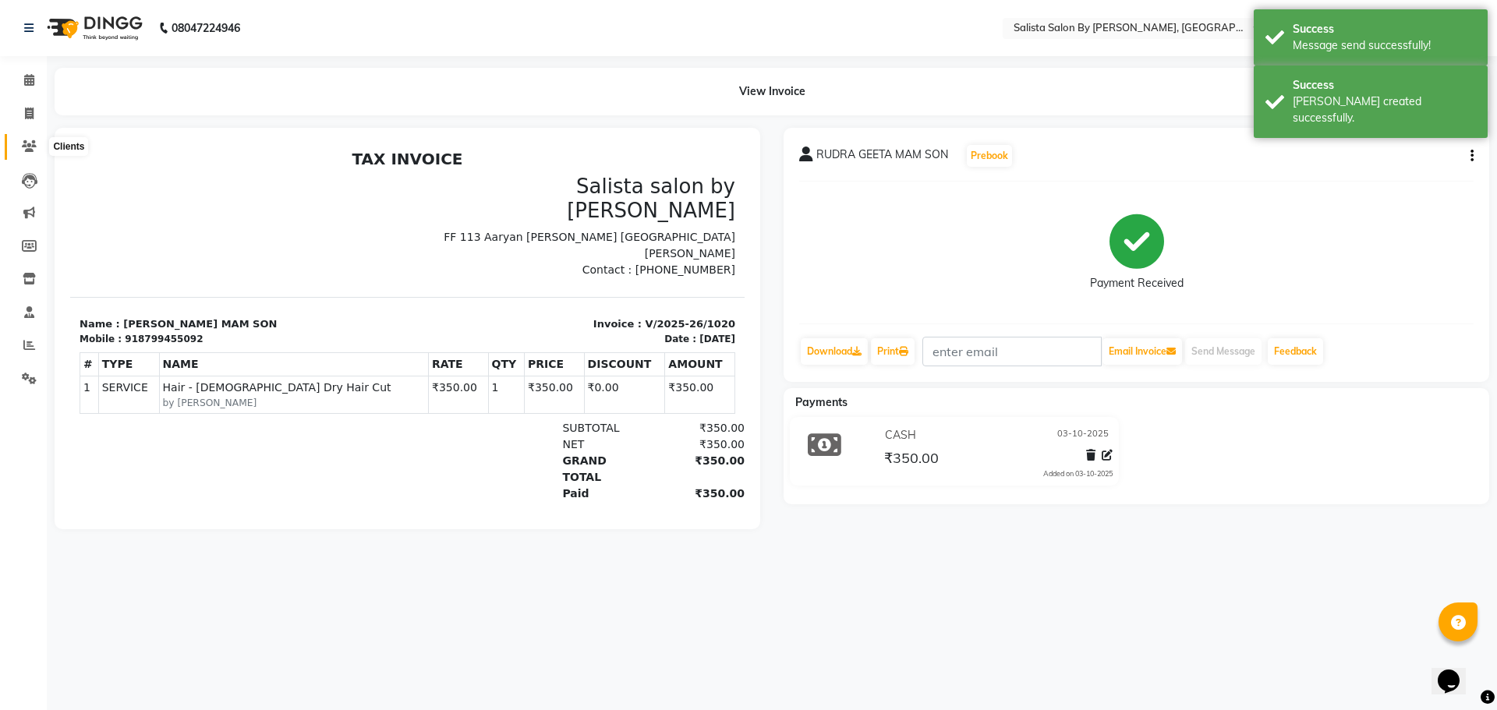
click at [30, 140] on span at bounding box center [29, 147] width 27 height 18
